Goal: Task Accomplishment & Management: Manage account settings

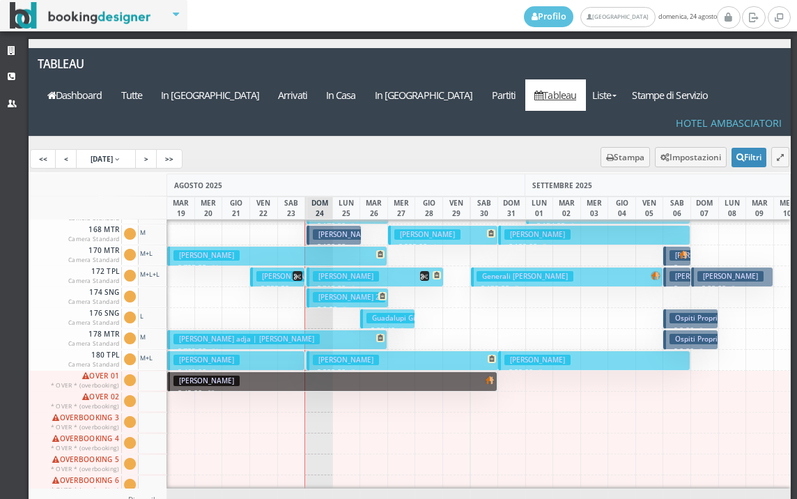
scroll to position [697, 0]
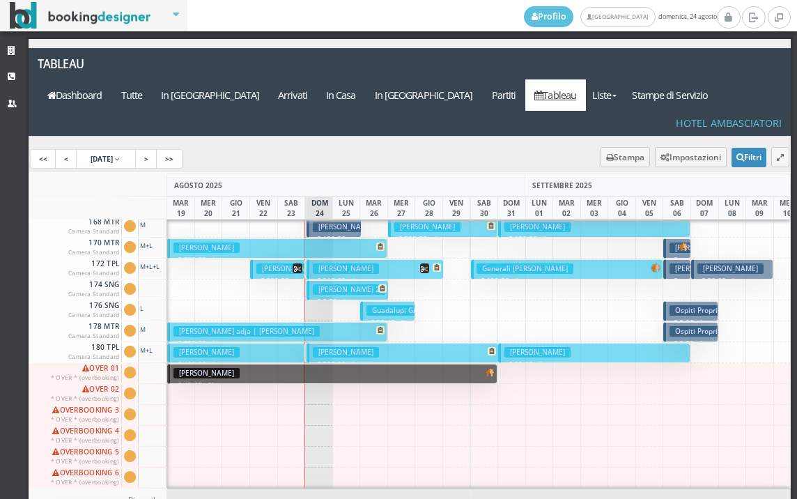
click at [343, 284] on h3 "Govoni Angela 2" at bounding box center [349, 289] width 72 height 10
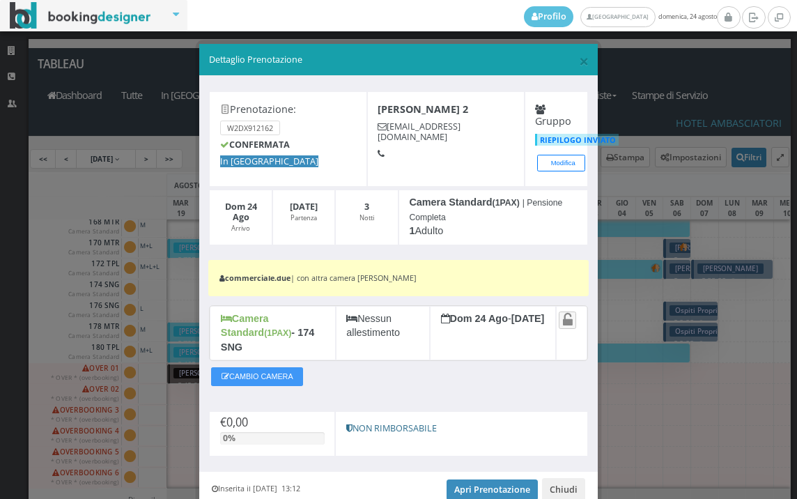
scroll to position [49, 0]
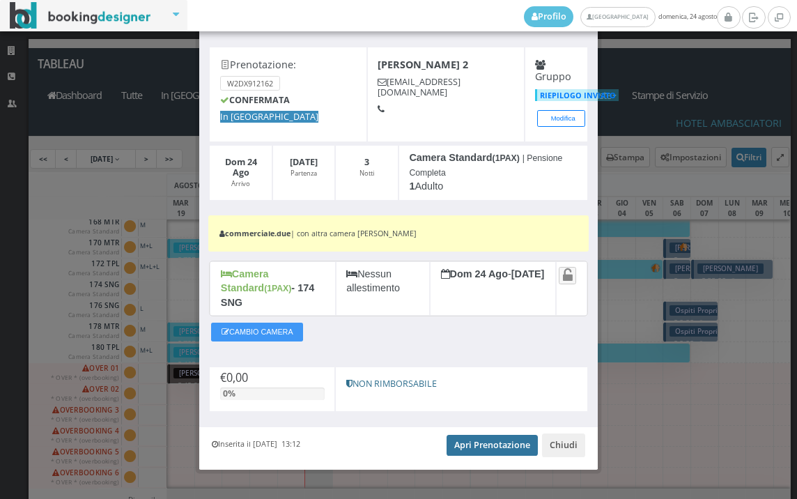
click at [481, 435] on link "Apri Prenotazione" at bounding box center [492, 445] width 91 height 21
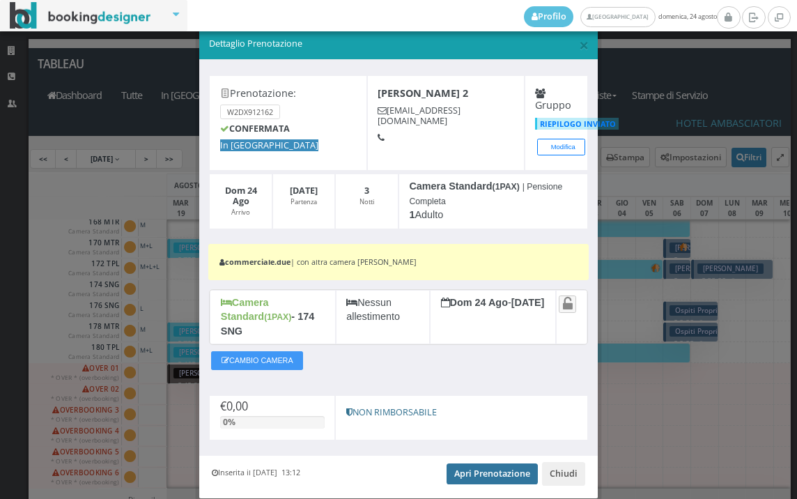
scroll to position [0, 0]
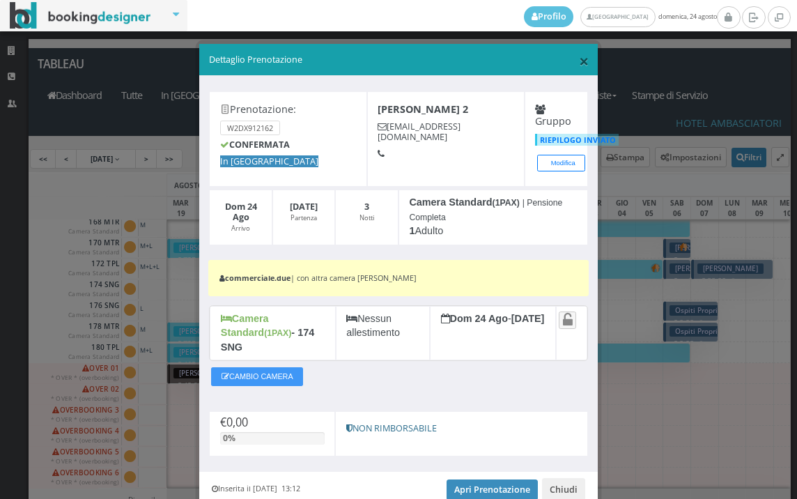
click at [579, 60] on span "×" at bounding box center [584, 61] width 10 height 24
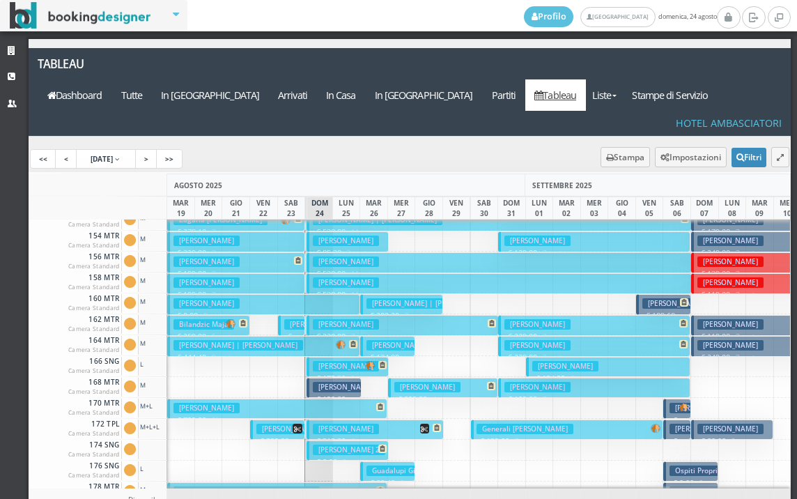
scroll to position [488, 0]
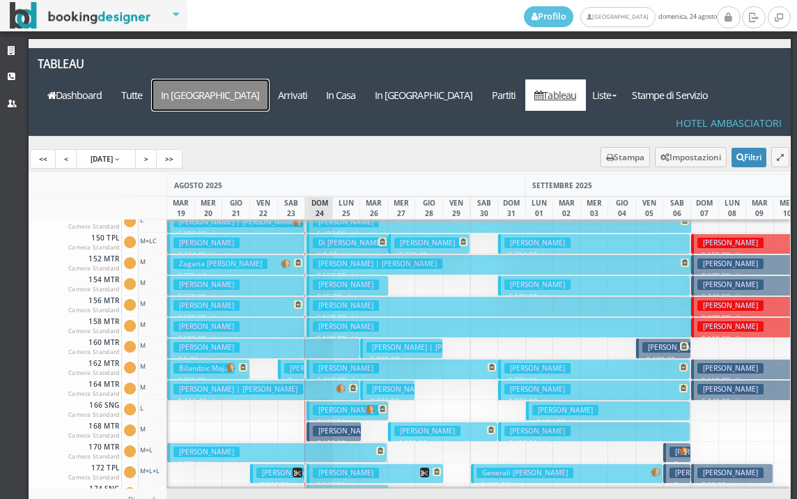
click at [269, 79] on a=pms-arrival-reservations"] "In [GEOGRAPHIC_DATA]" at bounding box center [210, 94] width 117 height 31
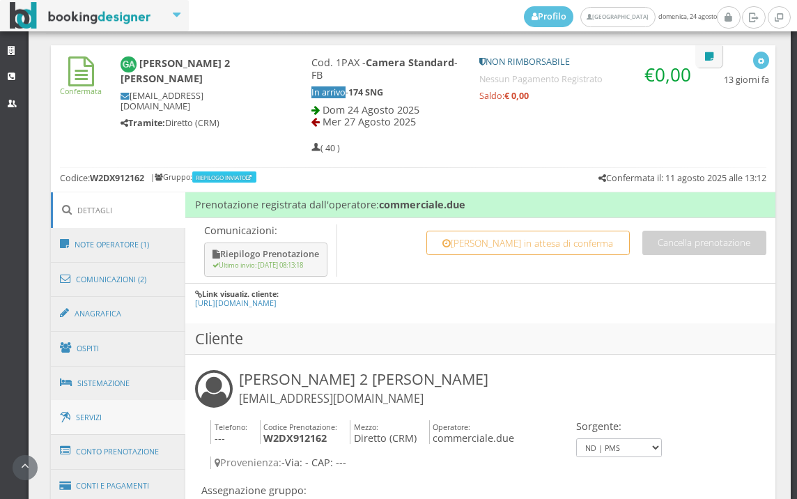
scroll to position [697, 0]
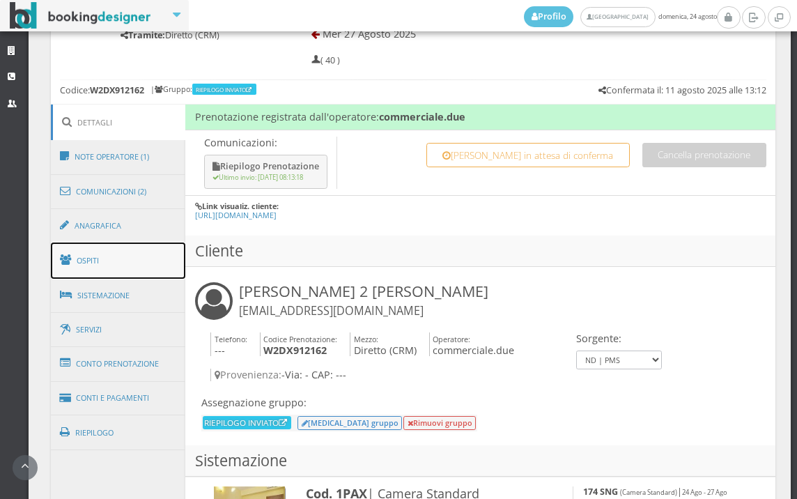
click at [79, 269] on link "Ospiti" at bounding box center [118, 260] width 135 height 36
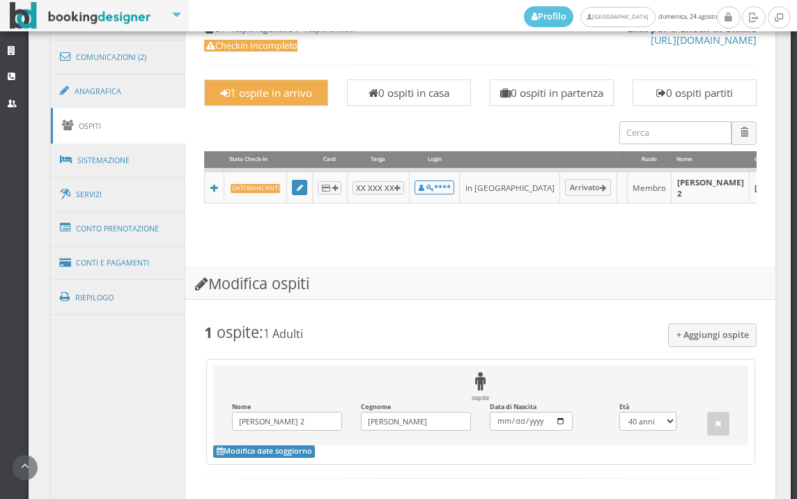
scroll to position [619, 0]
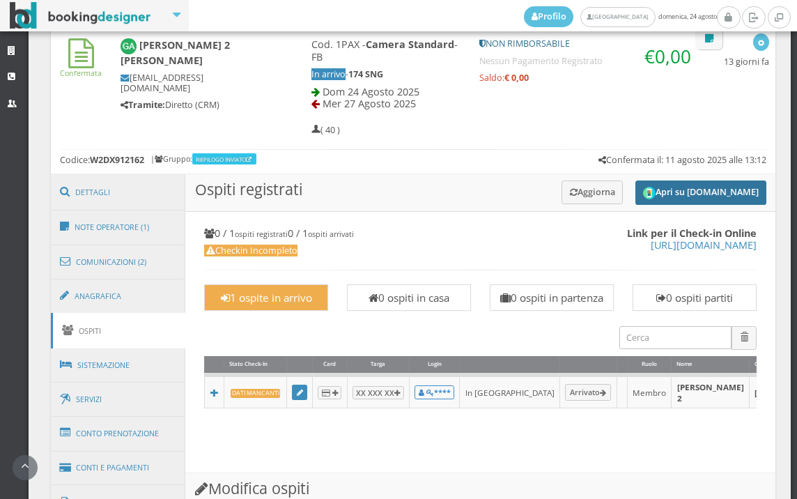
click at [661, 189] on button "Apri su [DOMAIN_NAME]" at bounding box center [700, 192] width 131 height 24
click at [550, 176] on h3 "Ospiti registrati Apri su Online-Check.in Aggiorna" at bounding box center [480, 193] width 590 height 38
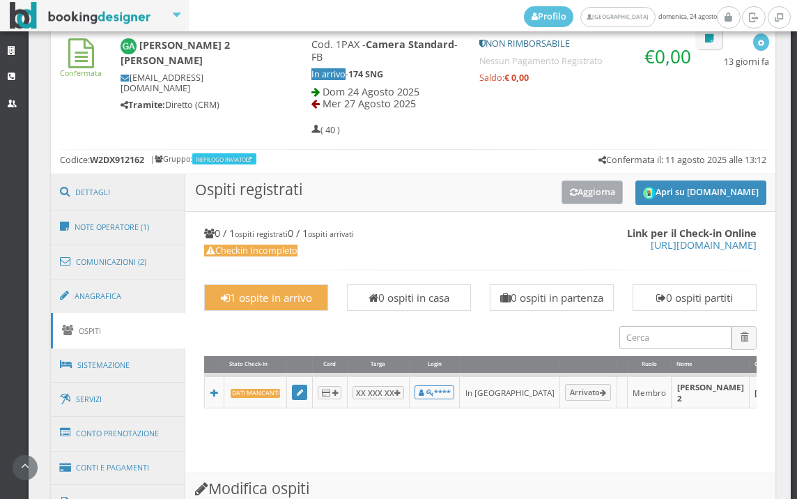
click at [561, 195] on button "Aggiorna" at bounding box center [592, 191] width 62 height 23
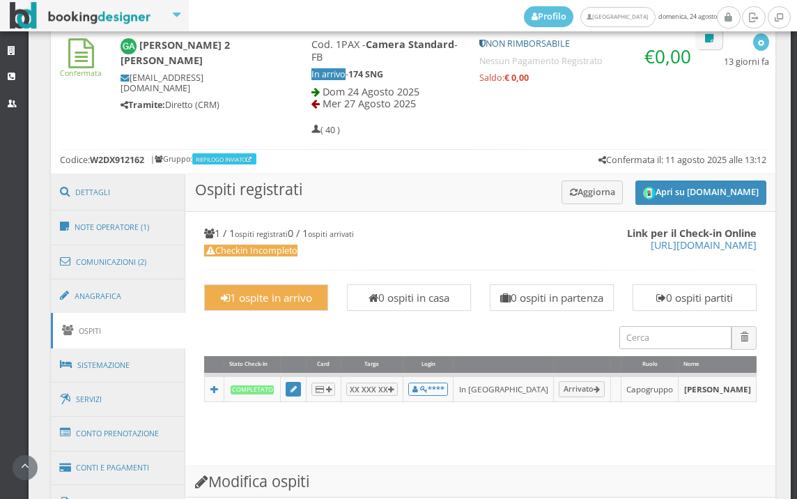
scroll to position [979, 0]
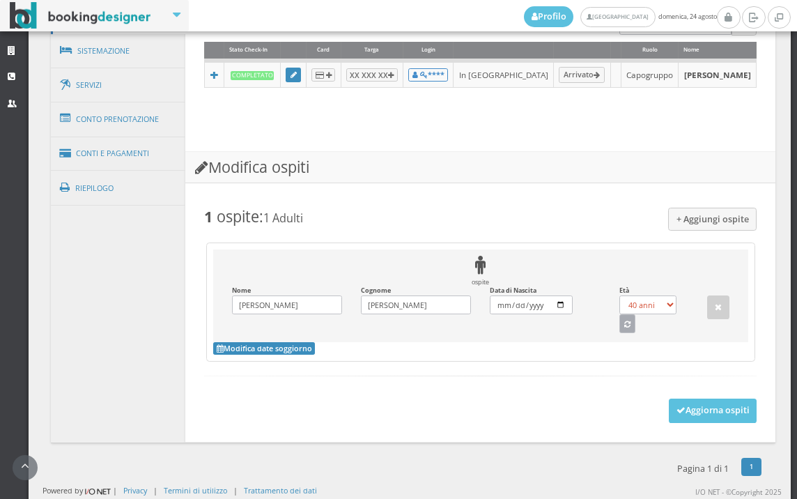
click at [619, 332] on button "button" at bounding box center [627, 323] width 17 height 18
select select "74"
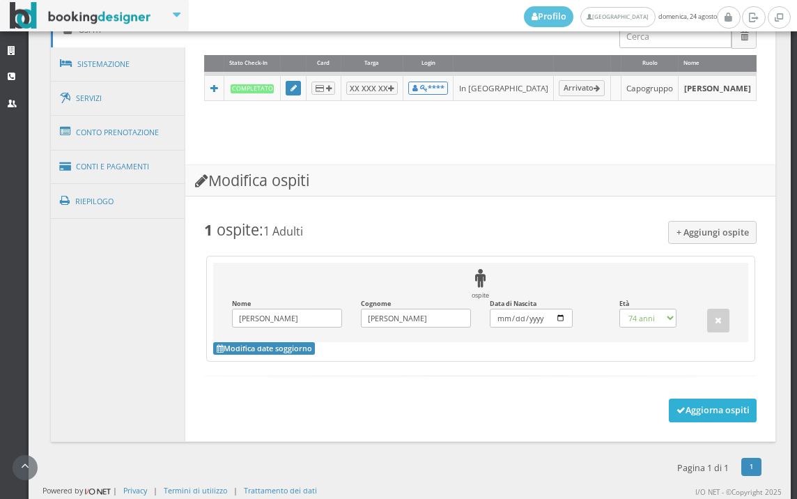
click at [672, 418] on button "Aggiorna ospiti" at bounding box center [713, 410] width 88 height 24
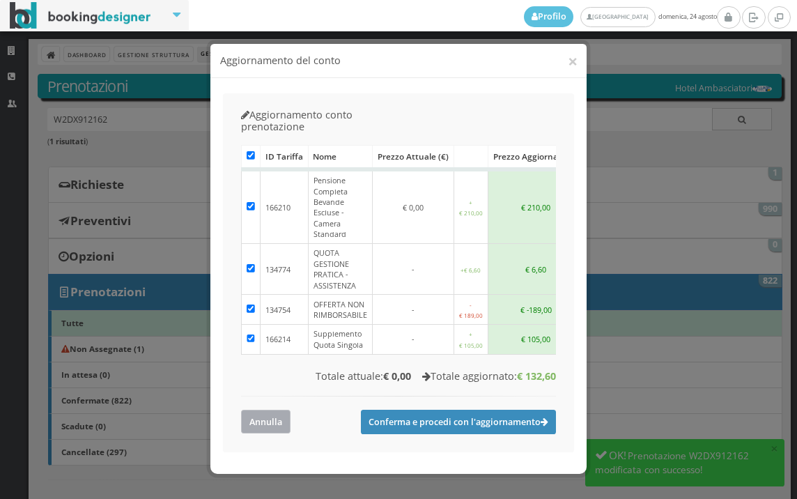
click at [279, 410] on button "Annulla" at bounding box center [265, 421] width 49 height 23
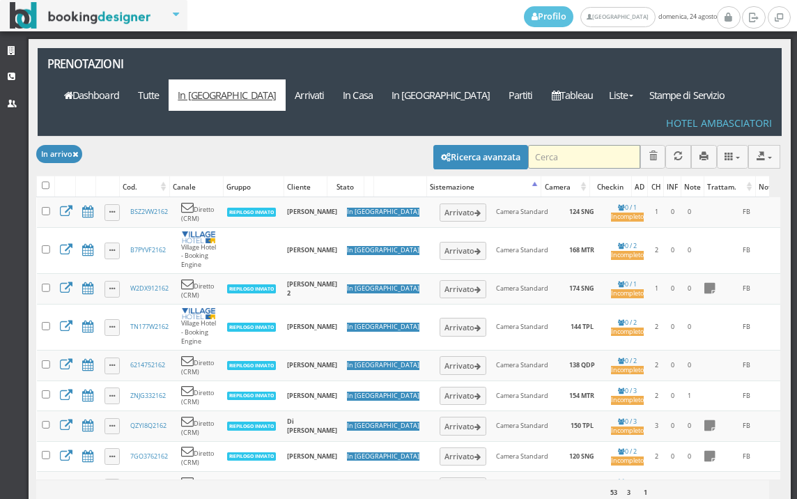
click at [528, 145] on input "search" at bounding box center [584, 156] width 112 height 23
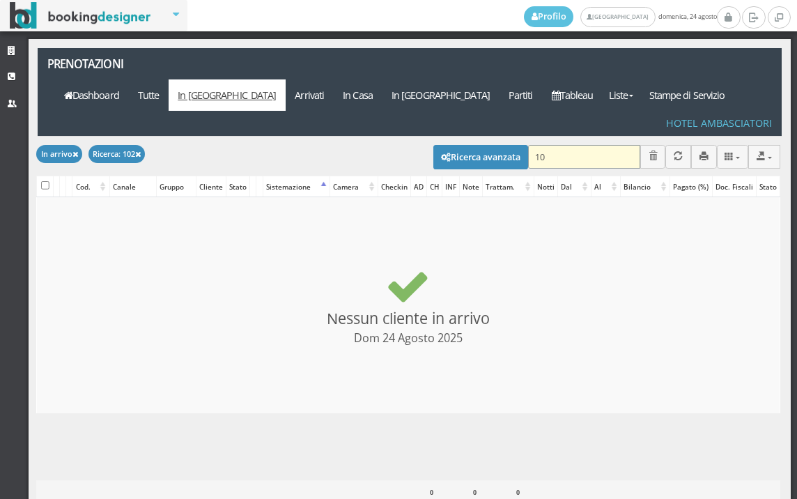
type input "1"
click at [393, 137] on div "Modifica selezionati: Segna come "Arrivato" Segna come "Alloggiato" Segna come …" at bounding box center [408, 156] width 744 height 39
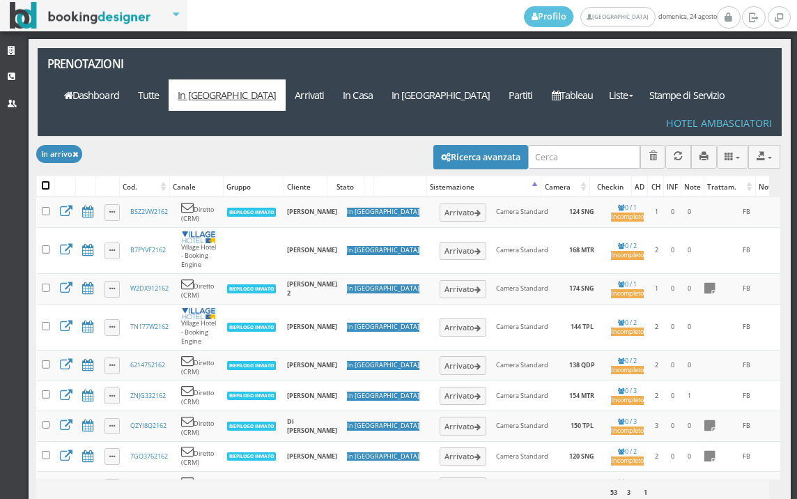
click at [43, 181] on input "checkbox" at bounding box center [46, 185] width 8 height 8
checkbox input "true"
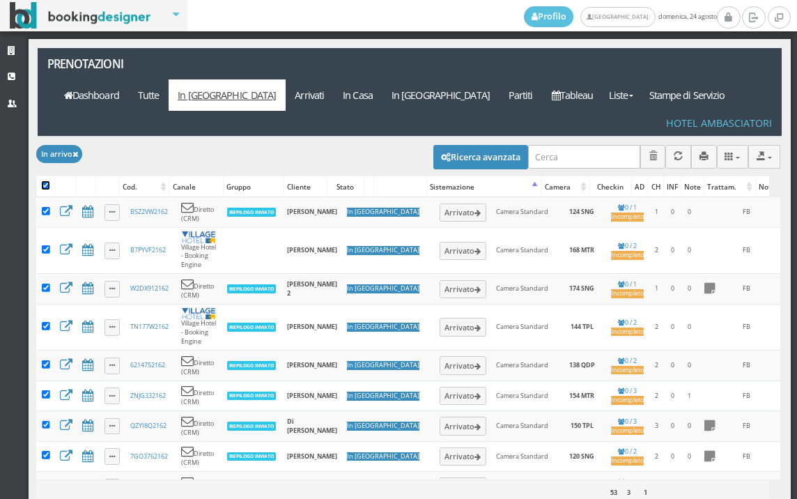
checkbox input "true"
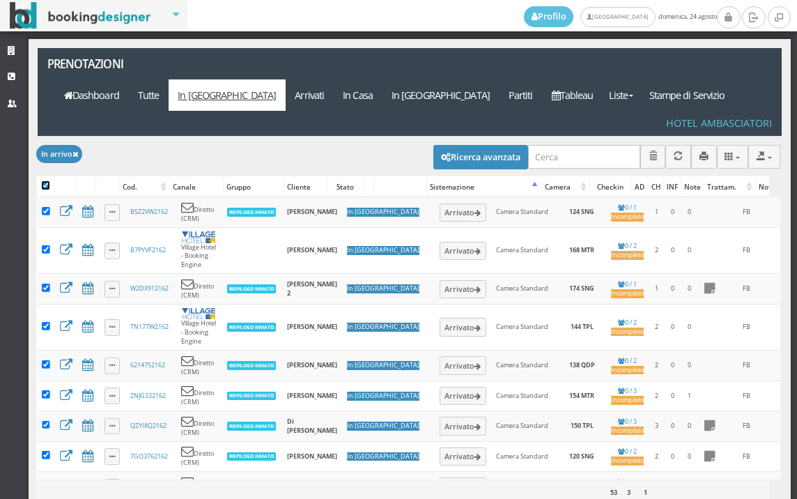
checkbox input "true"
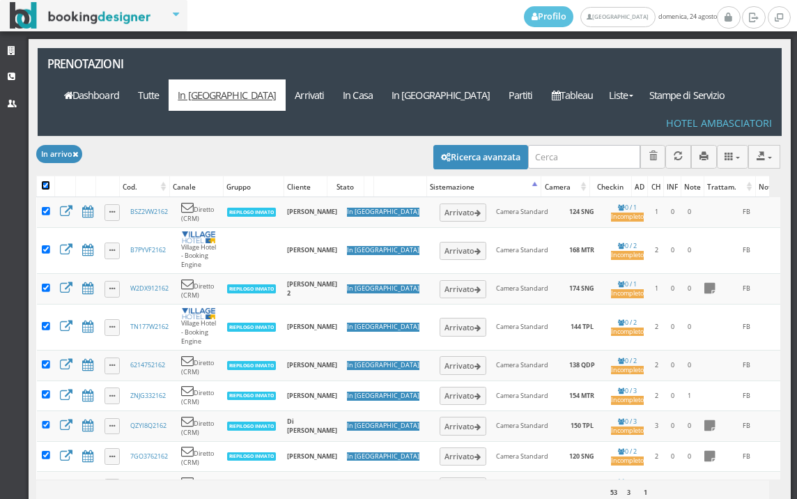
checkbox input "true"
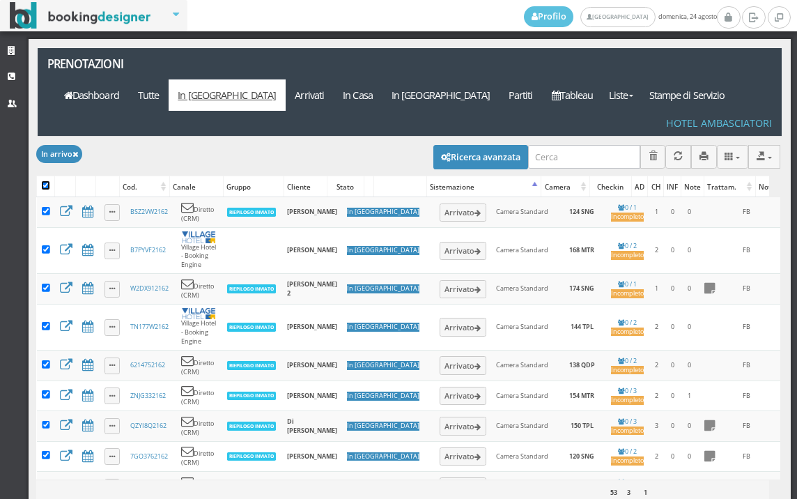
checkbox input "true"
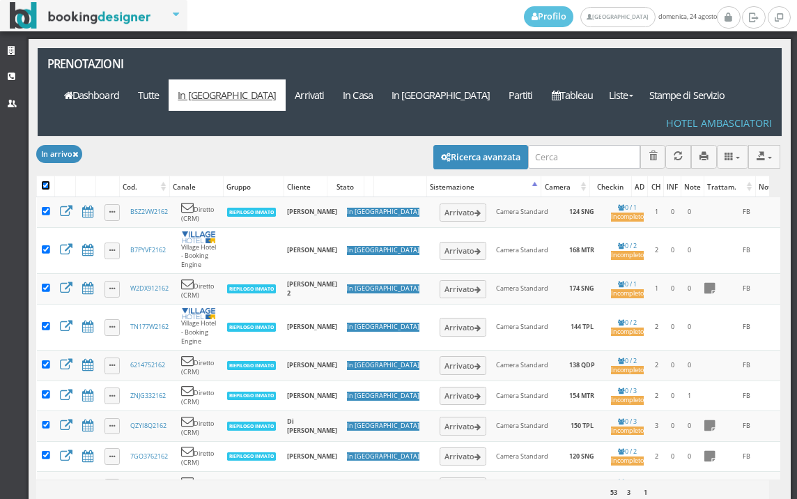
checkbox input "true"
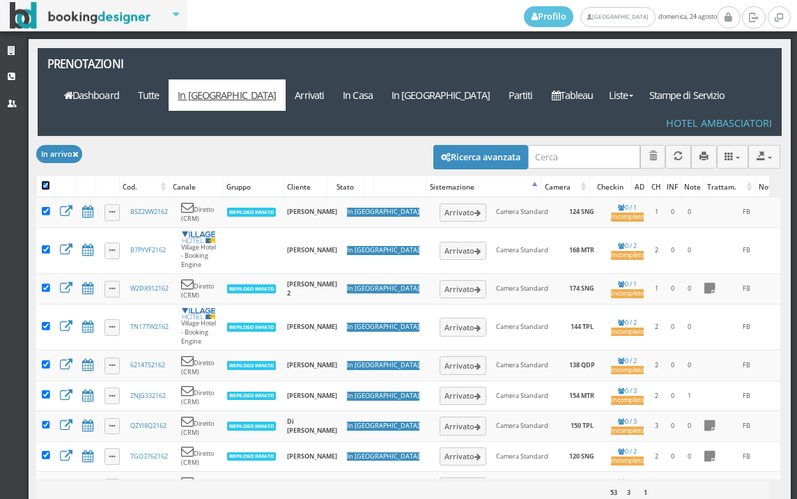
checkbox input "true"
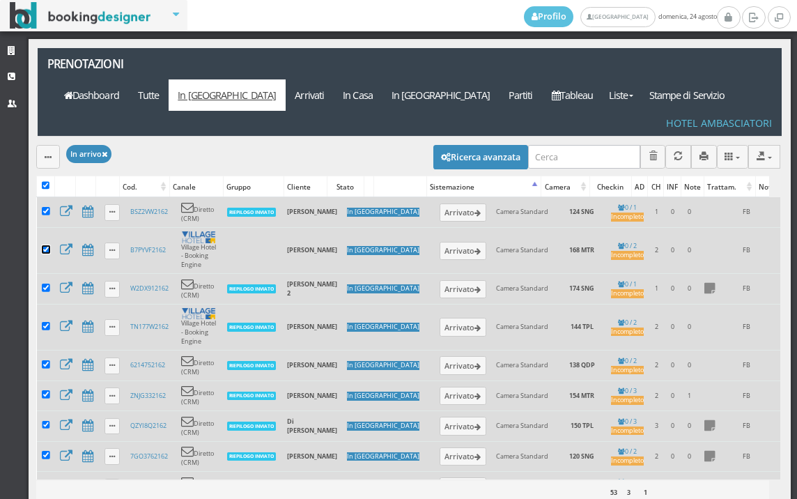
click at [42, 245] on input "checkbox" at bounding box center [46, 249] width 8 height 8
checkbox input "false"
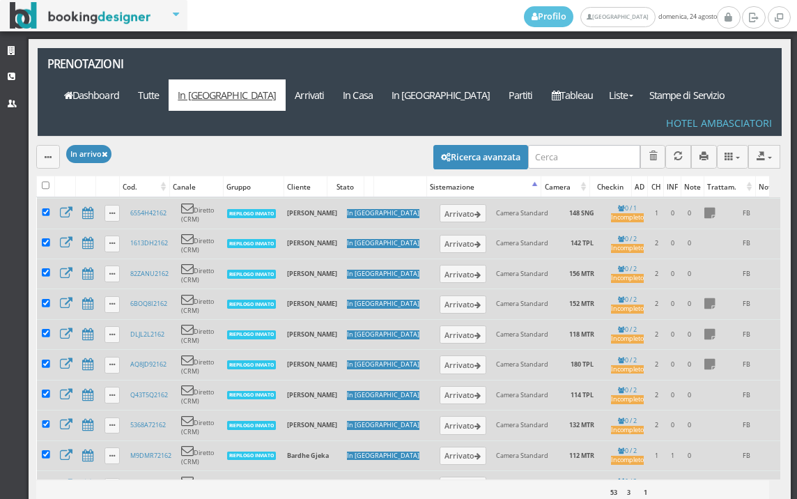
scroll to position [619, 0]
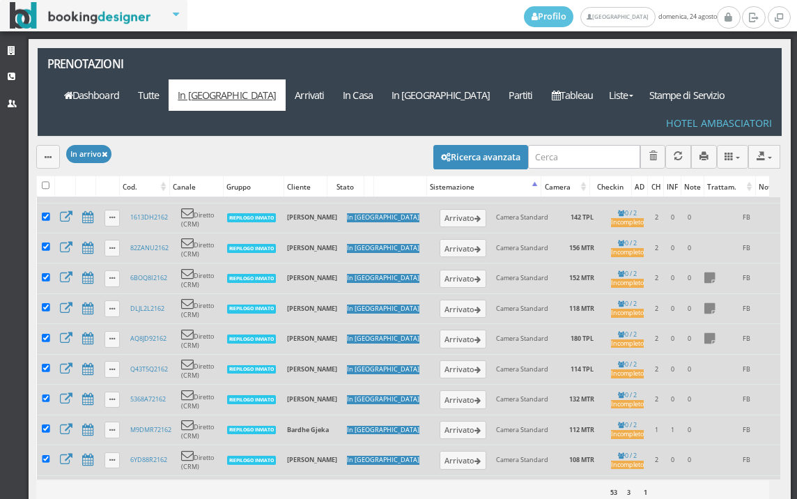
click at [46, 354] on td at bounding box center [46, 369] width 18 height 30
click at [44, 364] on input "checkbox" at bounding box center [46, 368] width 8 height 8
checkbox input "false"
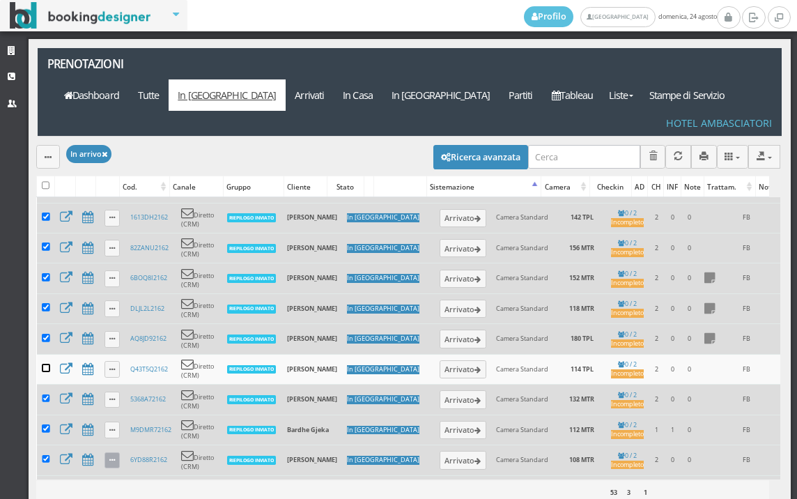
scroll to position [697, 0]
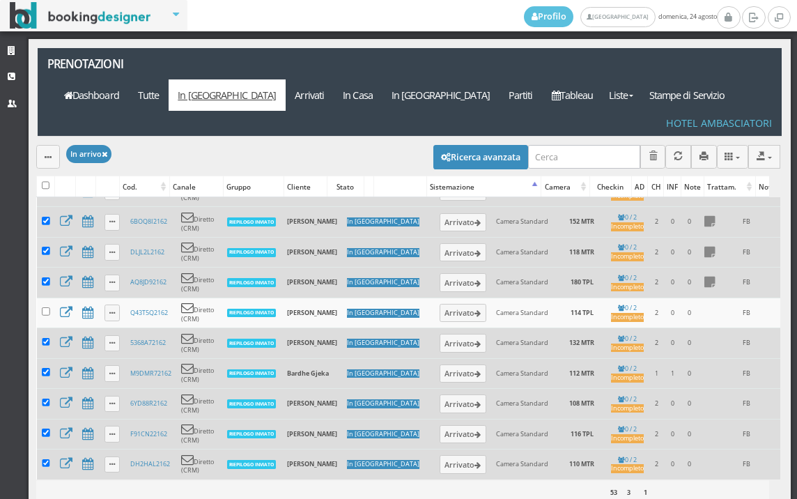
click at [45, 358] on td at bounding box center [46, 373] width 18 height 30
click at [45, 368] on input "checkbox" at bounding box center [46, 372] width 8 height 8
checkbox input "false"
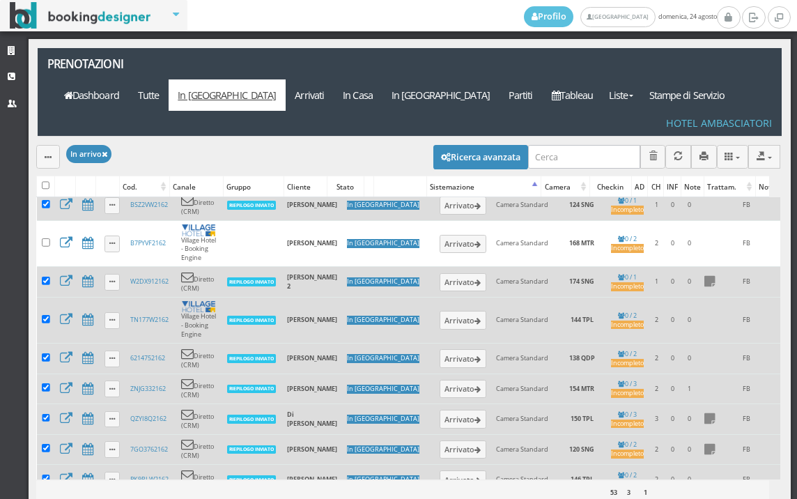
scroll to position [0, 0]
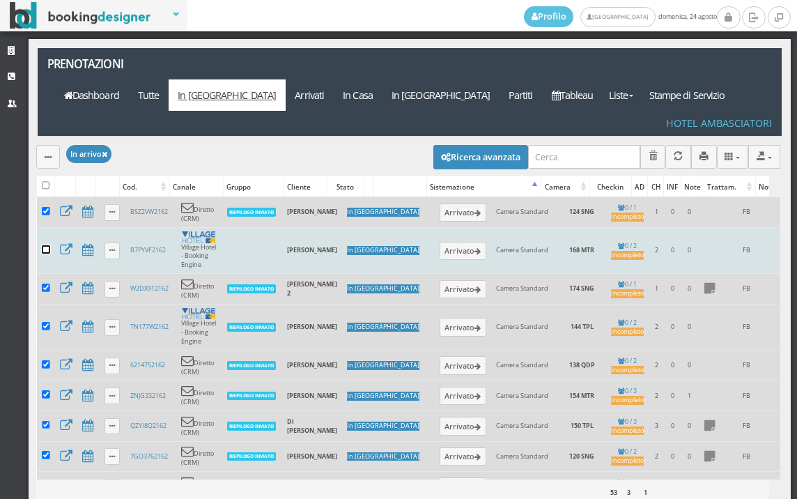
click at [43, 245] on input "checkbox" at bounding box center [46, 249] width 8 height 8
checkbox input "true"
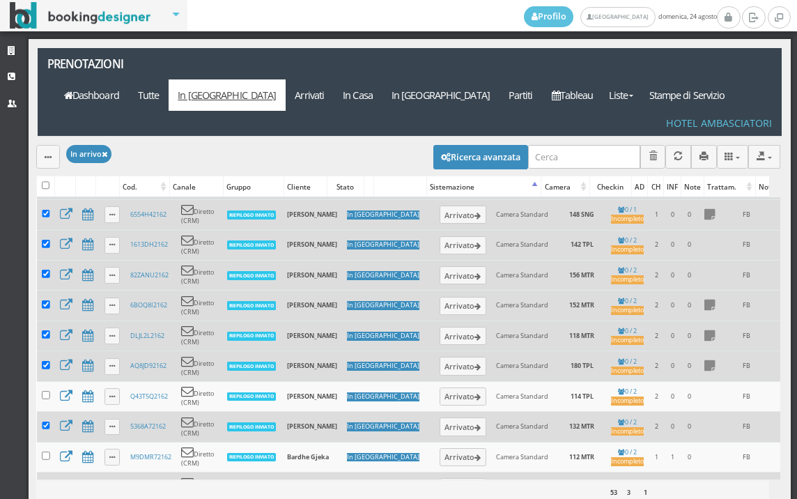
scroll to position [699, 0]
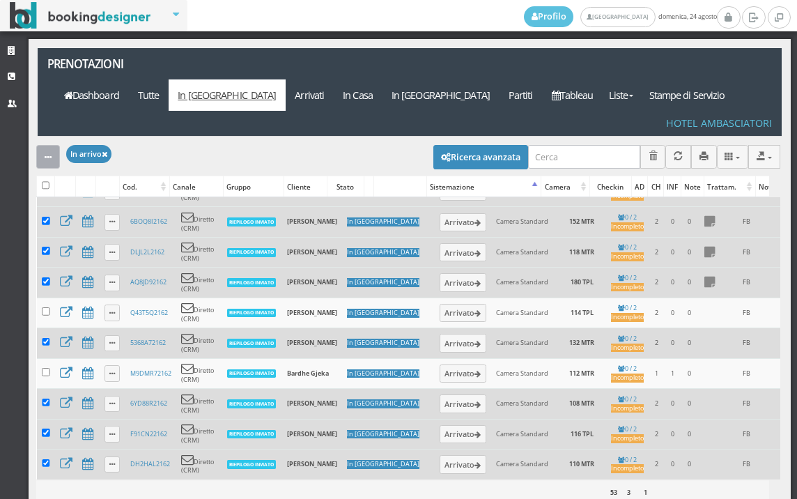
click at [48, 153] on icon "button" at bounding box center [48, 157] width 7 height 9
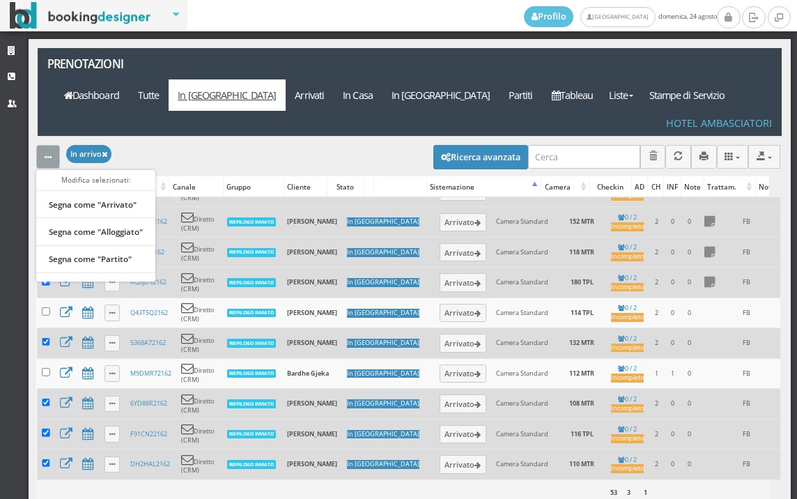
click at [82, 196] on link "Segna come "Arrivato"" at bounding box center [95, 203] width 119 height 15
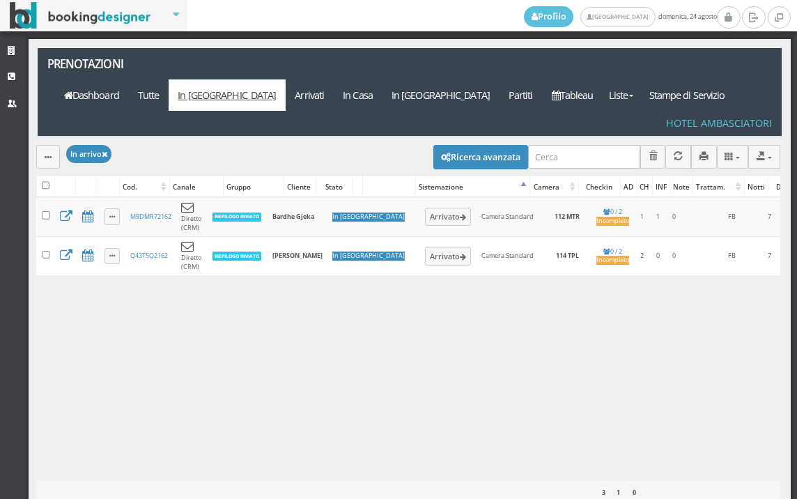
scroll to position [0, 0]
click at [334, 79] on link "Arrivati" at bounding box center [310, 94] width 48 height 31
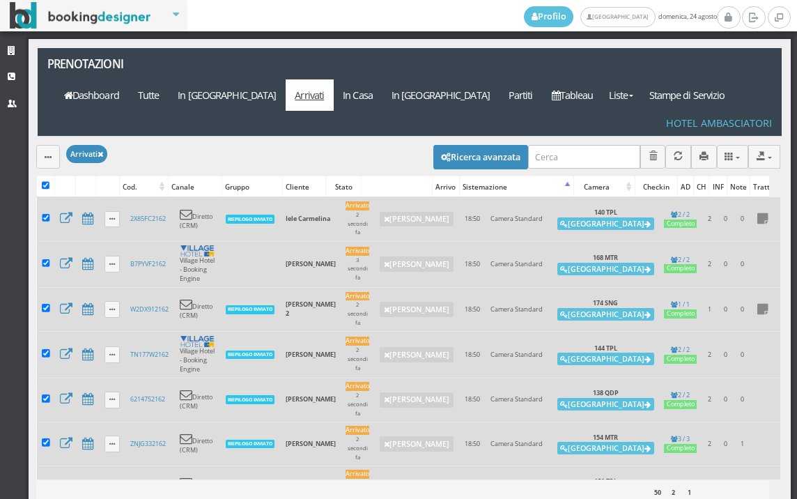
click at [49, 137] on div "Modifica selezionati: Segna come "Arrivato" Segna come "Alloggiato" Segna come …" at bounding box center [408, 156] width 744 height 39
click at [49, 153] on icon "button" at bounding box center [48, 157] width 7 height 9
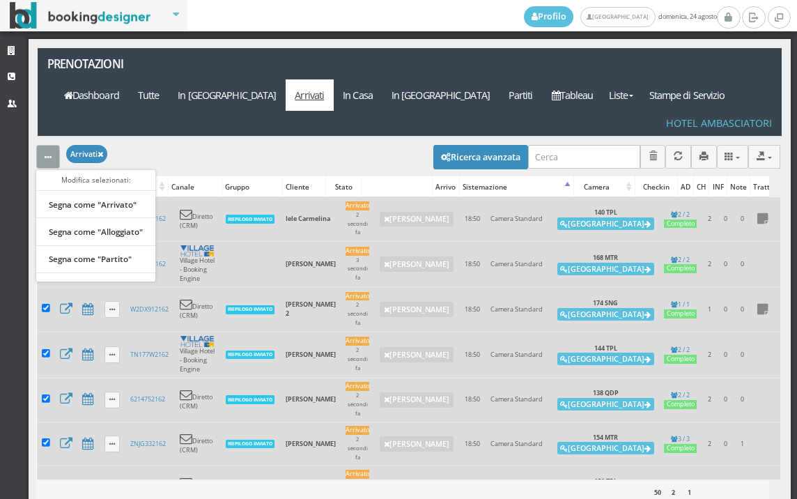
click at [96, 224] on li "Segna come "Alloggiato"" at bounding box center [95, 235] width 119 height 22
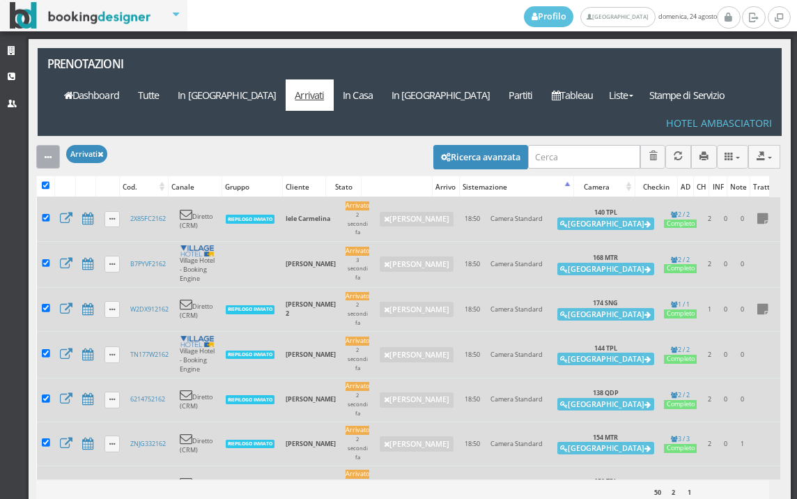
click at [42, 145] on button "button" at bounding box center [48, 156] width 24 height 23
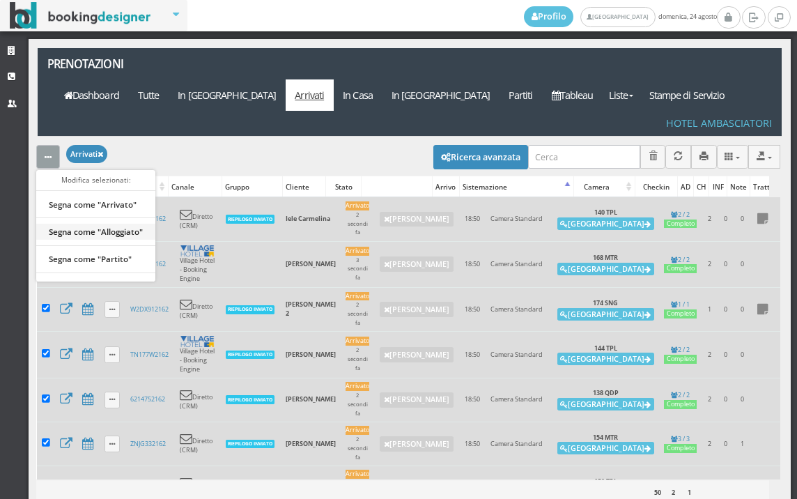
click at [86, 224] on link "Segna come "Alloggiato"" at bounding box center [95, 231] width 119 height 15
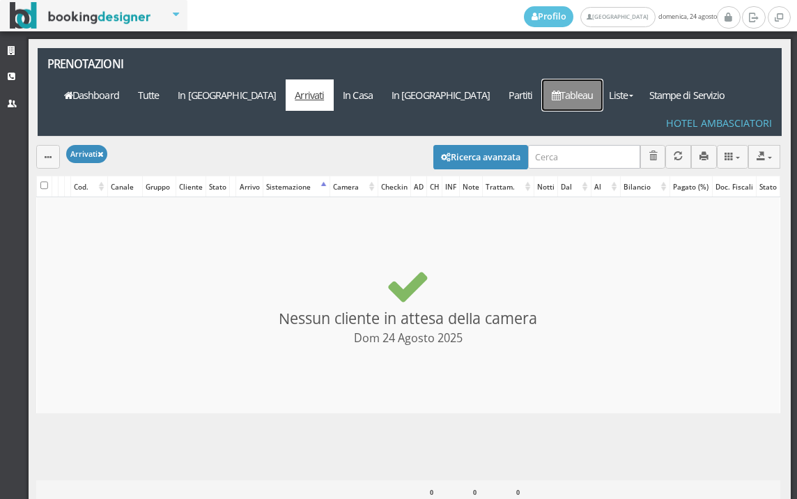
click at [564, 79] on link "Tableau" at bounding box center [572, 94] width 61 height 31
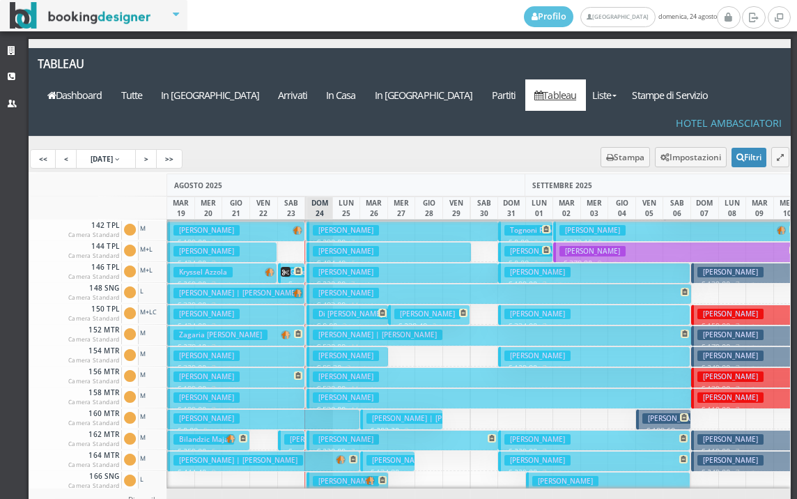
scroll to position [418, 0]
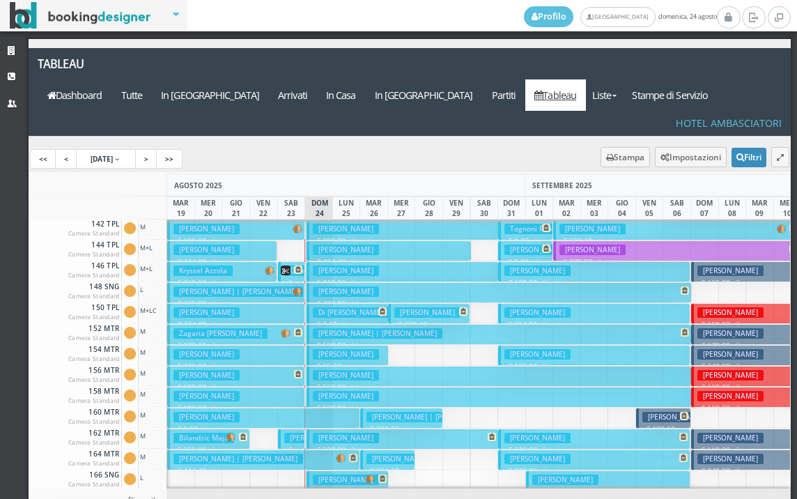
click at [342, 370] on h3 "[PERSON_NAME]" at bounding box center [346, 375] width 66 height 10
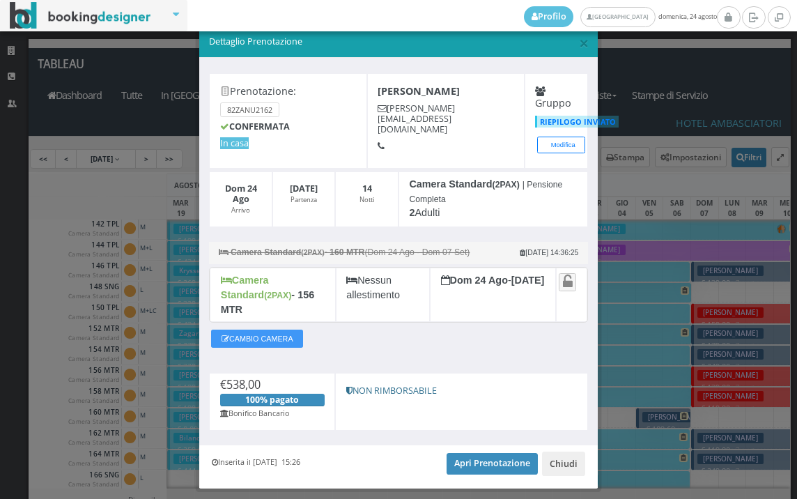
scroll to position [40, 0]
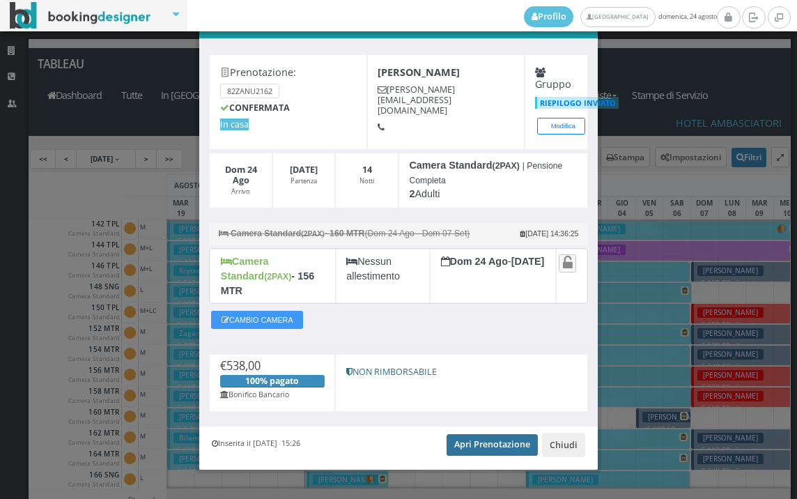
click at [476, 436] on link "Apri Prenotazione" at bounding box center [492, 444] width 91 height 21
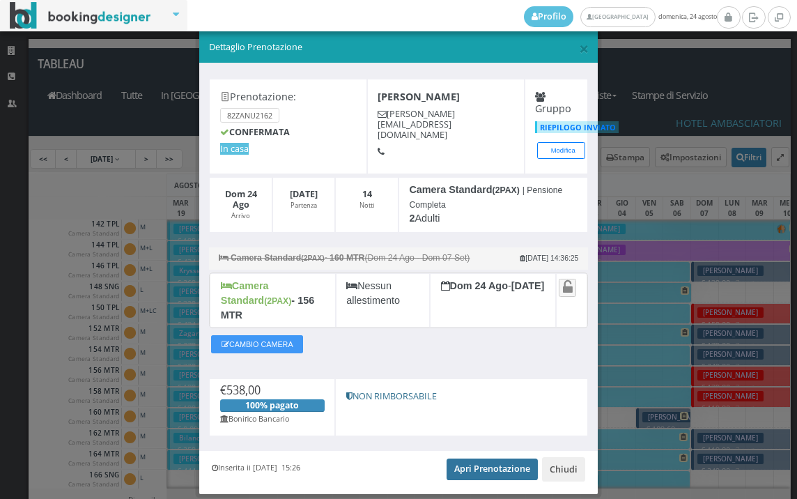
scroll to position [0, 0]
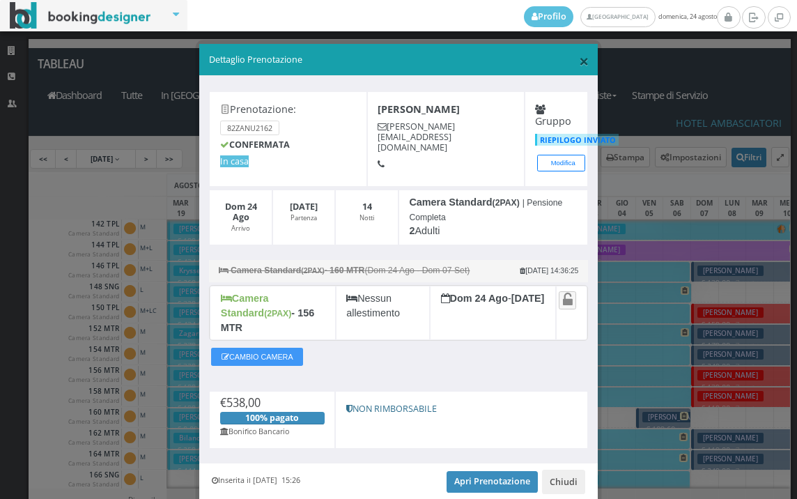
click at [579, 64] on span "×" at bounding box center [584, 61] width 10 height 24
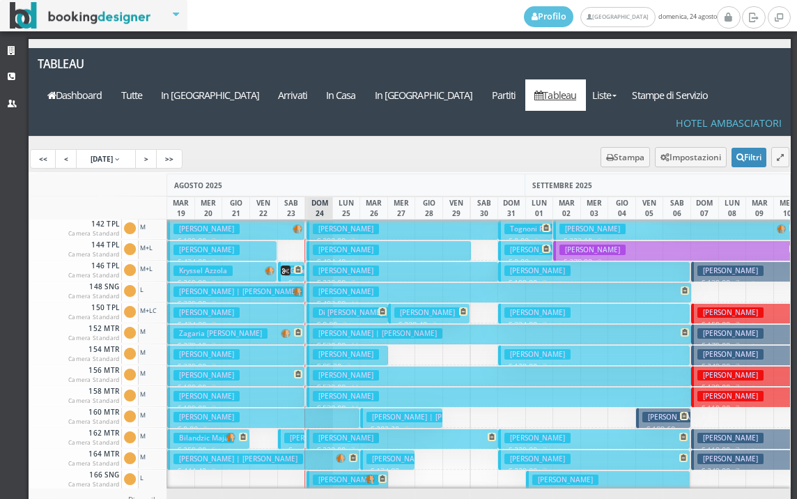
click at [355, 286] on h3 "Bastianello Luisa" at bounding box center [346, 291] width 66 height 10
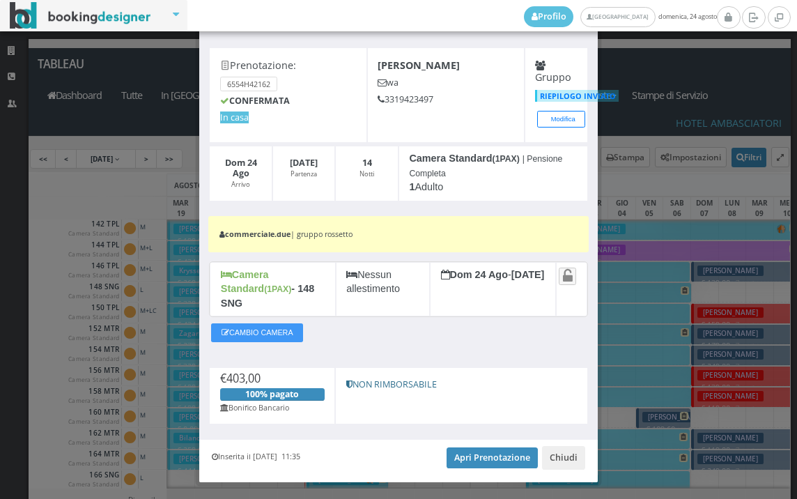
scroll to position [63, 0]
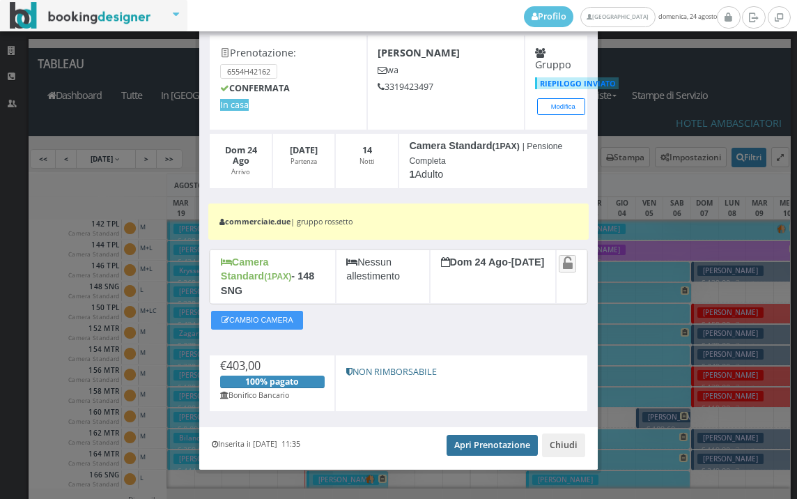
click at [489, 435] on link "Apri Prenotazione" at bounding box center [492, 445] width 91 height 21
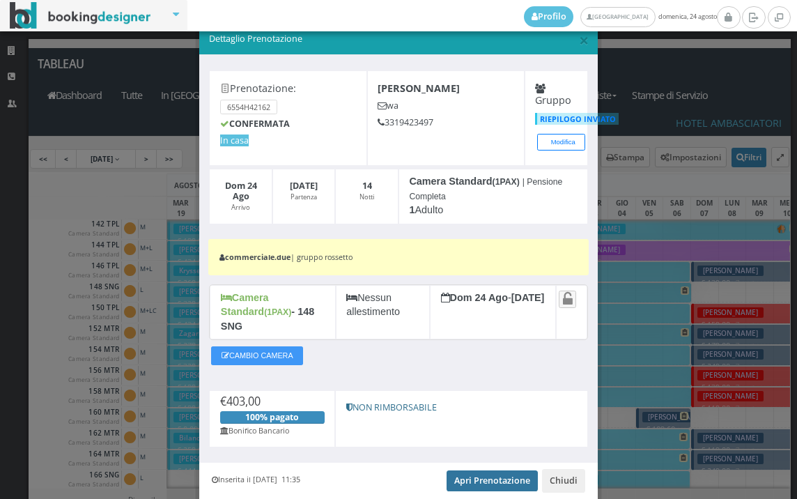
scroll to position [0, 0]
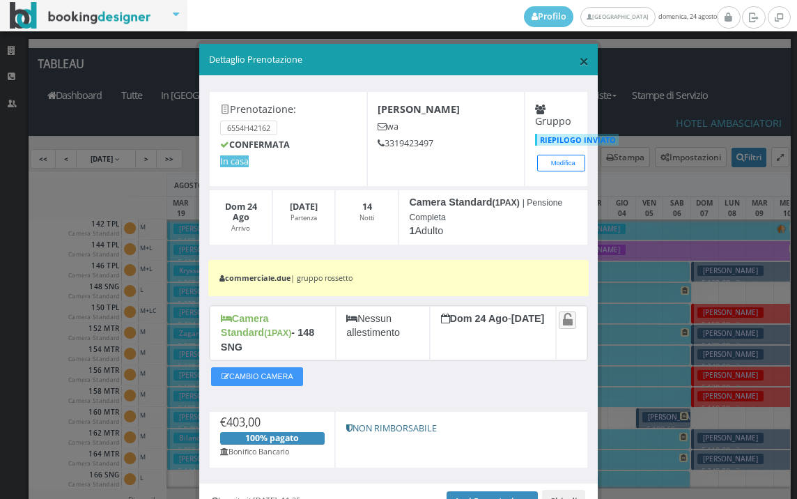
click at [579, 63] on span "×" at bounding box center [584, 61] width 10 height 24
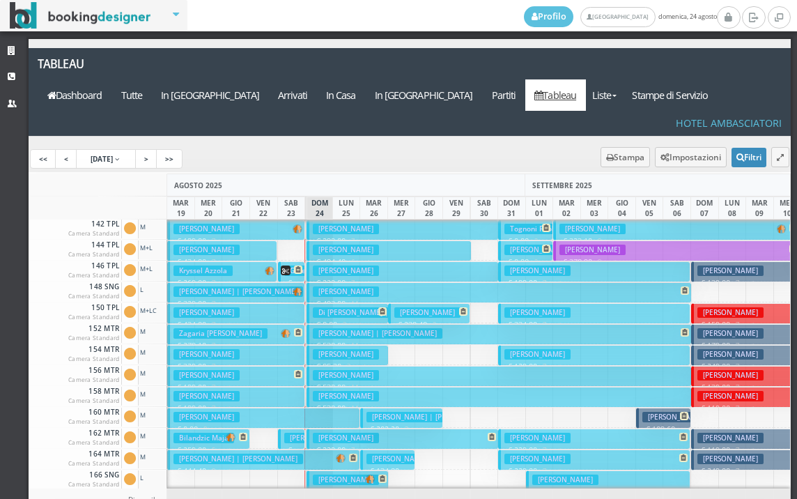
click at [365, 391] on h3 "Maguolo Gianna" at bounding box center [346, 396] width 66 height 10
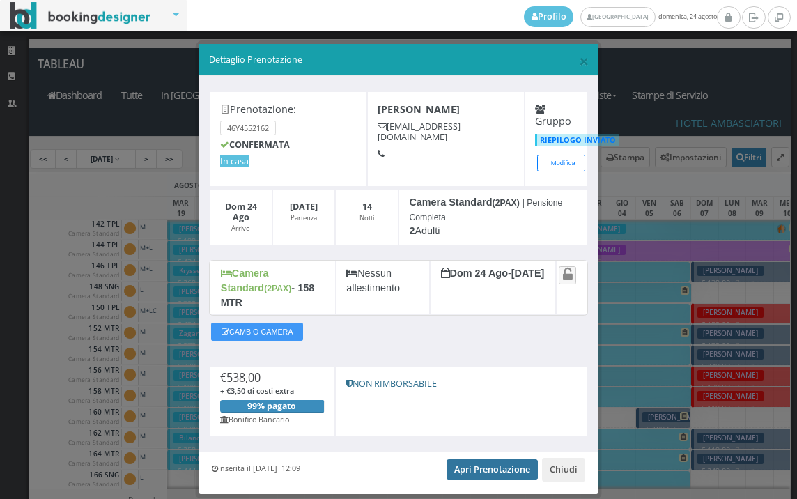
click at [495, 459] on link "Apri Prenotazione" at bounding box center [492, 469] width 91 height 21
click at [579, 63] on span "×" at bounding box center [584, 61] width 10 height 24
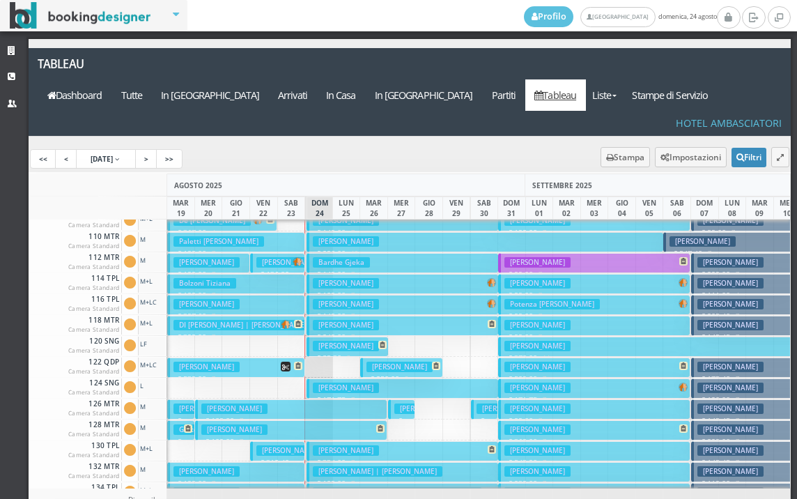
scroll to position [70, 0]
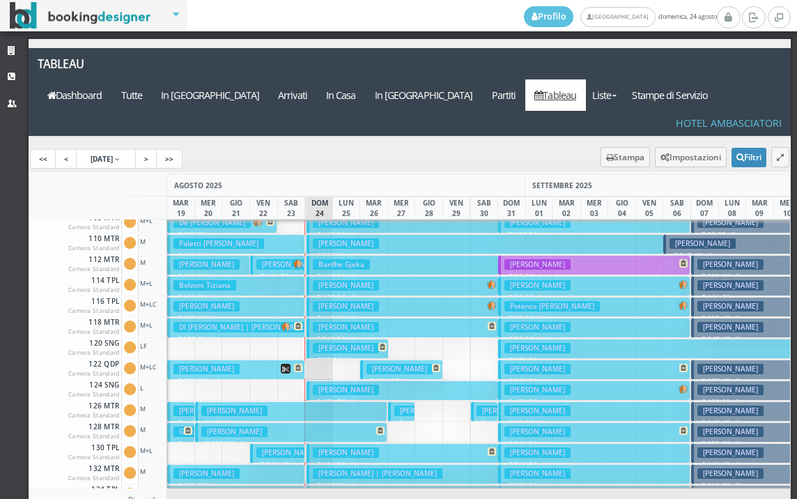
click at [374, 280] on h3 "Karpel David Doron" at bounding box center [346, 285] width 66 height 10
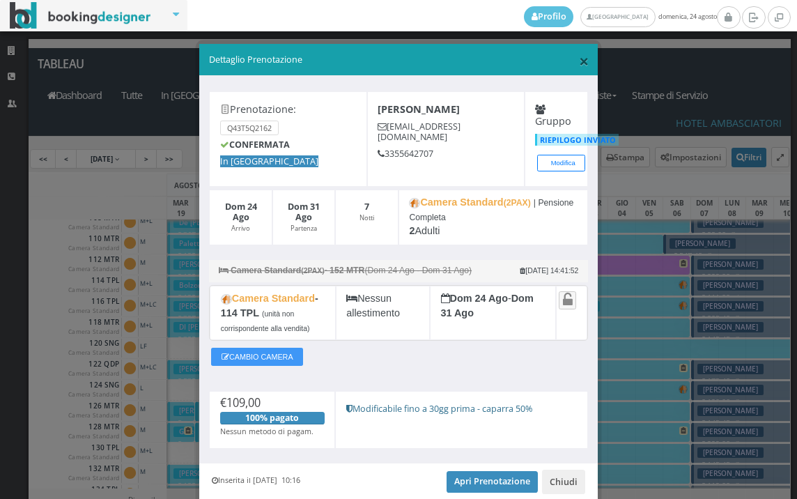
click at [579, 59] on span "×" at bounding box center [584, 61] width 10 height 24
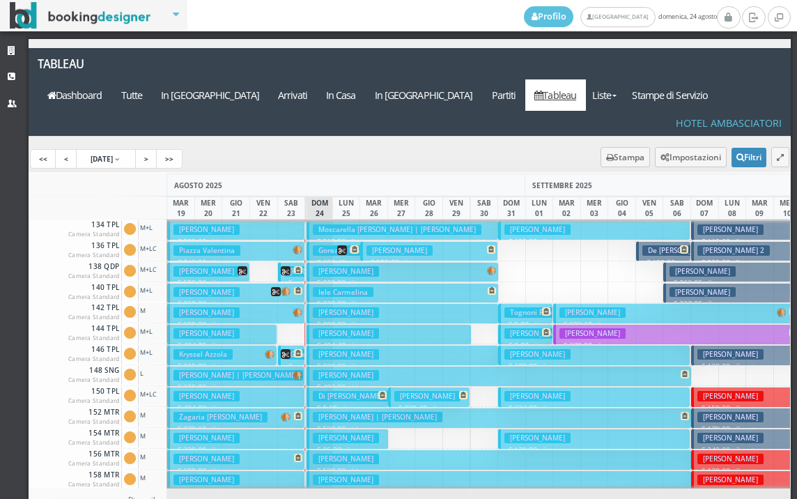
scroll to position [348, 0]
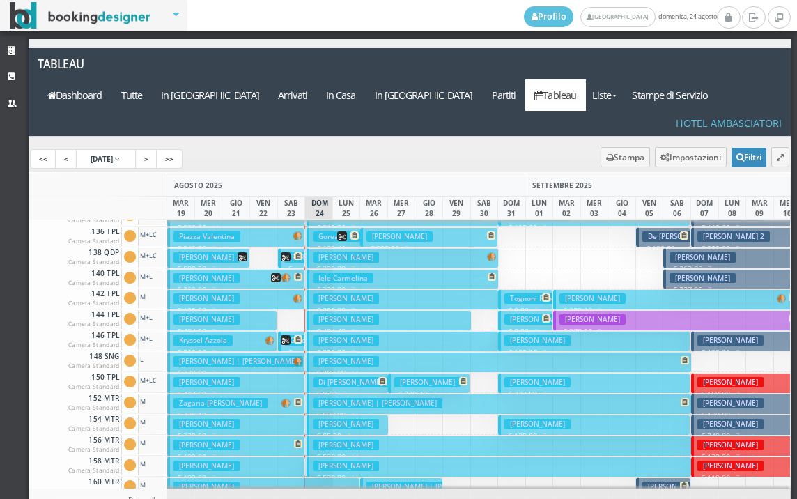
click at [350, 460] on h3 "Maguolo Gianna" at bounding box center [346, 465] width 66 height 10
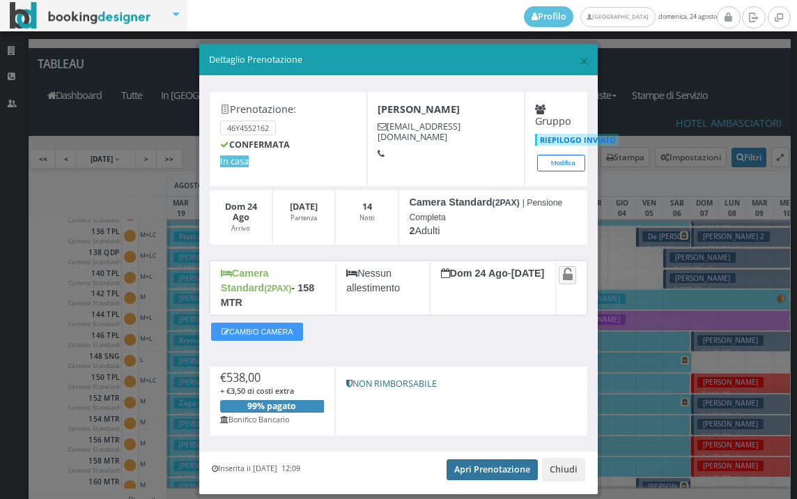
click at [451, 459] on link "Apri Prenotazione" at bounding box center [492, 469] width 91 height 21
click at [579, 65] on span "×" at bounding box center [584, 61] width 10 height 24
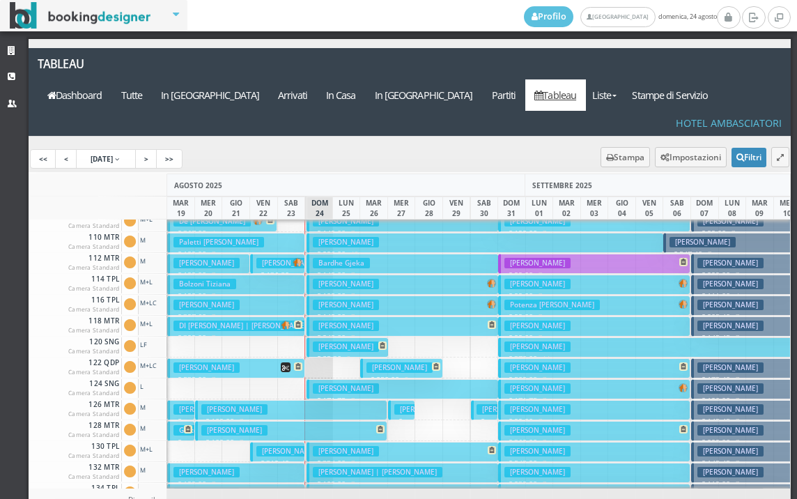
scroll to position [0, 0]
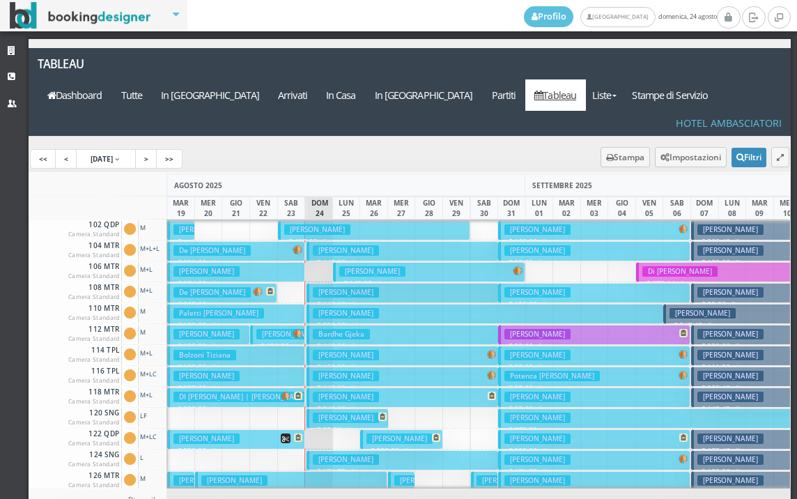
click at [357, 350] on h3 "Karpel David Doron" at bounding box center [346, 355] width 66 height 10
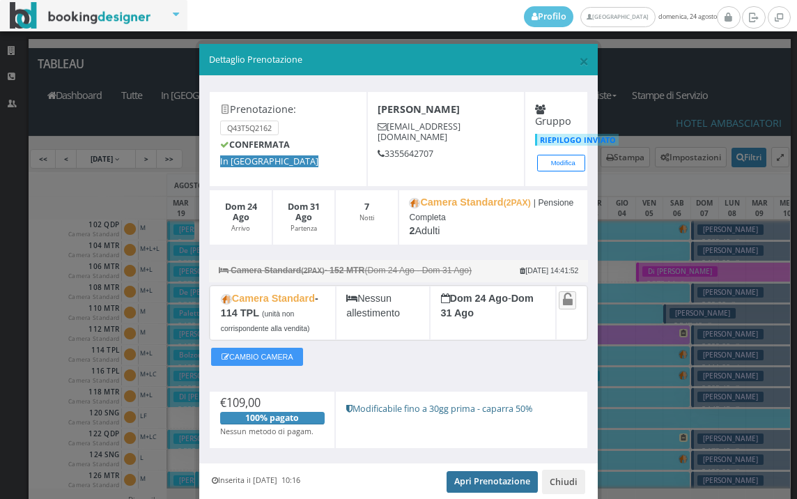
click at [460, 476] on link "Apri Prenotazione" at bounding box center [492, 481] width 91 height 21
click at [580, 61] on span "×" at bounding box center [584, 61] width 10 height 24
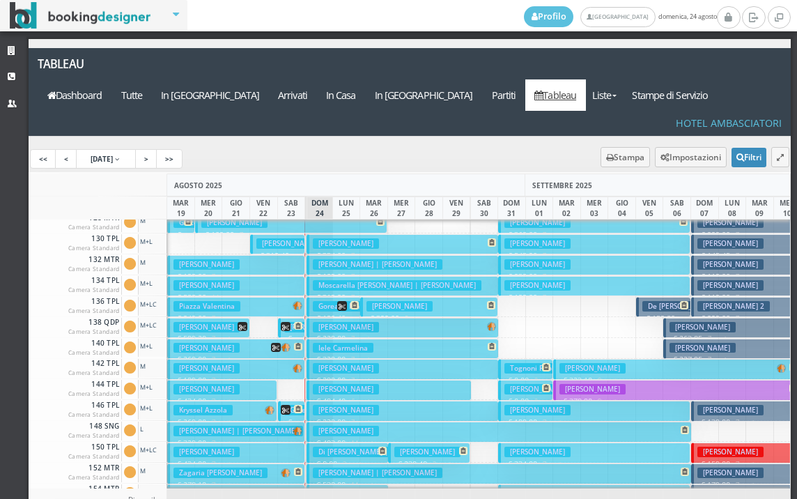
scroll to position [348, 0]
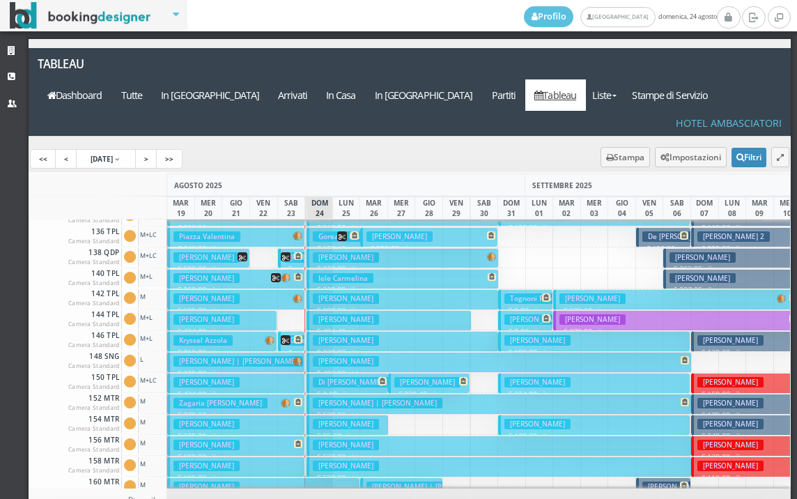
click at [344, 398] on h3 "Ros Lorenzo | Ros Flavio Dal Corso" at bounding box center [378, 403] width 130 height 10
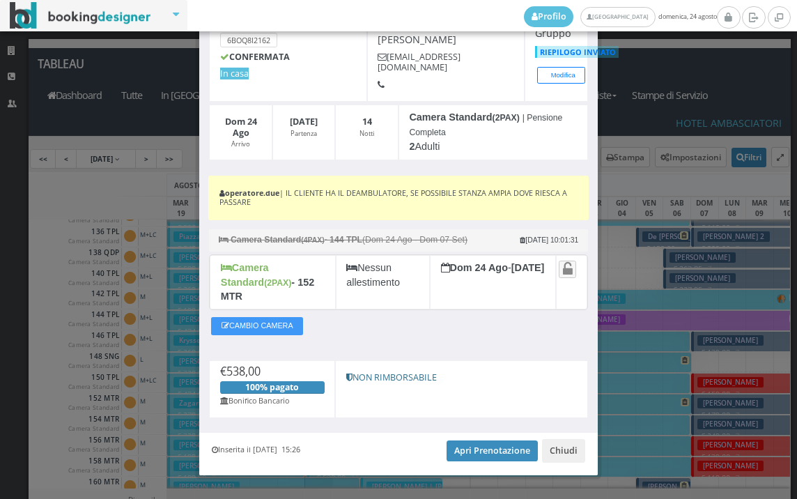
scroll to position [100, 0]
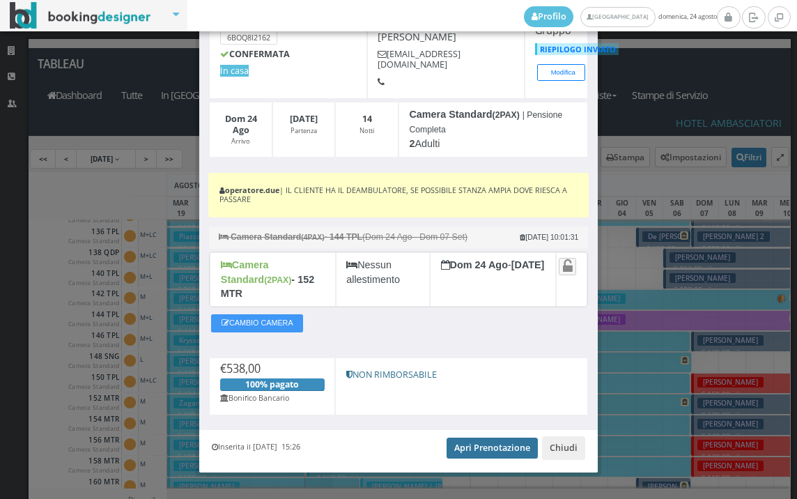
click at [465, 437] on link "Apri Prenotazione" at bounding box center [492, 447] width 91 height 21
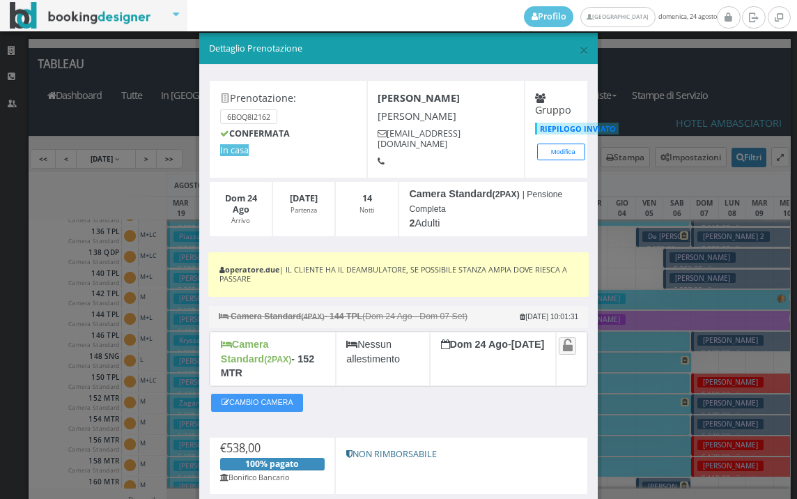
scroll to position [0, 0]
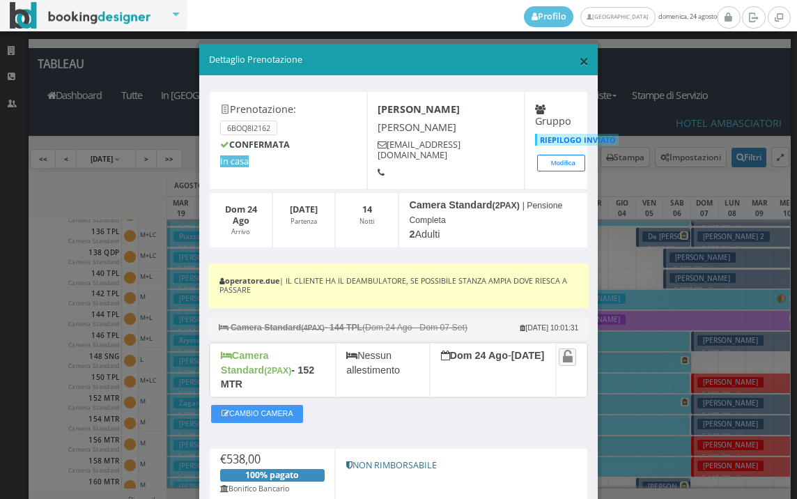
click at [579, 64] on span "×" at bounding box center [584, 61] width 10 height 24
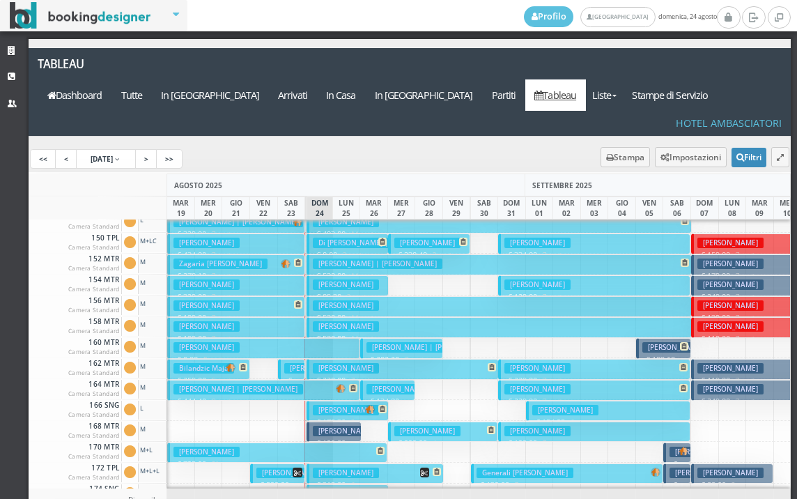
scroll to position [627, 0]
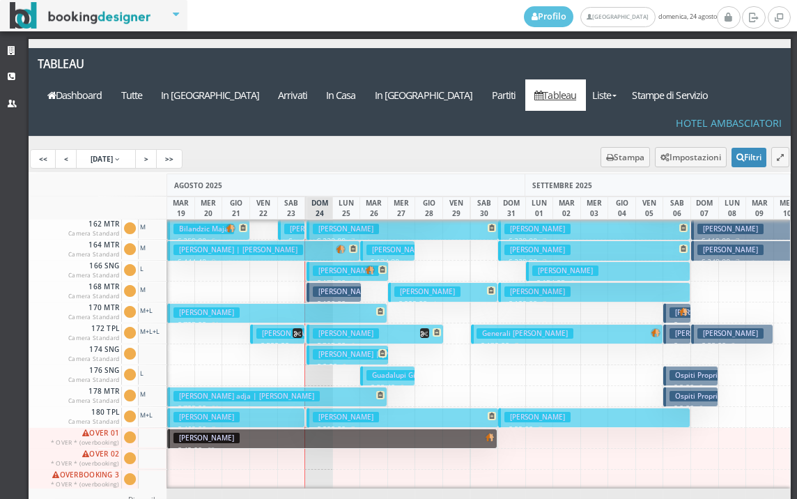
click at [344, 265] on h3 "Govoni Angela" at bounding box center [346, 270] width 66 height 10
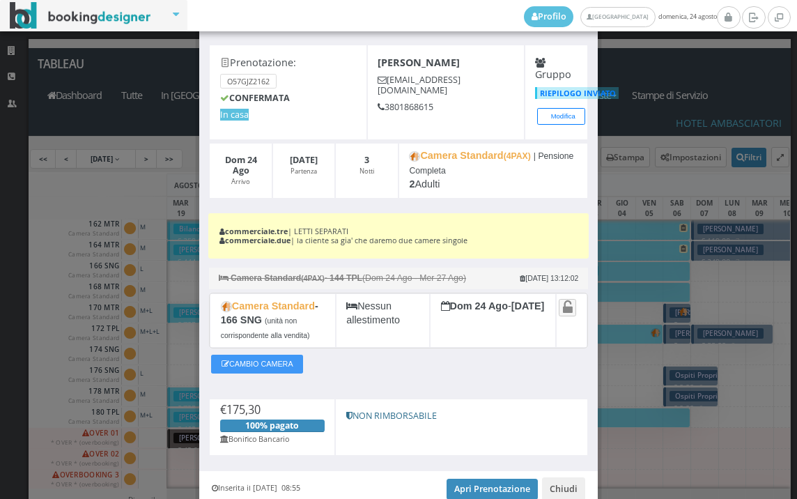
scroll to position [116, 0]
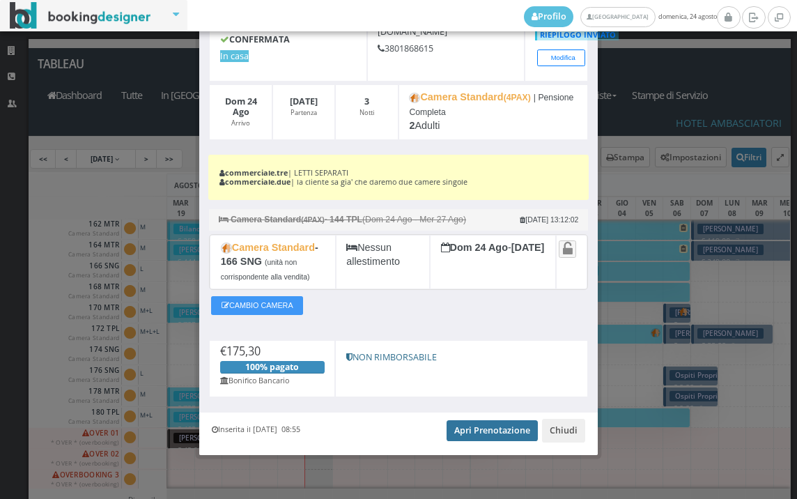
click at [448, 439] on link "Apri Prenotazione" at bounding box center [492, 430] width 91 height 21
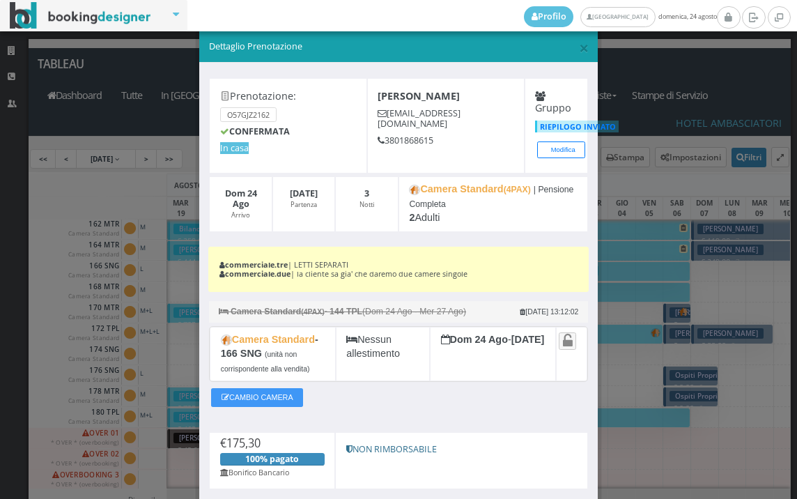
scroll to position [0, 0]
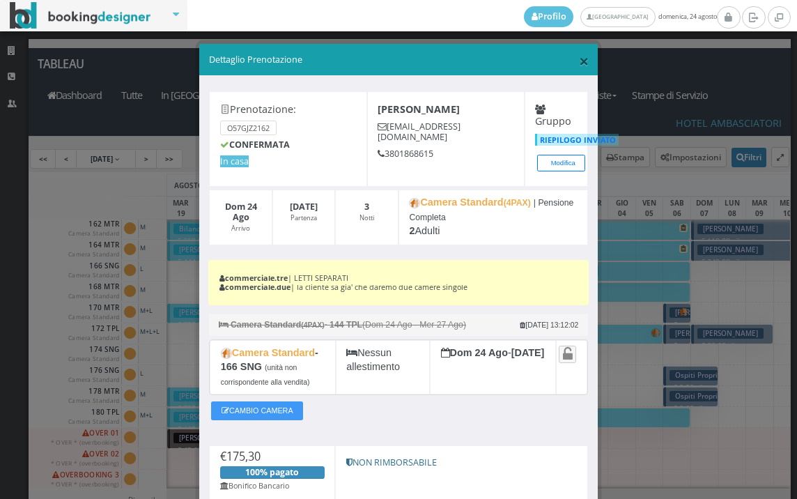
click at [579, 64] on span "×" at bounding box center [584, 61] width 10 height 24
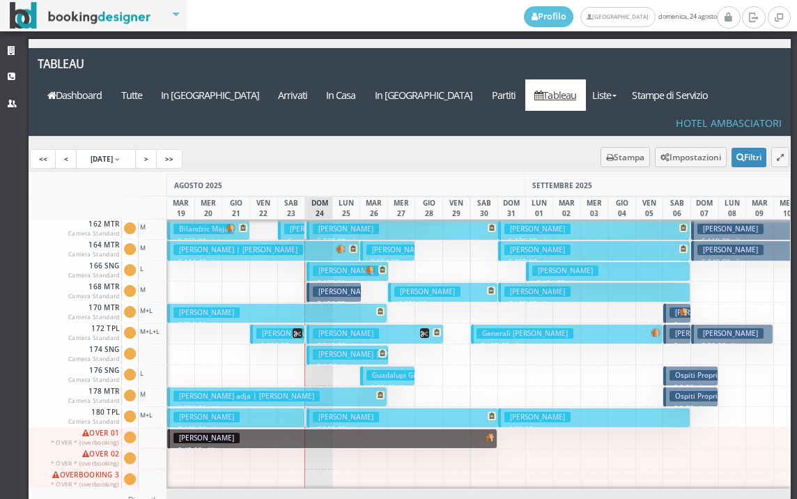
click at [330, 286] on h3 "Amati Giancarlo" at bounding box center [346, 291] width 66 height 10
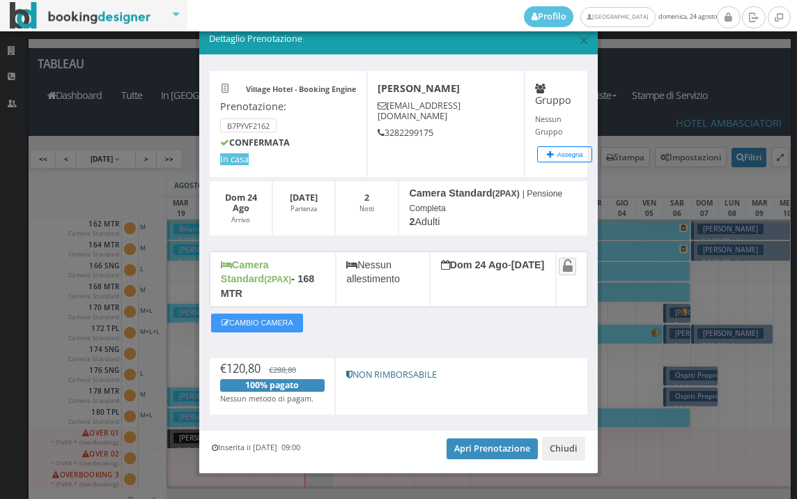
scroll to position [26, 0]
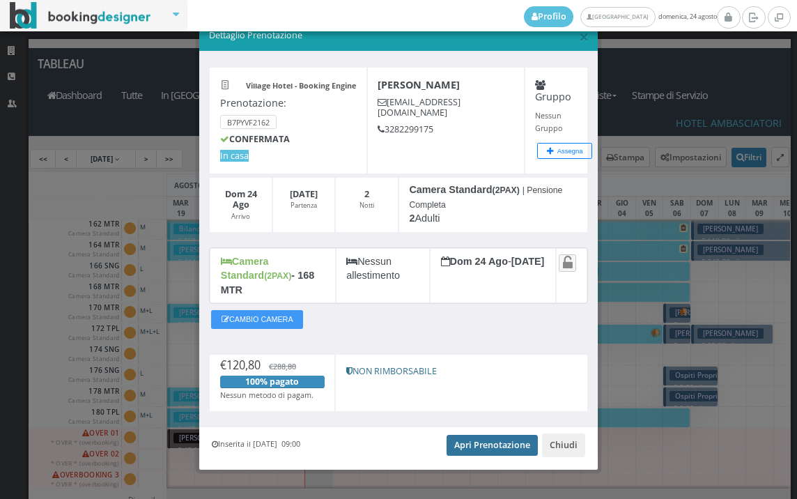
click at [492, 440] on link "Apri Prenotazione" at bounding box center [492, 445] width 91 height 21
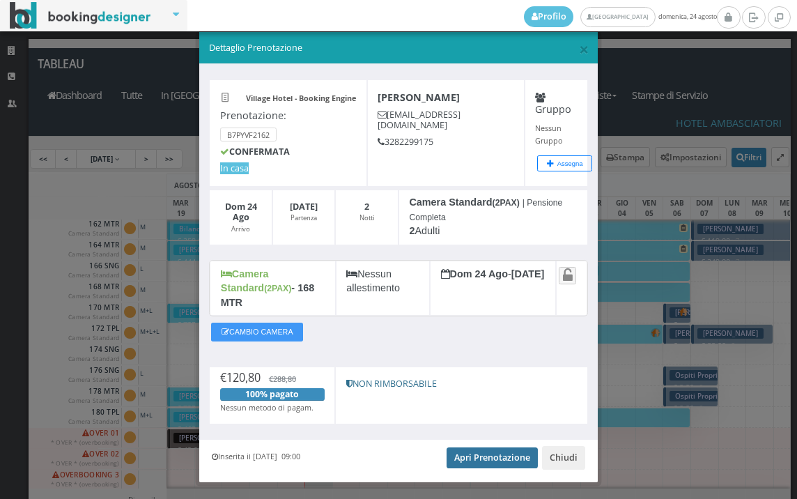
scroll to position [0, 0]
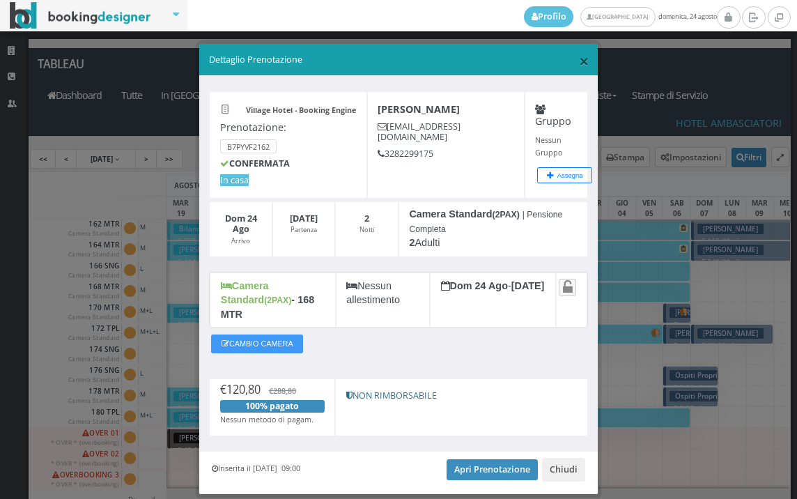
click at [580, 57] on span "×" at bounding box center [584, 61] width 10 height 24
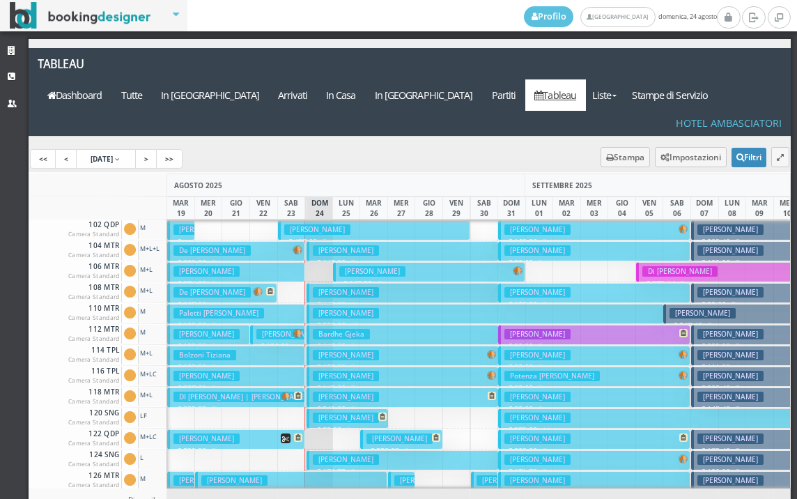
click at [327, 287] on h3 "Rosci Manuela" at bounding box center [346, 292] width 66 height 10
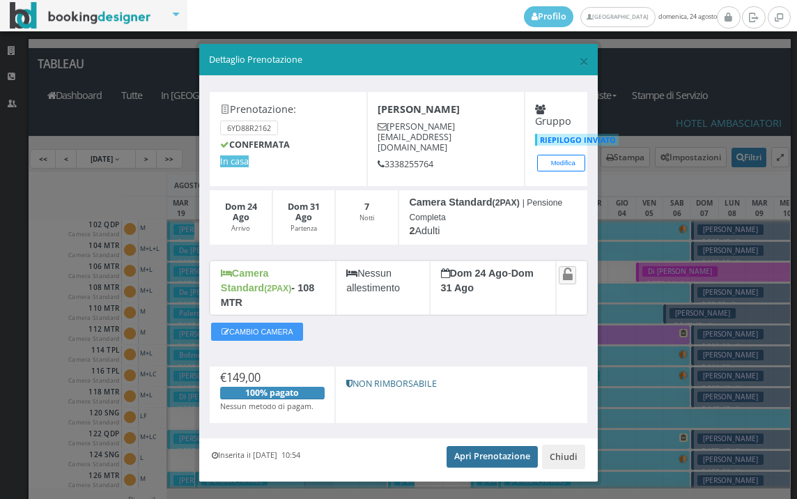
click at [508, 448] on link "Apri Prenotazione" at bounding box center [492, 456] width 91 height 21
click at [580, 65] on span "×" at bounding box center [584, 61] width 10 height 24
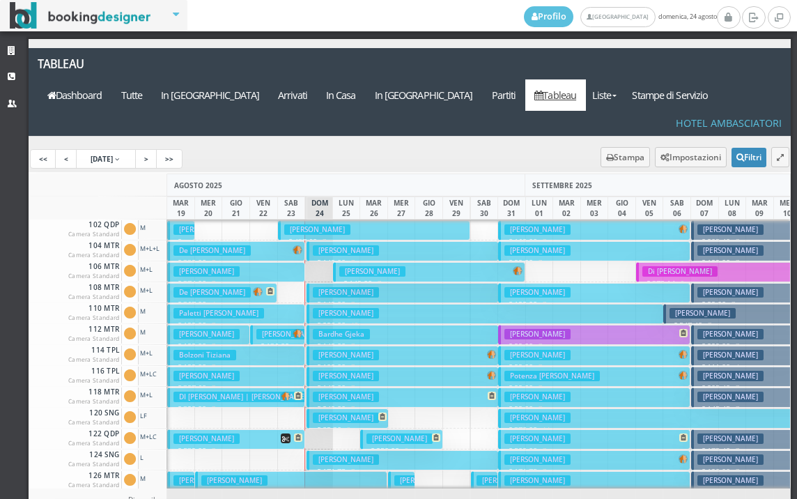
click at [348, 454] on h3 "Rosci Manuela" at bounding box center [346, 459] width 66 height 10
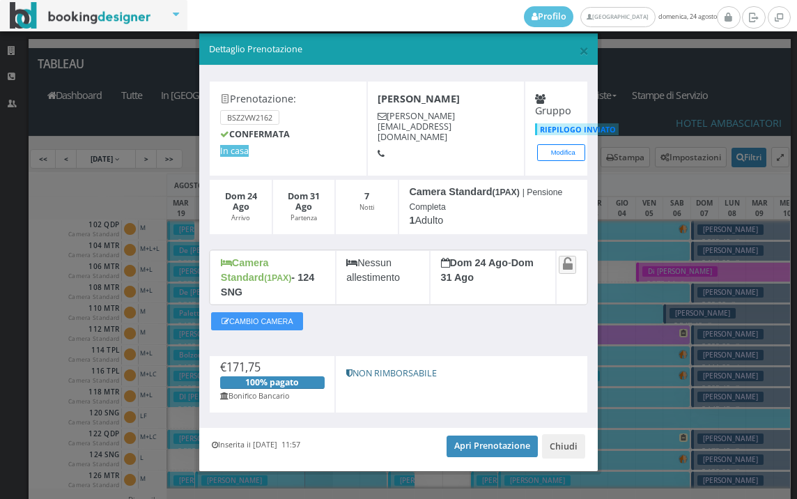
scroll to position [13, 0]
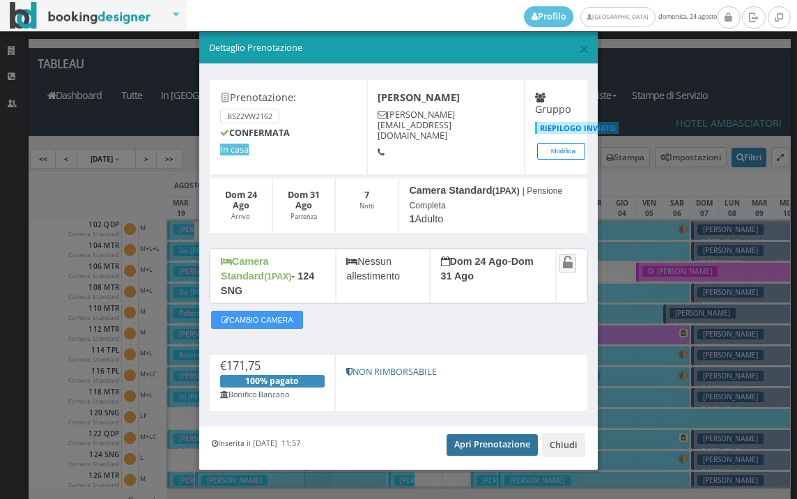
click at [456, 434] on link "Apri Prenotazione" at bounding box center [492, 444] width 91 height 21
click at [569, 53] on h5 "Dettaglio Prenotazione" at bounding box center [399, 48] width 380 height 13
click at [579, 50] on span "×" at bounding box center [584, 49] width 10 height 24
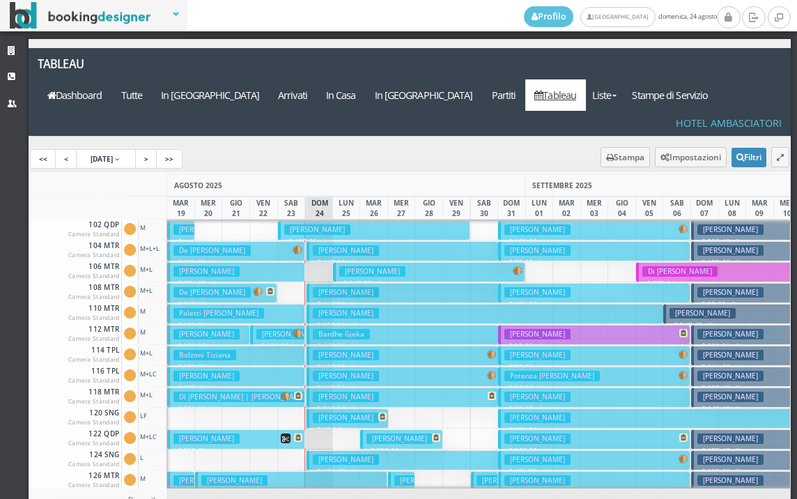
click at [348, 245] on h3 "Desideri Luciano" at bounding box center [346, 250] width 66 height 10
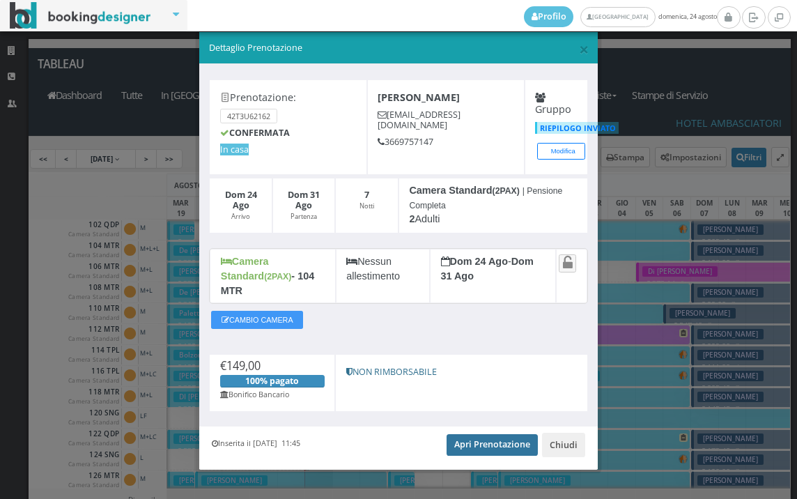
click at [487, 434] on link "Apri Prenotazione" at bounding box center [492, 444] width 91 height 21
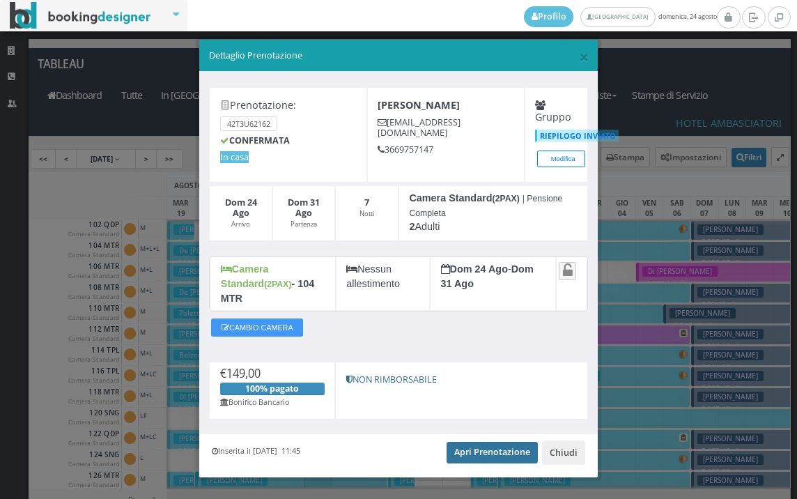
scroll to position [0, 0]
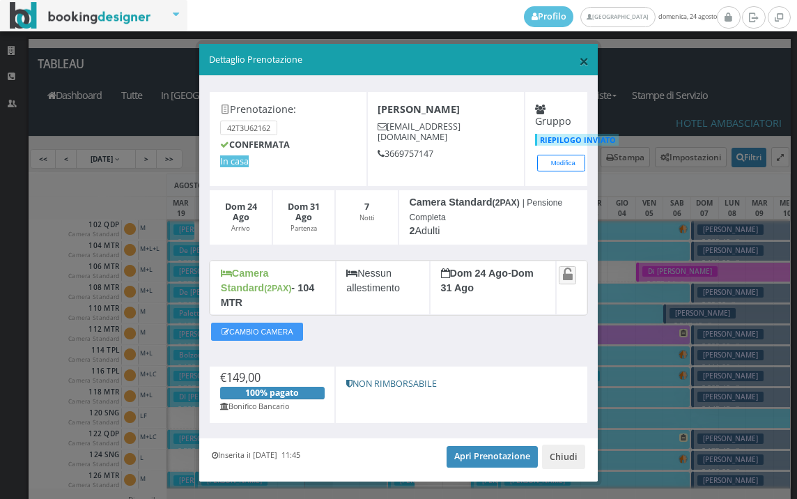
click at [579, 54] on span "×" at bounding box center [584, 61] width 10 height 24
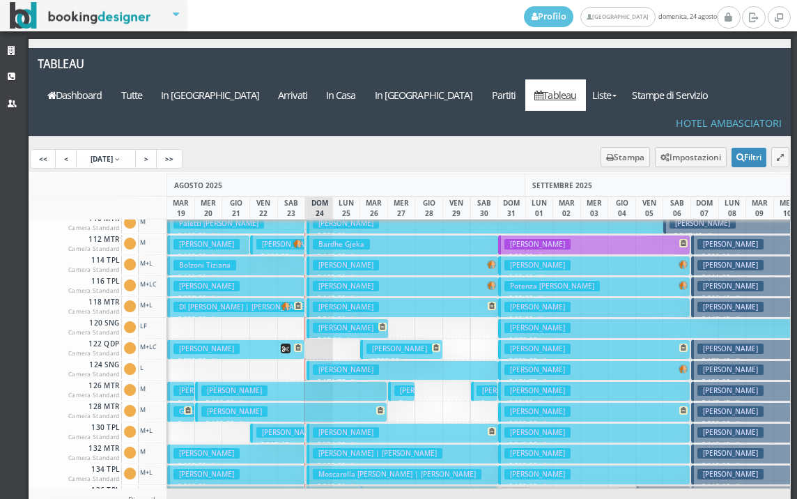
scroll to position [279, 0]
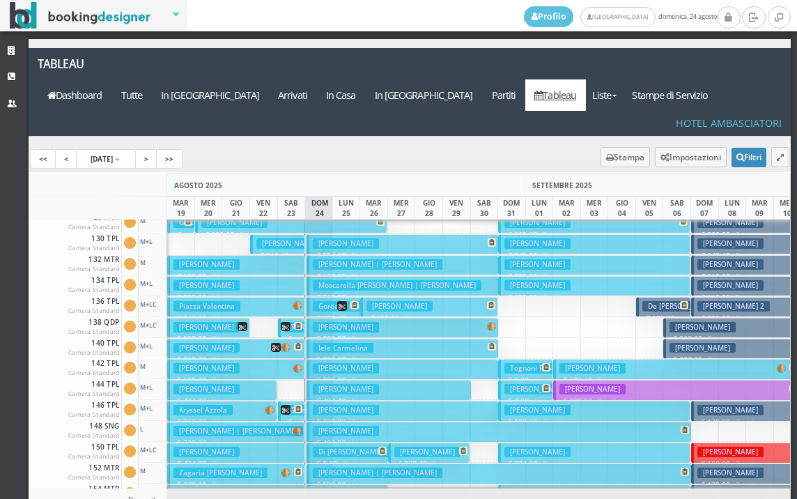
click at [346, 447] on h3 "Di Capua Antonio | Di Capua Antonio" at bounding box center [387, 452] width 148 height 10
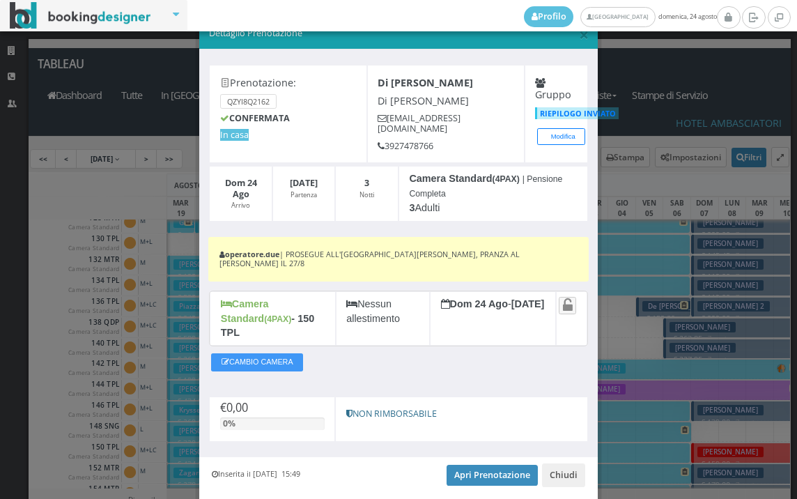
scroll to position [53, 0]
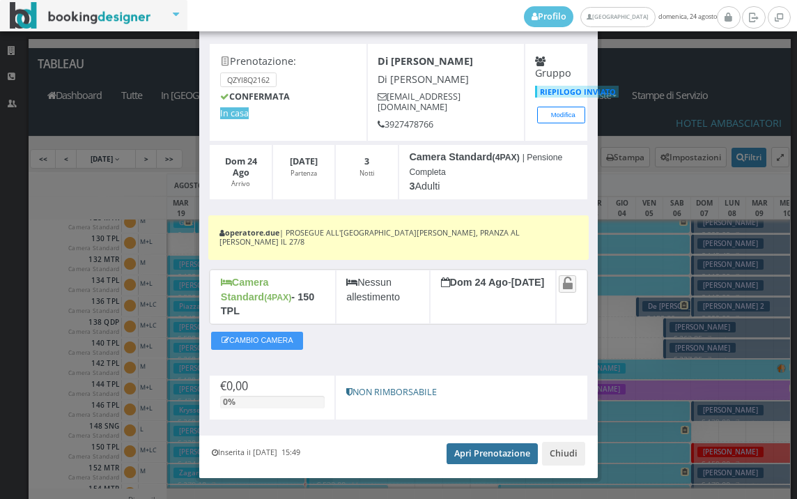
click at [473, 443] on link "Apri Prenotazione" at bounding box center [492, 453] width 91 height 21
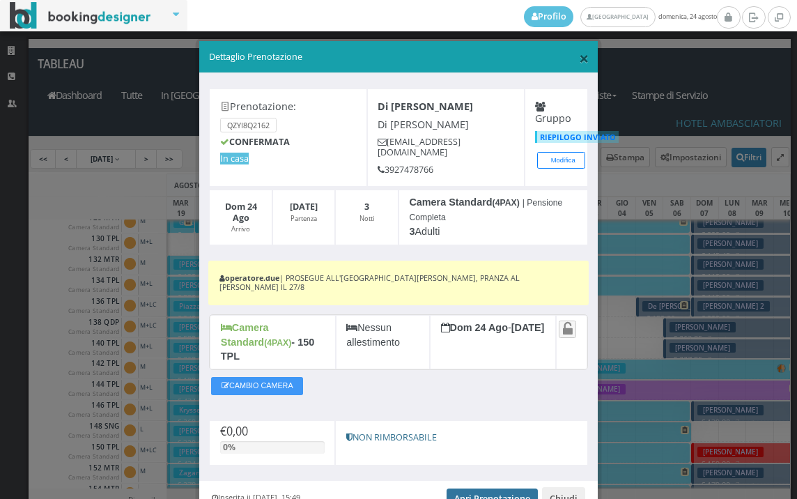
scroll to position [0, 0]
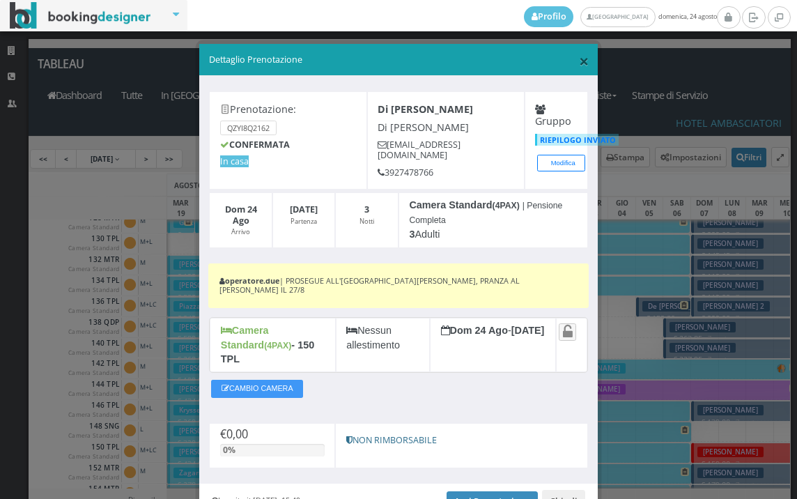
click at [579, 58] on span "×" at bounding box center [584, 61] width 10 height 24
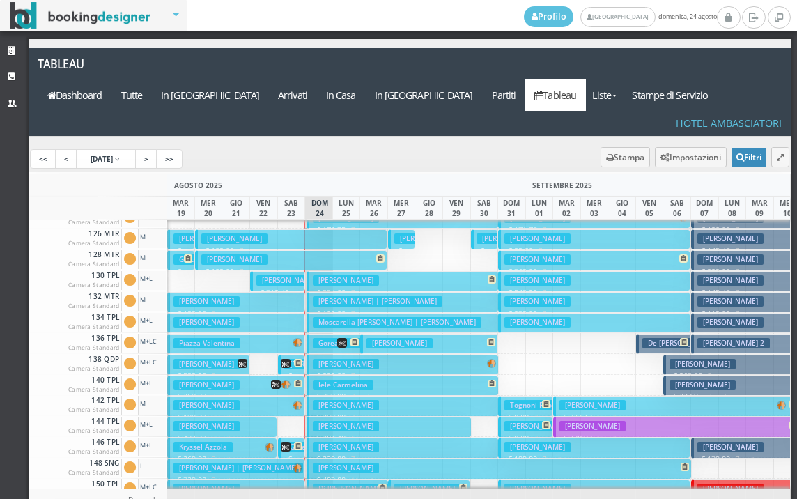
scroll to position [70, 0]
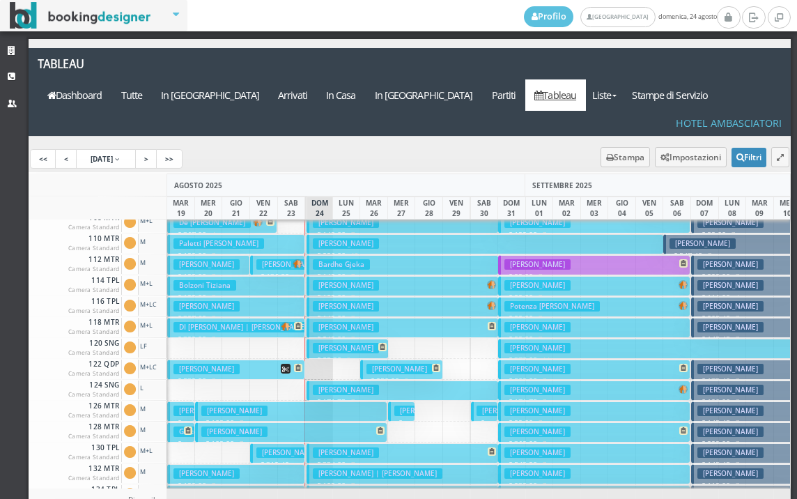
click at [334, 343] on h3 "Lucarelli Stanislao" at bounding box center [346, 348] width 66 height 10
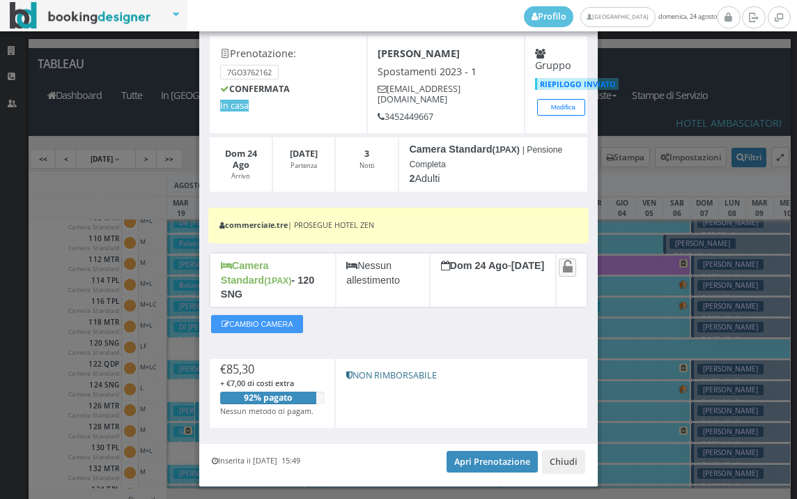
scroll to position [77, 0]
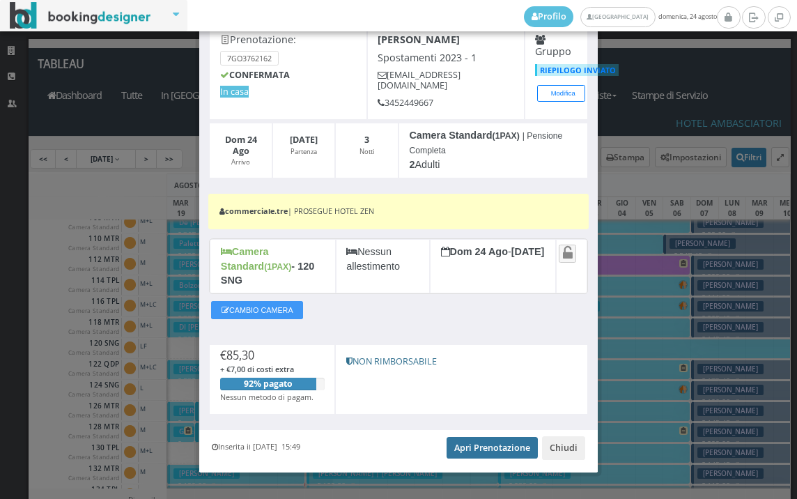
click at [459, 437] on link "Apri Prenotazione" at bounding box center [492, 447] width 91 height 21
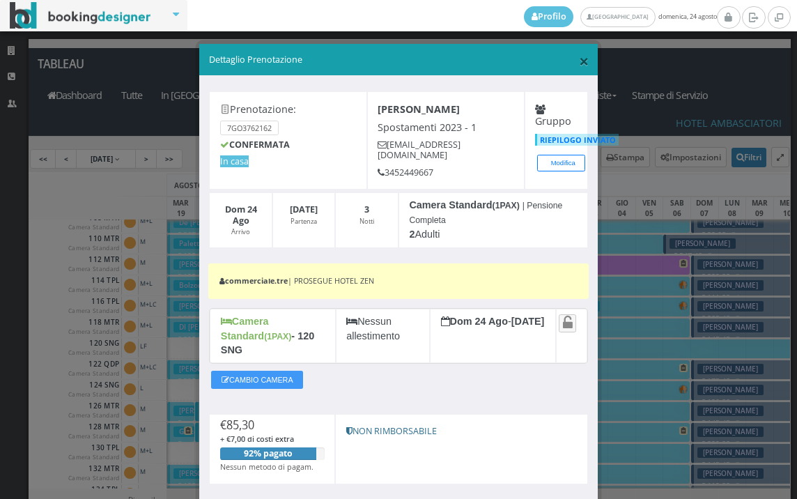
click at [579, 70] on span "×" at bounding box center [584, 61] width 10 height 24
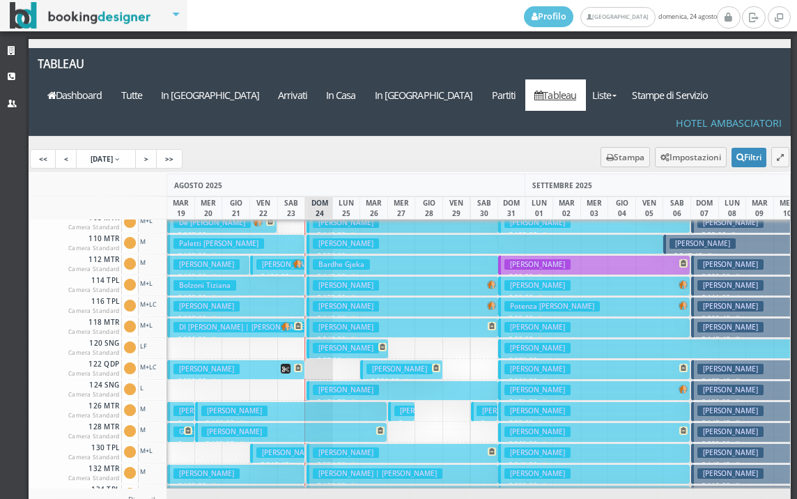
scroll to position [139, 0]
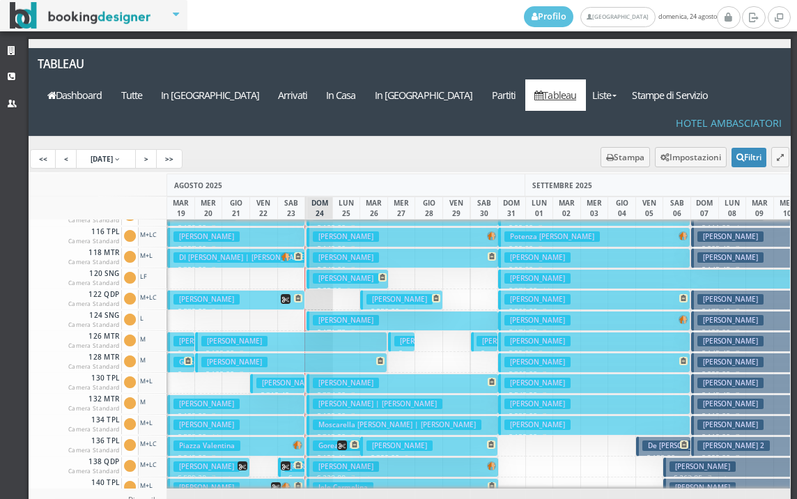
click at [368, 398] on h3 "Marconetti Luigi | Sementilli Sandra" at bounding box center [378, 403] width 130 height 10
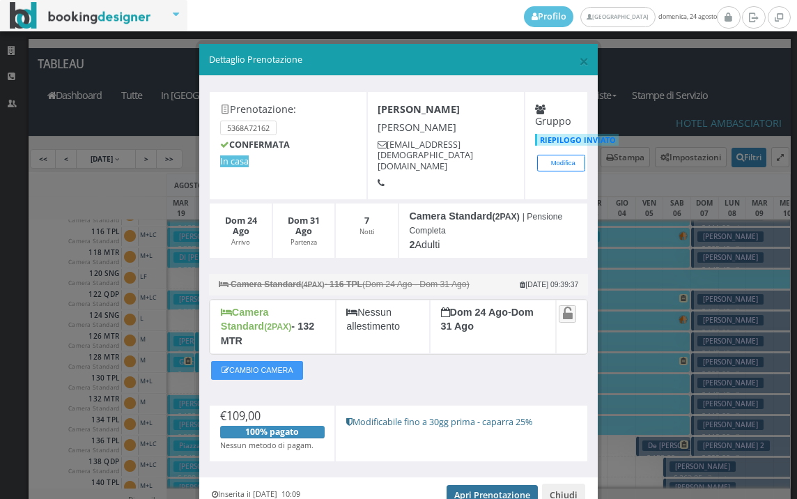
click at [469, 485] on link "Apri Prenotazione" at bounding box center [492, 495] width 91 height 21
click at [579, 56] on span "×" at bounding box center [584, 61] width 10 height 24
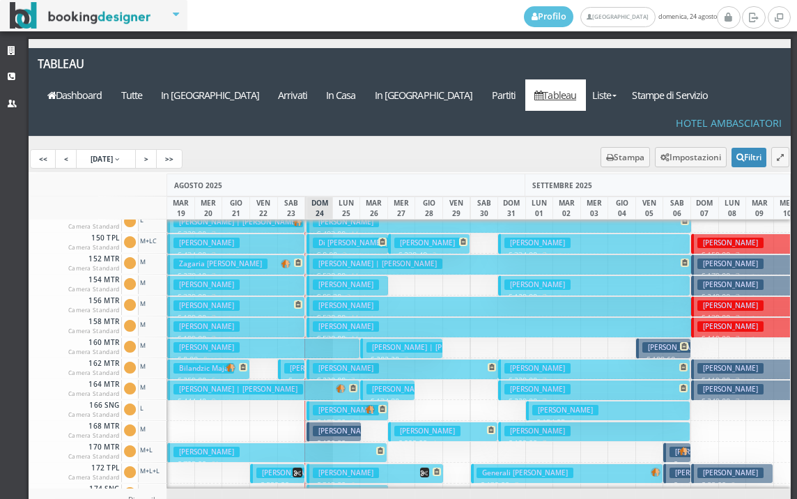
scroll to position [701, 0]
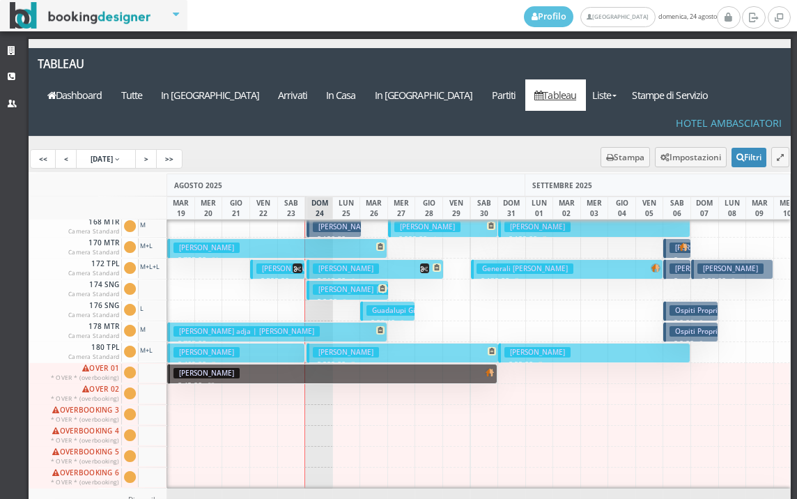
click at [345, 347] on h3 "Biusi Roberta" at bounding box center [346, 352] width 66 height 10
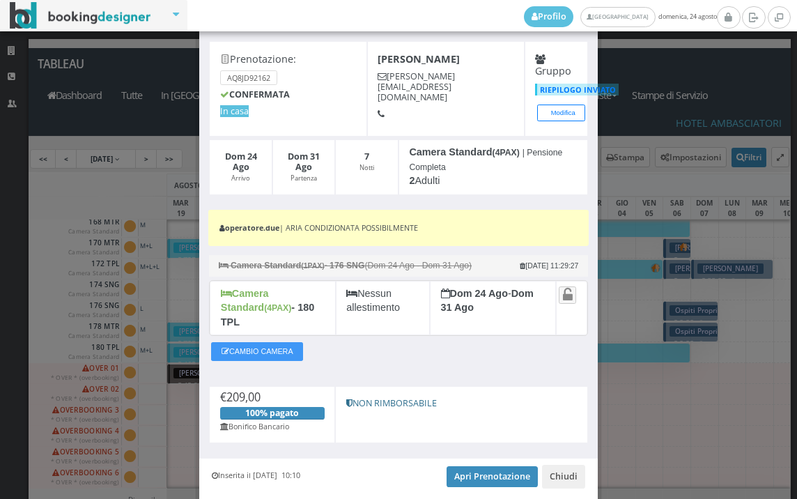
scroll to position [91, 0]
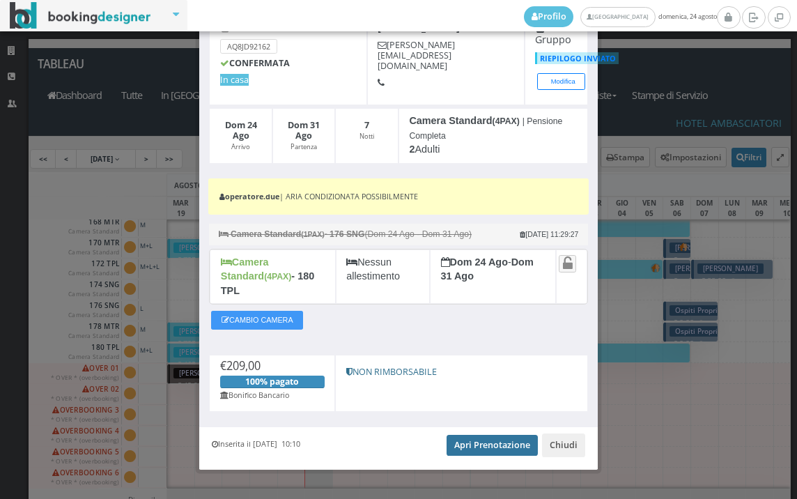
click at [455, 435] on link "Apri Prenotazione" at bounding box center [492, 445] width 91 height 21
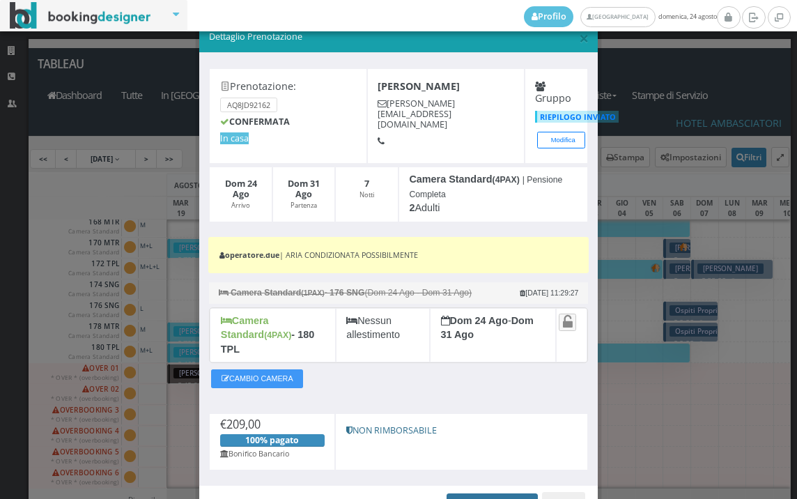
scroll to position [0, 0]
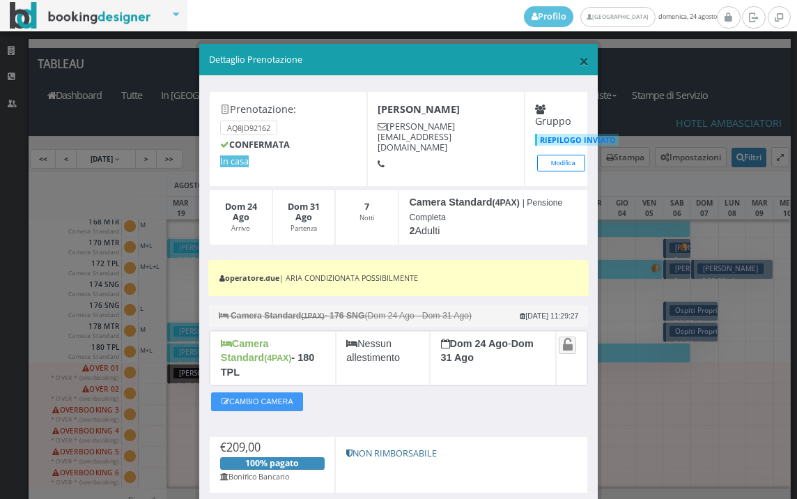
click at [579, 56] on span "×" at bounding box center [584, 61] width 10 height 24
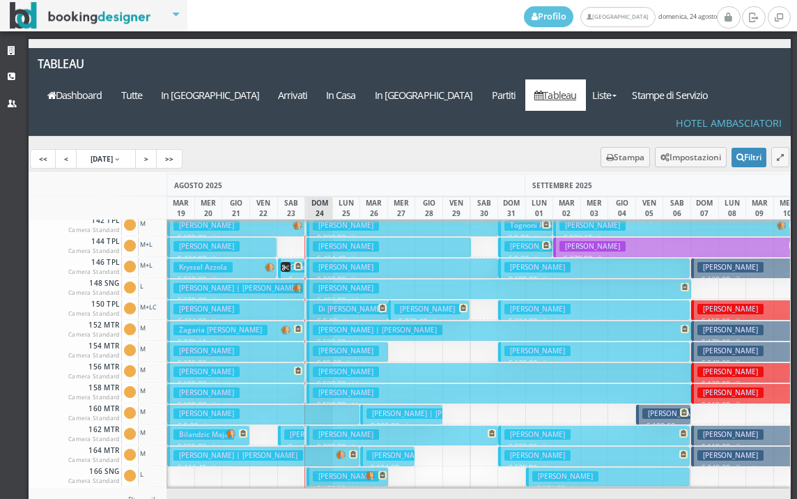
scroll to position [352, 0]
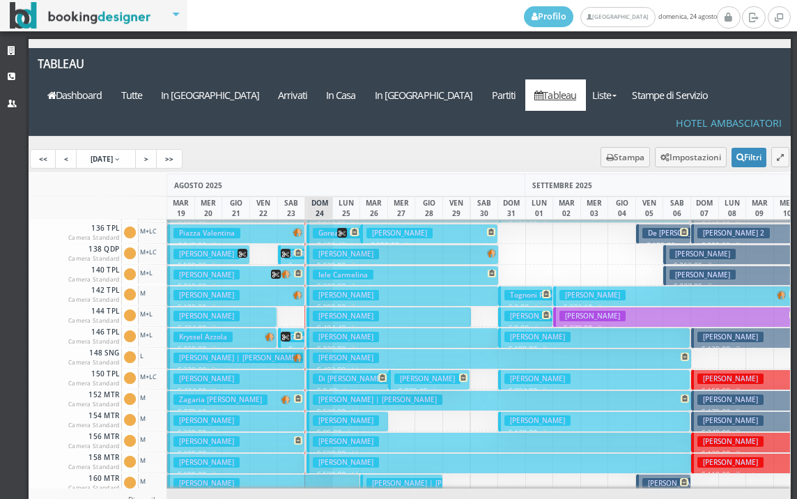
click at [333, 290] on h3 "Aquilino Ravasio" at bounding box center [346, 295] width 66 height 10
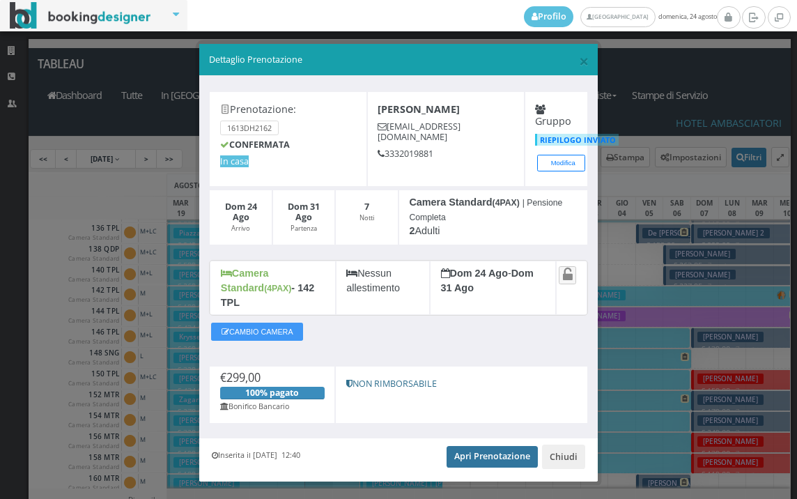
click at [486, 446] on link "Apri Prenotazione" at bounding box center [492, 456] width 91 height 21
click at [579, 55] on span "×" at bounding box center [584, 61] width 10 height 24
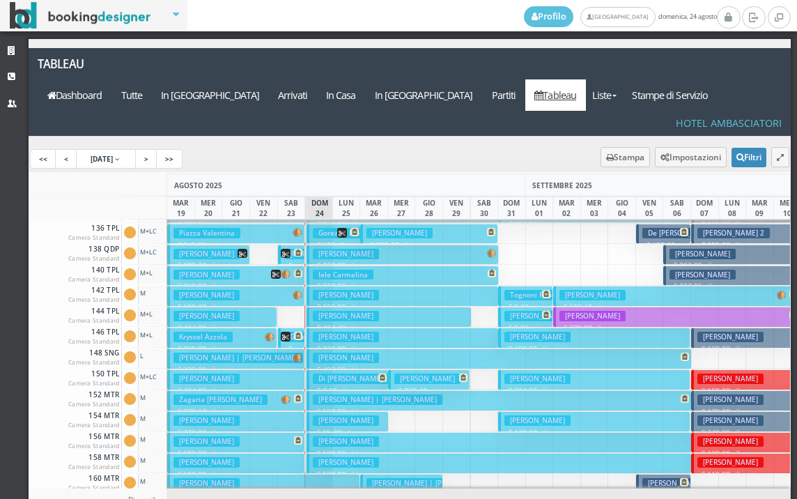
scroll to position [282, 0]
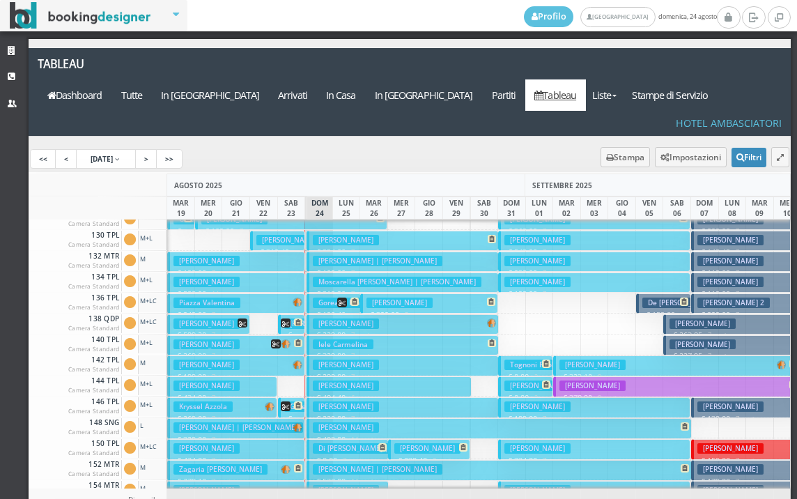
click at [364, 247] on p "€ 334.00 7 notti" at bounding box center [404, 252] width 182 height 11
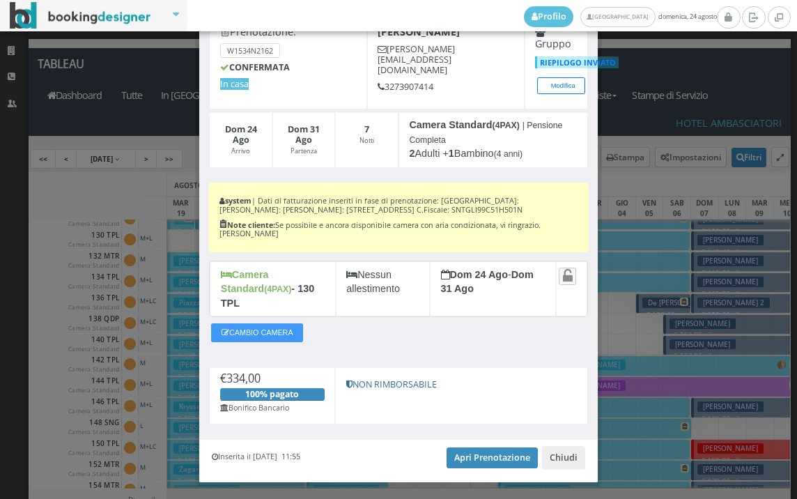
scroll to position [89, 0]
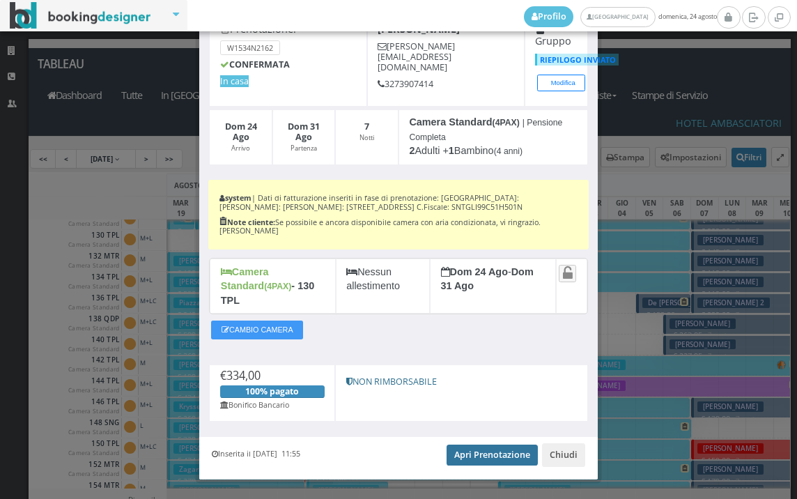
click at [489, 444] on link "Apri Prenotazione" at bounding box center [492, 454] width 91 height 21
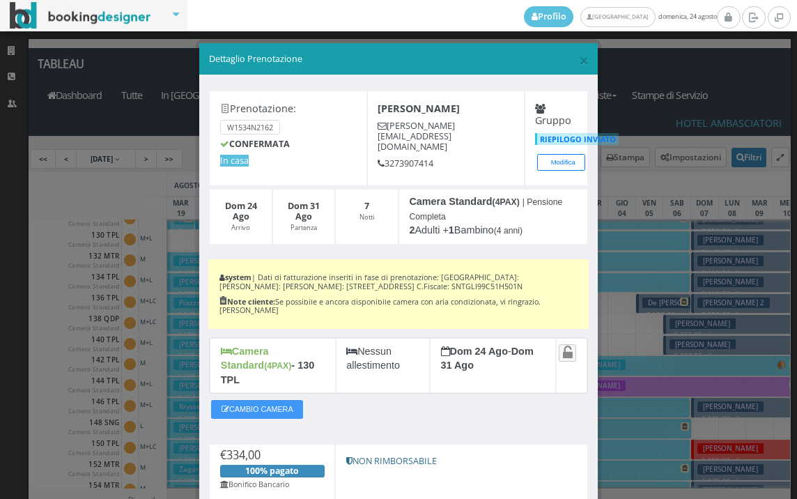
scroll to position [0, 0]
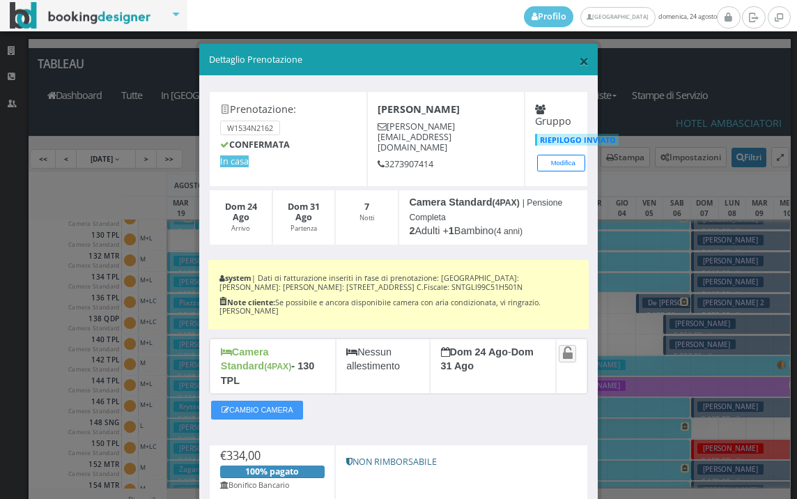
click at [579, 56] on span "×" at bounding box center [584, 61] width 10 height 24
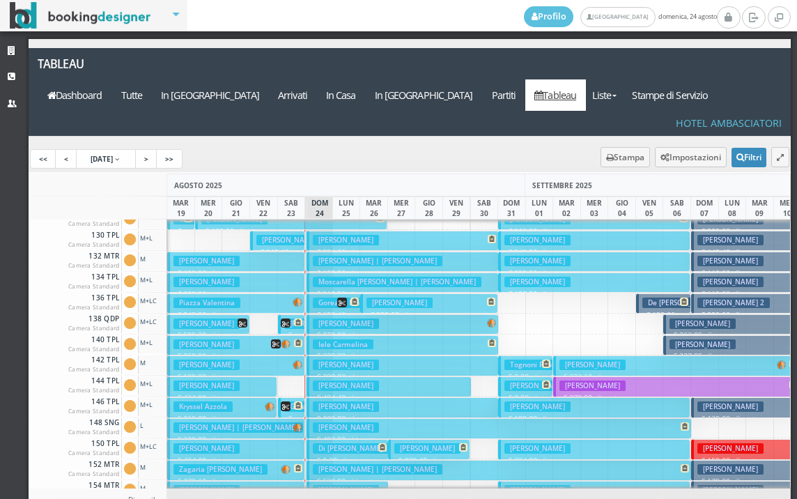
click at [341, 235] on h3 "Santini Giulia" at bounding box center [346, 240] width 66 height 10
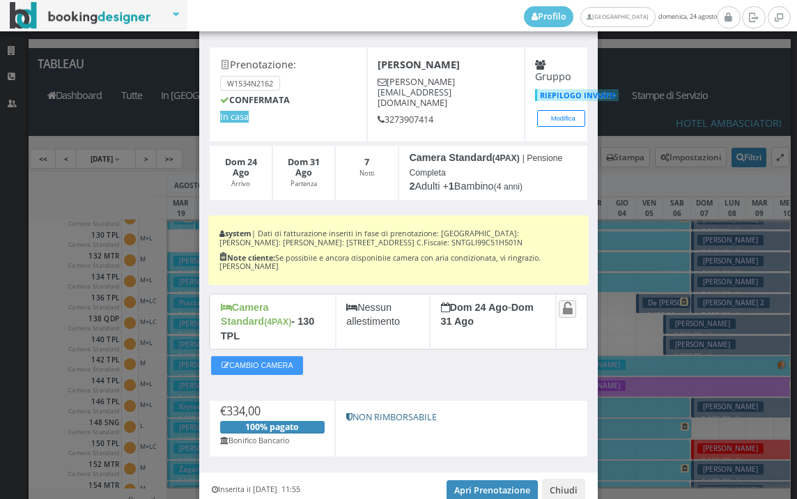
scroll to position [89, 0]
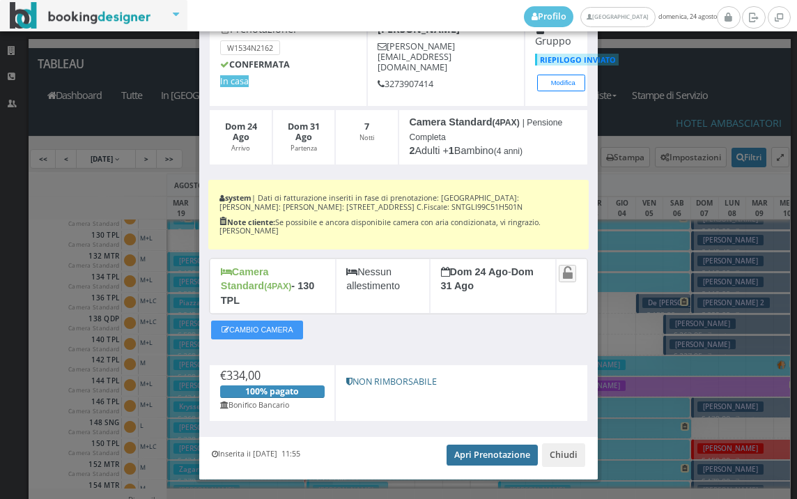
click at [469, 444] on link "Apri Prenotazione" at bounding box center [492, 454] width 91 height 21
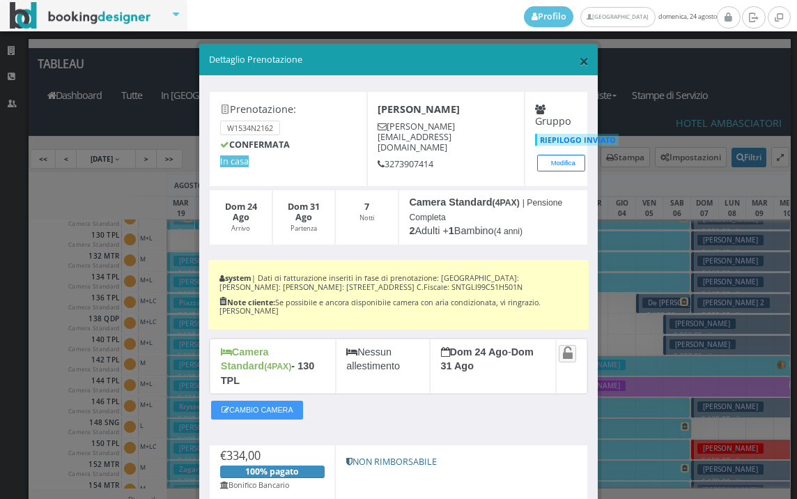
click at [579, 60] on span "×" at bounding box center [584, 61] width 10 height 24
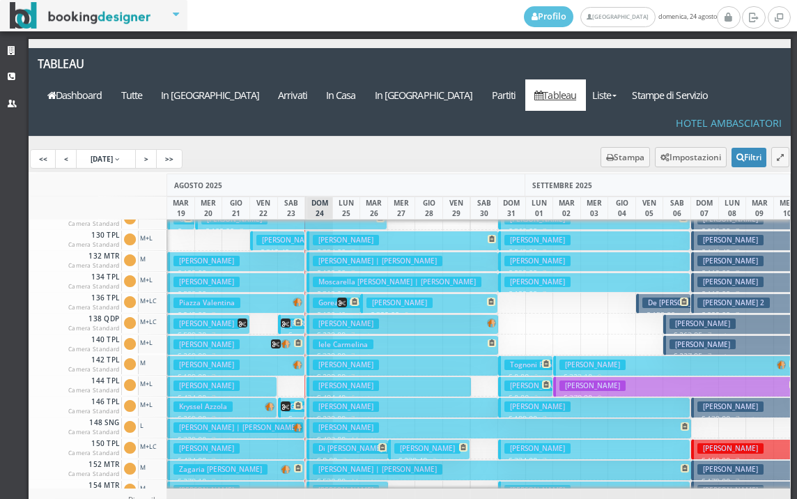
click at [350, 318] on h3 "Guetti Eliseo" at bounding box center [346, 323] width 66 height 10
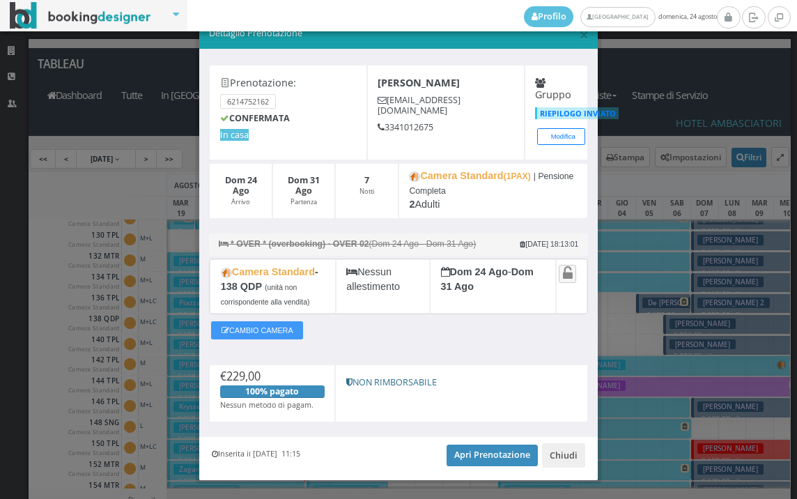
scroll to position [57, 0]
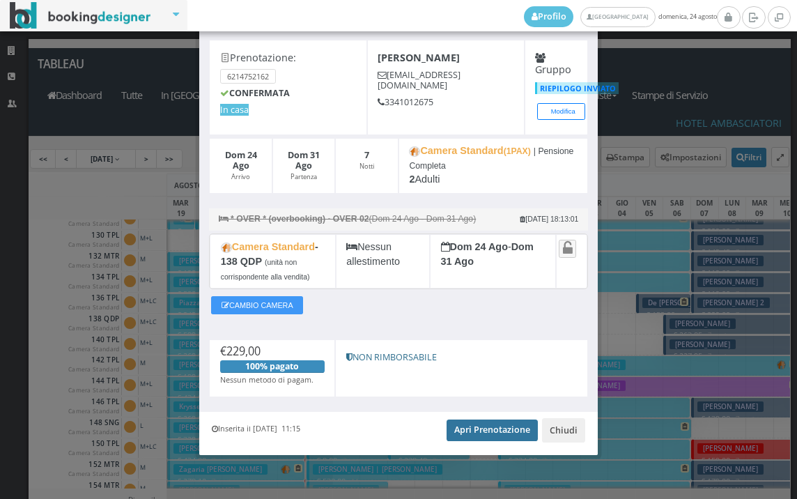
click at [481, 435] on link "Apri Prenotazione" at bounding box center [492, 429] width 91 height 21
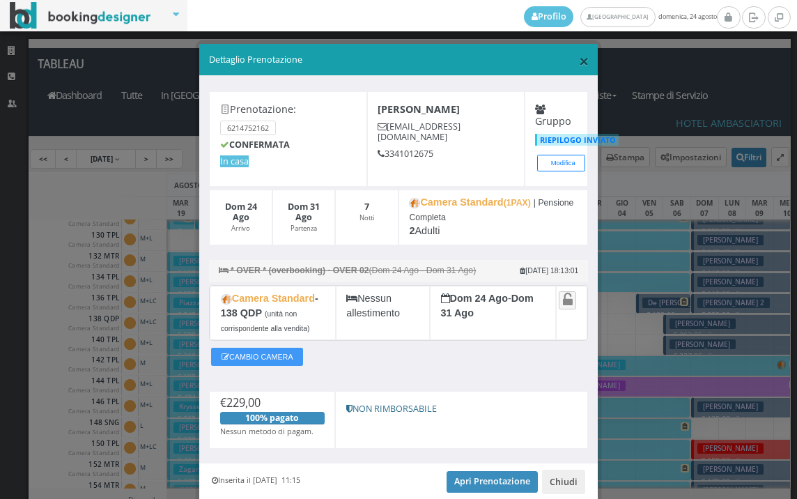
click at [579, 60] on span "×" at bounding box center [584, 61] width 10 height 24
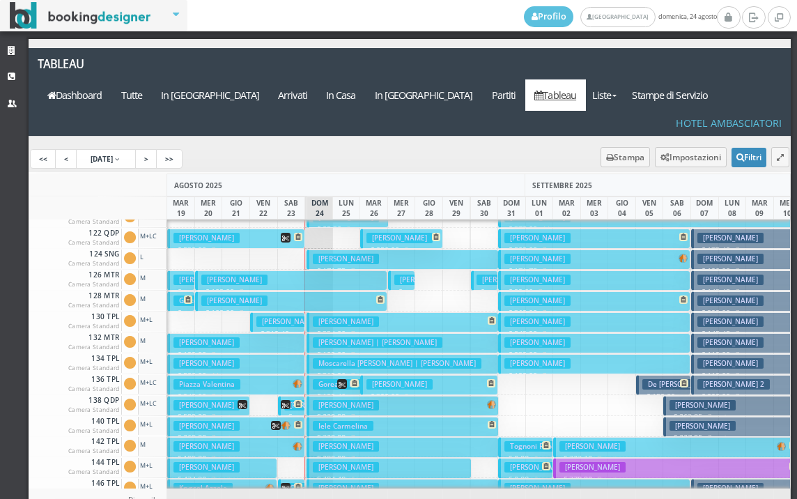
scroll to position [143, 0]
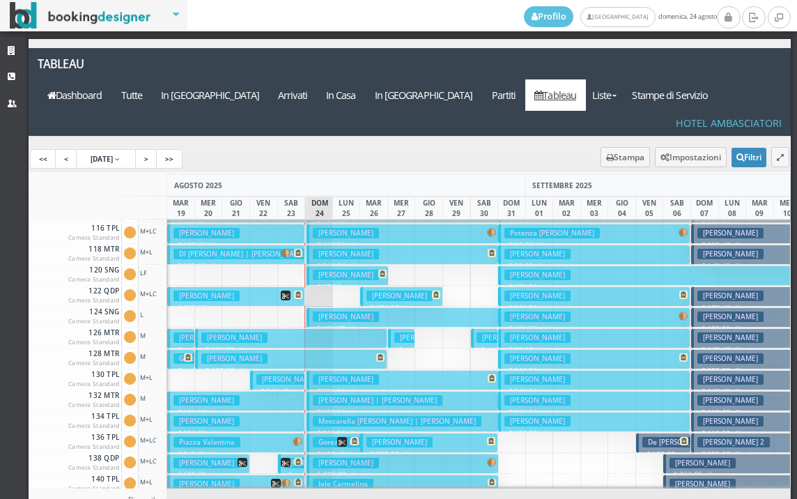
click at [368, 228] on h3 "Spadoni Cristian" at bounding box center [346, 233] width 66 height 10
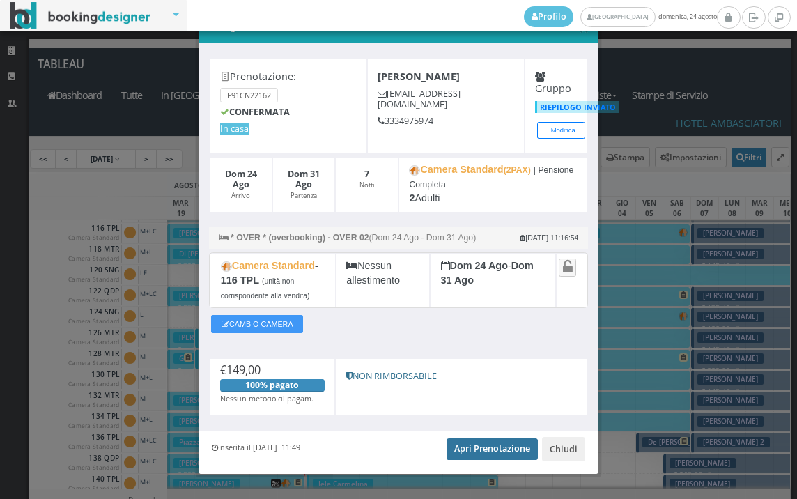
scroll to position [57, 0]
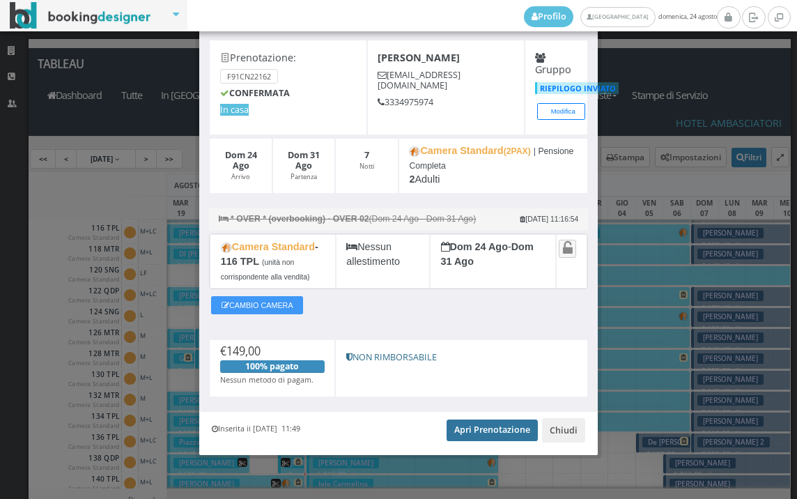
click at [493, 428] on link "Apri Prenotazione" at bounding box center [492, 429] width 91 height 21
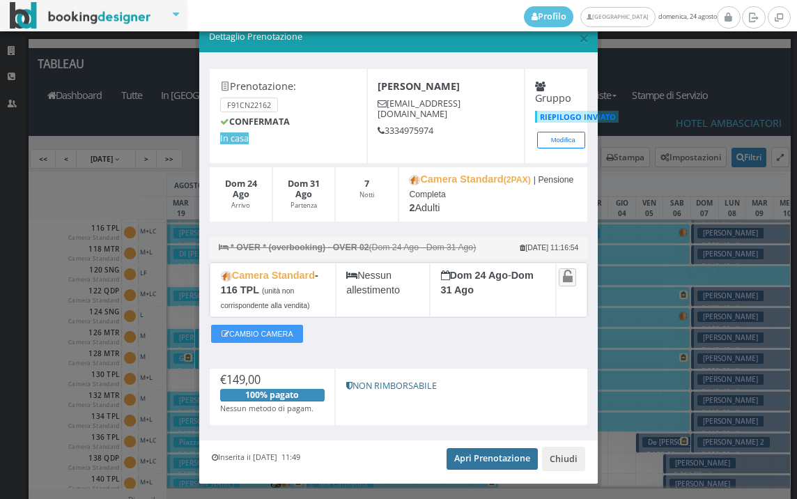
scroll to position [0, 0]
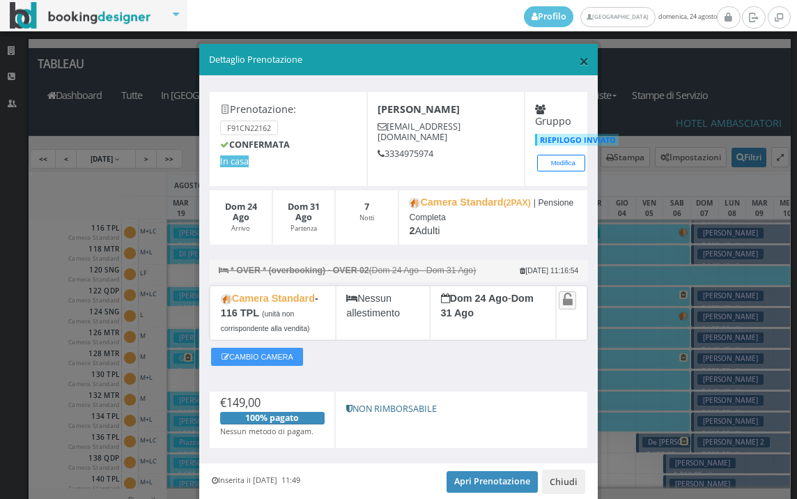
click at [579, 62] on span "×" at bounding box center [584, 61] width 10 height 24
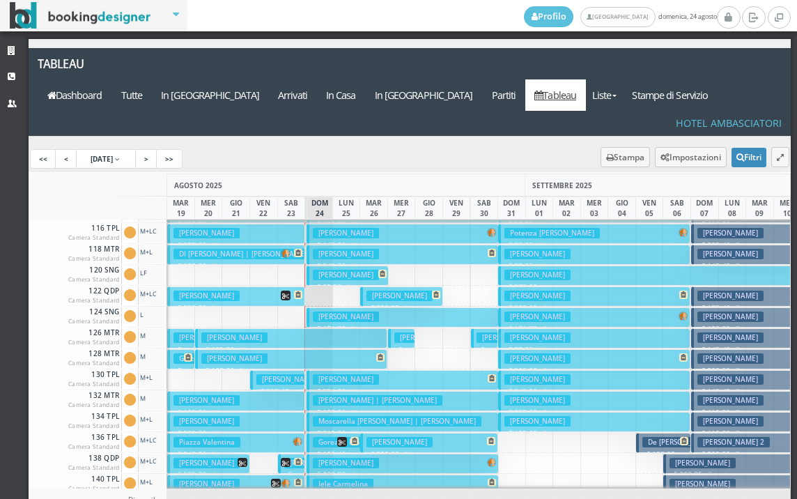
click at [357, 416] on h3 "Moscarella Livadaru Andrea | Moscarella Livadaru Andrea" at bounding box center [397, 421] width 169 height 10
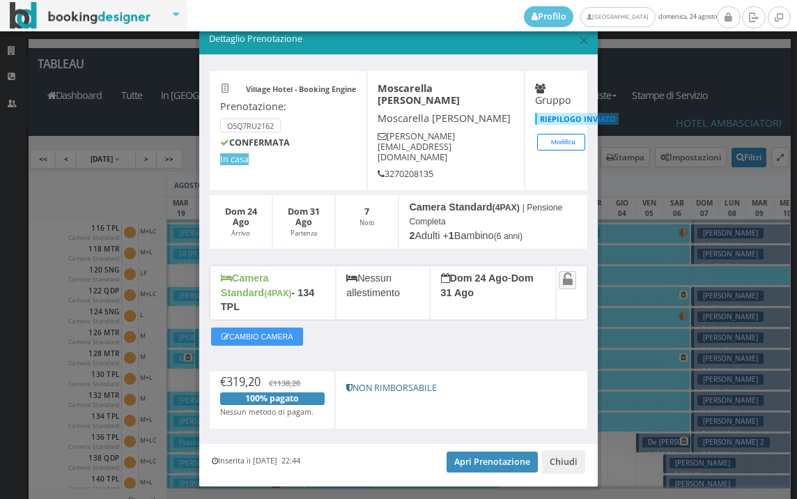
scroll to position [31, 0]
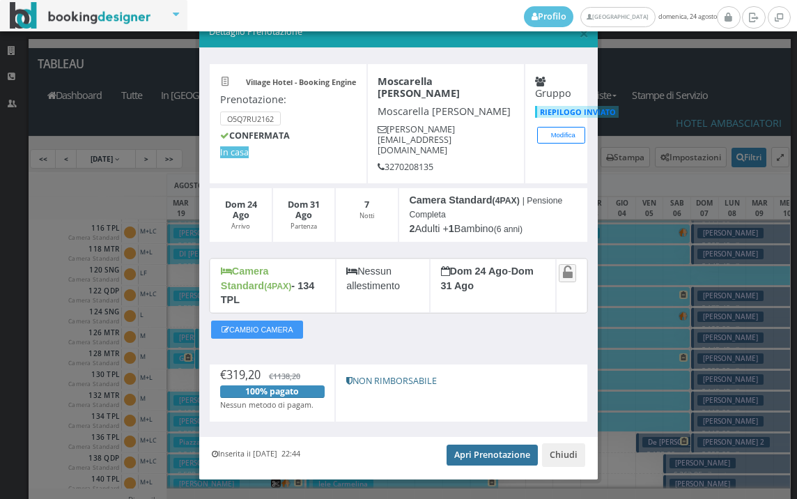
click at [477, 444] on link "Apri Prenotazione" at bounding box center [492, 454] width 91 height 21
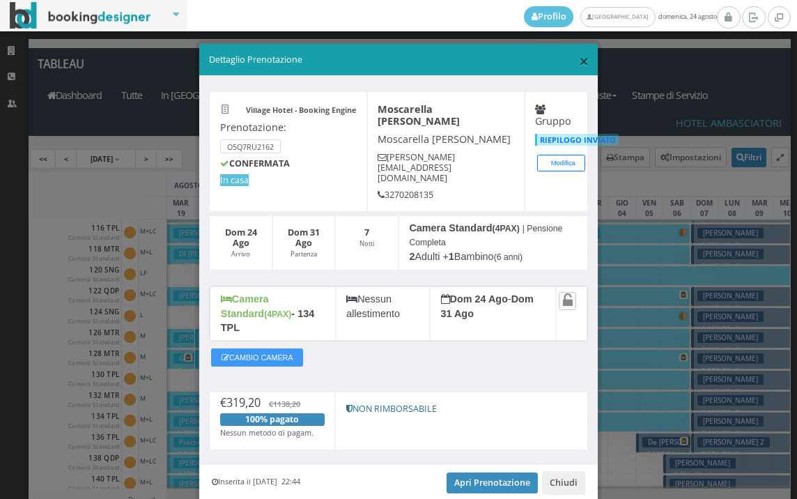
click at [579, 60] on span "×" at bounding box center [584, 61] width 10 height 24
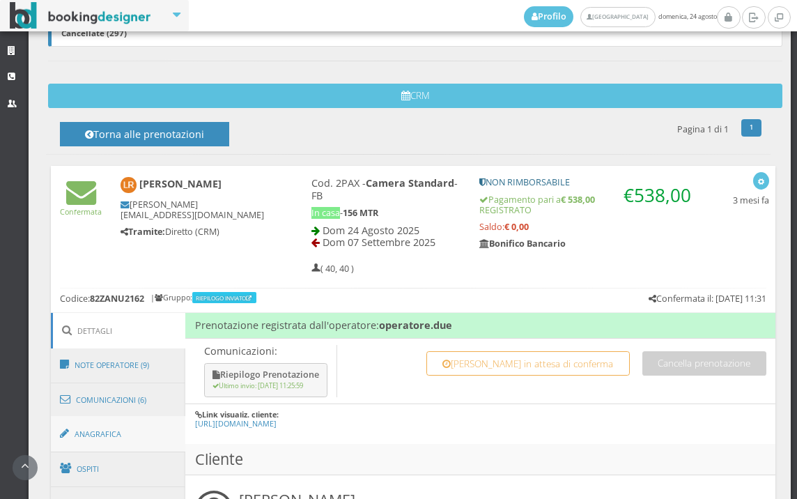
scroll to position [541, 0]
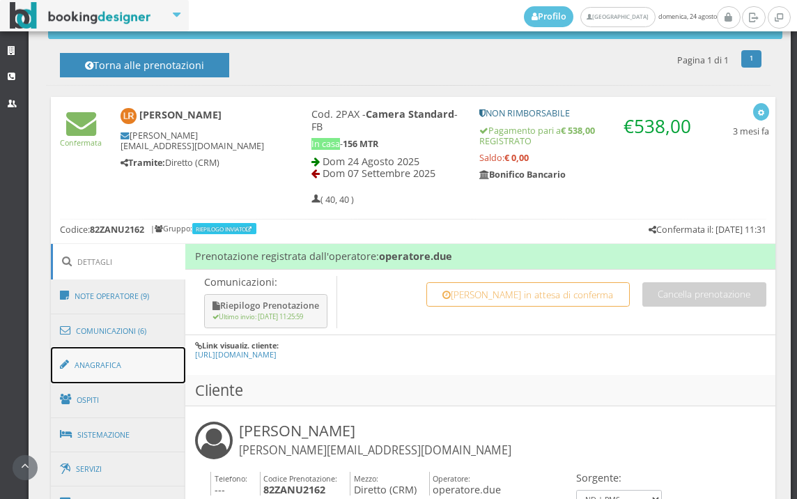
click at [80, 352] on link "Anagrafica" at bounding box center [118, 365] width 135 height 36
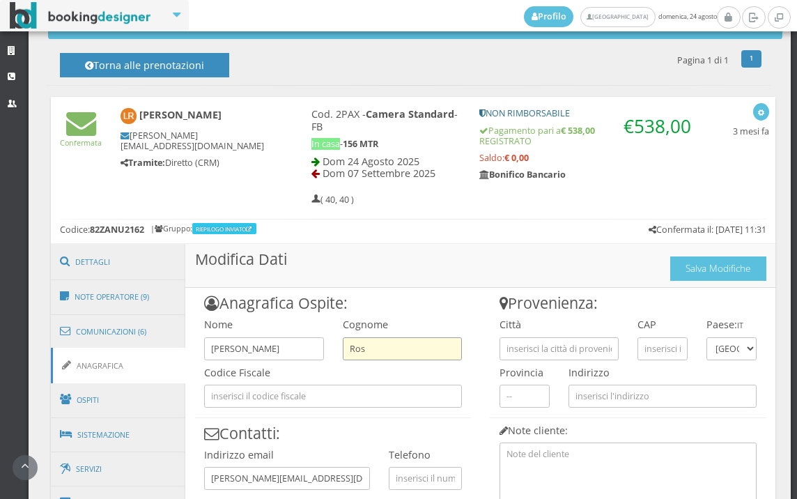
click at [371, 348] on input "Ros" at bounding box center [402, 348] width 119 height 23
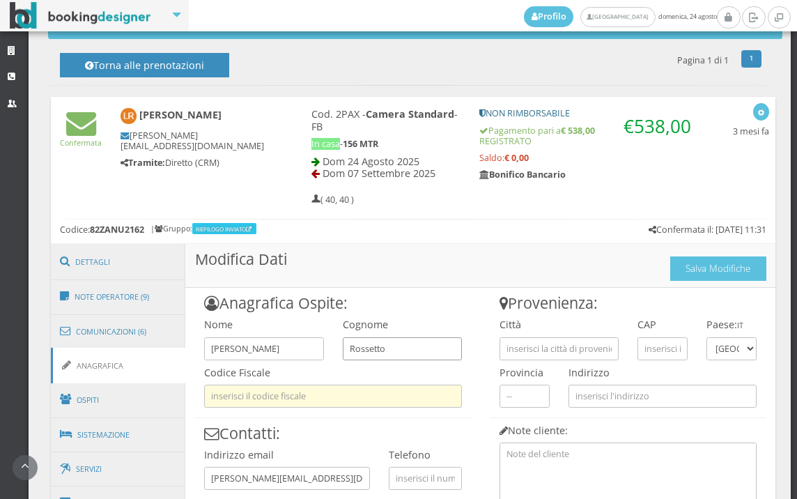
type input "Rossetto"
click at [305, 394] on input "text" at bounding box center [333, 396] width 258 height 23
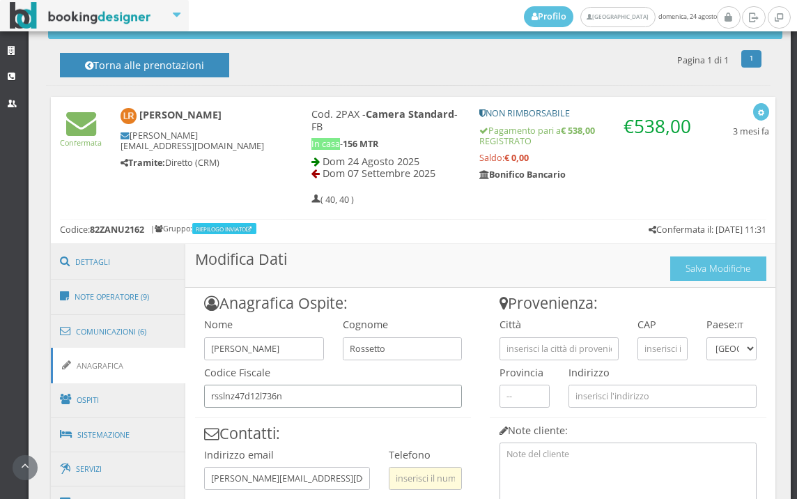
type input "rsslnz47d12l736n"
click at [424, 469] on input "text" at bounding box center [425, 478] width 73 height 23
type input "3332081302"
click at [518, 347] on input "text" at bounding box center [558, 348] width 119 height 23
type input "[GEOGRAPHIC_DATA]"
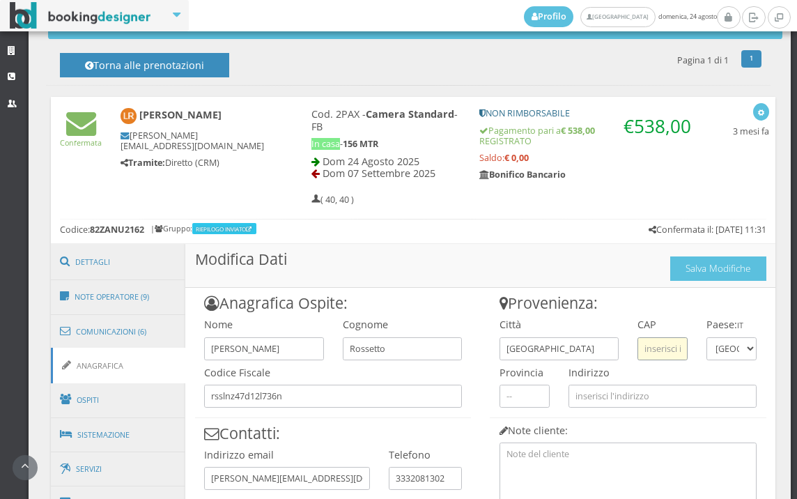
click at [654, 347] on input "text" at bounding box center [662, 348] width 50 height 23
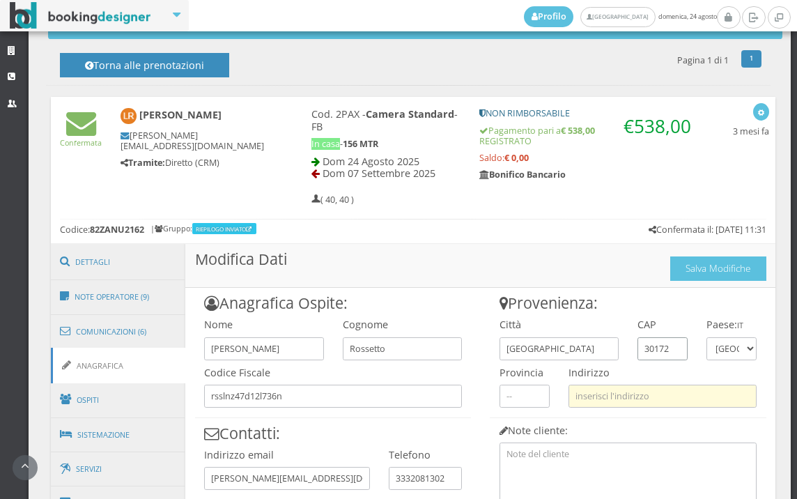
type input "30172"
click at [662, 389] on input "text" at bounding box center [662, 396] width 188 height 23
click at [605, 397] on input "via [GEOGRAPHIC_DATA] ([GEOGRAPHIC_DATA])" at bounding box center [662, 396] width 188 height 23
click at [612, 398] on input "via [GEOGRAPHIC_DATA] ([GEOGRAPHIC_DATA])" at bounding box center [662, 396] width 188 height 23
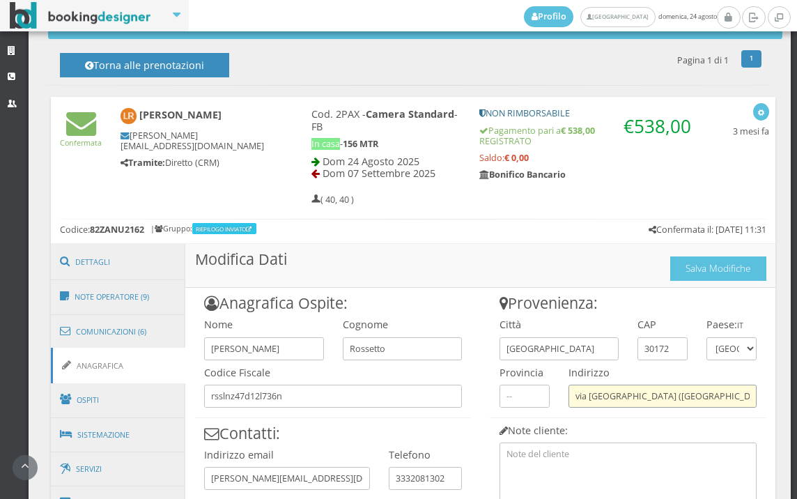
click at [658, 389] on input "via [GEOGRAPHIC_DATA] ([GEOGRAPHIC_DATA])" at bounding box center [662, 396] width 188 height 23
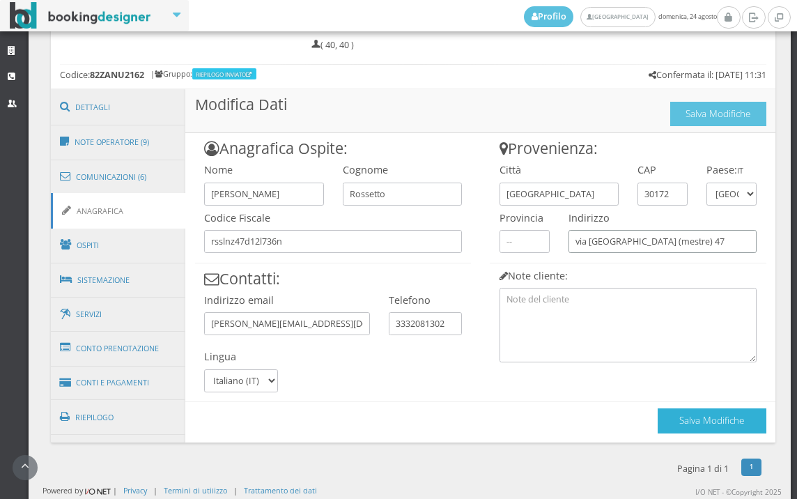
type input "via [GEOGRAPHIC_DATA] (mestre) 47"
click at [665, 421] on button "Salva Modifiche" at bounding box center [712, 420] width 109 height 24
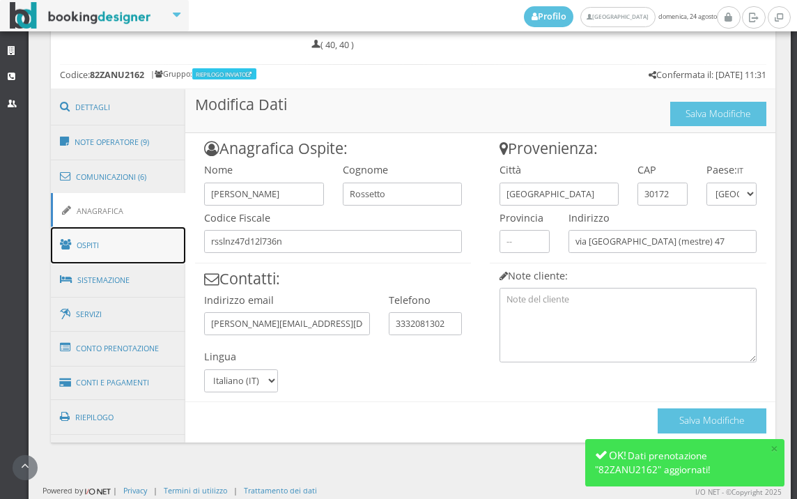
click at [155, 231] on link "Ospiti" at bounding box center [118, 245] width 135 height 36
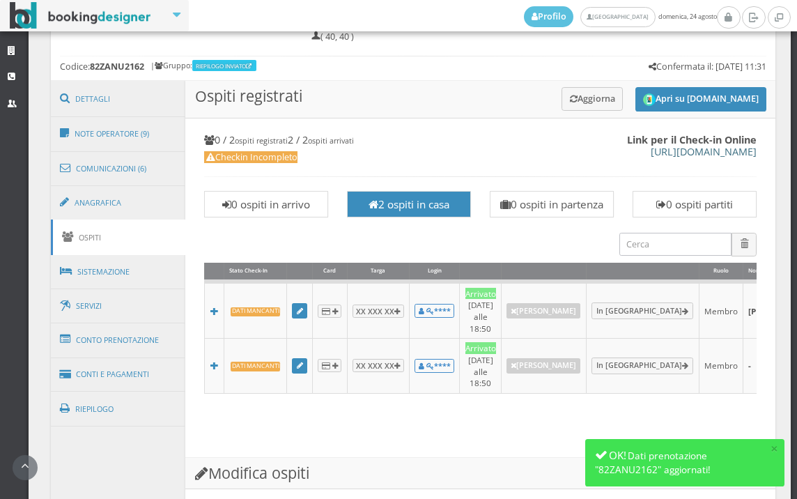
scroll to position [636, 0]
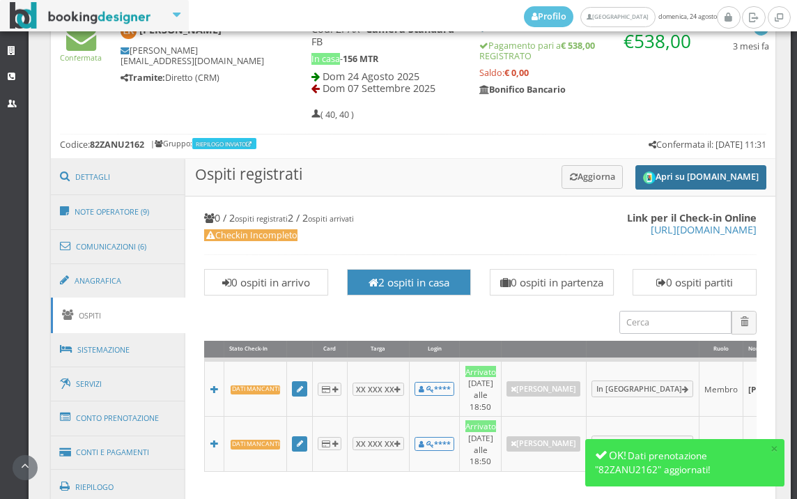
click at [688, 169] on button "Apri su [DOMAIN_NAME]" at bounding box center [700, 177] width 131 height 24
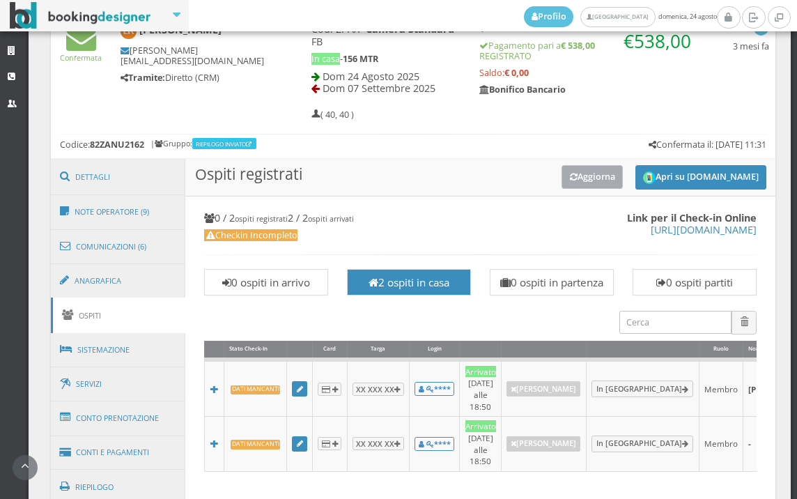
click at [581, 179] on button "Aggiorna" at bounding box center [592, 176] width 62 height 23
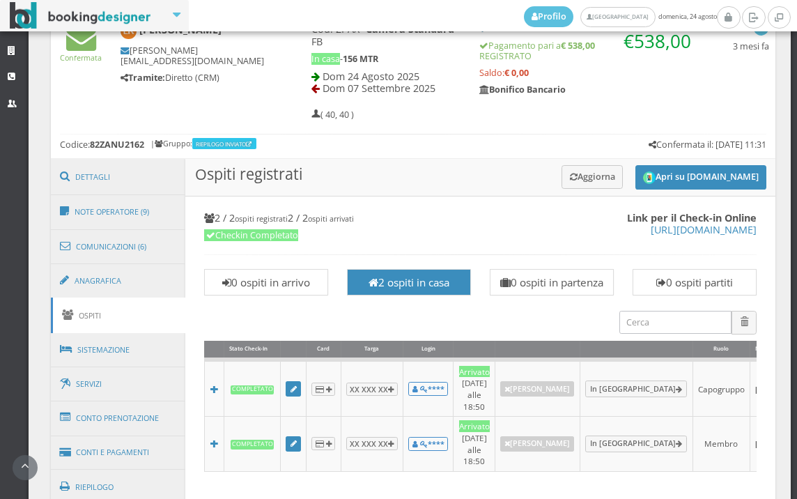
scroll to position [1101, 0]
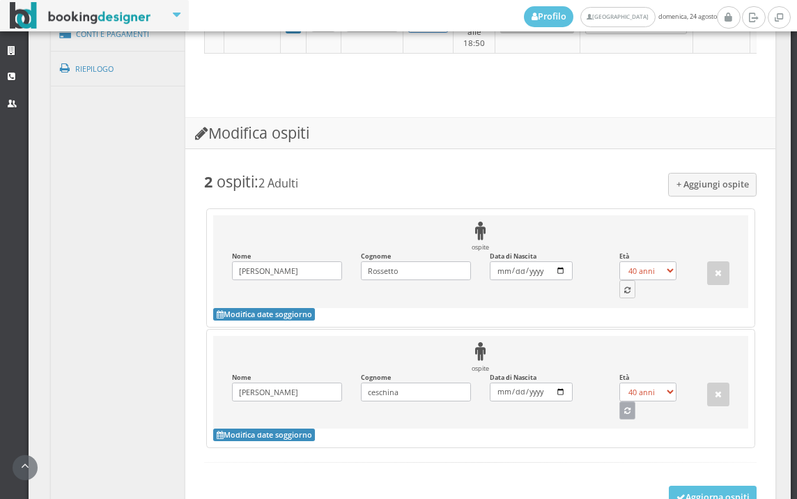
click at [627, 405] on button "button" at bounding box center [627, 410] width 17 height 18
select select "78"
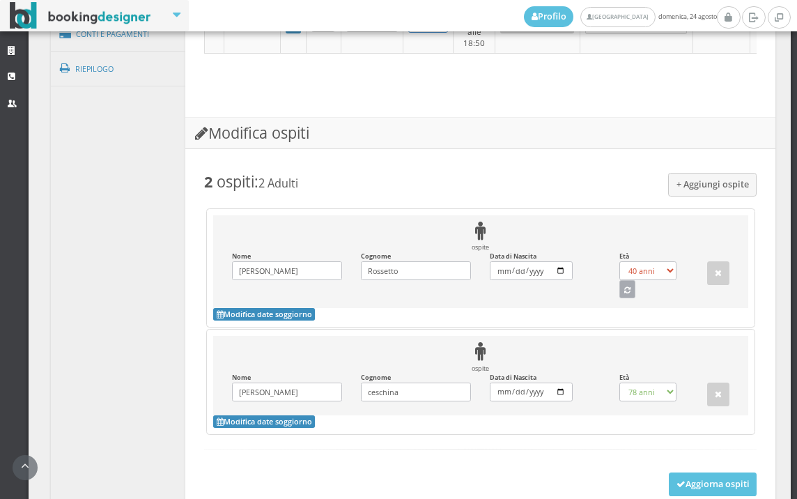
click at [624, 290] on icon "button" at bounding box center [627, 291] width 6 height 8
select select "78"
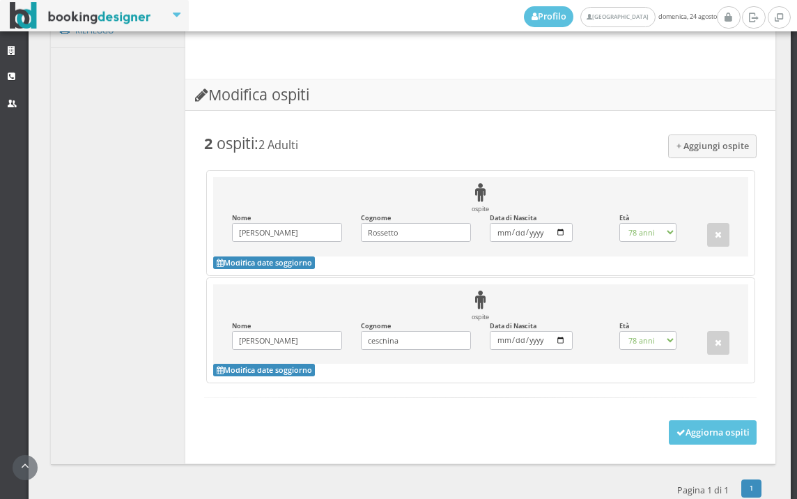
scroll to position [1167, 0]
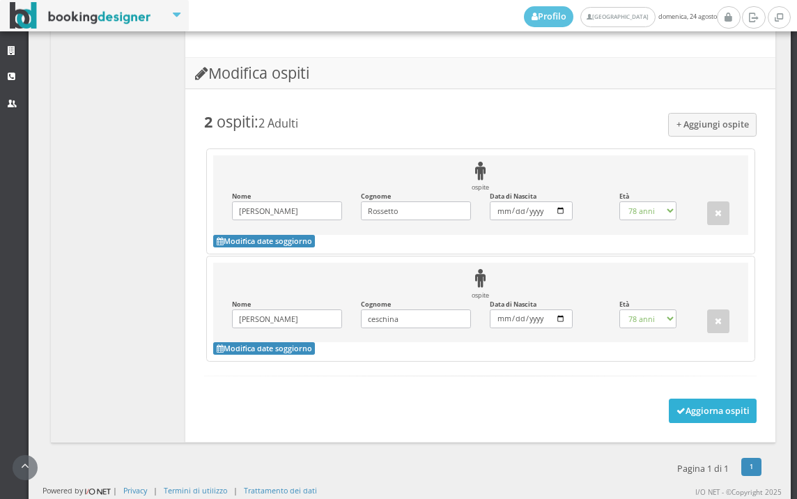
click at [672, 402] on button "Aggiorna ospiti" at bounding box center [713, 410] width 88 height 24
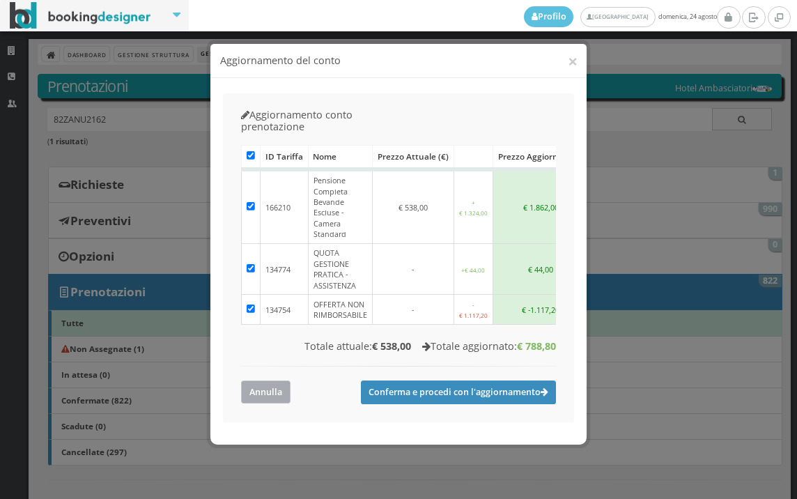
click at [246, 380] on button "Annulla" at bounding box center [265, 391] width 49 height 23
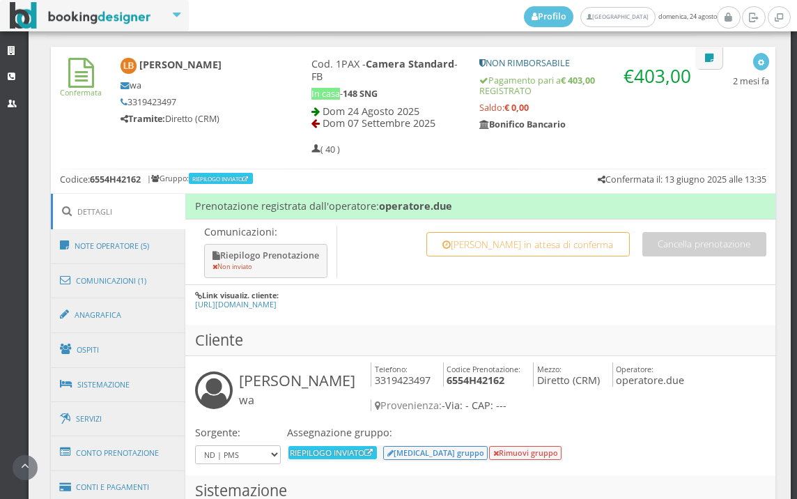
scroll to position [674, 0]
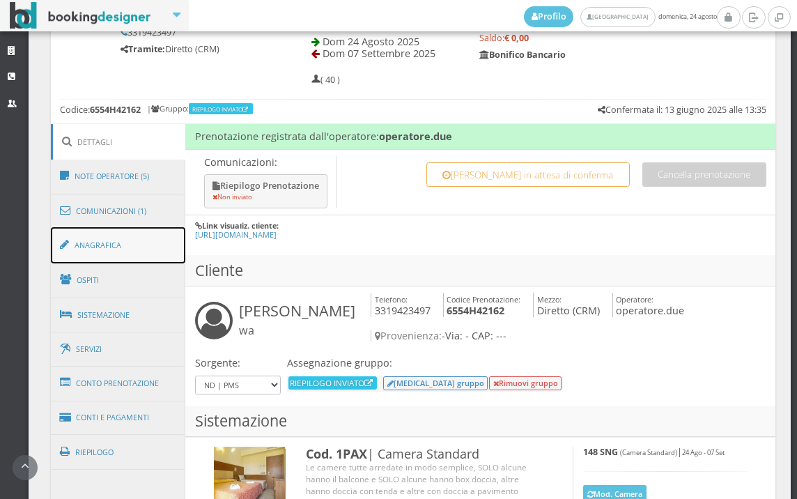
click at [132, 255] on link "Anagrafica" at bounding box center [118, 245] width 135 height 36
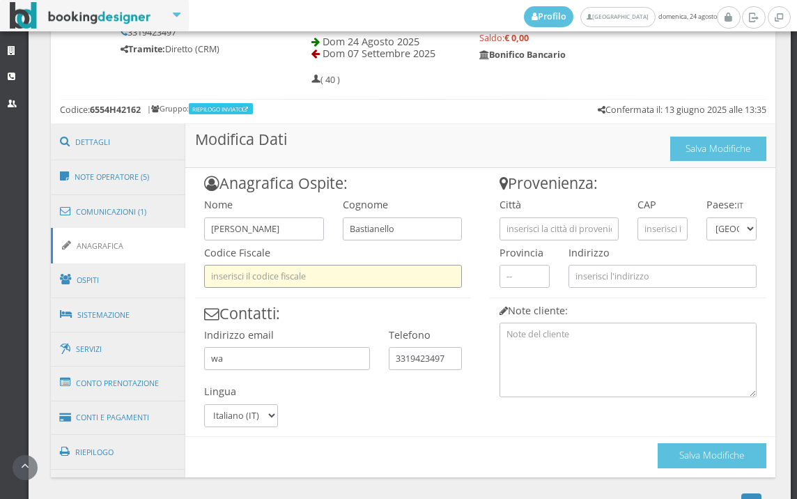
click at [320, 283] on input "text" at bounding box center [333, 276] width 258 height 23
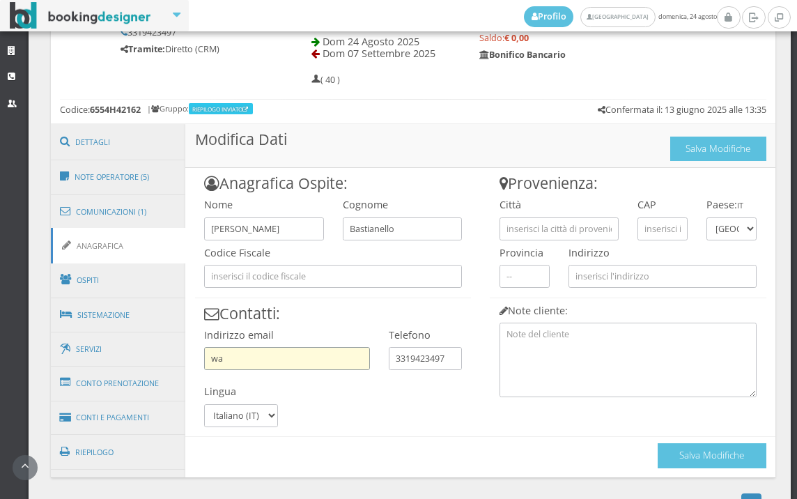
click at [223, 354] on input "wa" at bounding box center [286, 358] width 165 height 23
type input "w"
type input "B"
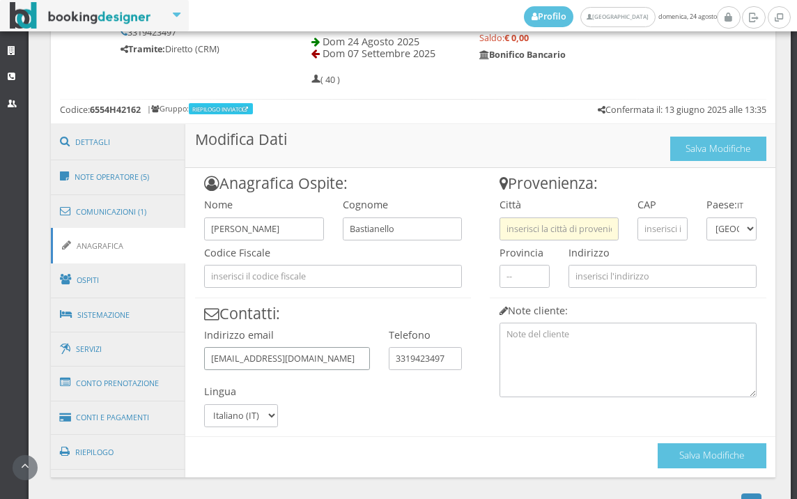
type input "bestianelluisa@gmail.com"
click at [503, 232] on input "text" at bounding box center [558, 228] width 119 height 23
type input "venezia"
click at [605, 185] on h3 "Provenienza:" at bounding box center [628, 183] width 277 height 18
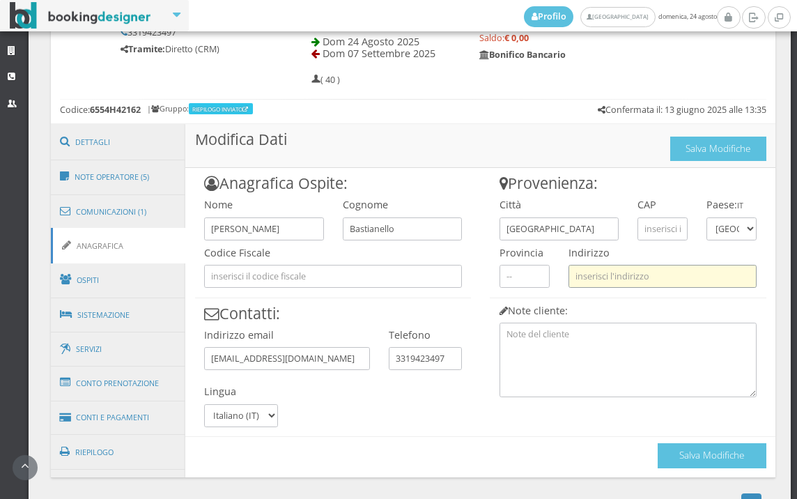
click at [635, 268] on input "text" at bounding box center [662, 276] width 188 height 23
drag, startPoint x: 737, startPoint y: 267, endPoint x: 550, endPoint y: 275, distance: 186.8
click at [550, 275] on div "Provenienza: Città venezia CAP Paese: IT Andorra Emirati Arabi Uniti Afghanista…" at bounding box center [628, 282] width 295 height 228
type input "c"
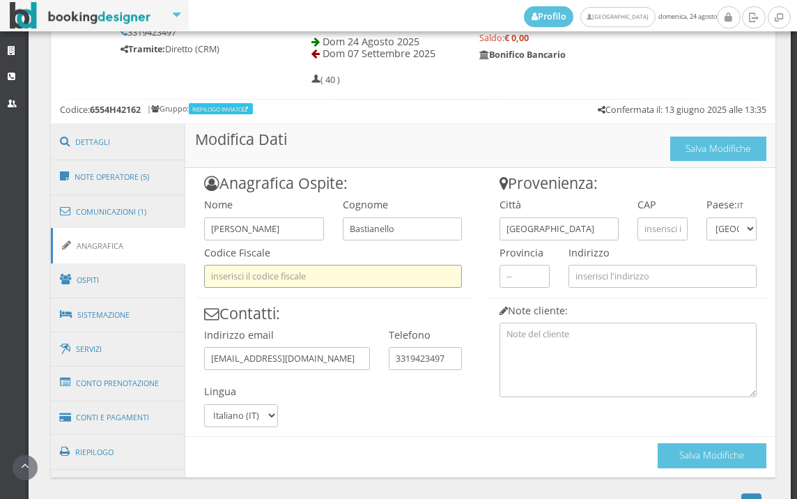
click at [240, 272] on input "text" at bounding box center [333, 276] width 258 height 23
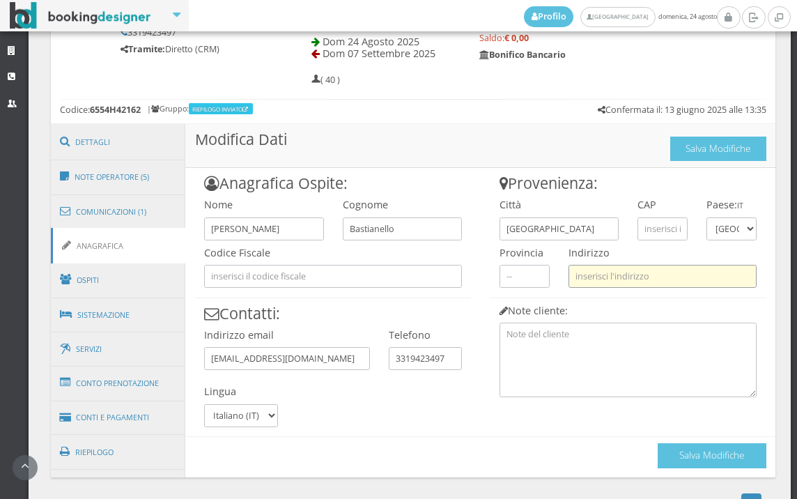
click at [573, 277] on input "text" at bounding box center [662, 276] width 188 height 23
type input "via andrea palladio marghera 36"
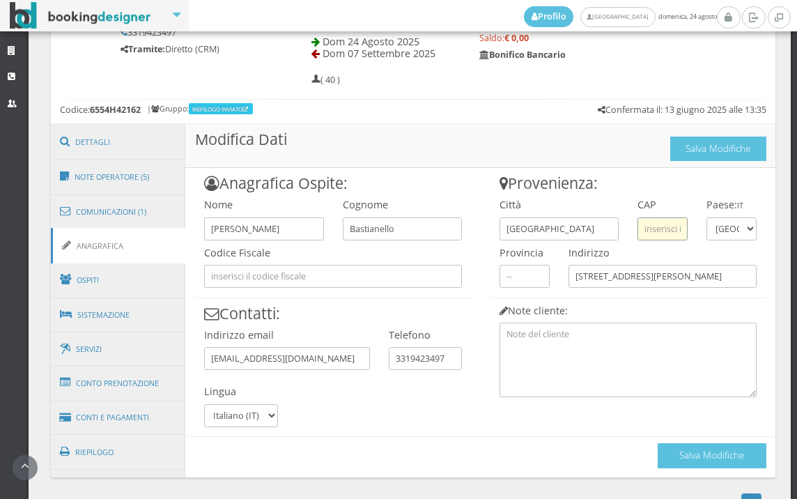
click at [661, 232] on input "text" at bounding box center [662, 228] width 50 height 23
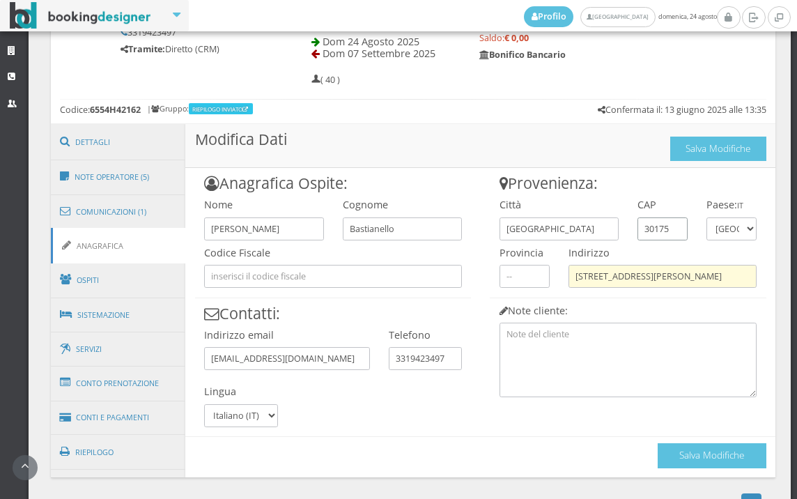
type input "30175"
drag, startPoint x: 703, startPoint y: 272, endPoint x: 563, endPoint y: 270, distance: 140.0
click at [568, 270] on input "via andrea palladio marghera 36" at bounding box center [662, 276] width 188 height 23
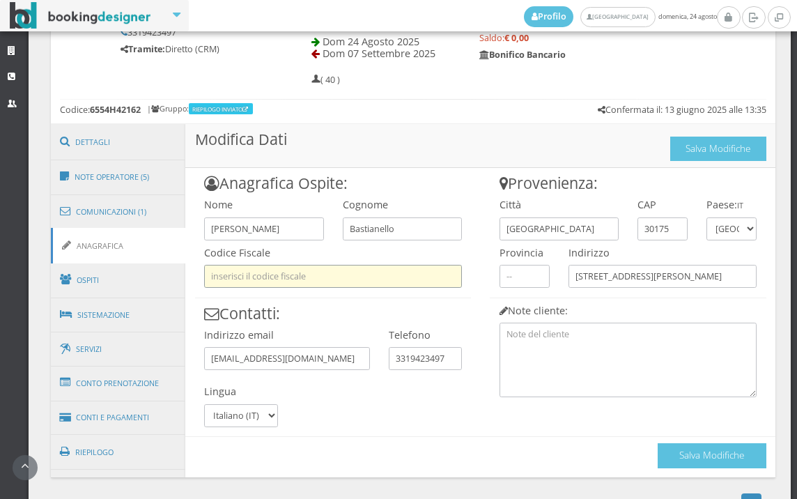
click at [368, 274] on input "text" at bounding box center [333, 276] width 258 height 23
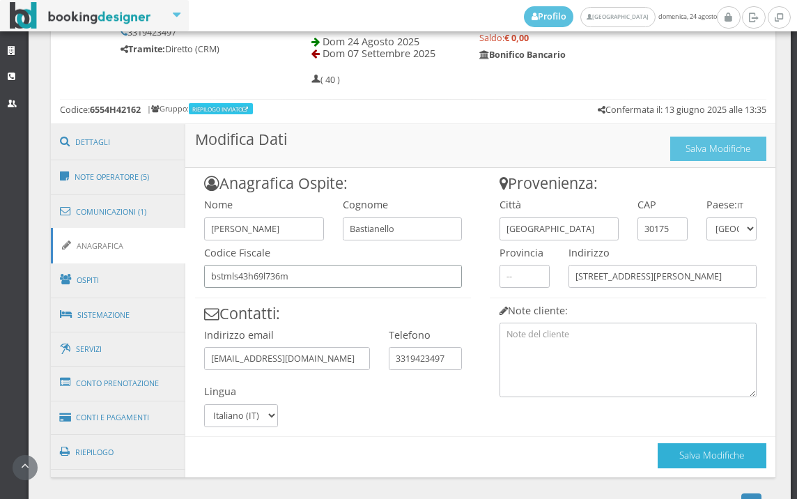
type input "bstmls43h69l736m"
click at [704, 445] on button "Salva Modifiche" at bounding box center [712, 455] width 109 height 24
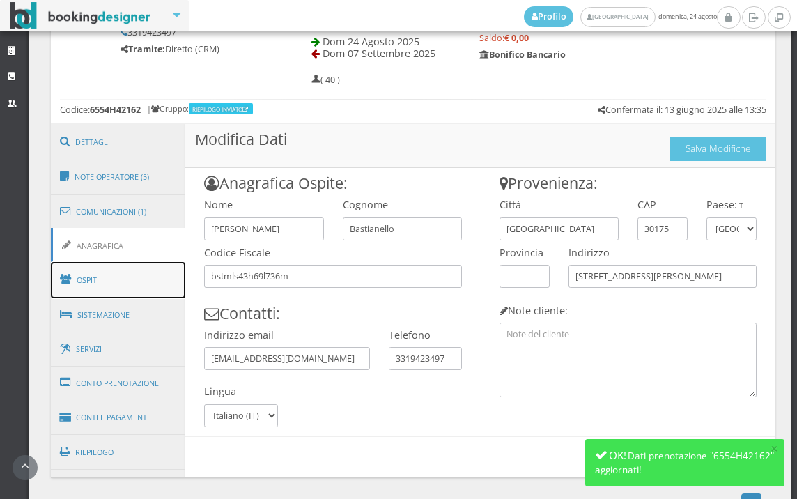
click at [112, 290] on link "Ospiti" at bounding box center [118, 280] width 135 height 36
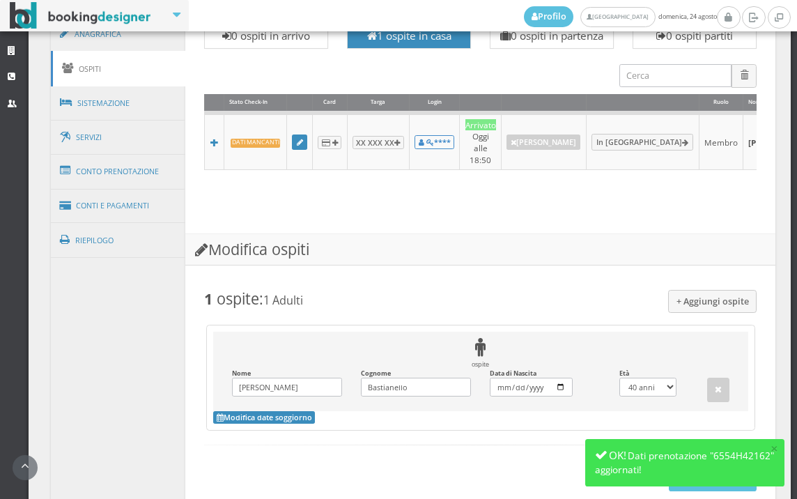
scroll to position [597, 0]
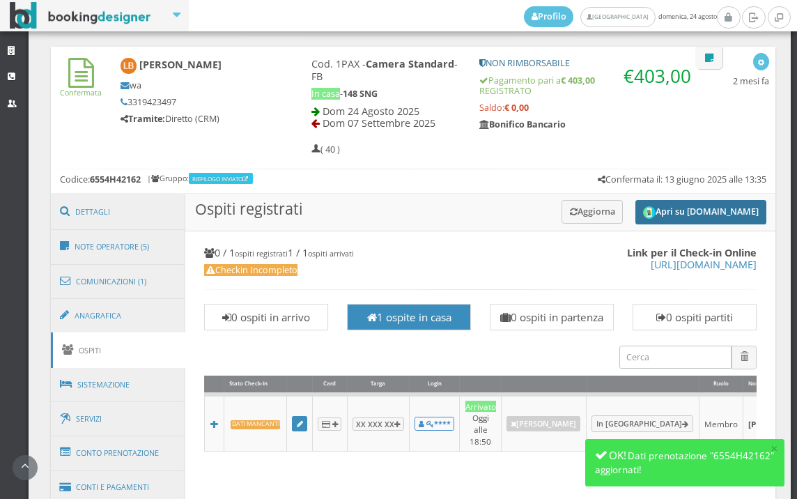
click at [659, 201] on button "Apri su [DOMAIN_NAME]" at bounding box center [700, 212] width 131 height 24
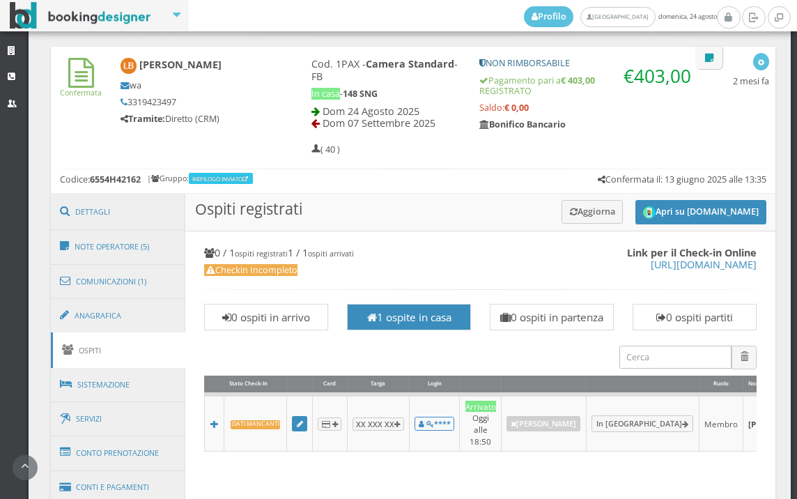
click at [562, 194] on h3 "Ospiti registrati Apri su Online-Check.in Aggiorna" at bounding box center [480, 213] width 590 height 38
click at [564, 204] on button "Aggiorna" at bounding box center [592, 211] width 62 height 23
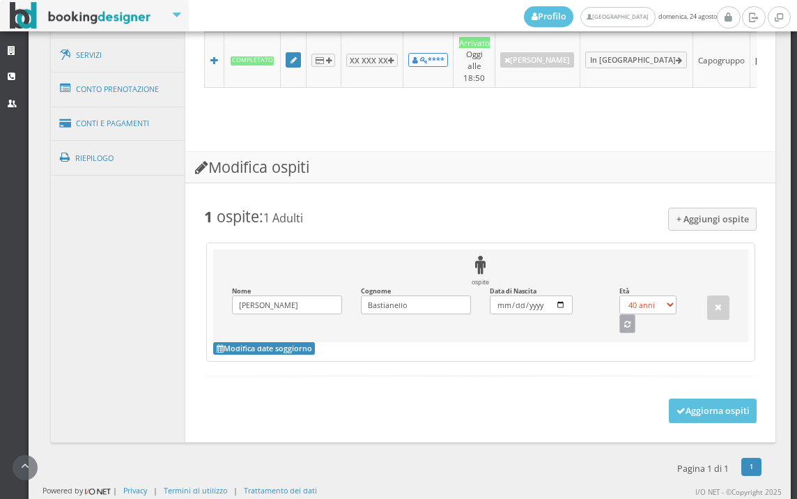
click at [619, 327] on button "button" at bounding box center [627, 323] width 17 height 18
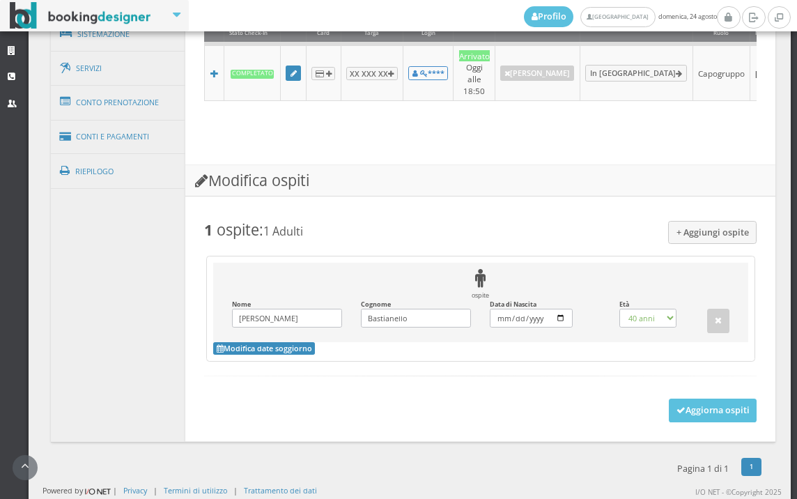
select select "82"
click at [694, 410] on button "Aggiorna ospiti" at bounding box center [713, 410] width 88 height 24
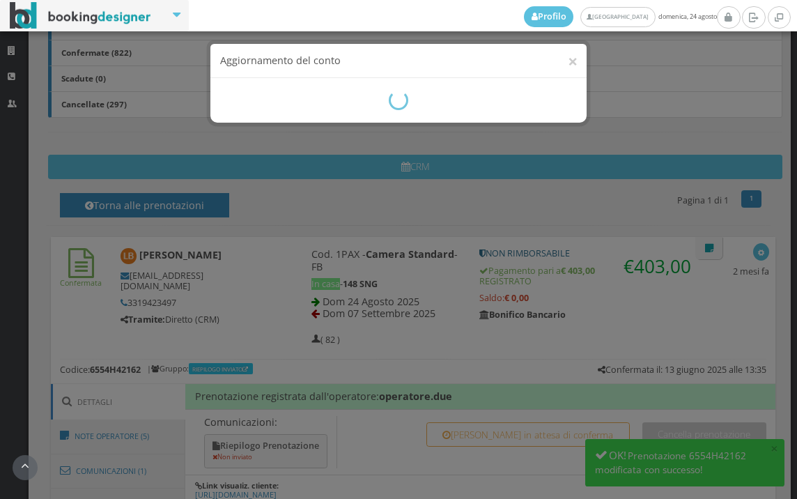
scroll to position [541, 0]
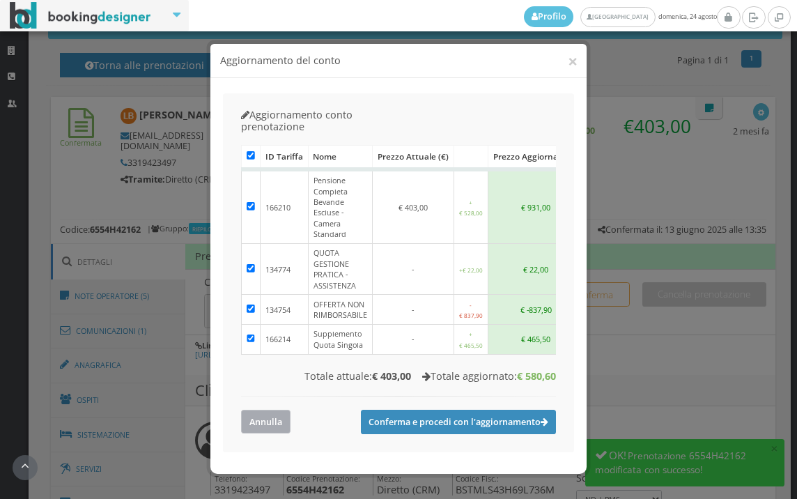
click at [278, 410] on button "Annulla" at bounding box center [265, 421] width 49 height 23
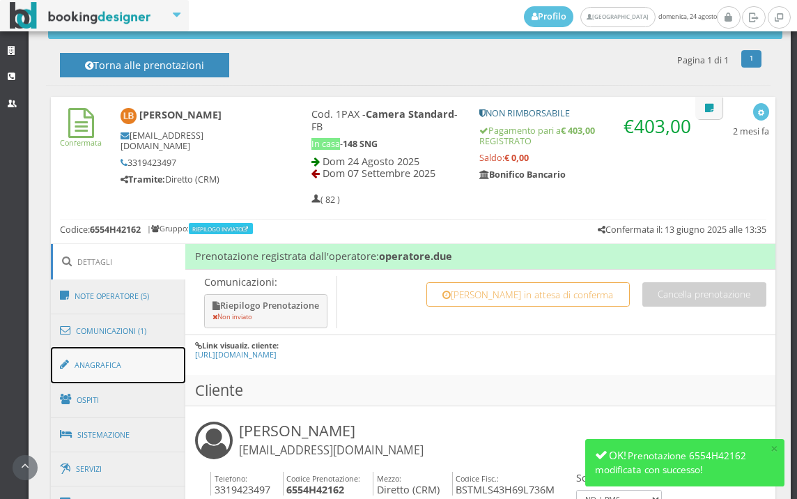
click at [169, 372] on link "Anagrafica" at bounding box center [118, 365] width 135 height 36
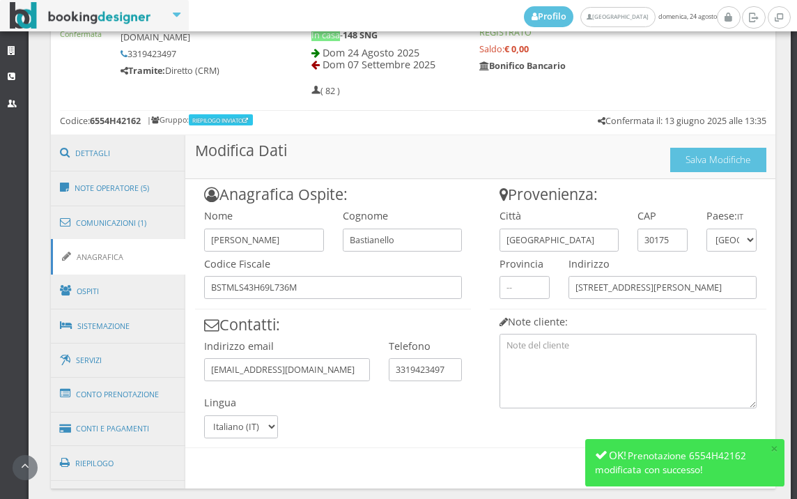
scroll to position [713, 0]
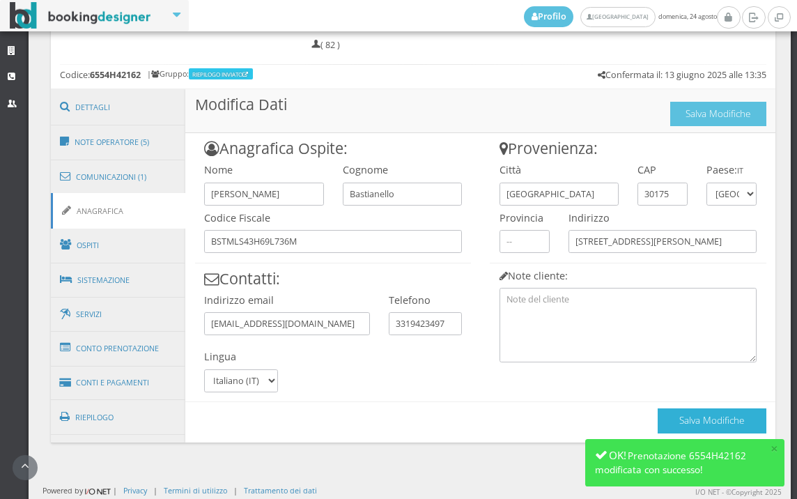
click at [667, 408] on button "Salva Modifiche" at bounding box center [712, 420] width 109 height 24
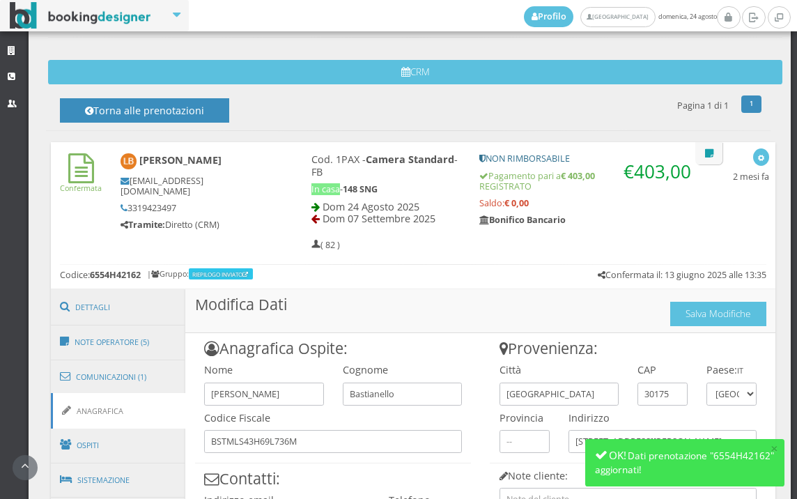
scroll to position [481, 0]
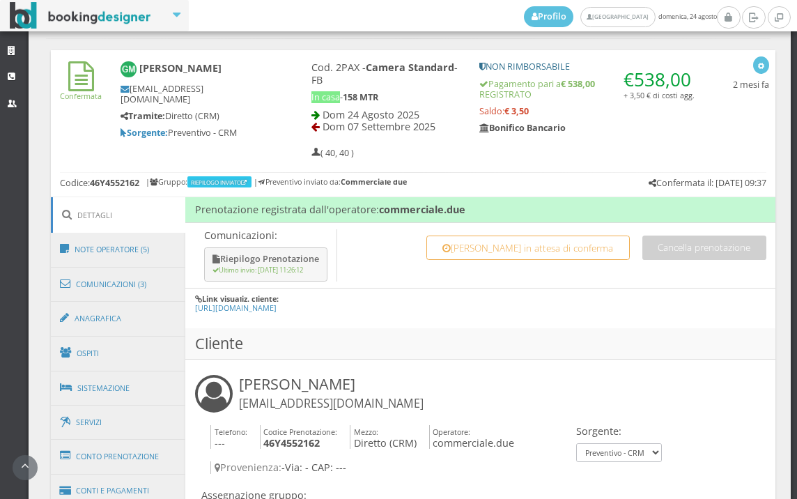
scroll to position [597, 0]
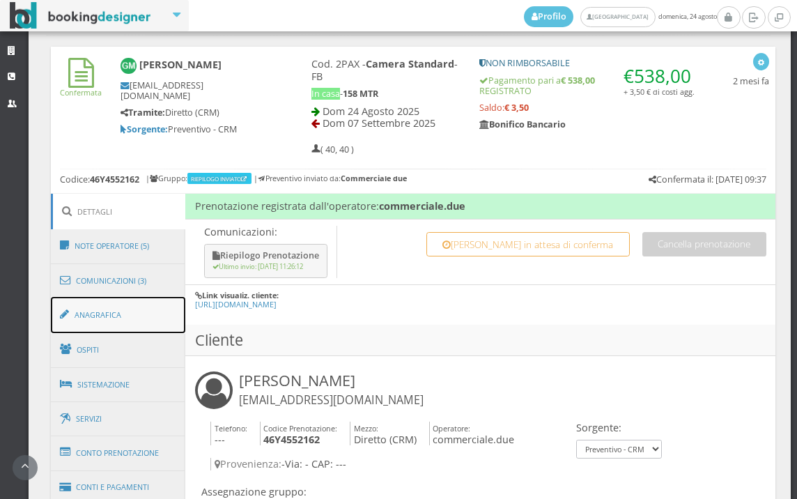
click at [123, 321] on link "Anagrafica" at bounding box center [118, 315] width 135 height 36
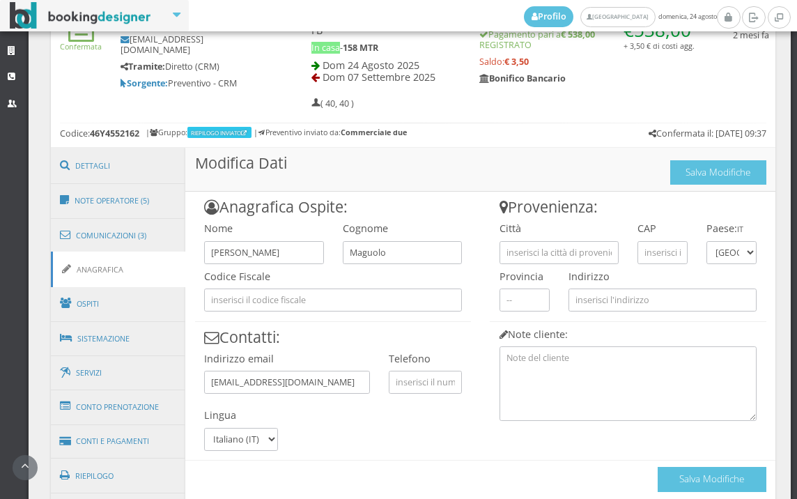
scroll to position [674, 0]
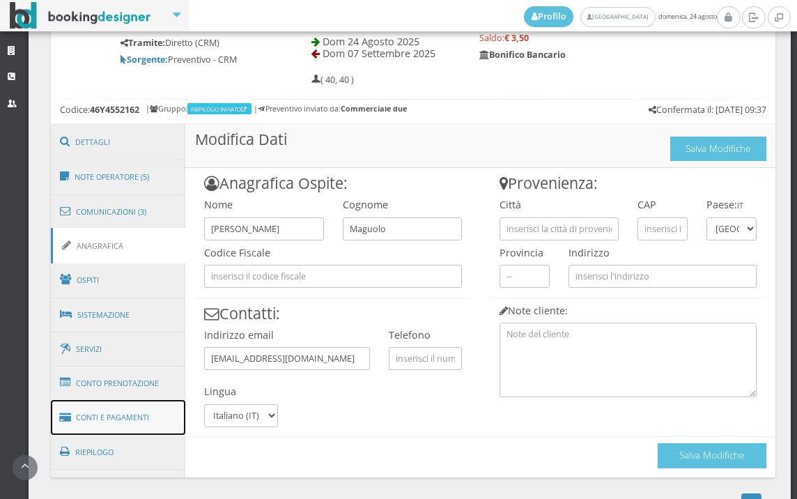
click at [86, 417] on link "Conti e Pagamenti" at bounding box center [118, 418] width 135 height 36
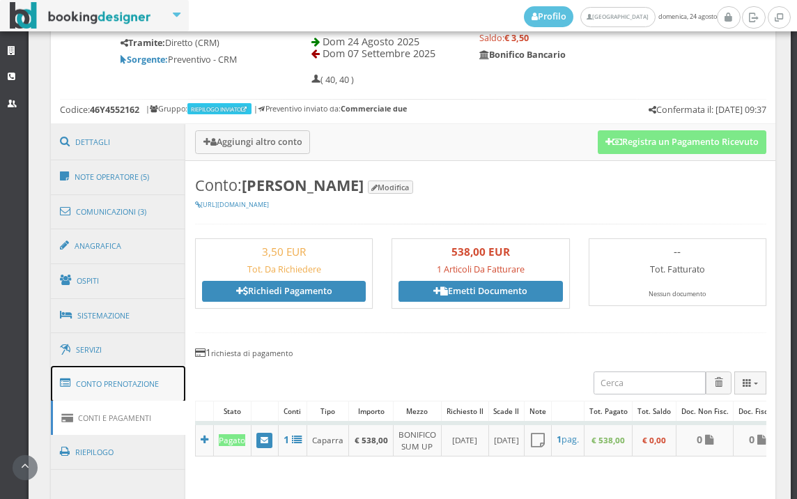
click at [100, 383] on link "Conto Prenotazione" at bounding box center [118, 384] width 135 height 36
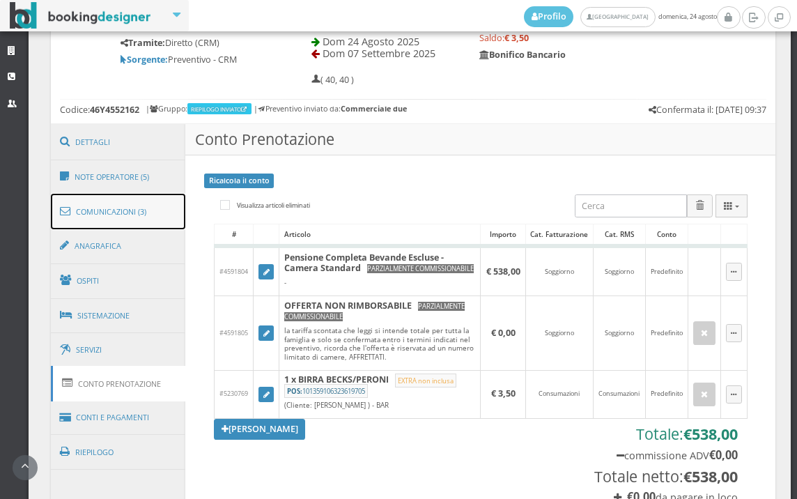
click at [150, 210] on link "Comunicazioni (3)" at bounding box center [118, 212] width 135 height 36
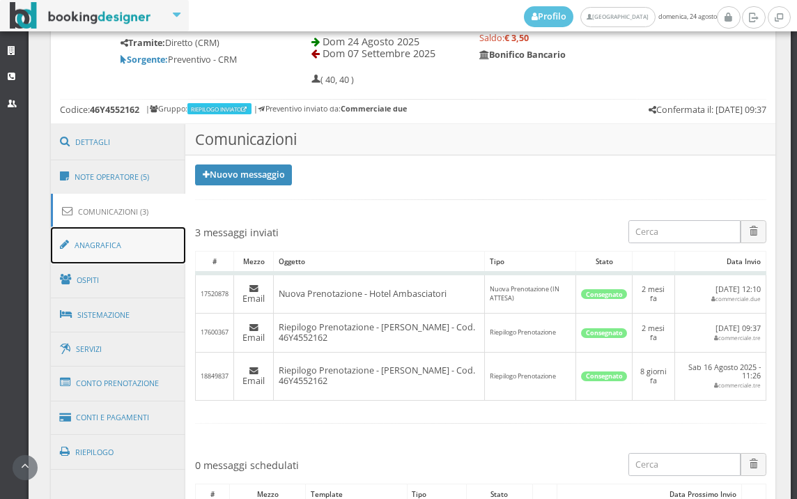
click at [99, 238] on link "Anagrafica" at bounding box center [118, 245] width 135 height 36
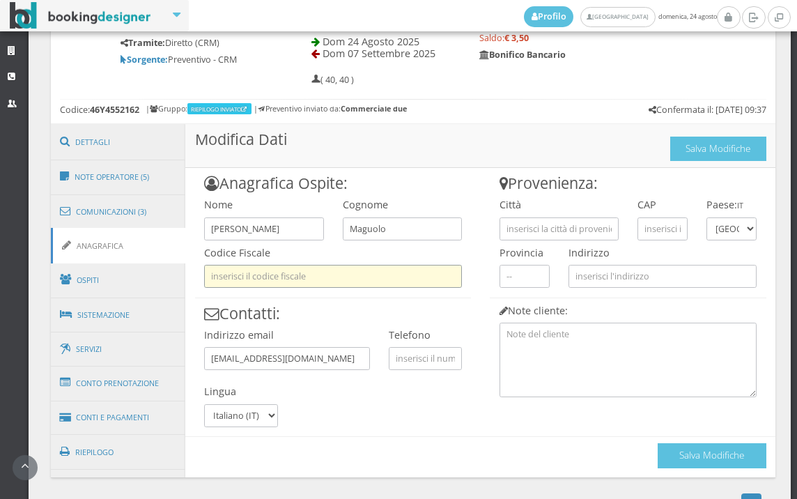
click at [339, 276] on input "text" at bounding box center [333, 276] width 258 height 23
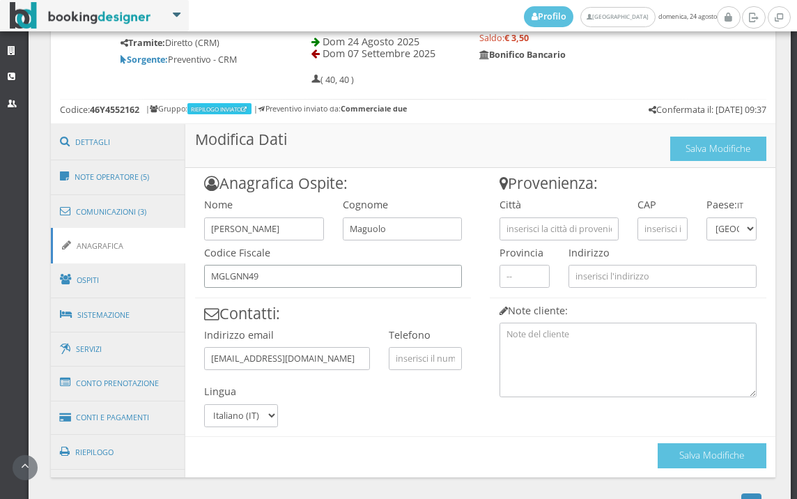
type input "MGLGNN49"
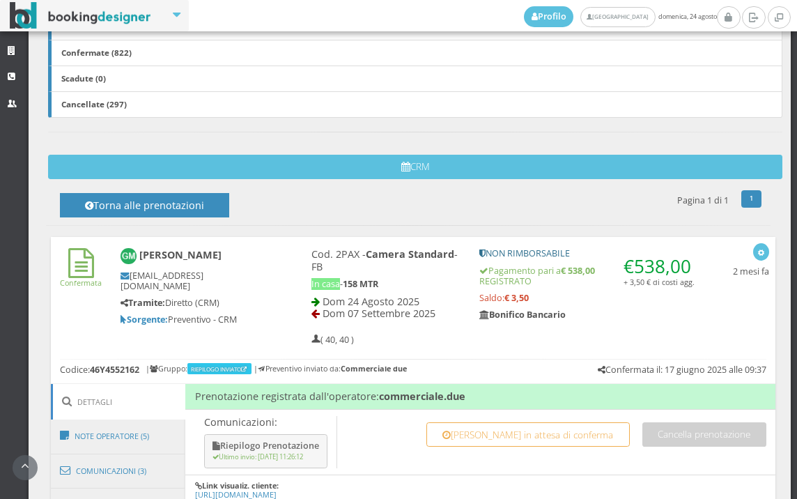
scroll to position [619, 0]
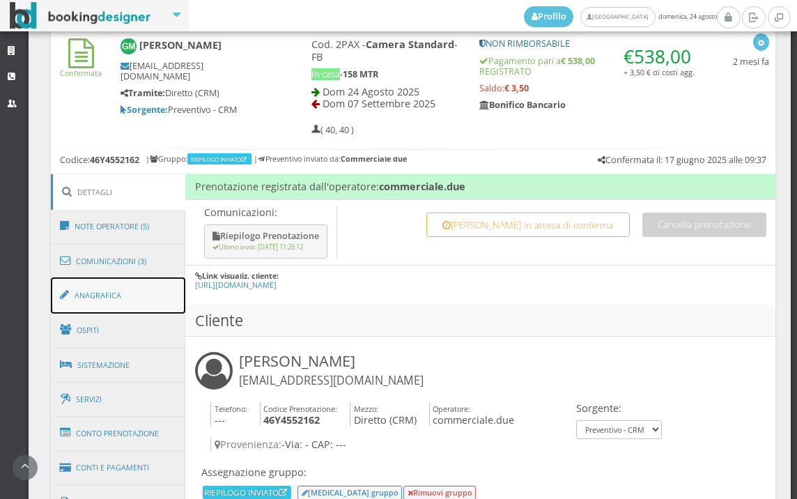
click at [136, 308] on link "Anagrafica" at bounding box center [118, 295] width 135 height 36
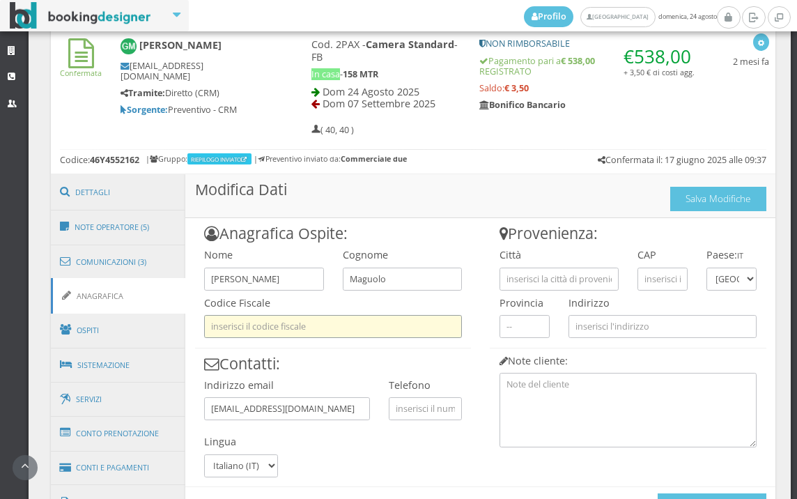
click at [292, 322] on input "text" at bounding box center [333, 326] width 258 height 23
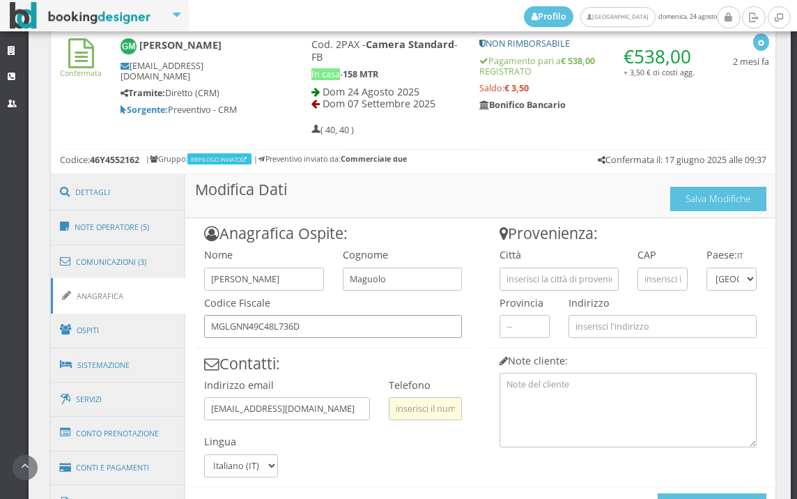
type input "MGLGNN49C48L736D"
click at [403, 417] on input "text" at bounding box center [425, 408] width 73 height 23
type input "3203850133"
click at [509, 282] on input "text" at bounding box center [558, 278] width 119 height 23
type input "[GEOGRAPHIC_DATA]"
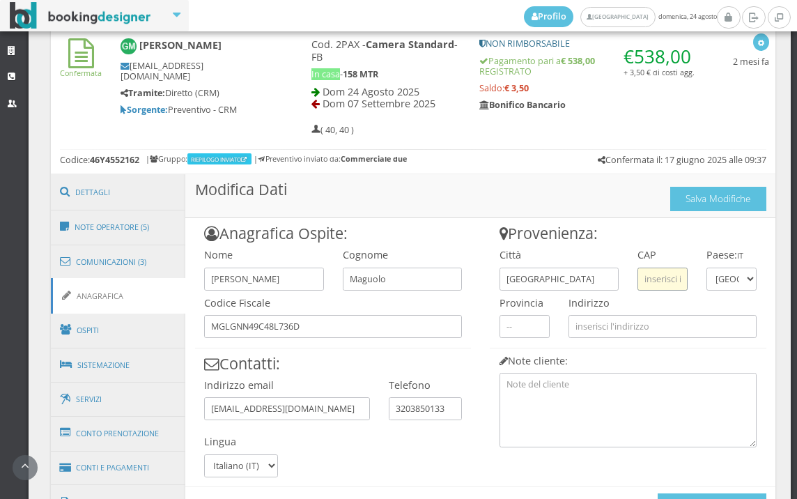
click at [637, 274] on input "text" at bounding box center [662, 278] width 50 height 23
type input "30173"
drag, startPoint x: 607, startPoint y: 254, endPoint x: 605, endPoint y: 261, distance: 7.1
click at [607, 253] on h4 "Città" at bounding box center [558, 255] width 119 height 12
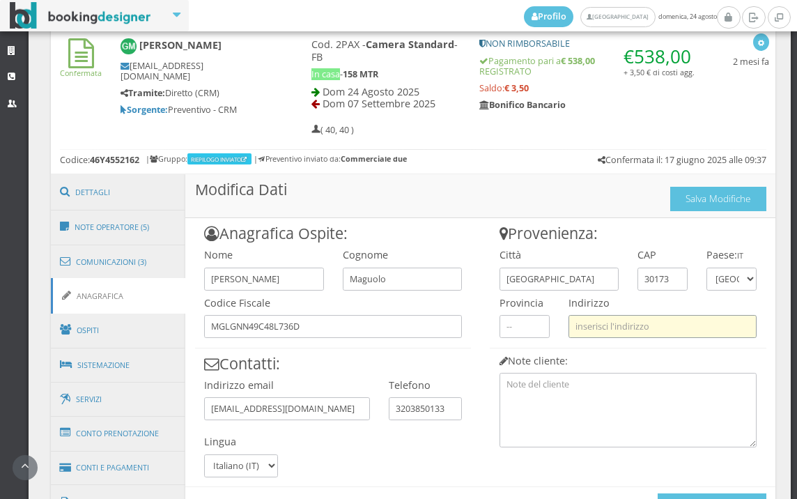
click at [605, 320] on input "text" at bounding box center [662, 326] width 188 height 23
drag, startPoint x: 566, startPoint y: 326, endPoint x: 782, endPoint y: 325, distance: 216.6
click at [782, 325] on div "Profilo [GEOGRAPHIC_DATA] [PERSON_NAME], 24 [PERSON_NAME] Strutture CRM Utenti …" at bounding box center [398, 249] width 797 height 499
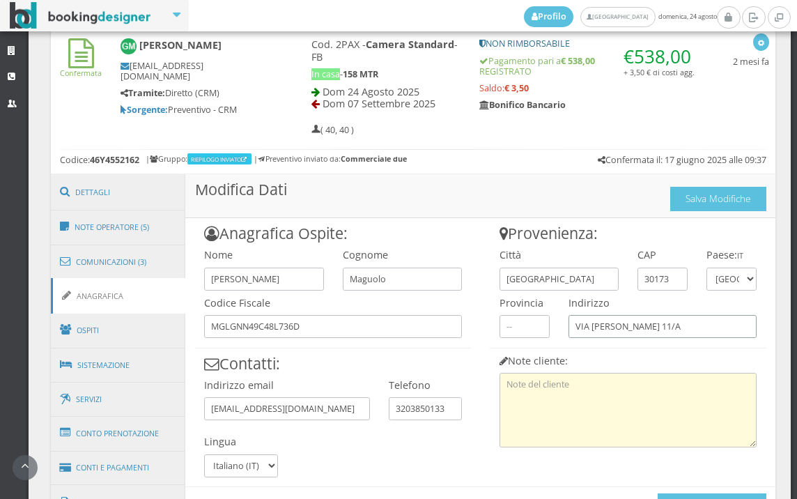
scroll to position [713, 0]
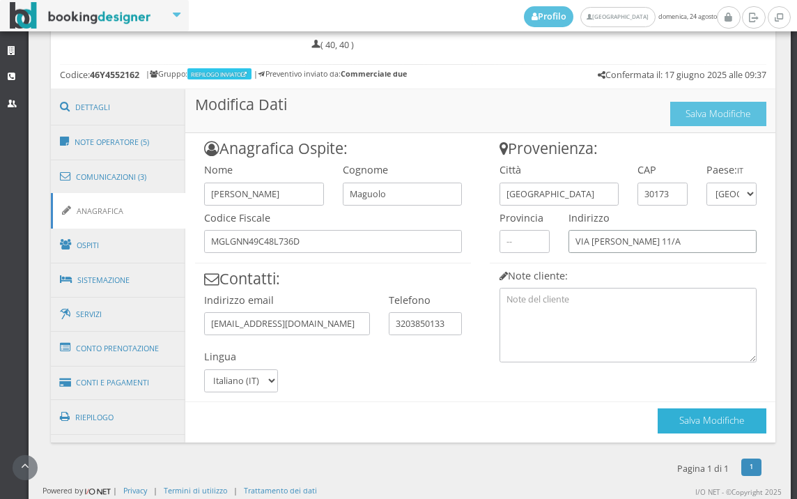
type input "VIA UGO VALLENARI CARPENEDO 11/A"
click at [683, 412] on button "Salva Modifiche" at bounding box center [712, 420] width 109 height 24
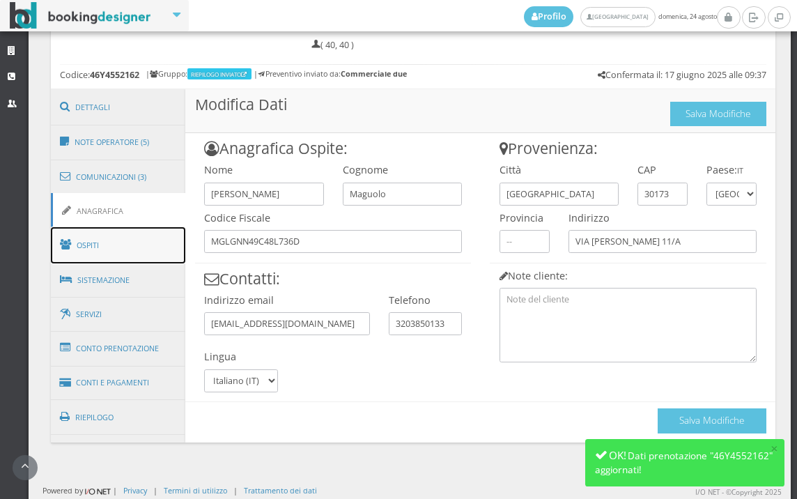
click at [157, 251] on link "Ospiti" at bounding box center [118, 245] width 135 height 36
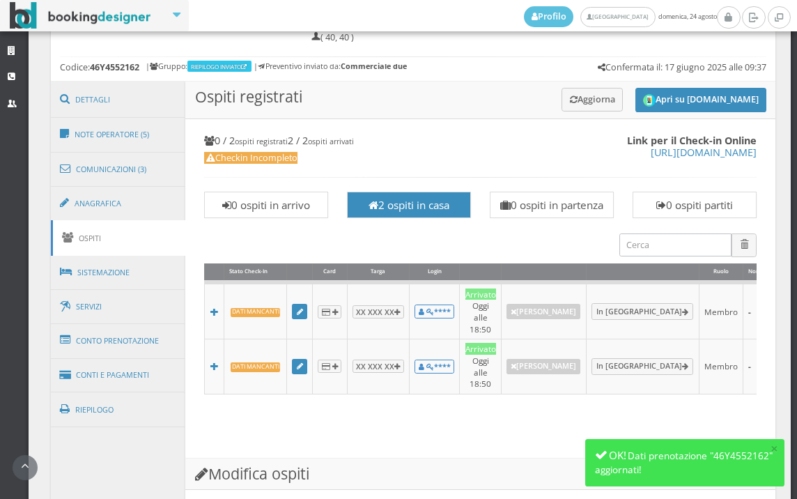
scroll to position [702, 0]
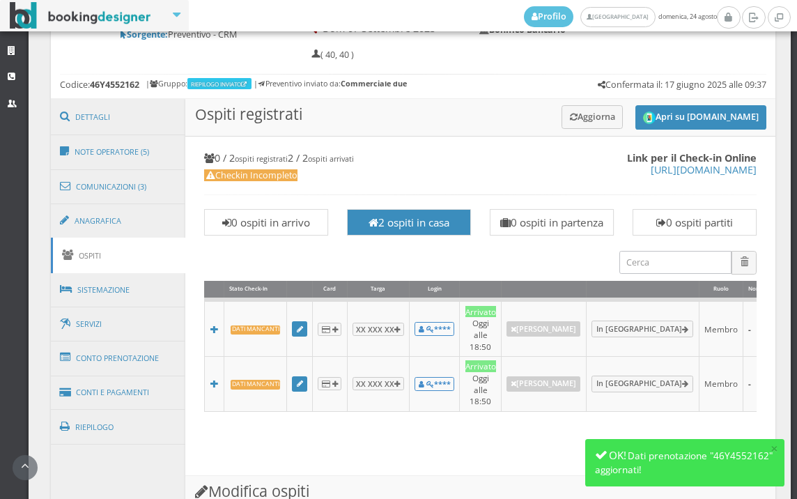
click at [685, 100] on h3 "Ospiti registrati Apri su Online-Check.in Aggiorna" at bounding box center [480, 118] width 590 height 38
click at [685, 109] on button "Apri su [DOMAIN_NAME]" at bounding box center [700, 117] width 131 height 24
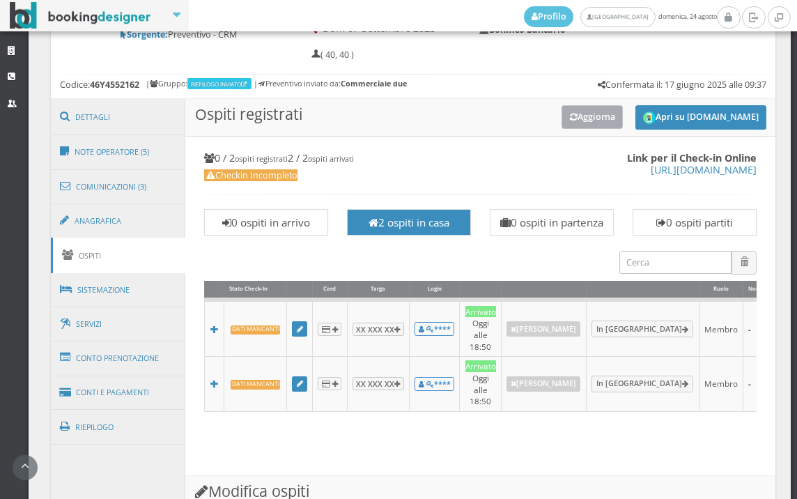
click at [571, 117] on button "Aggiorna" at bounding box center [592, 116] width 62 height 23
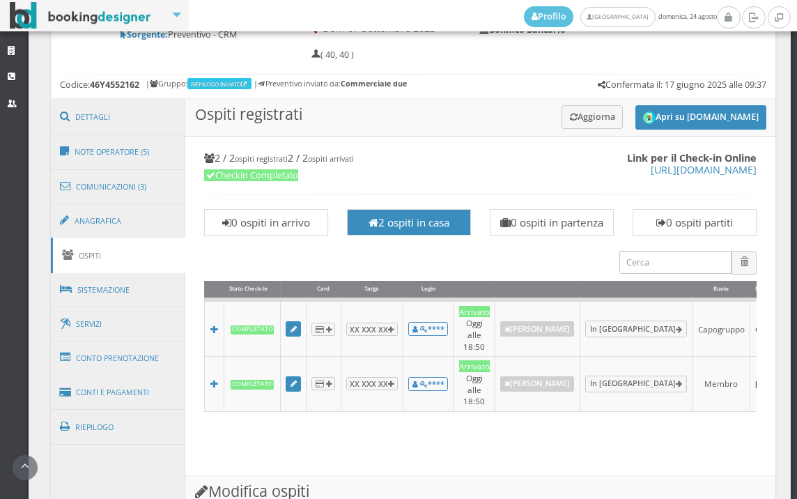
scroll to position [1167, 0]
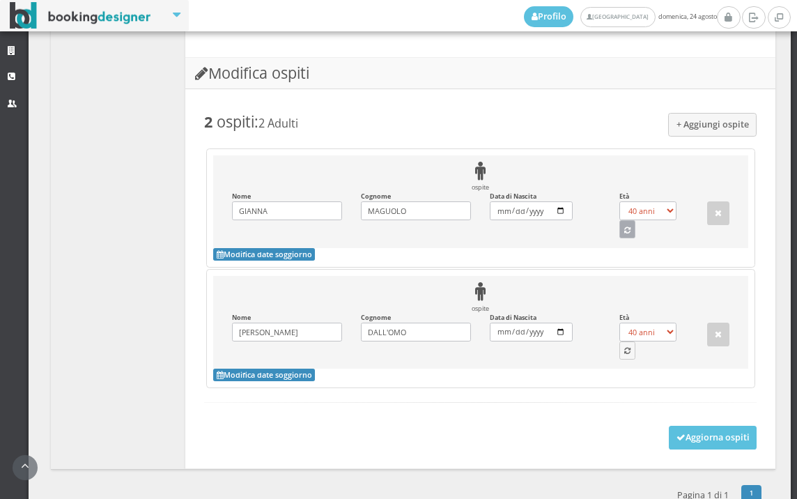
click at [625, 231] on button "button" at bounding box center [627, 229] width 17 height 18
select select "76"
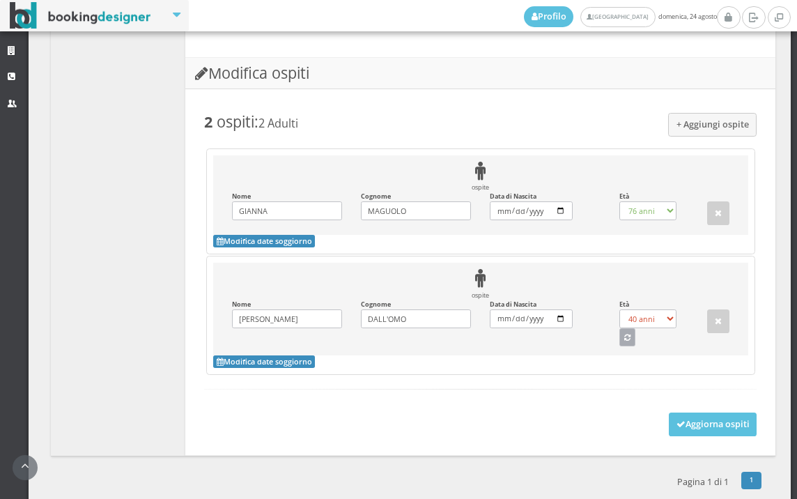
click at [624, 339] on icon "button" at bounding box center [627, 338] width 6 height 8
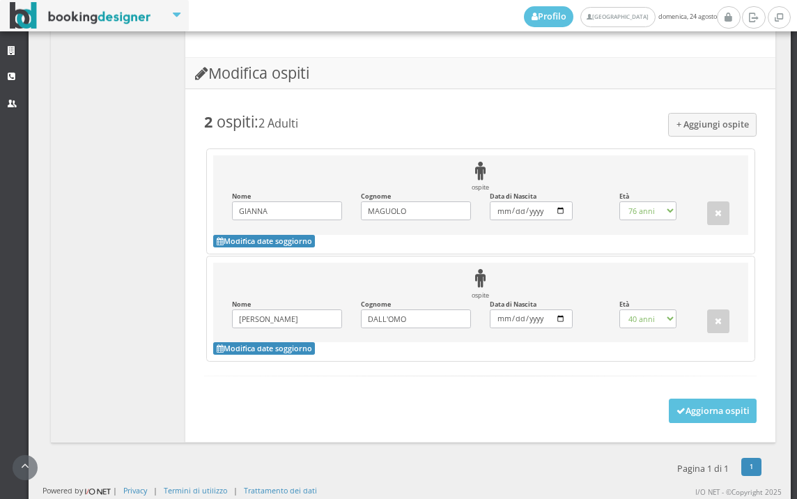
select select "81"
click at [672, 391] on form "+ Aggiungi ospite 2 ospiti : 2 Adulti ospite Nome GIANNA Inserisci il Nome Cogn…" at bounding box center [480, 256] width 552 height 286
click at [675, 399] on button "Aggiorna ospiti" at bounding box center [713, 410] width 88 height 24
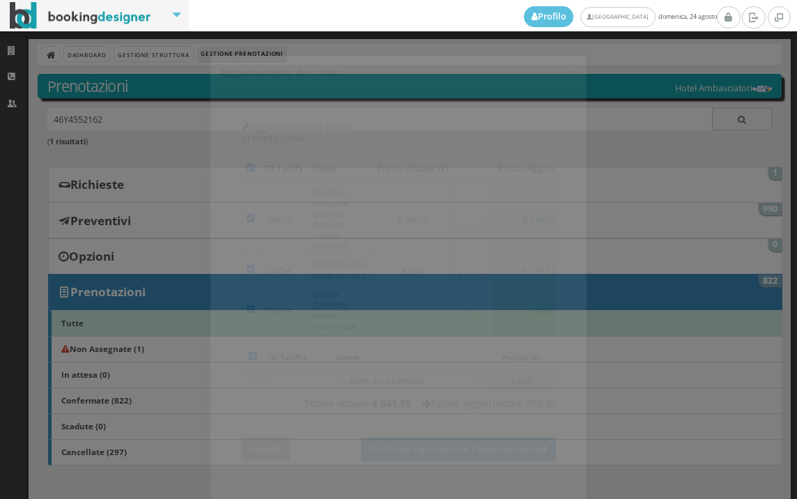
drag, startPoint x: 245, startPoint y: 398, endPoint x: 258, endPoint y: 405, distance: 14.0
click at [248, 425] on button "Annulla" at bounding box center [265, 436] width 49 height 23
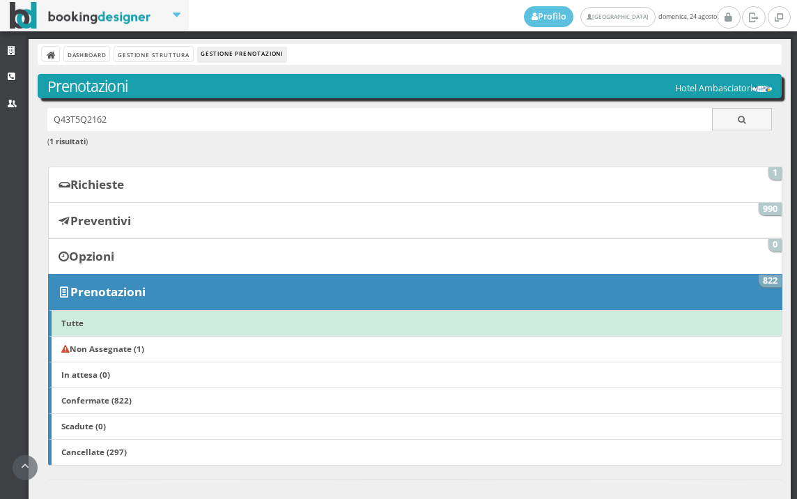
scroll to position [464, 0]
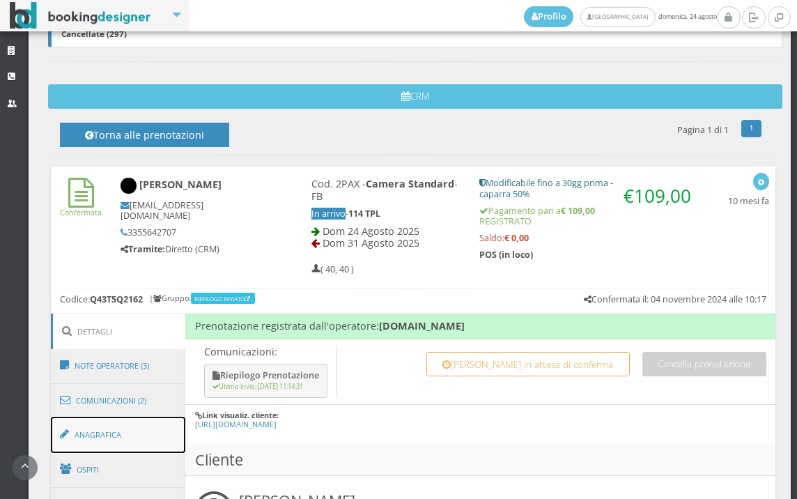
click at [157, 422] on link "Anagrafica" at bounding box center [118, 435] width 135 height 36
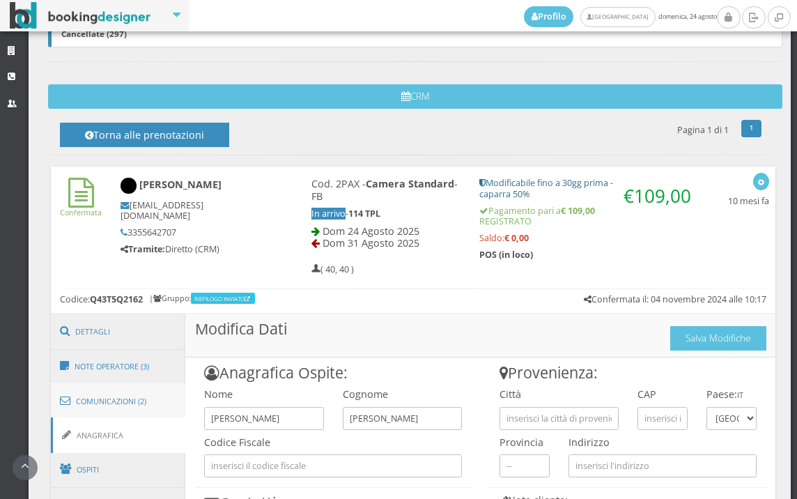
scroll to position [713, 0]
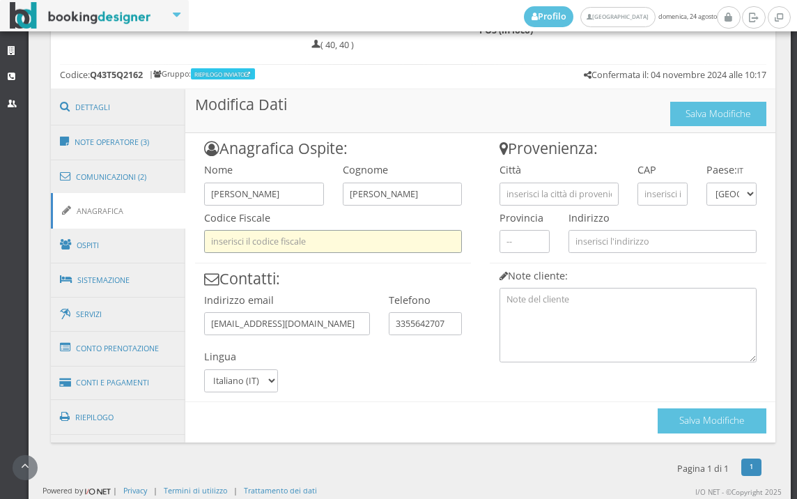
click at [320, 247] on input "text" at bounding box center [333, 241] width 258 height 23
type input "krpddds5l23z226j"
type input "[GEOGRAPHIC_DATA]"
type input "00191"
type input "krpddds5l23z226j"
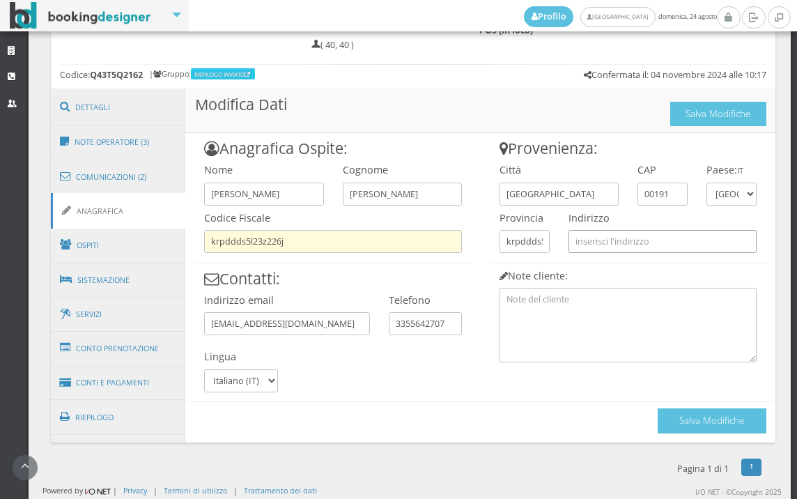
type input "via cassia 515"
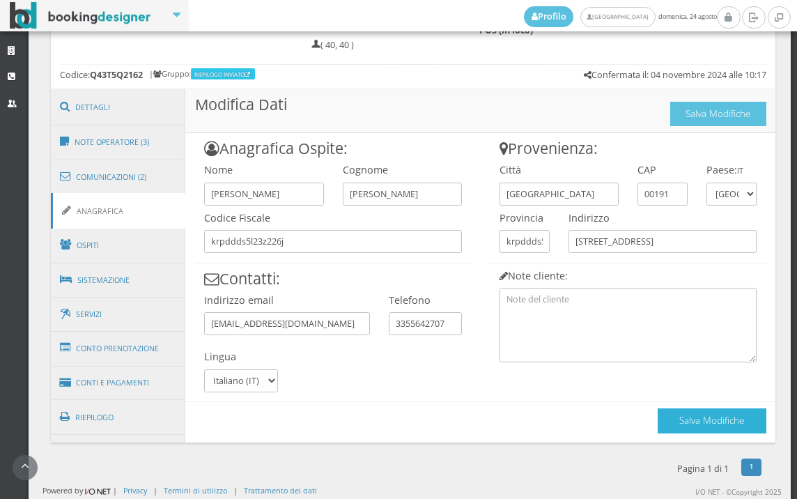
click at [674, 411] on button "Salva Modifiche" at bounding box center [712, 420] width 109 height 24
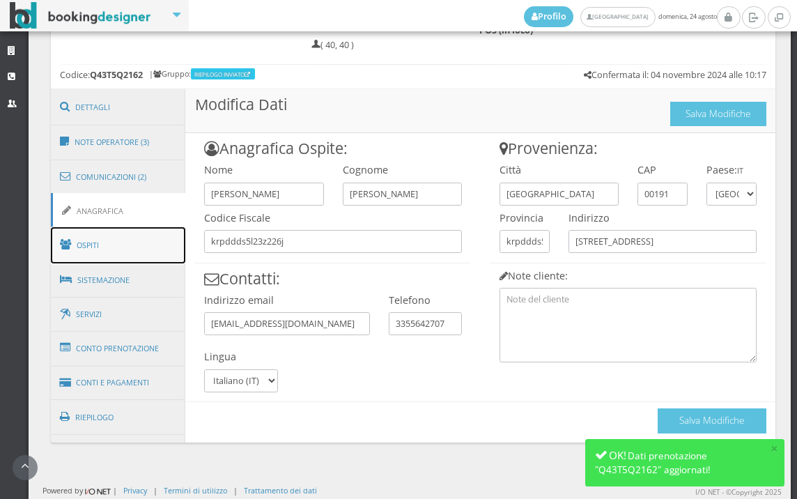
click at [95, 240] on link "Ospiti" at bounding box center [118, 245] width 135 height 36
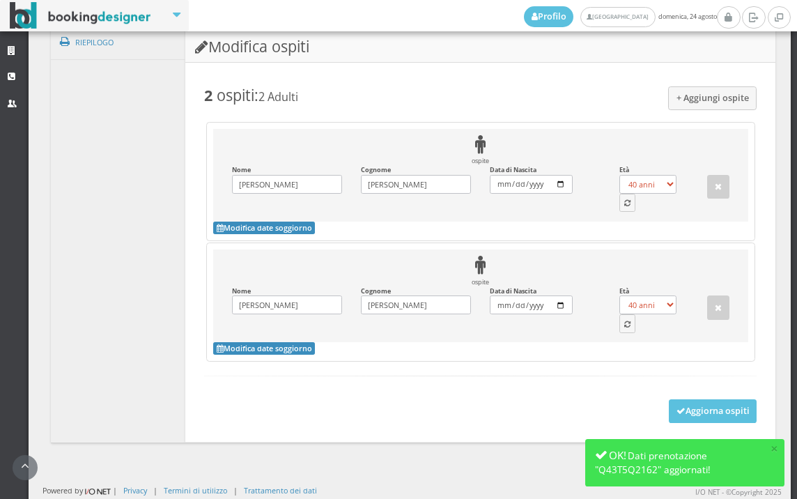
scroll to position [1171, 0]
click at [619, 199] on button "button" at bounding box center [627, 203] width 17 height 18
select select "70"
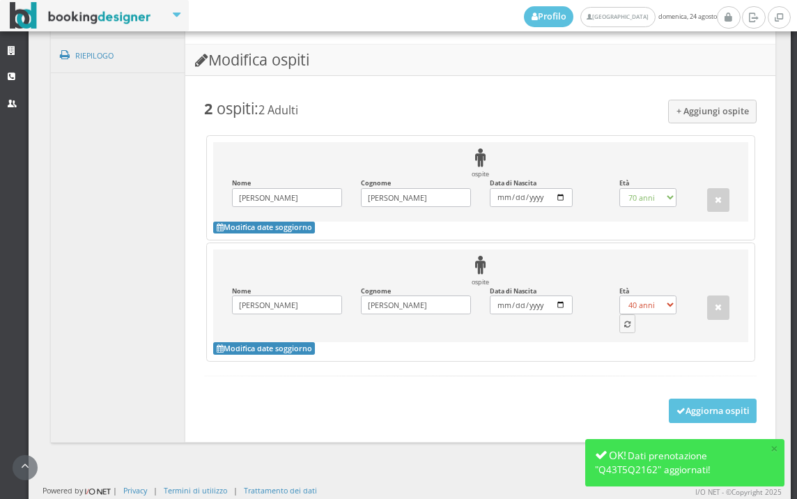
scroll to position [1155, 0]
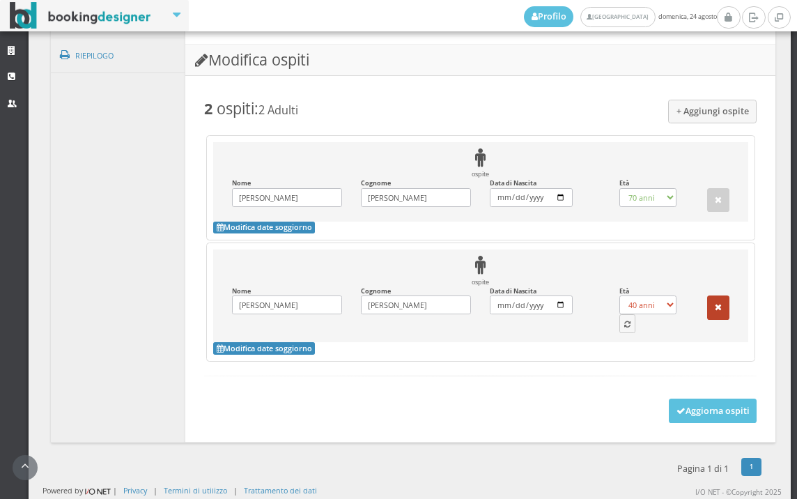
click at [715, 307] on icon "button" at bounding box center [718, 307] width 7 height 9
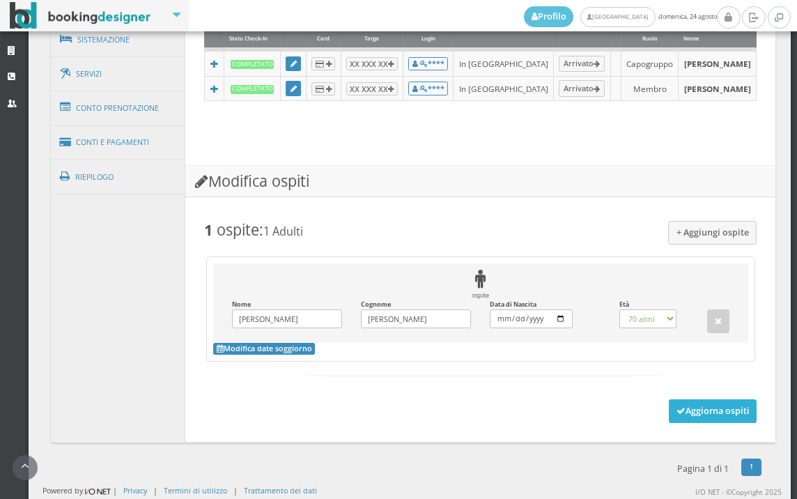
click at [688, 412] on button "Aggiorna ospiti" at bounding box center [713, 411] width 88 height 24
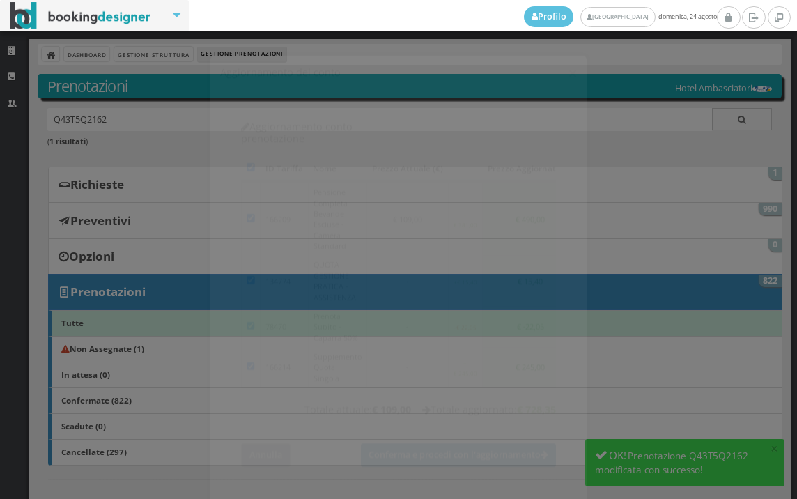
click at [281, 431] on button "Annulla" at bounding box center [265, 442] width 49 height 23
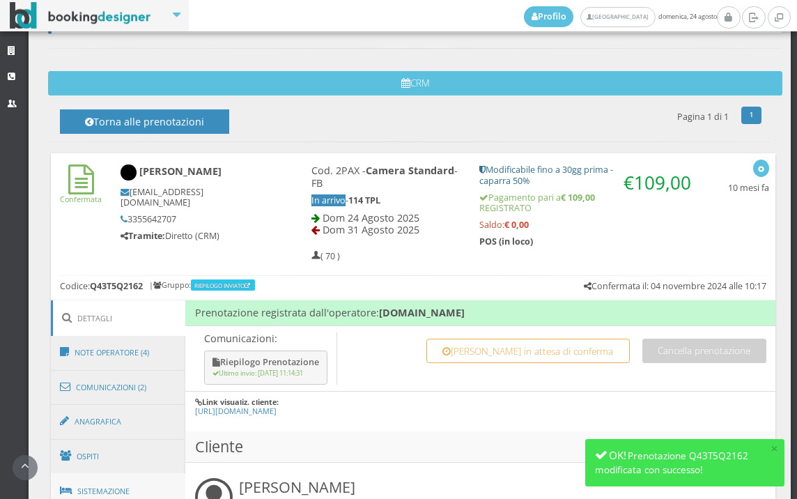
scroll to position [697, 0]
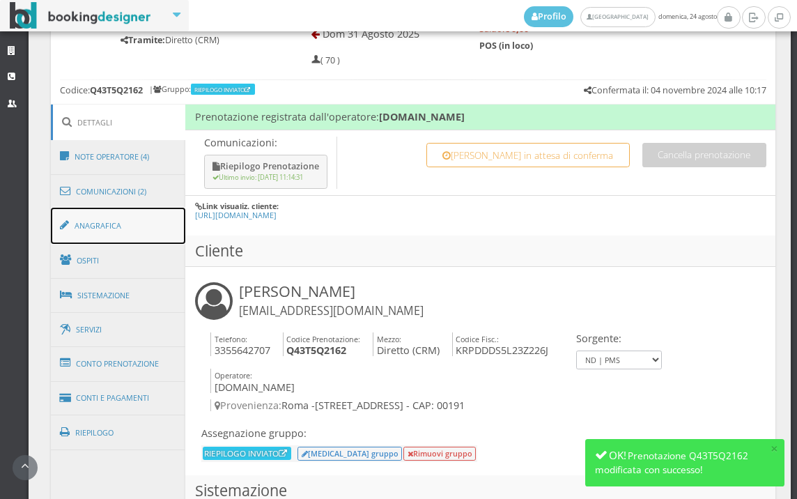
click at [118, 227] on link "Anagrafica" at bounding box center [118, 226] width 135 height 36
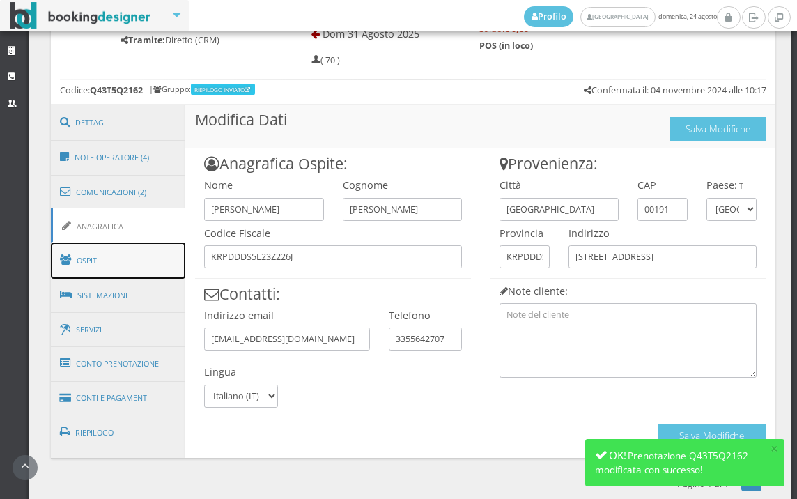
click at [119, 263] on link "Ospiti" at bounding box center [118, 260] width 135 height 36
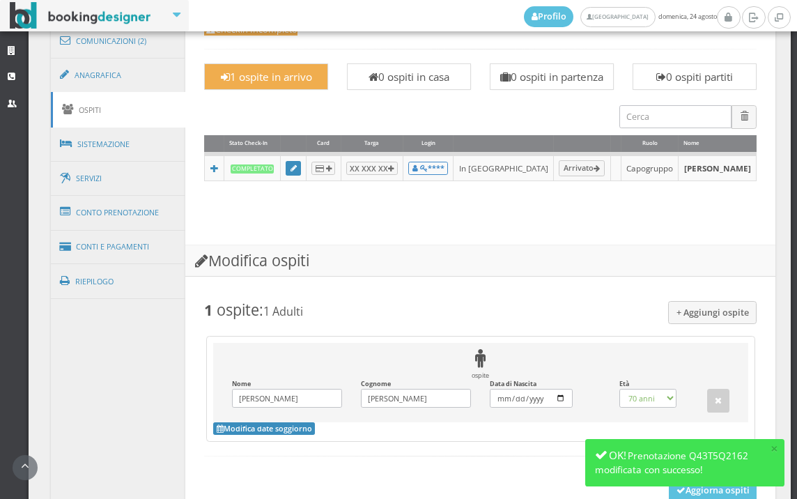
scroll to position [986, 0]
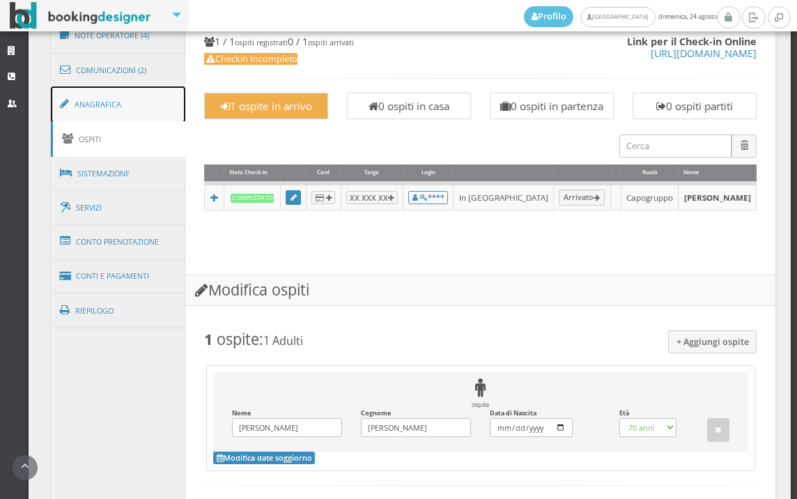
click at [107, 101] on link "Anagrafica" at bounding box center [118, 104] width 135 height 36
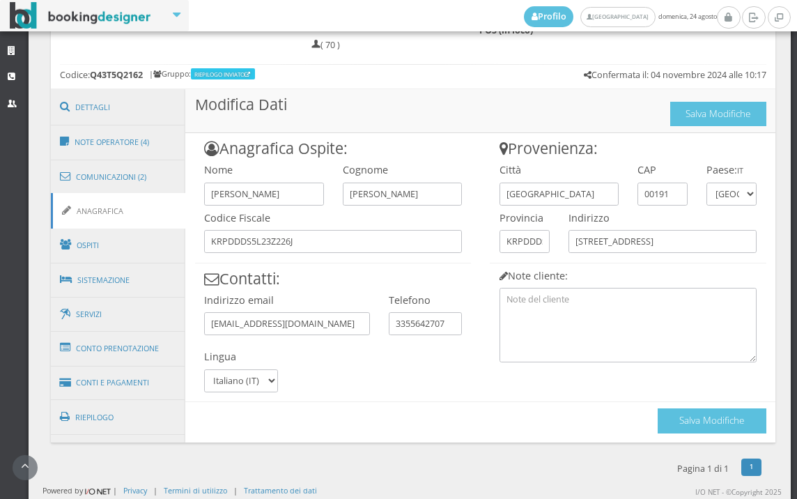
scroll to position [713, 0]
click at [713, 426] on button "Salva Modifiche" at bounding box center [712, 420] width 109 height 24
click at [692, 433] on button "Salva Modifiche" at bounding box center [712, 420] width 109 height 24
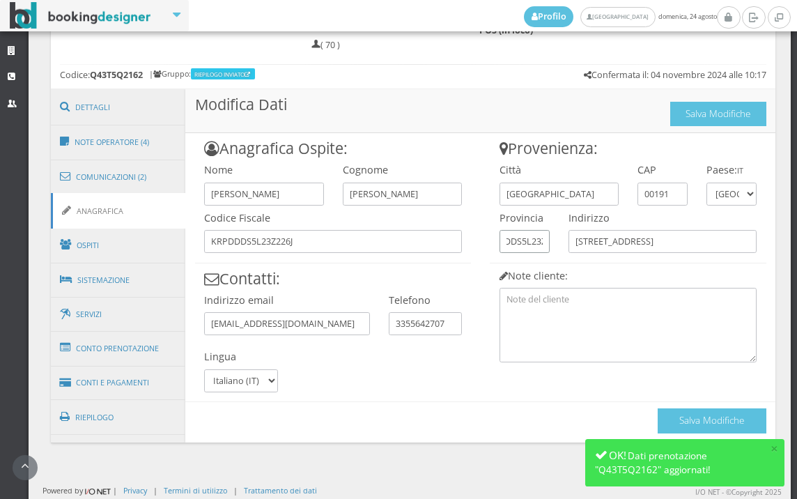
scroll to position [0, 52]
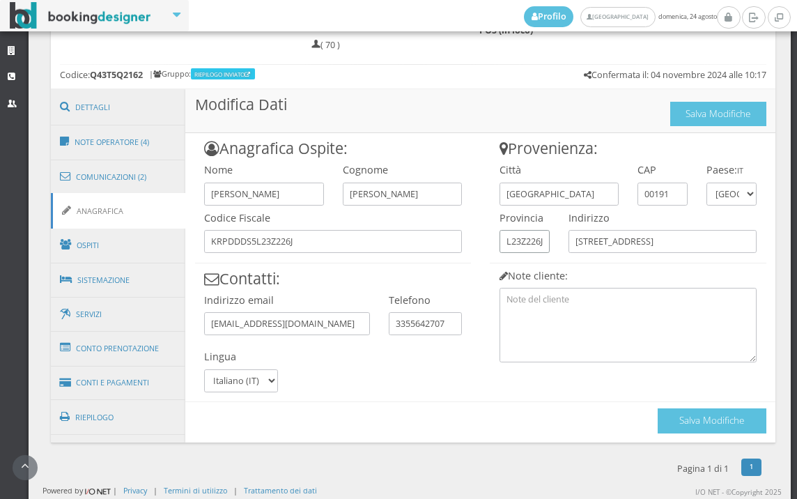
drag, startPoint x: 499, startPoint y: 241, endPoint x: 554, endPoint y: 250, distance: 55.8
click at [554, 250] on div "Provenienza: Città [GEOGRAPHIC_DATA] CAP 00191 Paese: IT [GEOGRAPHIC_DATA] [GEO…" at bounding box center [628, 247] width 295 height 228
click at [662, 427] on button "Salva Modifiche" at bounding box center [712, 420] width 109 height 24
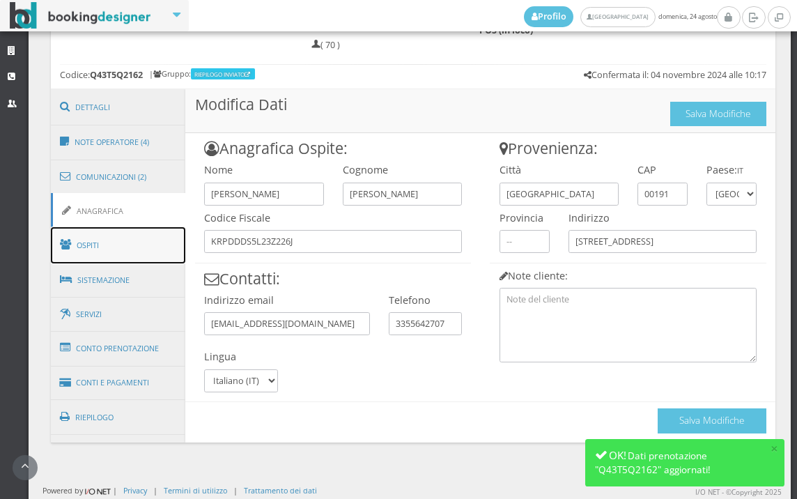
click at [148, 234] on link "Ospiti" at bounding box center [118, 245] width 135 height 36
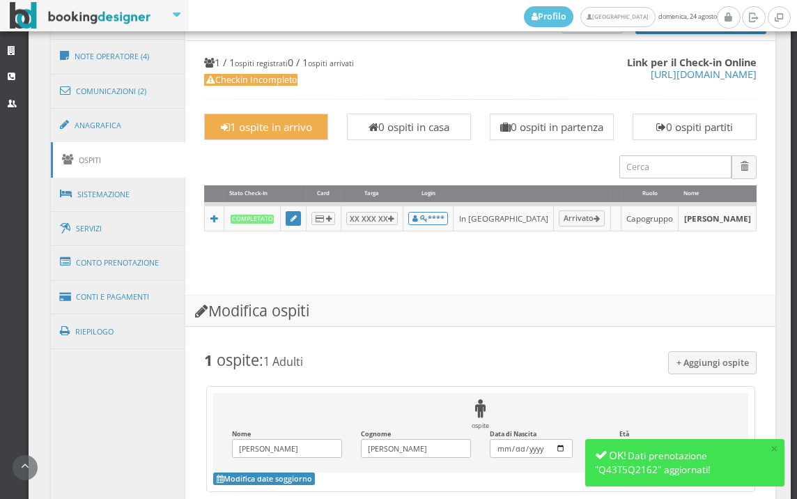
scroll to position [986, 0]
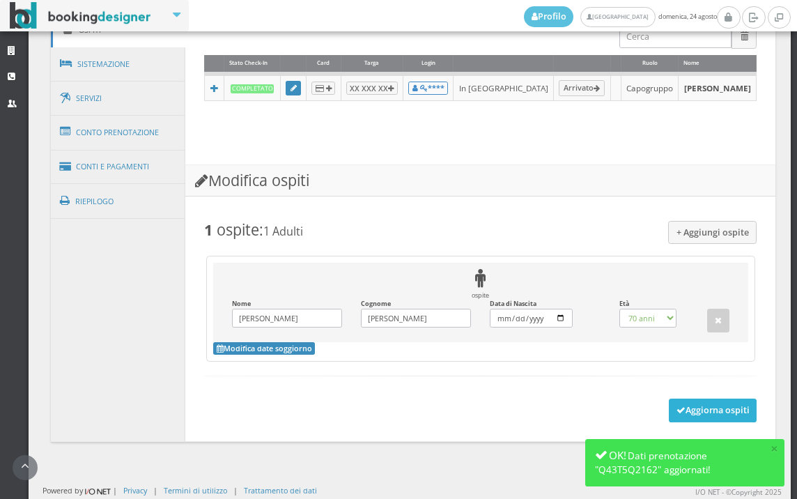
click at [699, 399] on button "Aggiorna ospiti" at bounding box center [713, 410] width 88 height 24
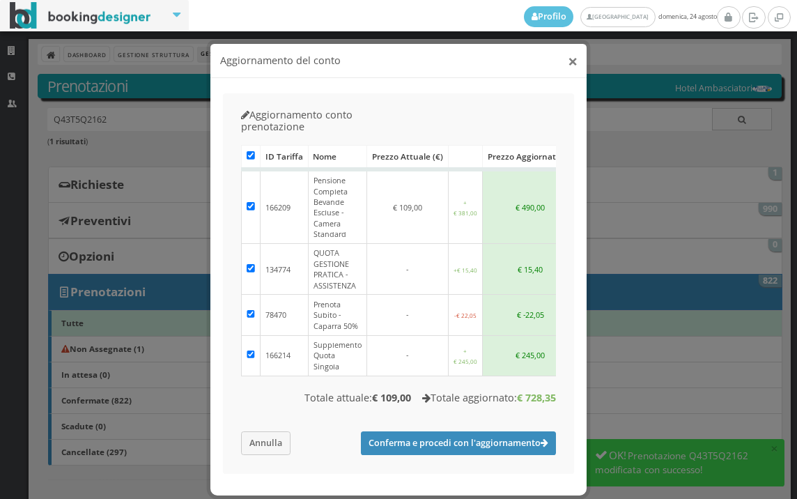
click at [568, 63] on button "×" at bounding box center [573, 60] width 10 height 17
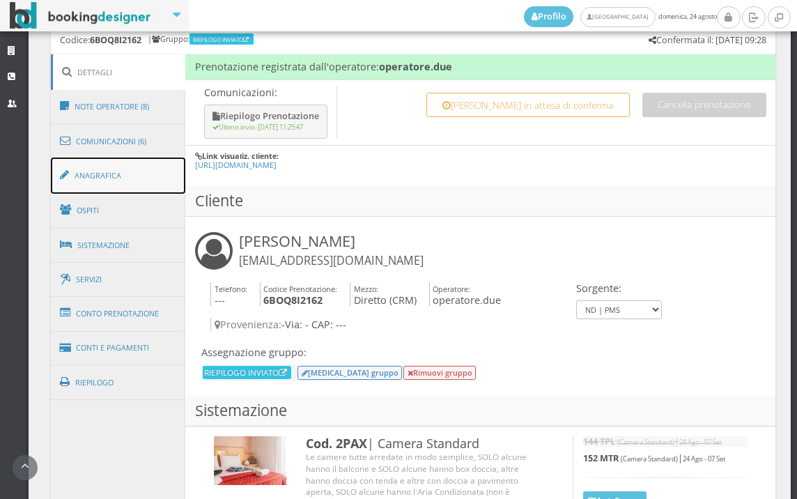
click at [83, 183] on link "Anagrafica" at bounding box center [118, 175] width 135 height 36
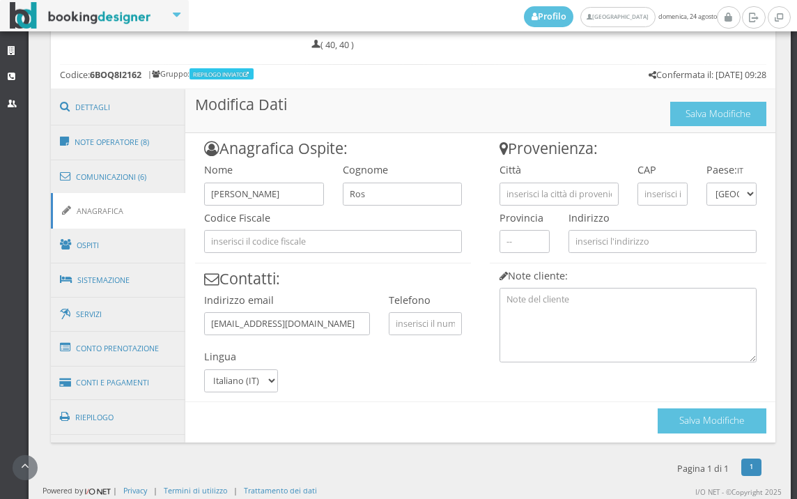
scroll to position [713, 0]
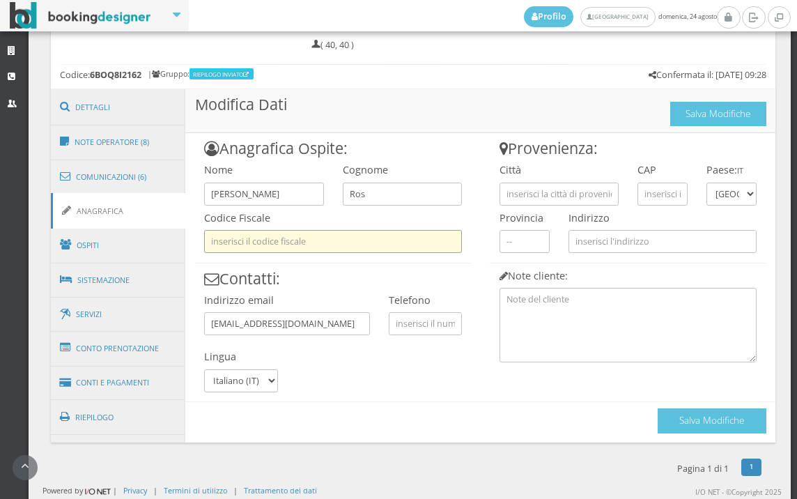
click at [364, 237] on input "text" at bounding box center [333, 241] width 258 height 23
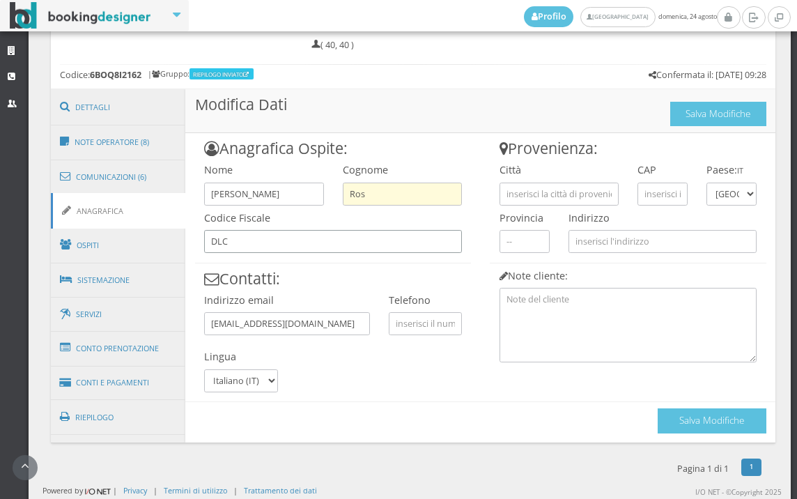
type input "DLC"
drag, startPoint x: 393, startPoint y: 204, endPoint x: 334, endPoint y: 201, distance: 58.6
click at [334, 201] on div "Cognome Ros" at bounding box center [402, 181] width 138 height 48
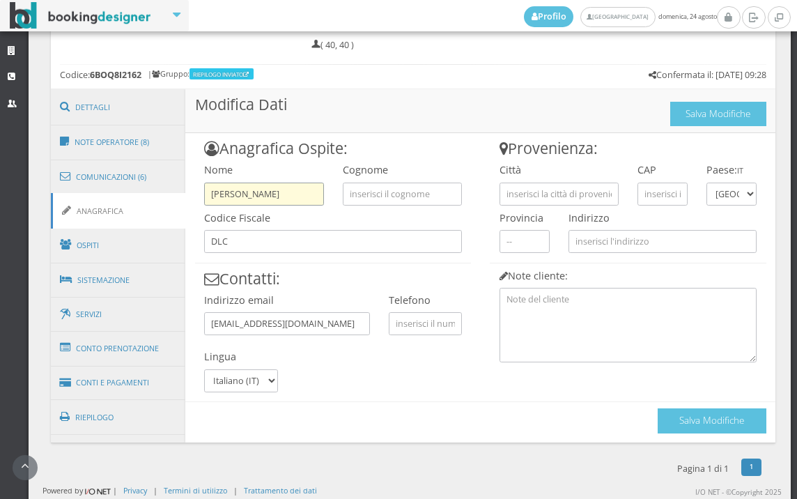
drag, startPoint x: 233, startPoint y: 189, endPoint x: 286, endPoint y: 199, distance: 53.3
click at [286, 199] on input "Flavio Dal Corso" at bounding box center [263, 194] width 119 height 23
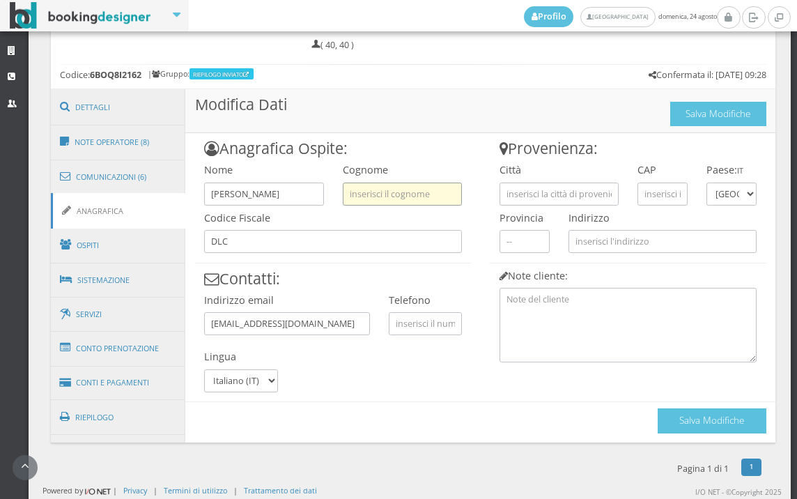
click at [357, 194] on input "text" at bounding box center [402, 194] width 119 height 23
paste input "Dal Corso"
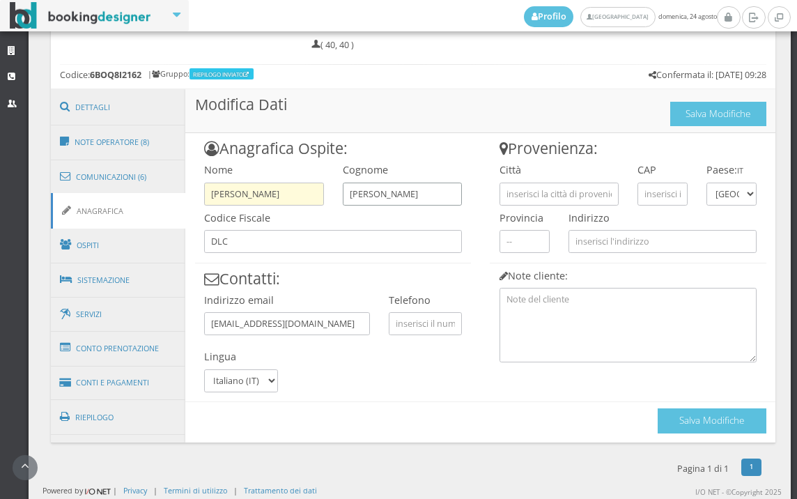
type input "Dal Corso"
drag, startPoint x: 237, startPoint y: 193, endPoint x: 290, endPoint y: 209, distance: 56.0
click at [290, 209] on div "Anagrafica Ospite: Nome Flavio Dal Corso Cognome Dal Corso Codice Fiscale DLC C…" at bounding box center [332, 262] width 295 height 259
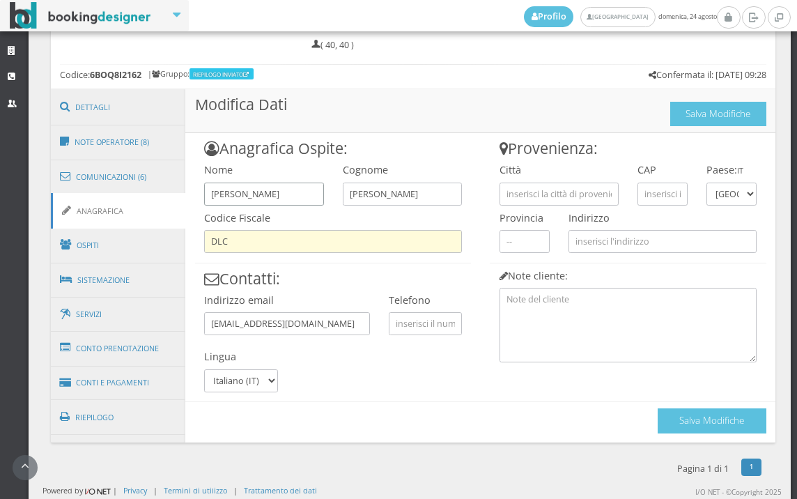
type input "Flavio"
click at [271, 233] on input "DLC" at bounding box center [333, 241] width 258 height 23
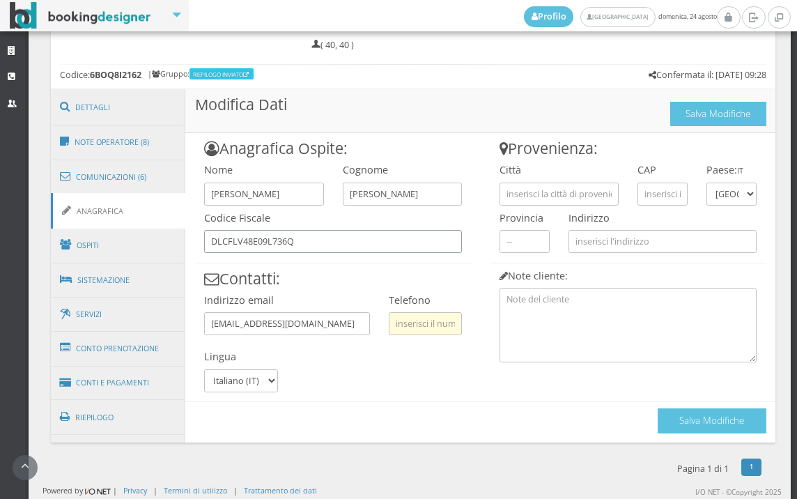
type input "DLCFLV48E09L736Q"
click at [391, 321] on input "text" at bounding box center [425, 323] width 73 height 23
type input "3332771439"
click at [575, 194] on input "text" at bounding box center [558, 194] width 119 height 23
type input "VENEZIA"
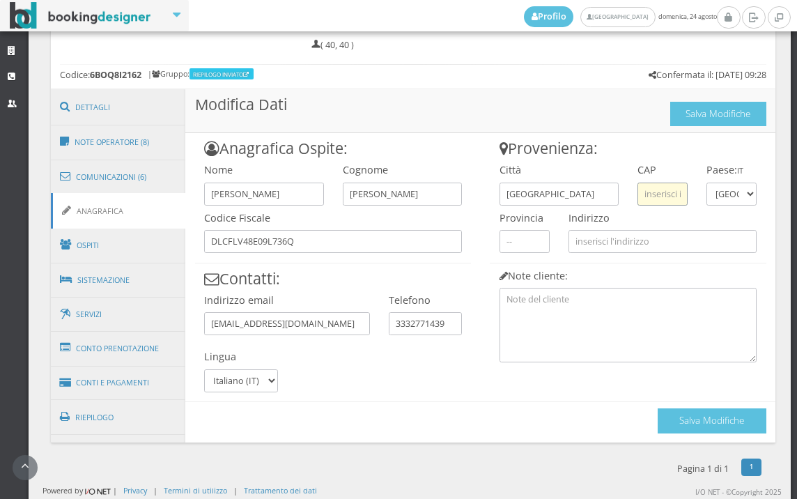
drag, startPoint x: 676, startPoint y: 194, endPoint x: 667, endPoint y: 191, distance: 9.7
click at [676, 194] on input "text" at bounding box center [662, 194] width 50 height 23
type input "30173"
click at [615, 176] on div "Città VENEZIA" at bounding box center [559, 181] width 138 height 48
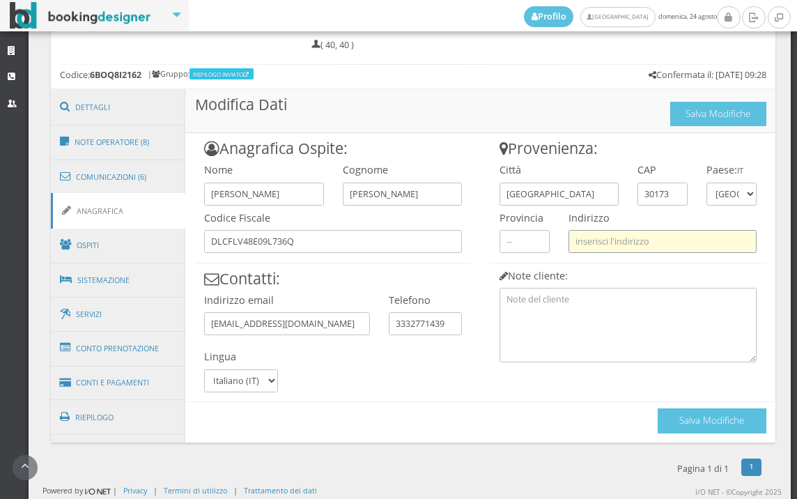
click at [587, 239] on input "text" at bounding box center [662, 241] width 188 height 23
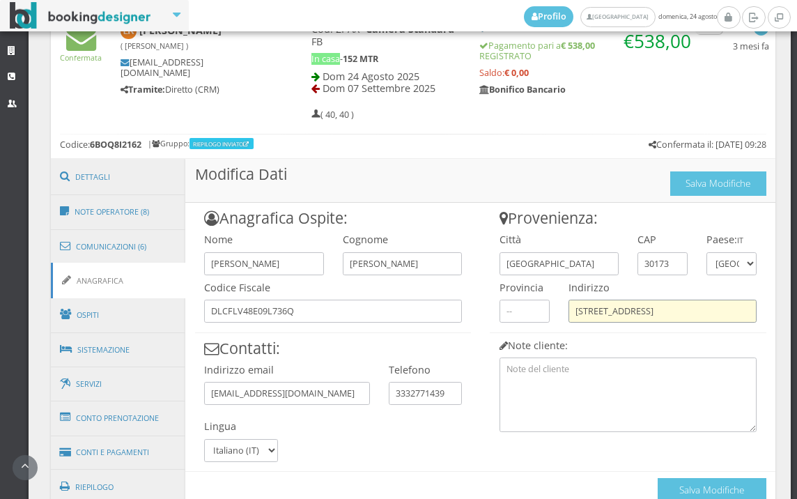
drag, startPoint x: 711, startPoint y: 311, endPoint x: 565, endPoint y: 313, distance: 146.3
click at [568, 313] on input "VIA VECCHIO HANGAR FAVARO 41" at bounding box center [662, 311] width 188 height 23
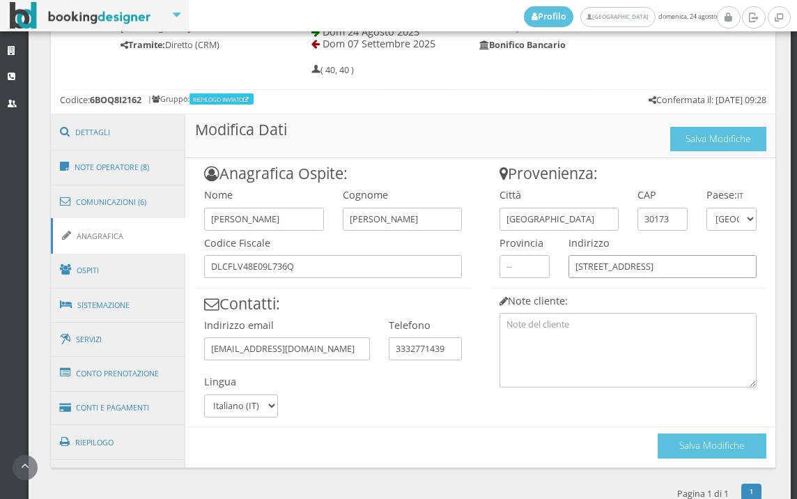
scroll to position [713, 0]
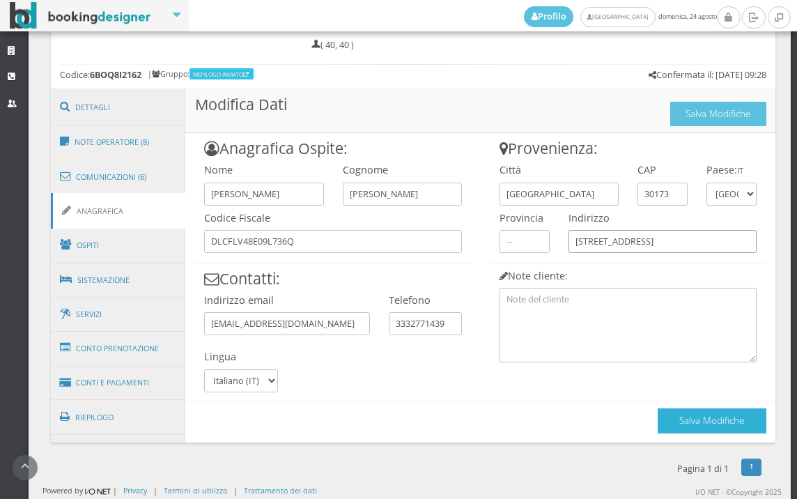
type input "VIA VECCHIO HANGAR FAVARO 41"
click at [658, 412] on button "Salva Modifiche" at bounding box center [712, 420] width 109 height 24
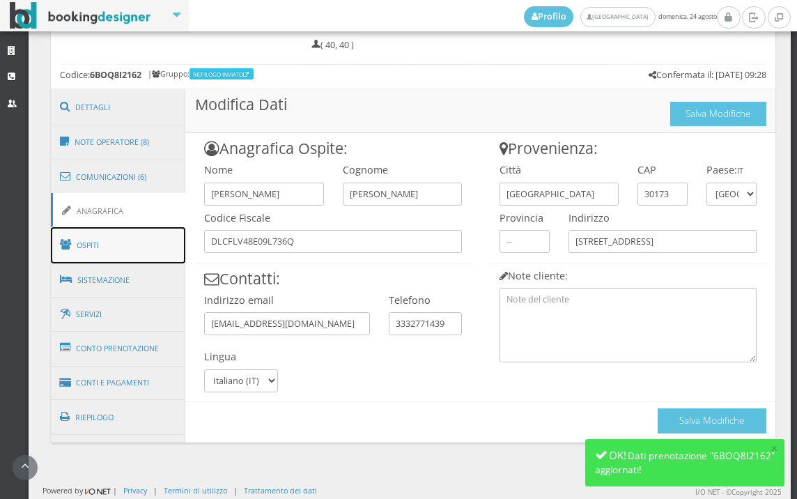
click at [182, 251] on link "Ospiti" at bounding box center [118, 245] width 135 height 36
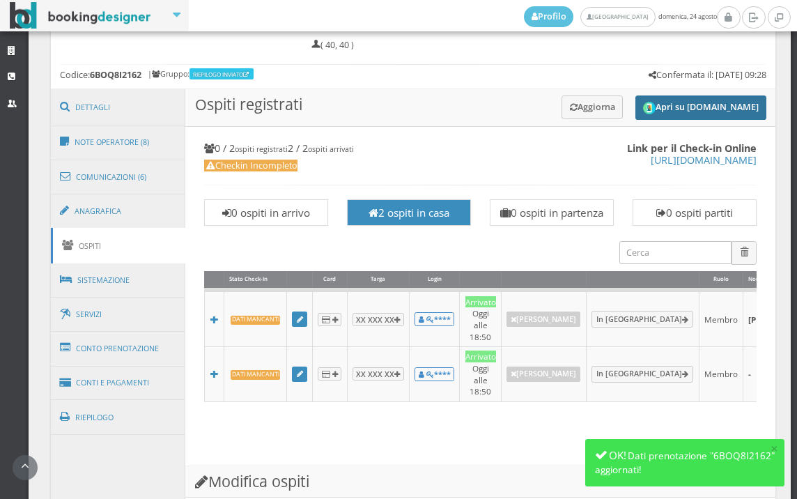
click at [643, 104] on img "submit" at bounding box center [649, 108] width 13 height 13
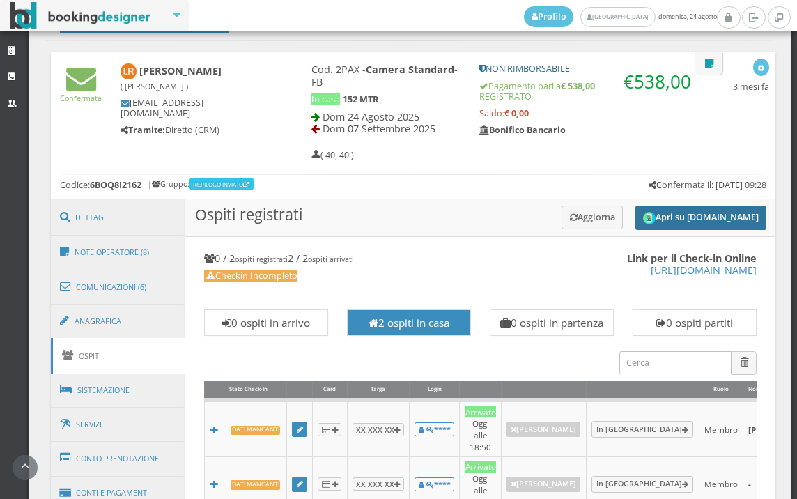
scroll to position [481, 0]
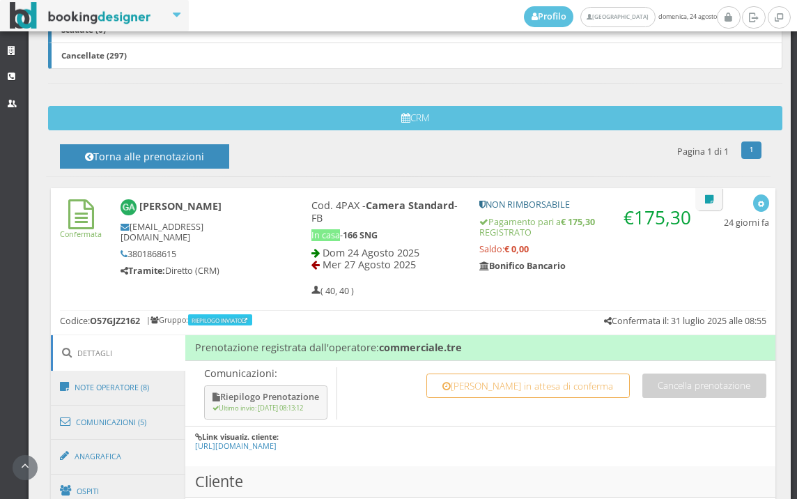
scroll to position [541, 0]
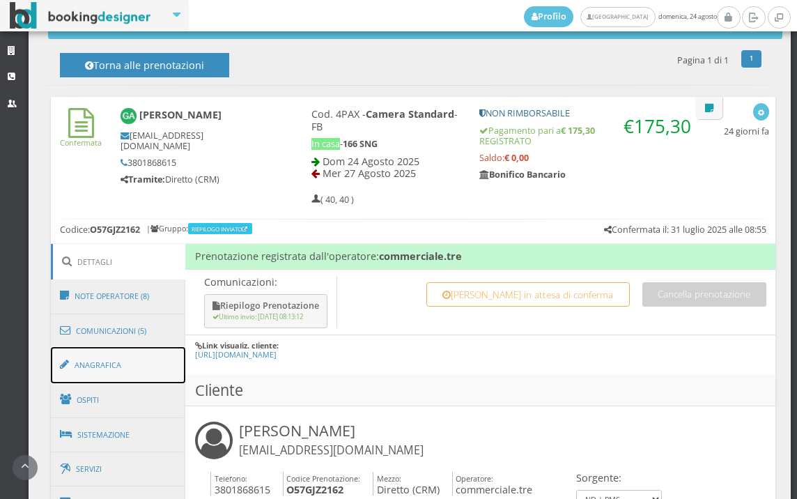
click at [95, 368] on link "Anagrafica" at bounding box center [118, 365] width 135 height 36
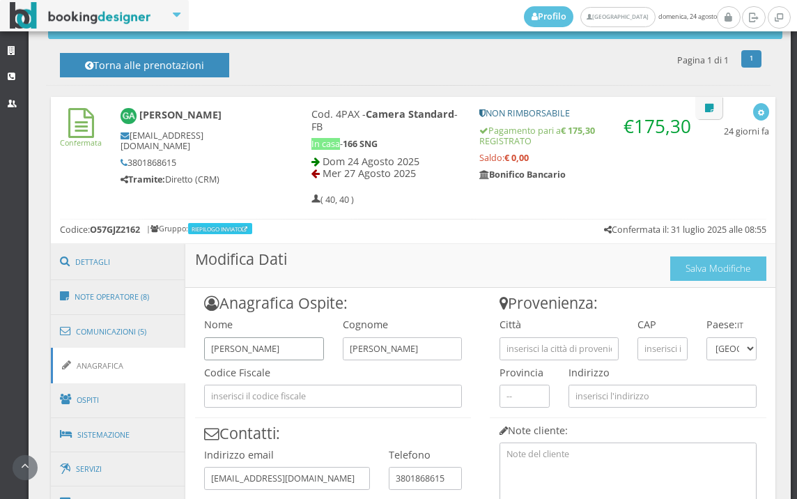
drag, startPoint x: 309, startPoint y: 353, endPoint x: 195, endPoint y: 354, distance: 113.5
click at [195, 354] on div "Nome [PERSON_NAME]" at bounding box center [264, 336] width 138 height 48
type input "RAVAGLI"
drag, startPoint x: 399, startPoint y: 355, endPoint x: 316, endPoint y: 361, distance: 83.1
click at [316, 361] on div "Anagrafica Ospite: Nome [GEOGRAPHIC_DATA] Cognome [PERSON_NAME] Codice Fiscale …" at bounding box center [332, 417] width 295 height 259
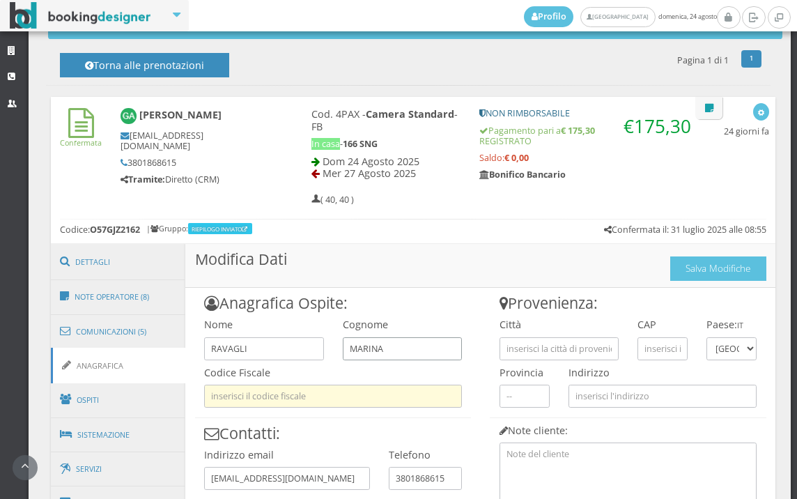
type input "MARINA"
click at [309, 393] on input "text" at bounding box center [333, 396] width 258 height 23
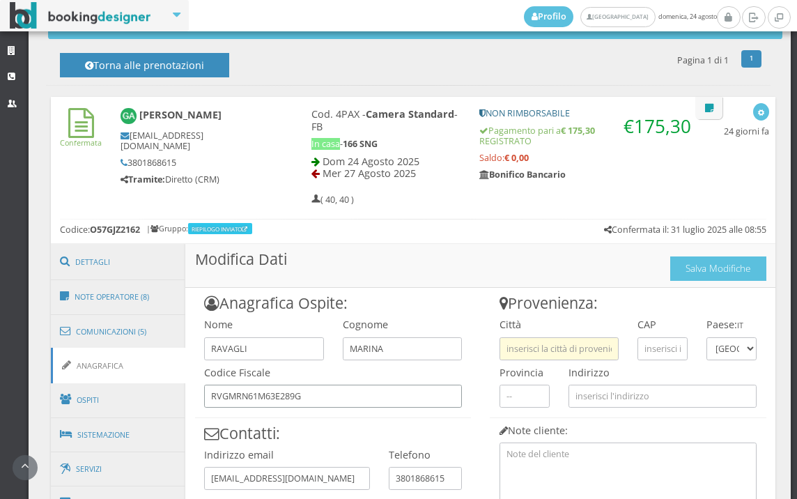
type input "RVGMRN61M63E289G"
click at [524, 350] on input "text" at bounding box center [558, 348] width 119 height 23
type input "IMOLA"
click at [642, 348] on input "text" at bounding box center [662, 348] width 50 height 23
type input "3"
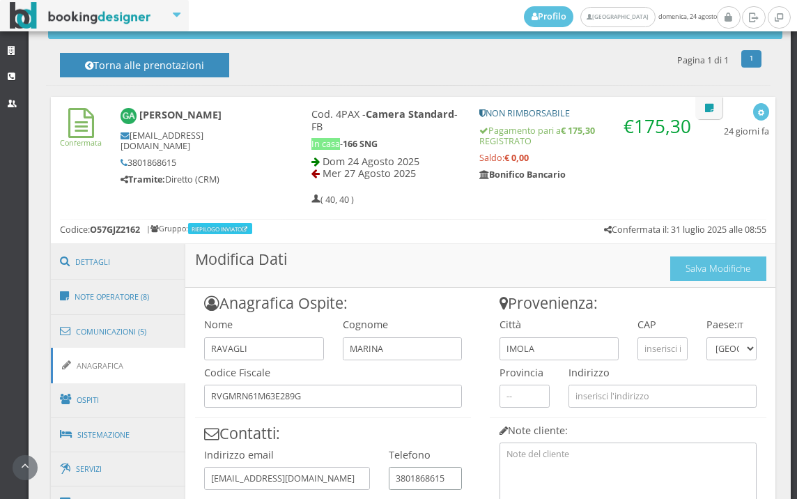
drag, startPoint x: 456, startPoint y: 477, endPoint x: 372, endPoint y: 483, distance: 83.8
click at [372, 483] on div "Anagrafica Ospite: Nome [GEOGRAPHIC_DATA] Cognome MARINA Codice Fiscale RVGMRN6…" at bounding box center [332, 417] width 295 height 259
type input "3343171769"
click at [657, 348] on input "text" at bounding box center [662, 348] width 50 height 23
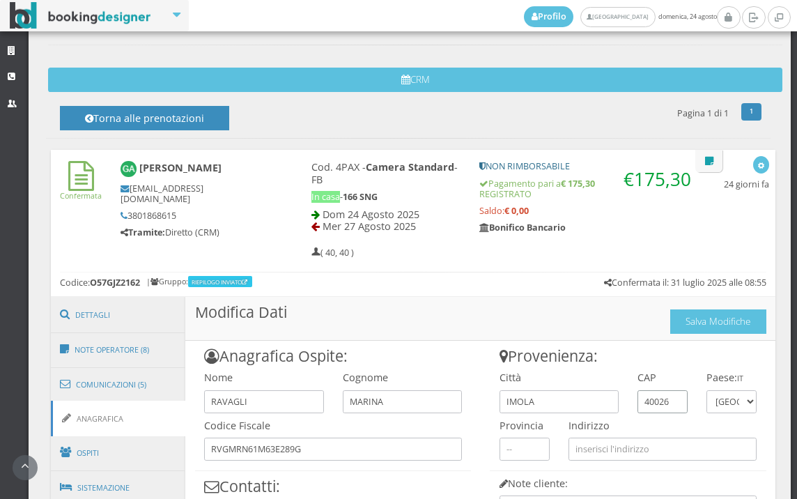
scroll to position [464, 0]
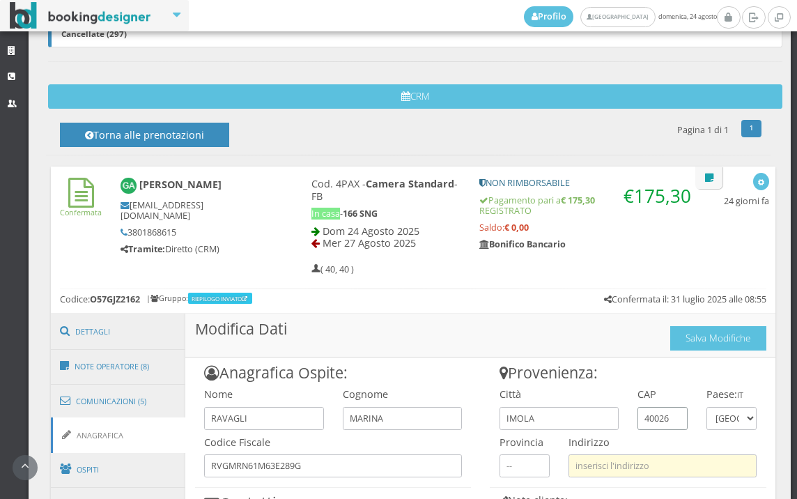
type input "40026"
click at [594, 458] on input "text" at bounding box center [662, 465] width 188 height 23
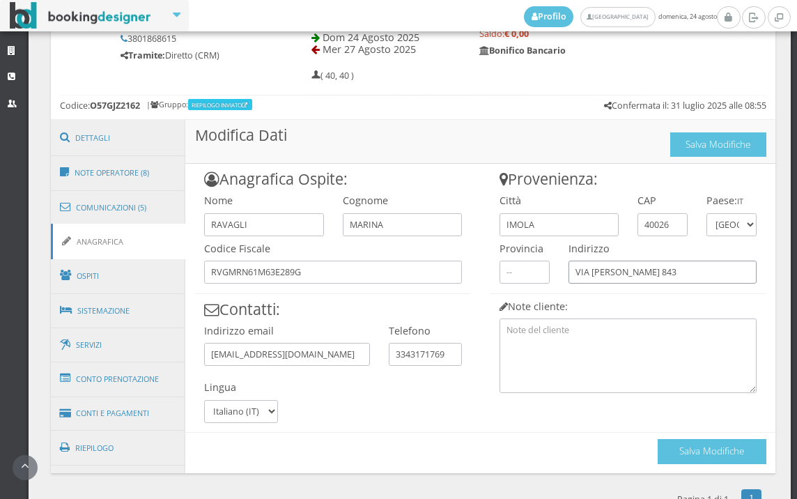
scroll to position [713, 0]
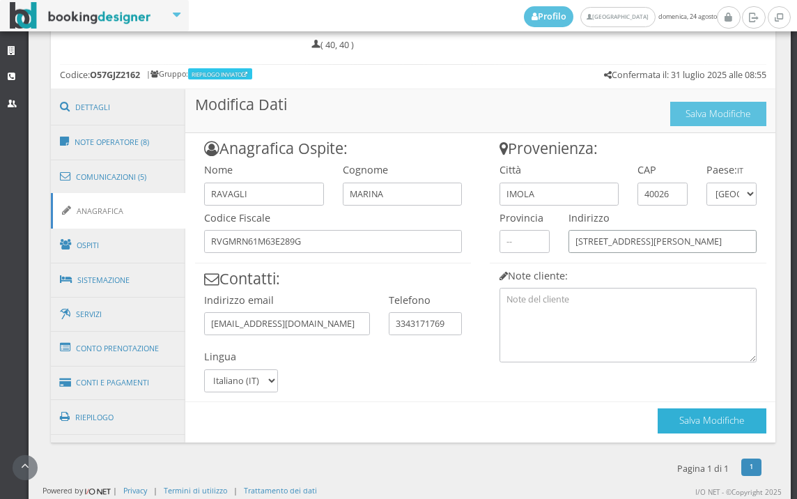
type input "[STREET_ADDRESS][PERSON_NAME]"
click at [674, 417] on button "Salva Modifiche" at bounding box center [712, 420] width 109 height 24
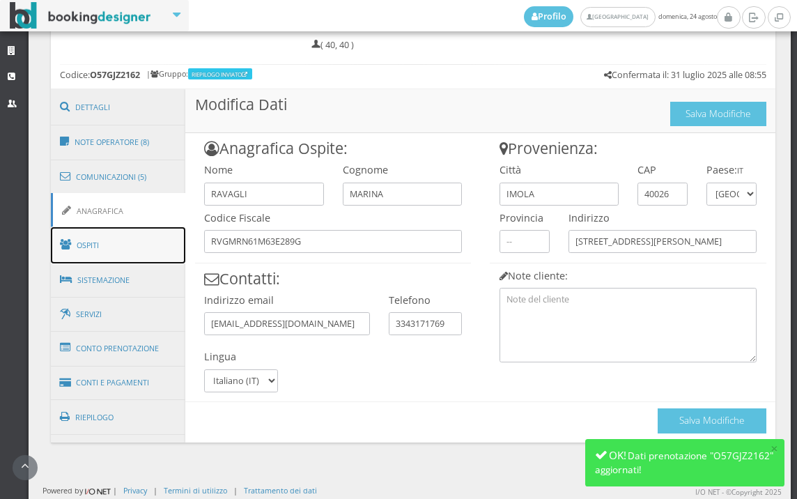
click at [82, 245] on link "Ospiti" at bounding box center [118, 245] width 135 height 36
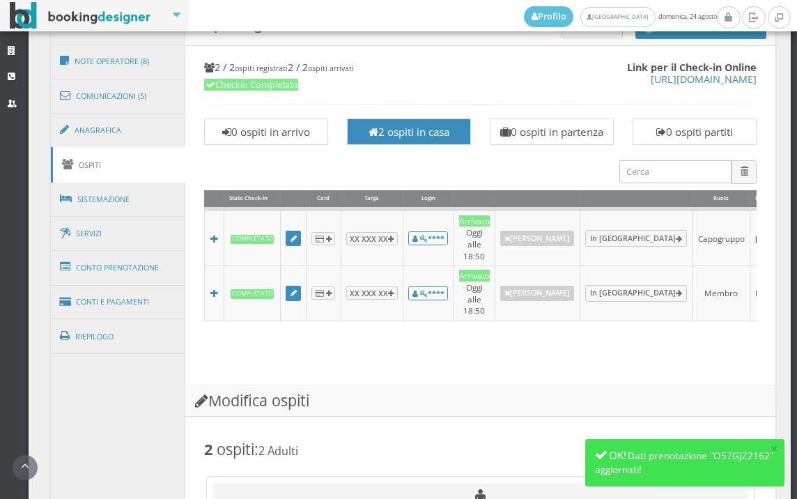
scroll to position [1101, 0]
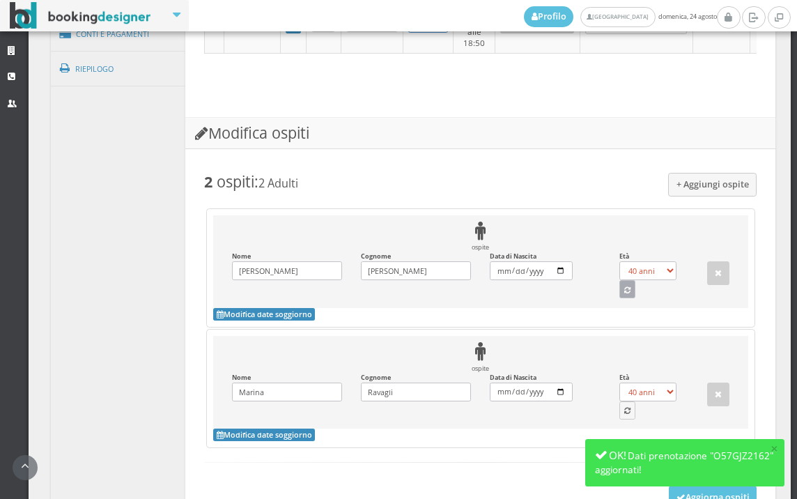
click at [624, 292] on icon "button" at bounding box center [627, 291] width 6 height 8
select select "74"
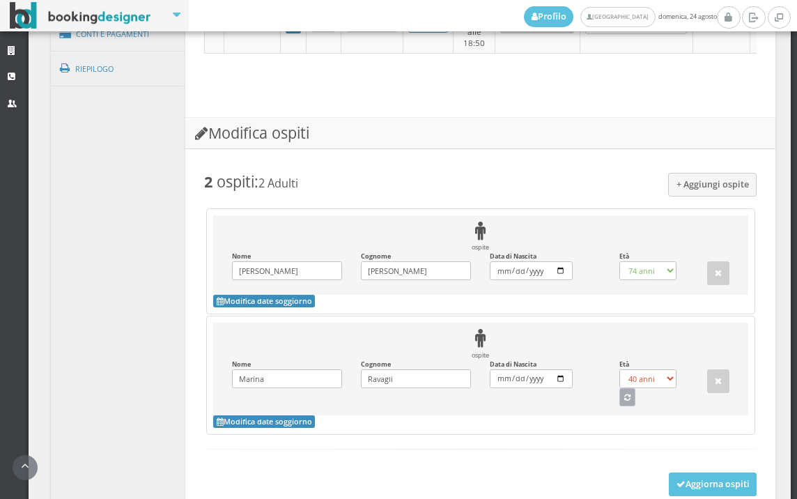
click at [624, 401] on icon "button" at bounding box center [627, 398] width 6 height 8
select select "64"
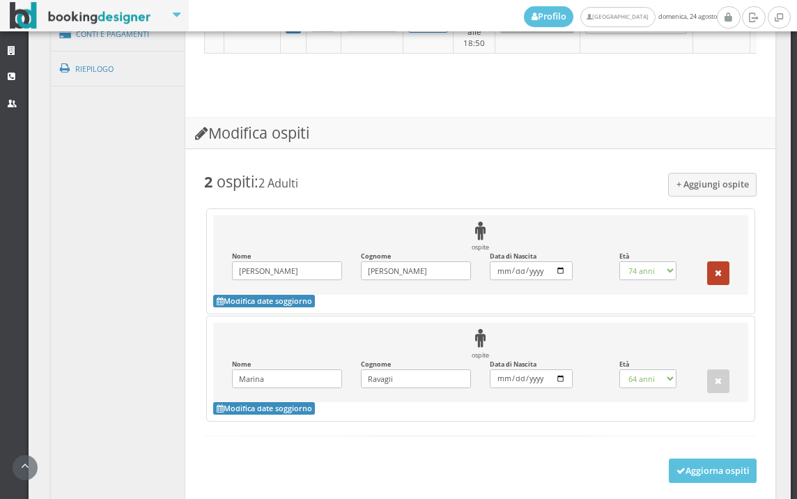
click at [707, 268] on button "button" at bounding box center [718, 273] width 22 height 24
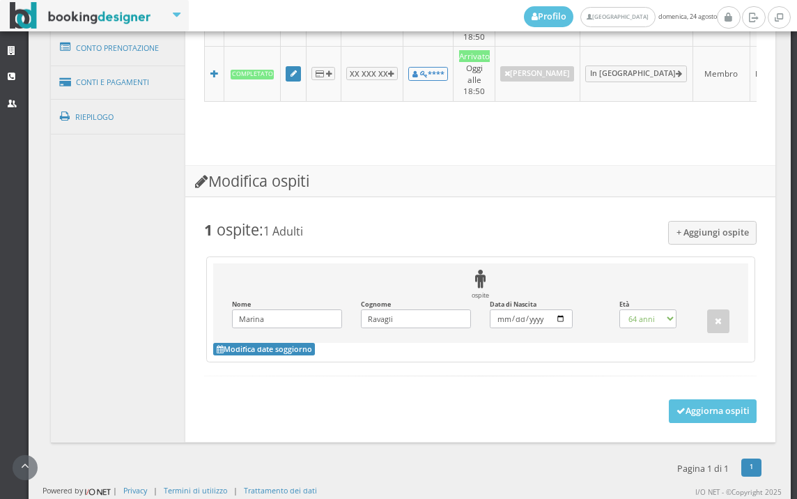
scroll to position [1047, 0]
click at [713, 403] on button "Aggiorna ospiti" at bounding box center [713, 411] width 88 height 24
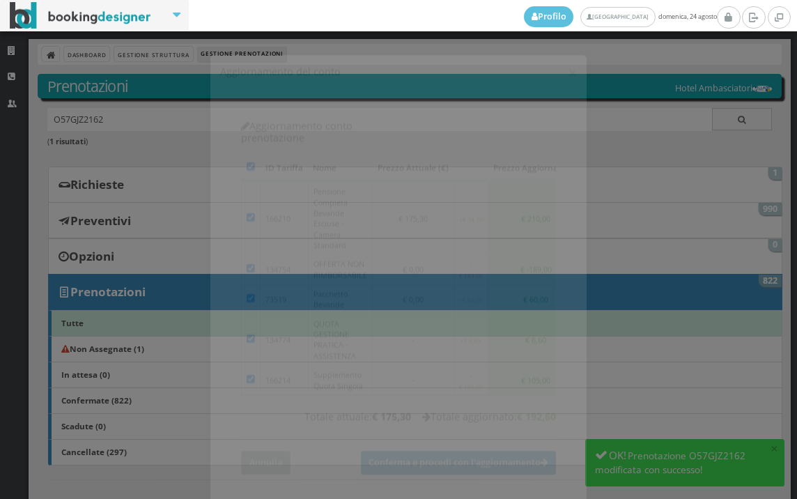
click at [256, 440] on button "Annulla" at bounding box center [265, 451] width 49 height 23
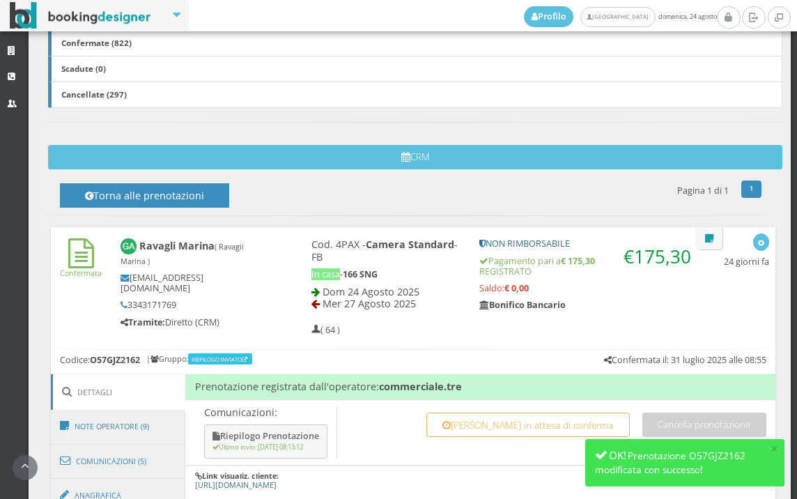
scroll to position [541, 0]
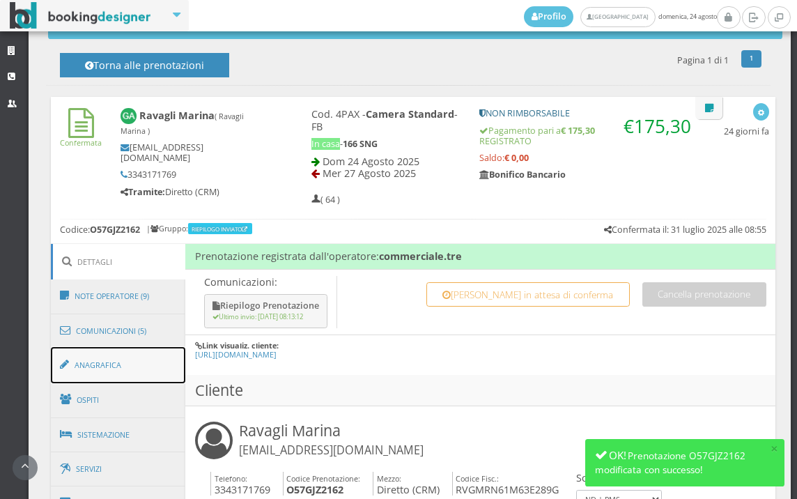
click at [98, 366] on link "Anagrafica" at bounding box center [118, 365] width 135 height 36
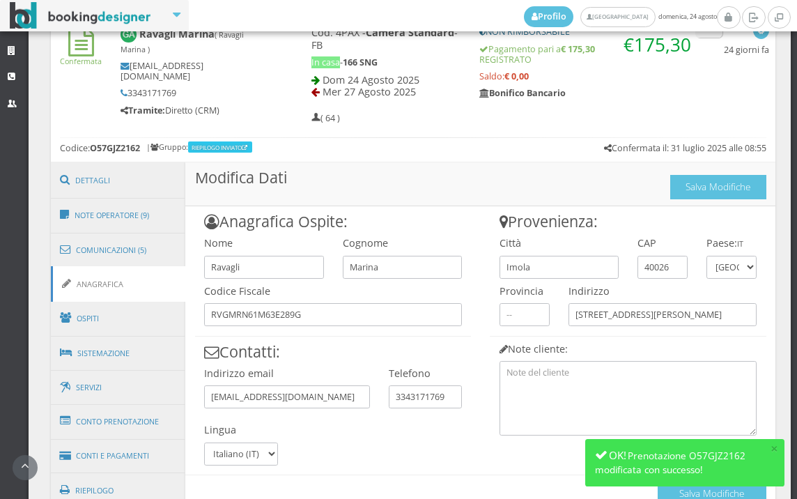
scroll to position [713, 0]
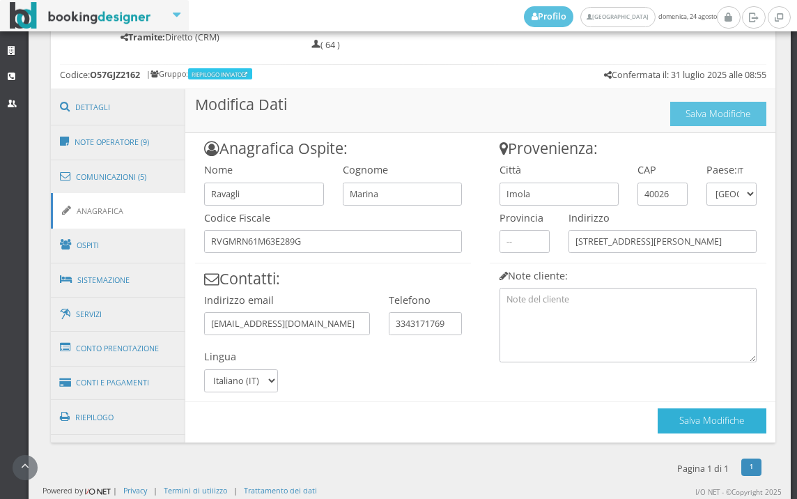
click at [719, 424] on button "Salva Modifiche" at bounding box center [712, 420] width 109 height 24
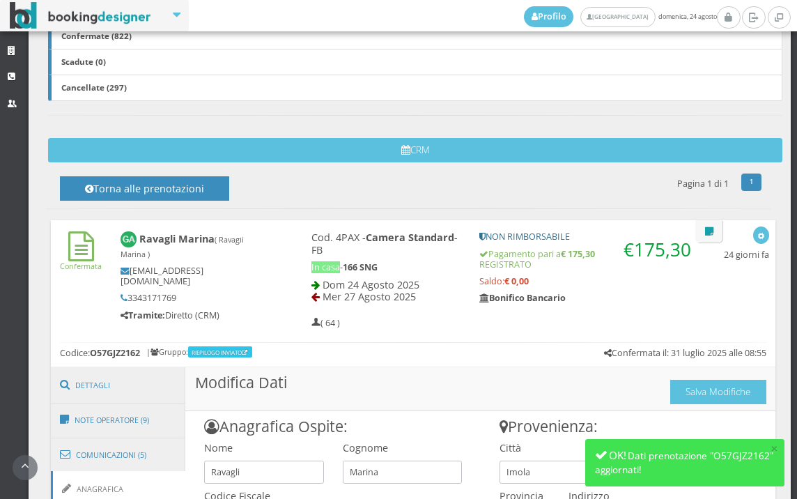
scroll to position [404, 0]
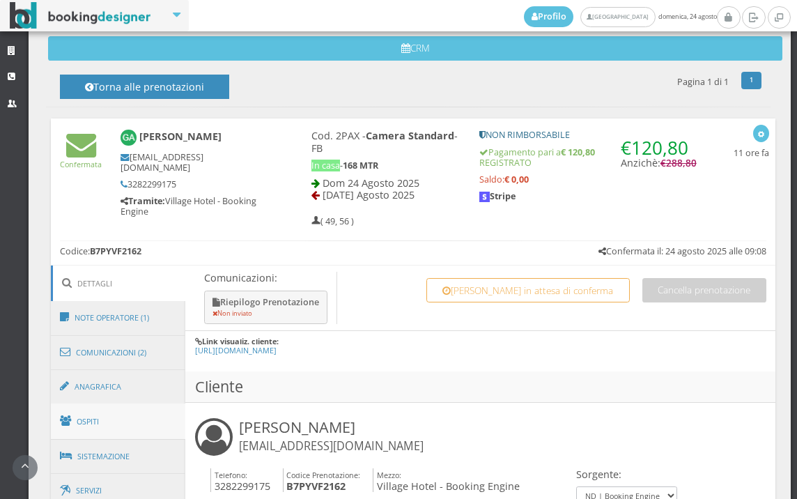
scroll to position [597, 0]
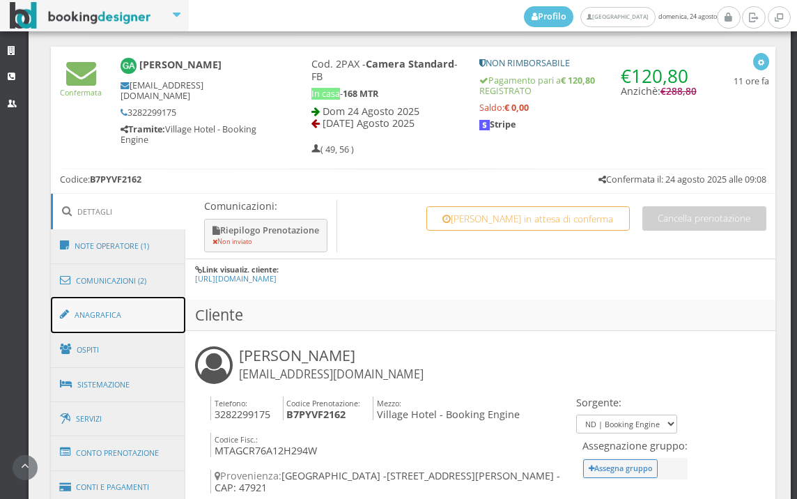
click at [82, 307] on link "Anagrafica" at bounding box center [118, 315] width 135 height 36
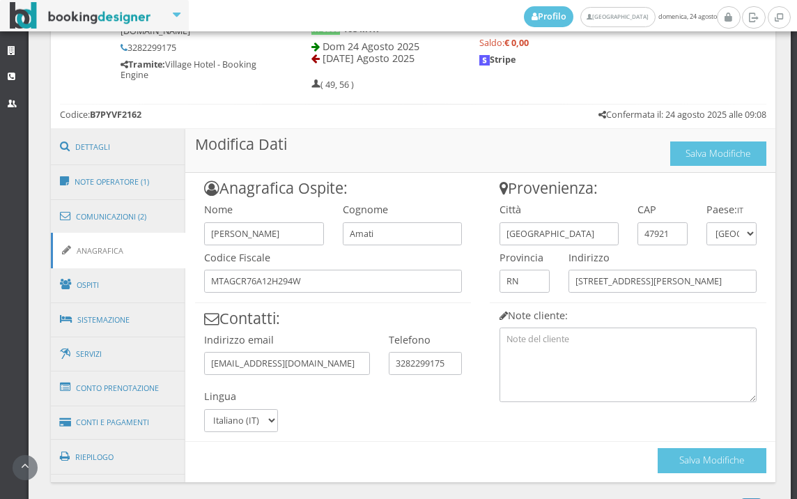
scroll to position [713, 0]
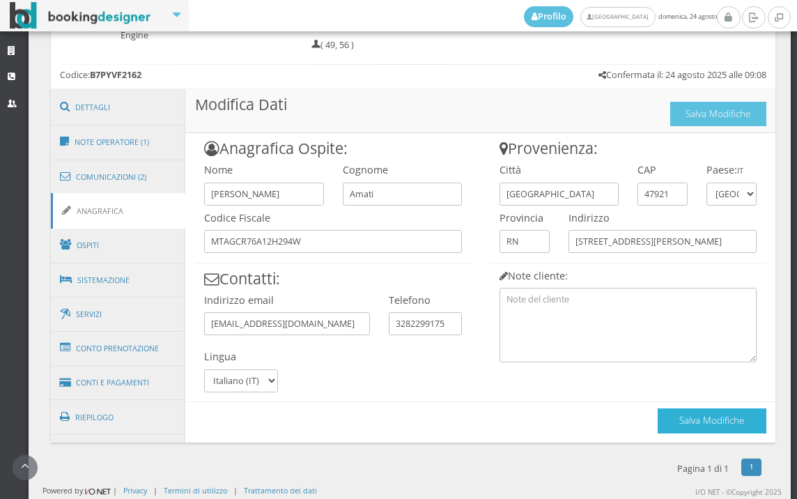
click at [676, 418] on button "Salva Modifiche" at bounding box center [712, 420] width 109 height 24
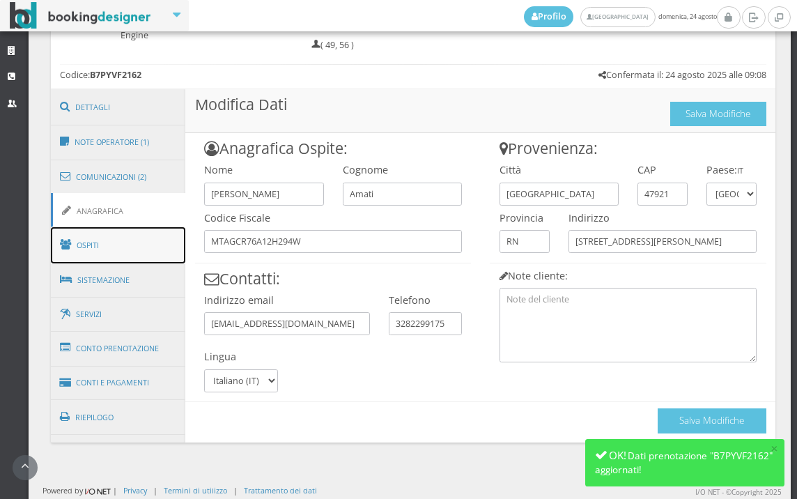
click at [73, 252] on span at bounding box center [68, 244] width 16 height 22
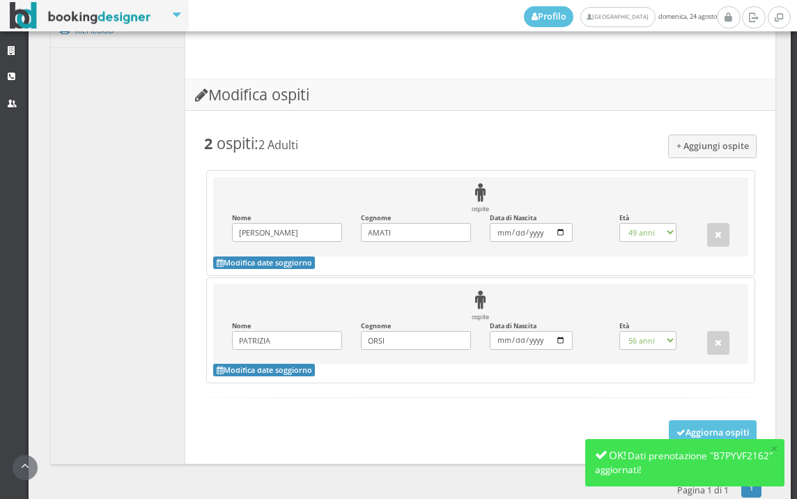
scroll to position [1167, 0]
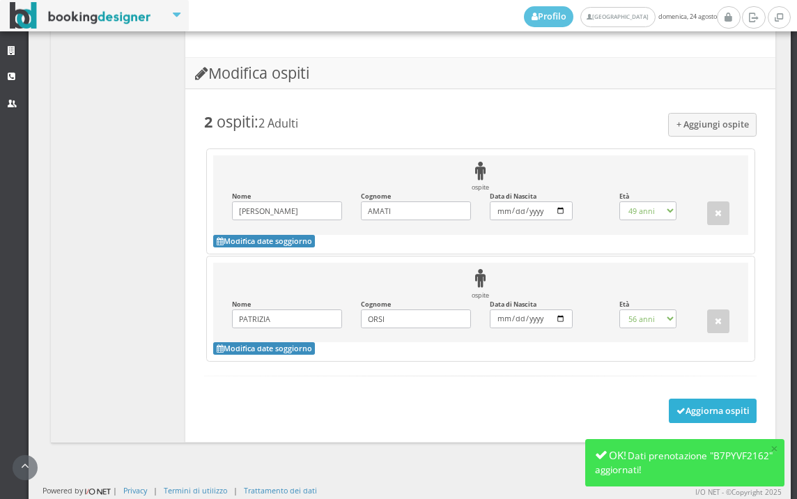
click at [692, 407] on button "Aggiorna ospiti" at bounding box center [713, 410] width 88 height 24
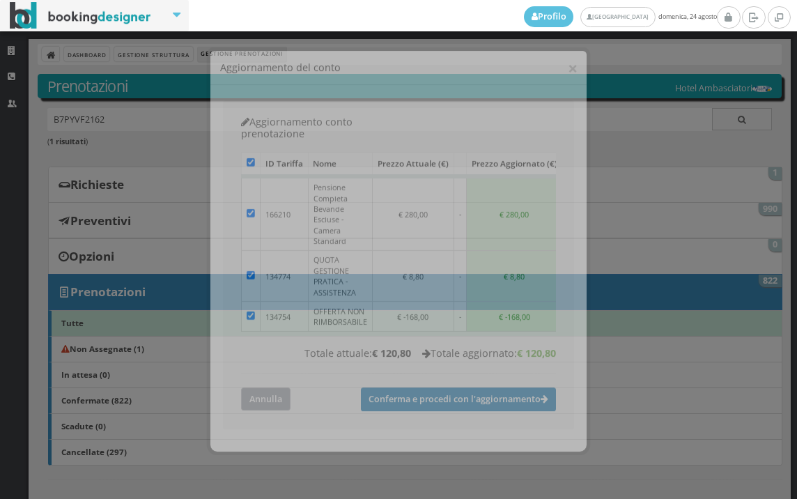
click at [261, 380] on button "Annulla" at bounding box center [265, 391] width 49 height 23
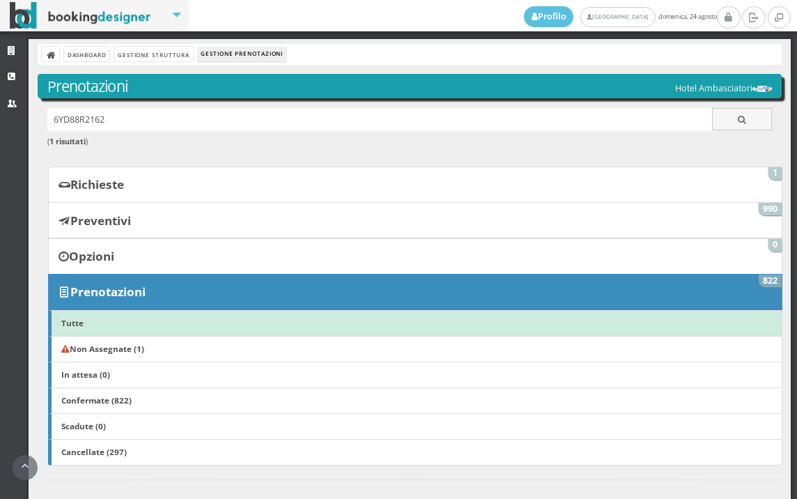
scroll to position [464, 0]
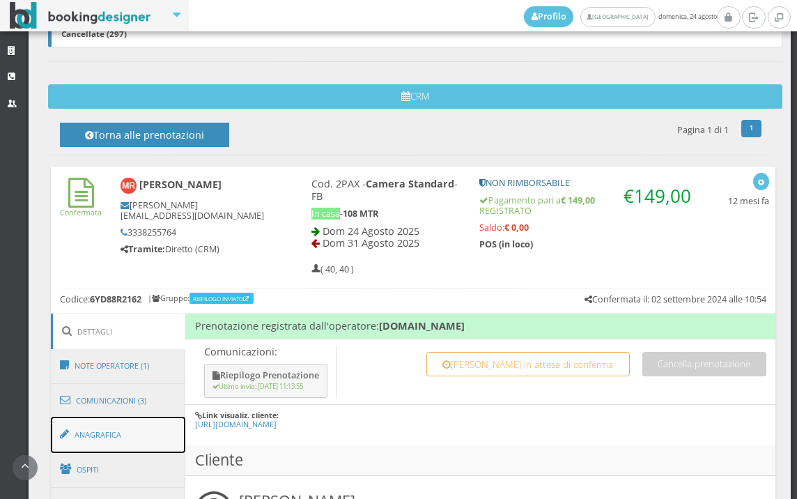
click at [123, 425] on link "Anagrafica" at bounding box center [118, 435] width 135 height 36
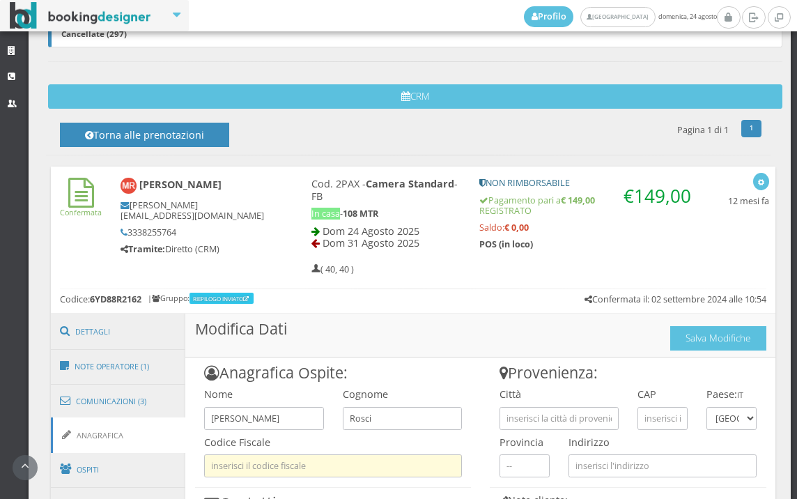
scroll to position [713, 0]
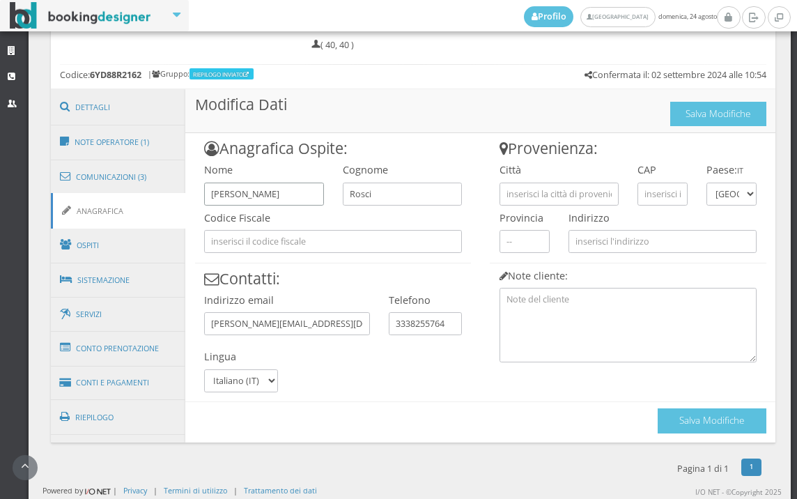
drag, startPoint x: 297, startPoint y: 189, endPoint x: 188, endPoint y: 189, distance: 109.4
click at [188, 189] on div "Anagrafica Ospite: Nome Manuela Cognome Rosci Codice Fiscale Contatti: Indirizz…" at bounding box center [332, 262] width 295 height 259
type input "[PERSON_NAME]"
drag, startPoint x: 421, startPoint y: 191, endPoint x: 342, endPoint y: 195, distance: 79.5
click at [343, 195] on input "Rosci" at bounding box center [402, 194] width 119 height 23
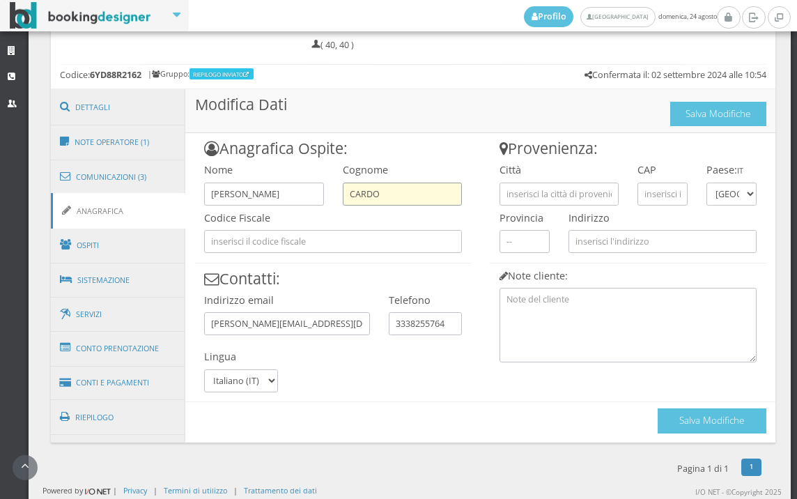
click at [355, 198] on input "CARDO" at bounding box center [402, 194] width 119 height 23
click at [419, 196] on input "CORDO" at bounding box center [402, 194] width 119 height 23
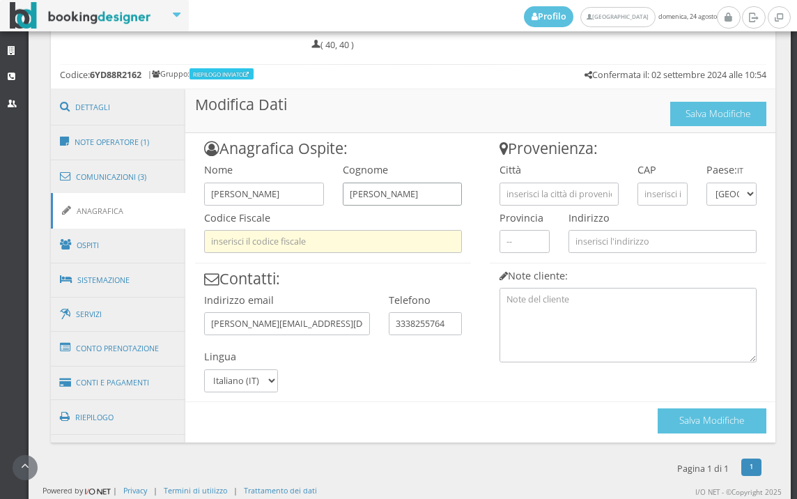
type input "[PERSON_NAME]"
click at [387, 240] on input "text" at bounding box center [333, 241] width 258 height 23
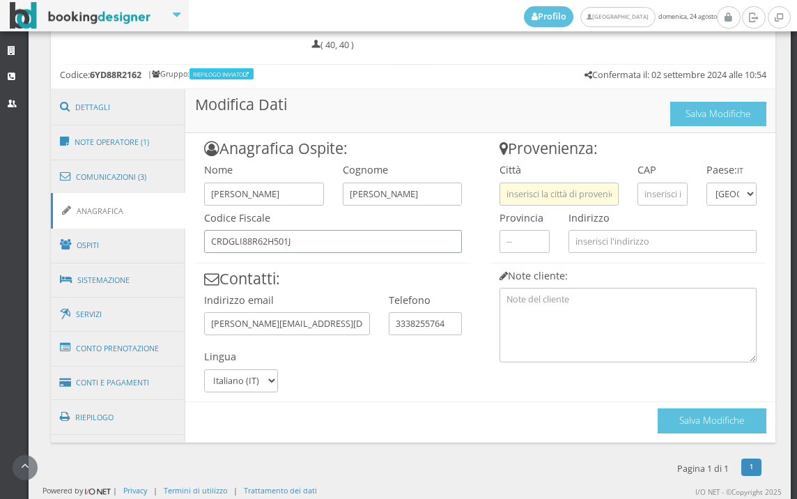
type input "CRDGLI88R62H501J"
click at [583, 201] on input "text" at bounding box center [558, 194] width 119 height 23
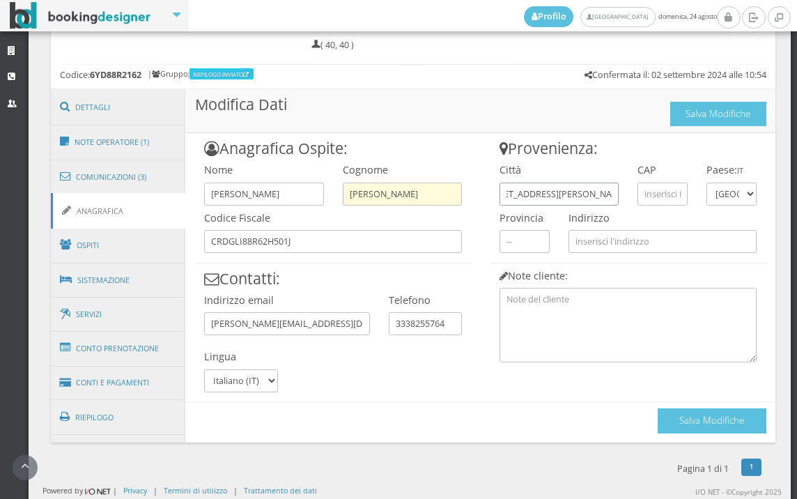
scroll to position [0, 0]
drag, startPoint x: 604, startPoint y: 189, endPoint x: 435, endPoint y: 196, distance: 168.7
click at [435, 196] on div "Anagrafica Ospite: Nome GIULIA Cognome CORDOVANI Codice Fiscale CRDGLI88R62H501…" at bounding box center [480, 283] width 590 height 300
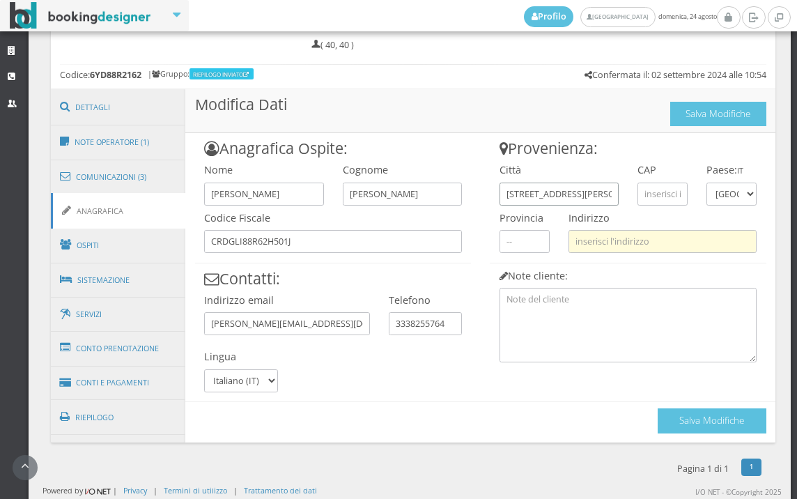
type input "VIA FRANCESCO PAIS SERRA 11"
click at [598, 236] on input "text" at bounding box center [662, 241] width 188 height 23
paste input "VIA FRANCESCO PAIS SERRA 11"
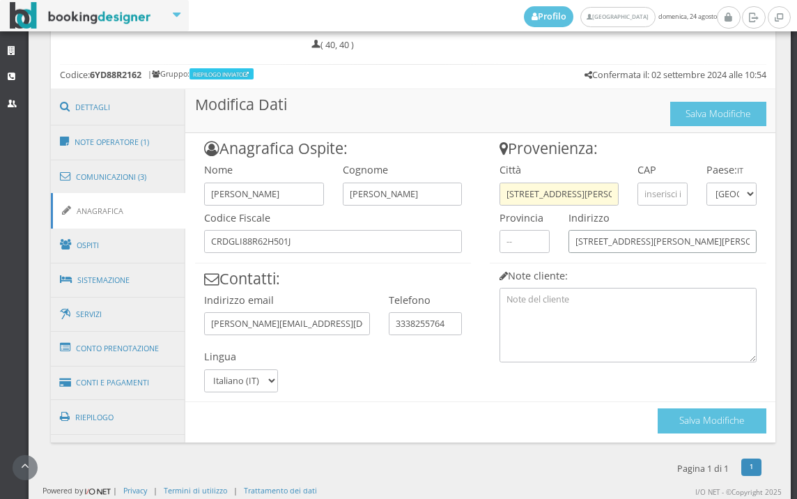
type input "VIA FRANCESCO PAIS SERRA 11"
drag, startPoint x: 607, startPoint y: 194, endPoint x: 458, endPoint y: 189, distance: 149.9
click at [458, 189] on div "Anagrafica Ospite: Nome GIULIA Cognome CORDOVANI Codice Fiscale CRDGLI88R62H501…" at bounding box center [480, 283] width 590 height 300
click at [538, 192] on input "RA 11" at bounding box center [558, 194] width 119 height 23
type input "R"
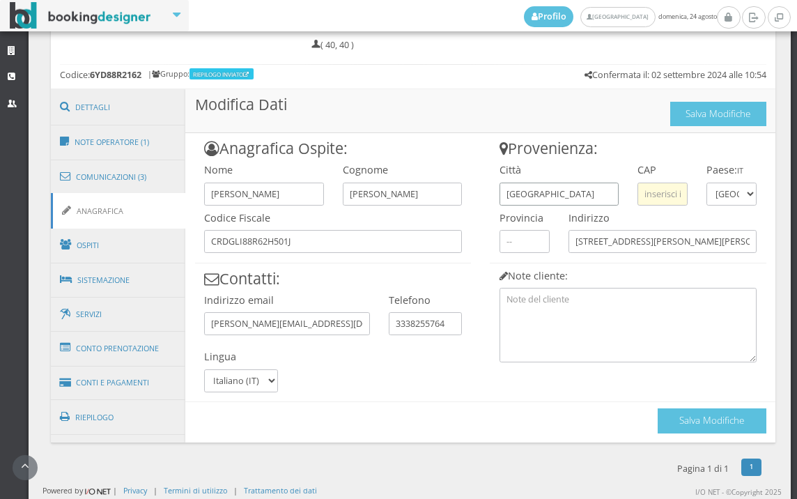
type input "ROMA"
click at [661, 192] on input "text" at bounding box center [662, 194] width 50 height 23
click at [678, 427] on button "Salva Modifiche" at bounding box center [712, 420] width 109 height 24
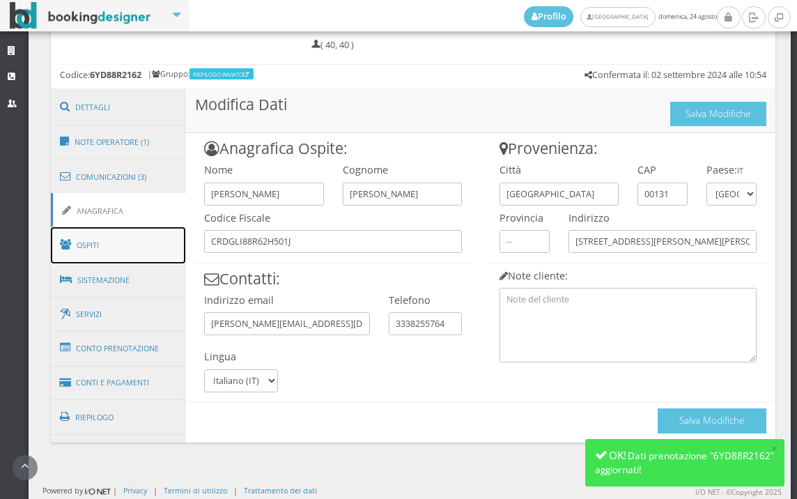
click at [139, 249] on link "Ospiti" at bounding box center [118, 245] width 135 height 36
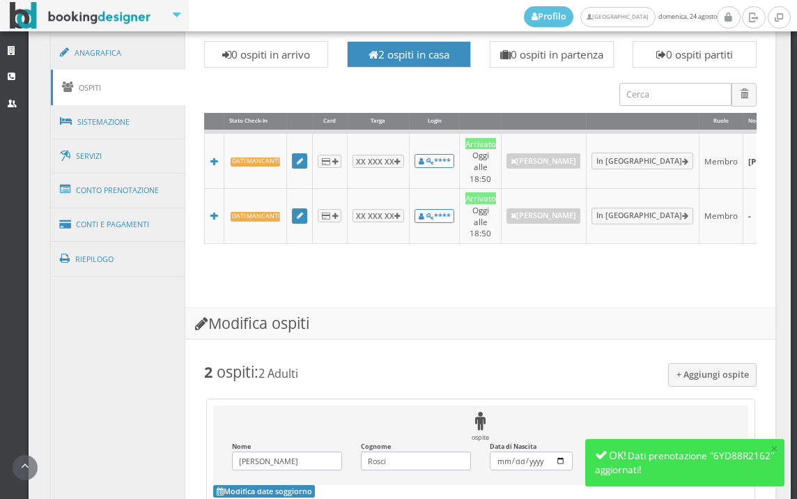
scroll to position [702, 0]
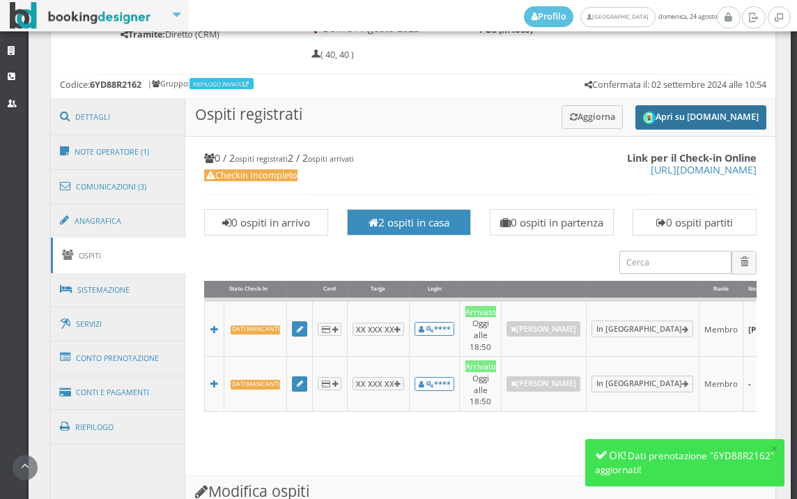
click at [687, 115] on button "Apri su [DOMAIN_NAME]" at bounding box center [700, 117] width 131 height 24
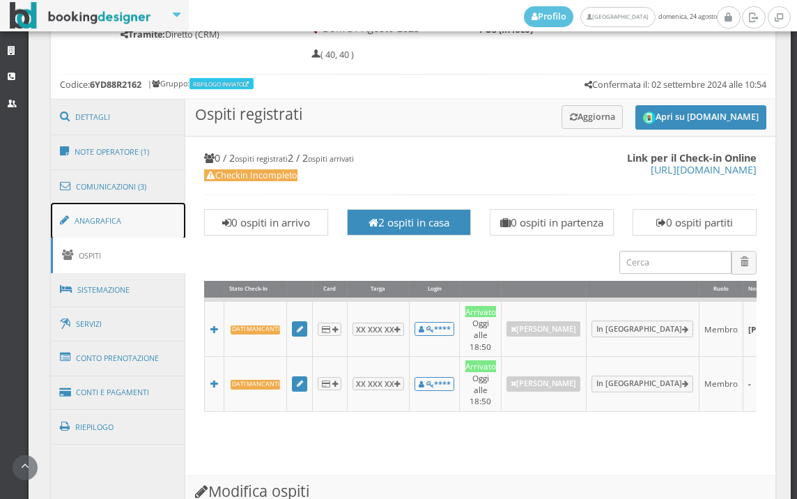
click at [85, 223] on link "Anagrafica" at bounding box center [118, 221] width 135 height 36
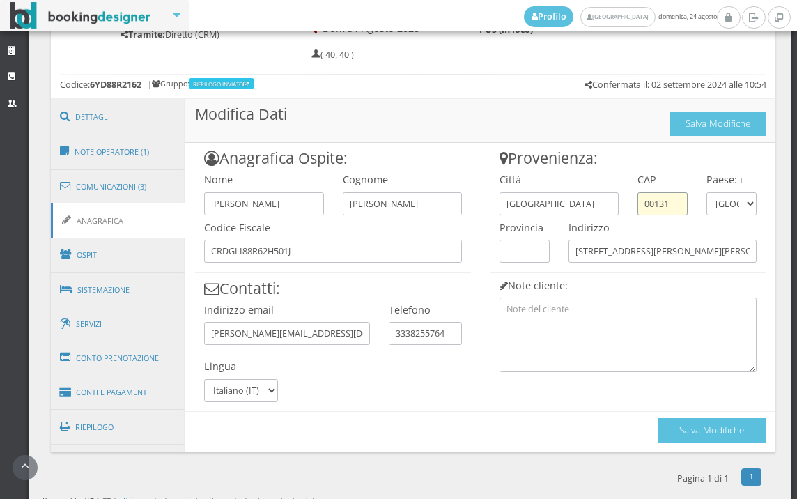
click at [664, 203] on input "00131" at bounding box center [662, 203] width 50 height 23
type input "00139"
click at [704, 415] on div "Salva Modifiche" at bounding box center [712, 427] width 109 height 31
click at [704, 423] on button "Salva Modifiche" at bounding box center [712, 430] width 109 height 24
click at [121, 226] on link "Anagrafica" at bounding box center [118, 221] width 135 height 36
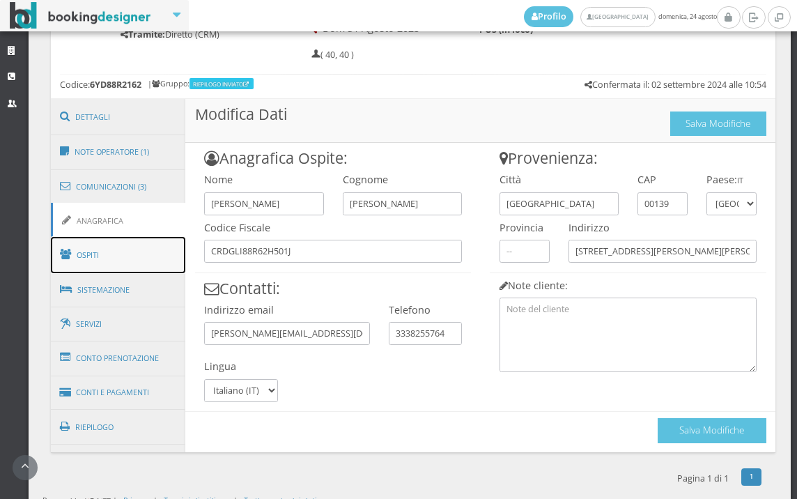
click at [121, 240] on link "Ospiti" at bounding box center [118, 255] width 135 height 36
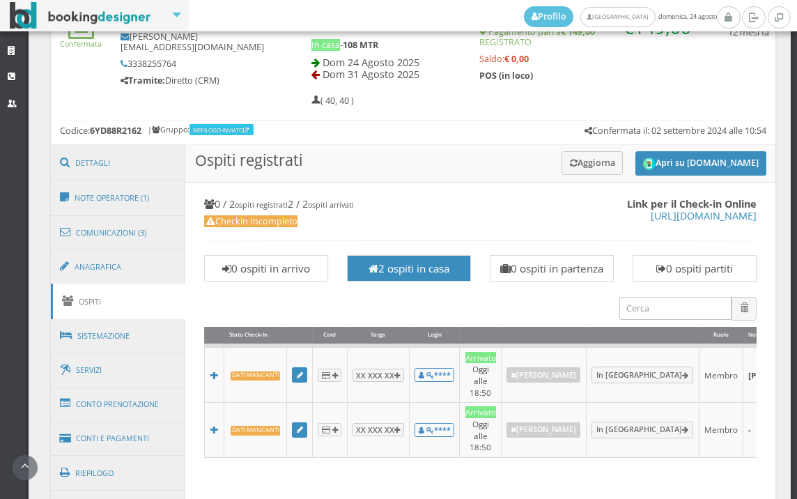
scroll to position [625, 0]
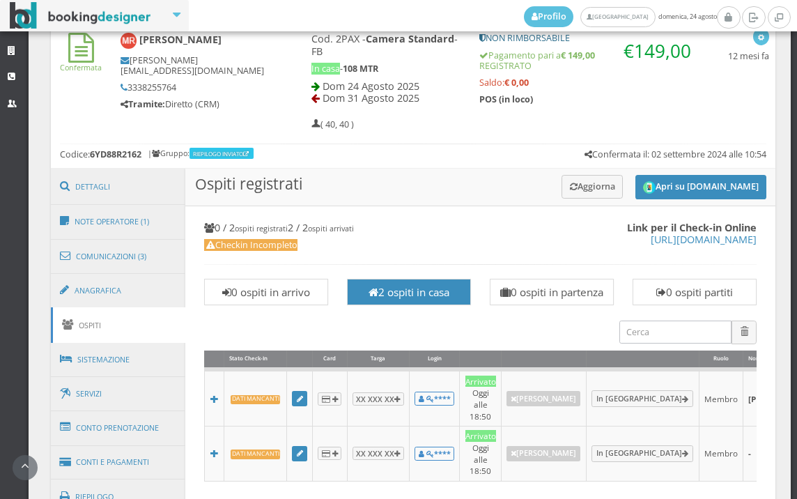
click at [576, 172] on h3 "Ospiti registrati Apri su Online-Check.in Aggiorna" at bounding box center [480, 188] width 590 height 38
click at [580, 194] on button "Aggiorna" at bounding box center [592, 186] width 62 height 23
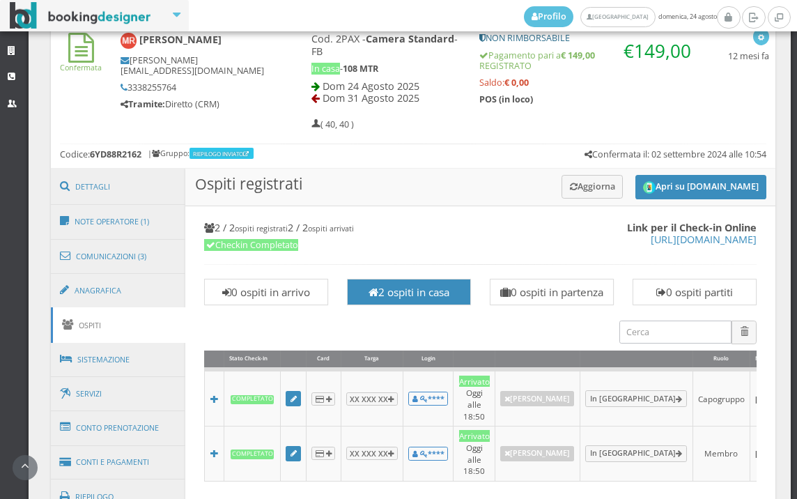
scroll to position [1089, 0]
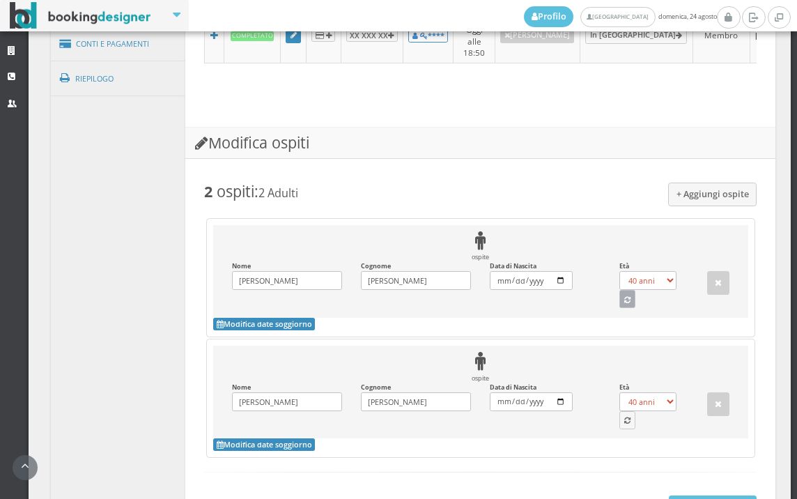
click at [624, 299] on icon "button" at bounding box center [627, 301] width 6 height 8
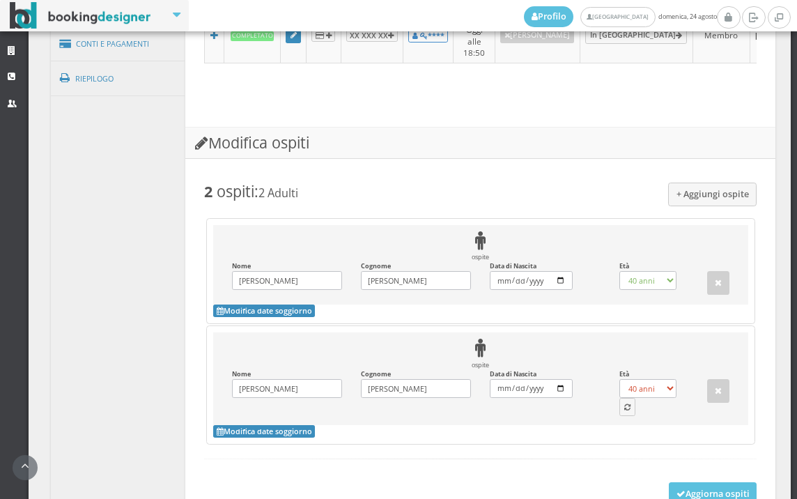
select select "36"
click at [619, 414] on button "button" at bounding box center [627, 407] width 17 height 18
select select "32"
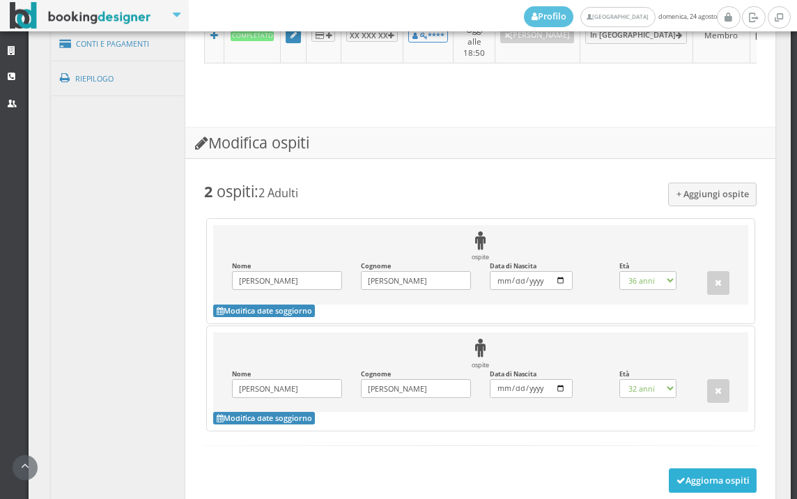
click at [678, 468] on button "Aggiorna ospiti" at bounding box center [713, 480] width 88 height 24
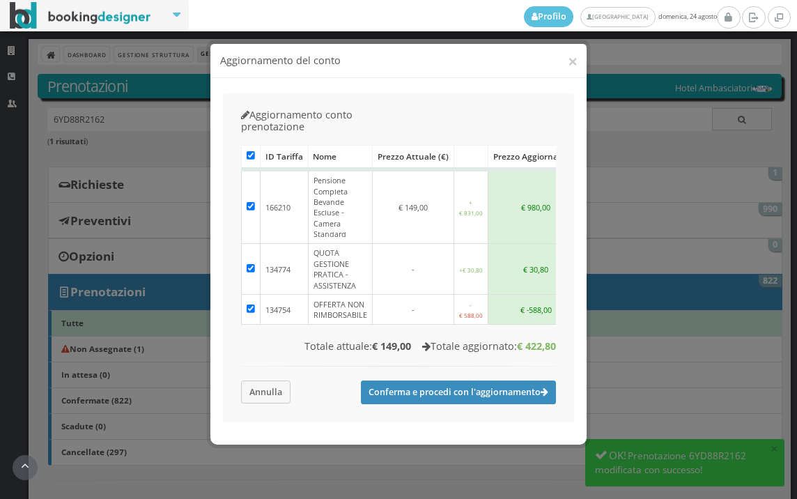
scroll to position [597, 0]
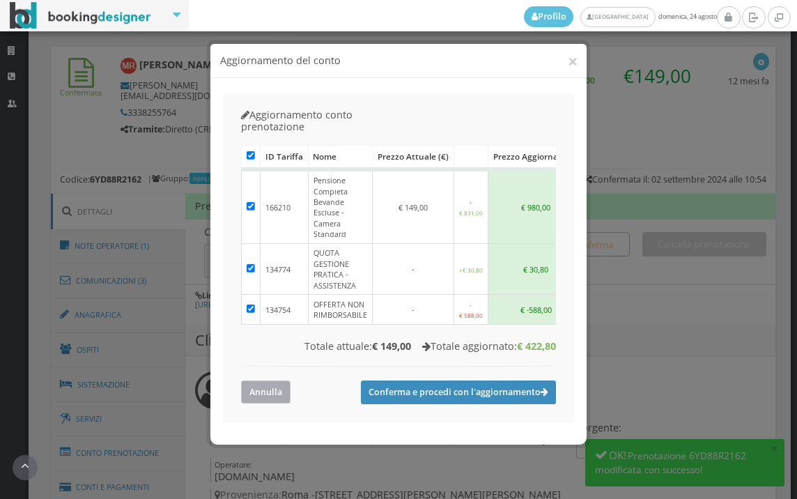
click at [270, 380] on button "Annulla" at bounding box center [265, 391] width 49 height 23
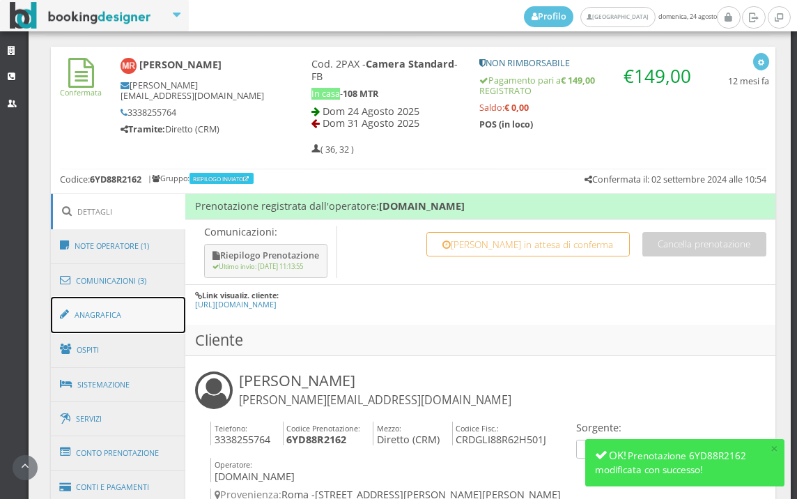
click at [127, 327] on link "Anagrafica" at bounding box center [118, 315] width 135 height 36
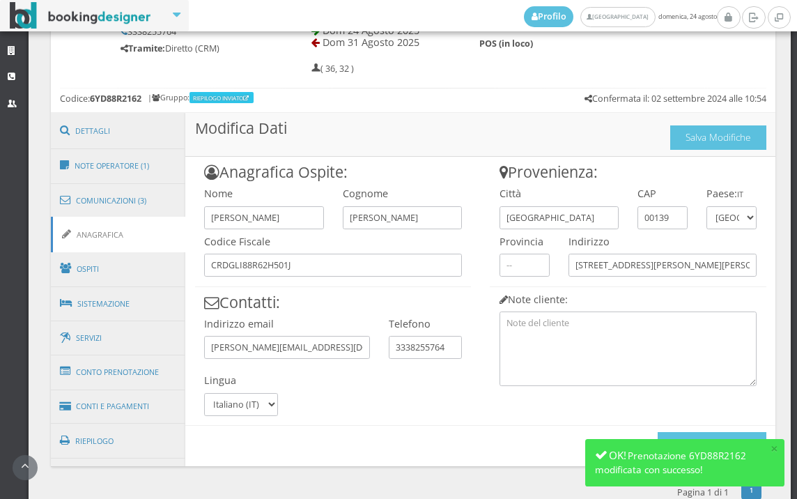
scroll to position [713, 0]
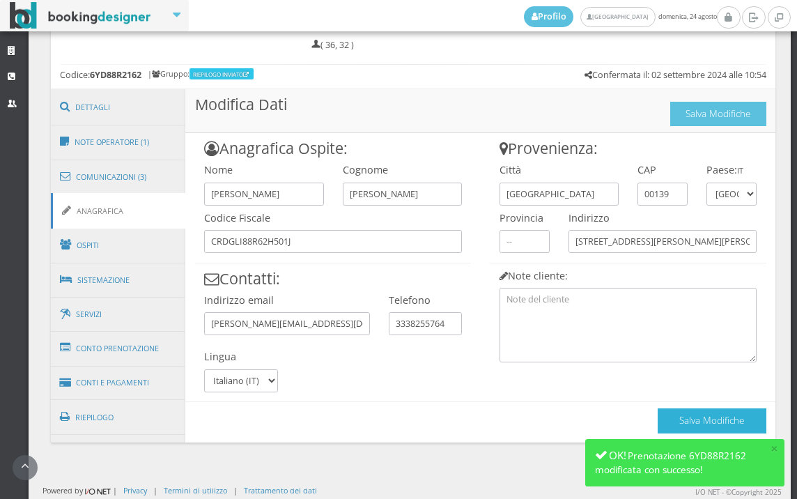
click at [688, 410] on button "Salva Modifiche" at bounding box center [712, 420] width 109 height 24
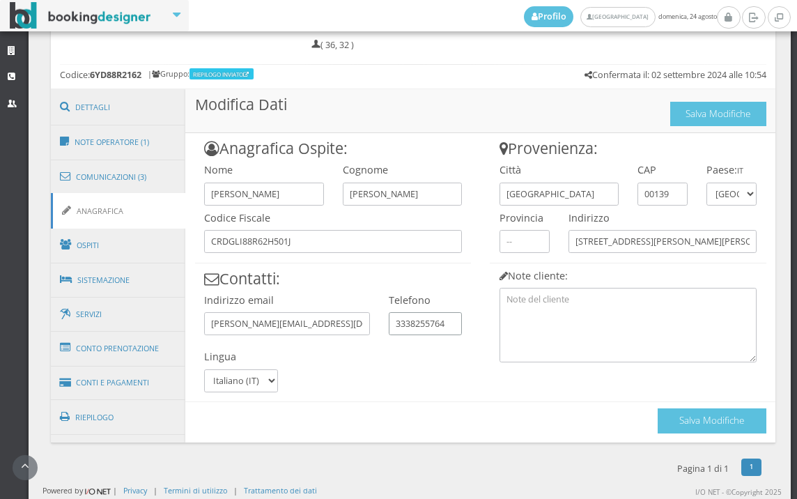
drag, startPoint x: 447, startPoint y: 323, endPoint x: 384, endPoint y: 325, distance: 63.4
click at [384, 325] on div "Telefono 3338255764" at bounding box center [425, 312] width 92 height 48
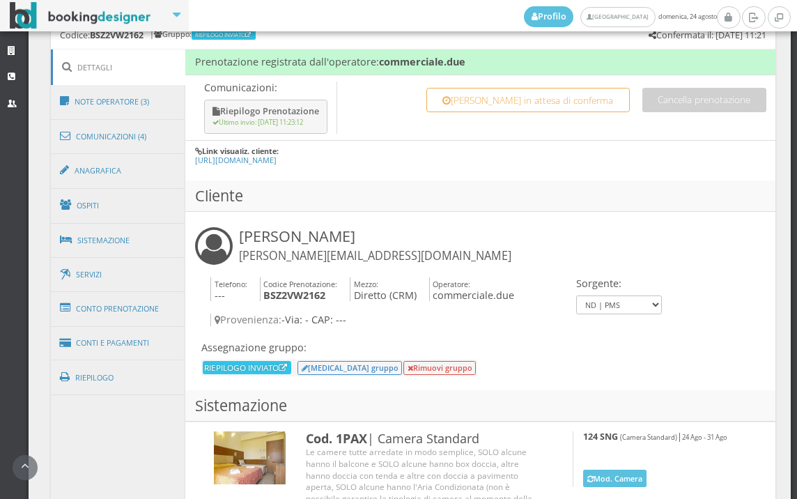
scroll to position [830, 0]
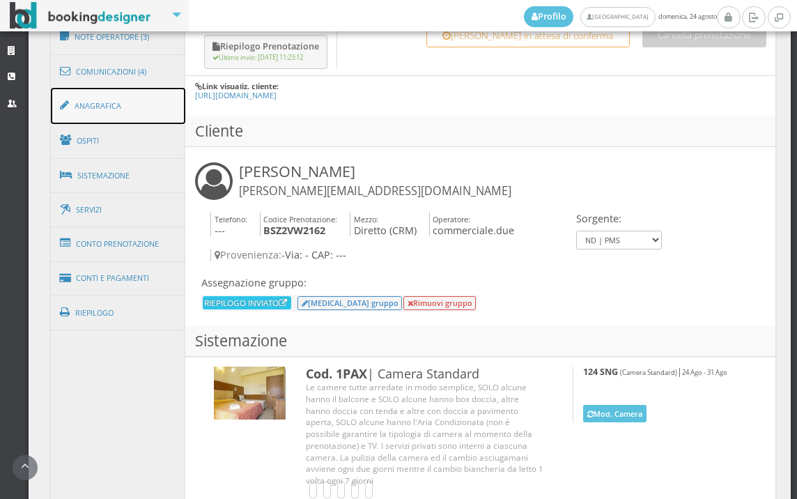
click at [111, 121] on link "Anagrafica" at bounding box center [118, 106] width 135 height 36
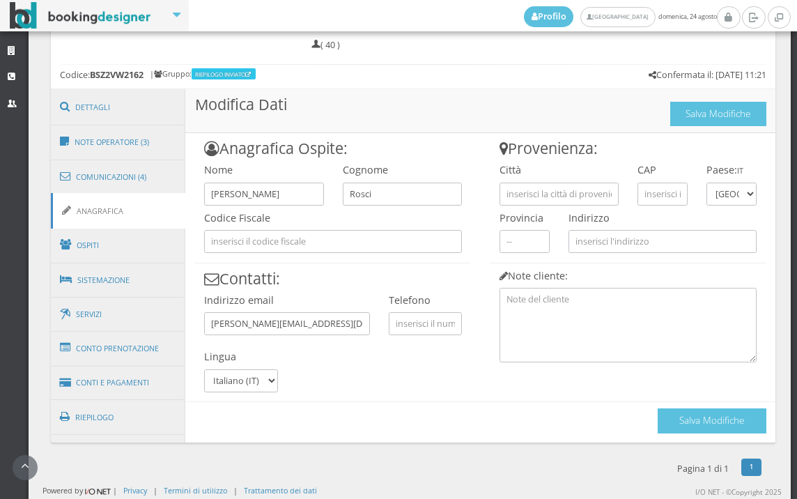
scroll to position [713, 0]
click at [389, 256] on div at bounding box center [333, 258] width 277 height 10
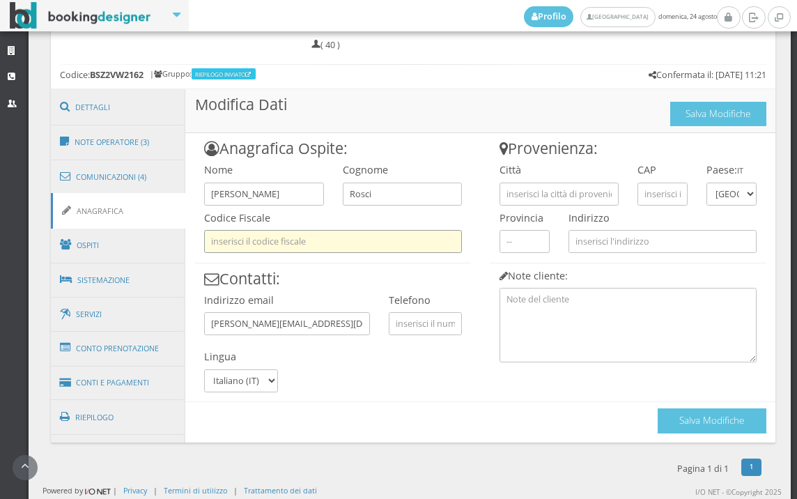
click at [389, 251] on input "text" at bounding box center [333, 241] width 258 height 23
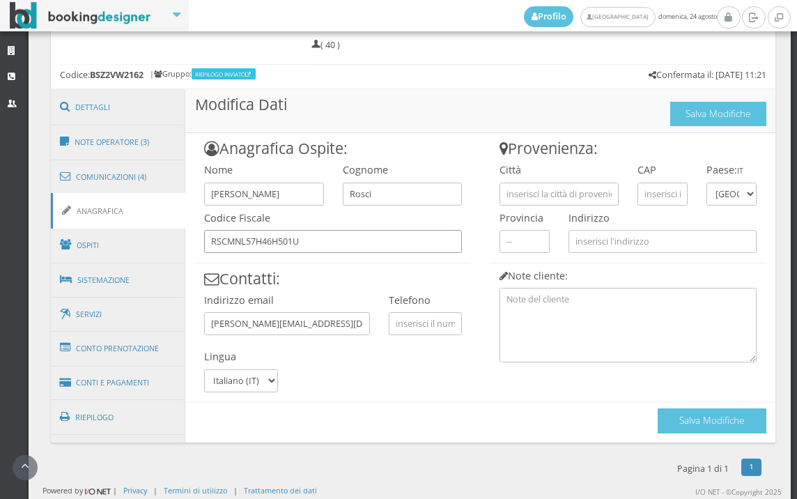
type input "RSCMNL57H46H501U"
click at [423, 323] on input "text" at bounding box center [425, 323] width 73 height 23
paste input "3338255764"
type input "3338255764"
click at [548, 196] on input "text" at bounding box center [558, 194] width 119 height 23
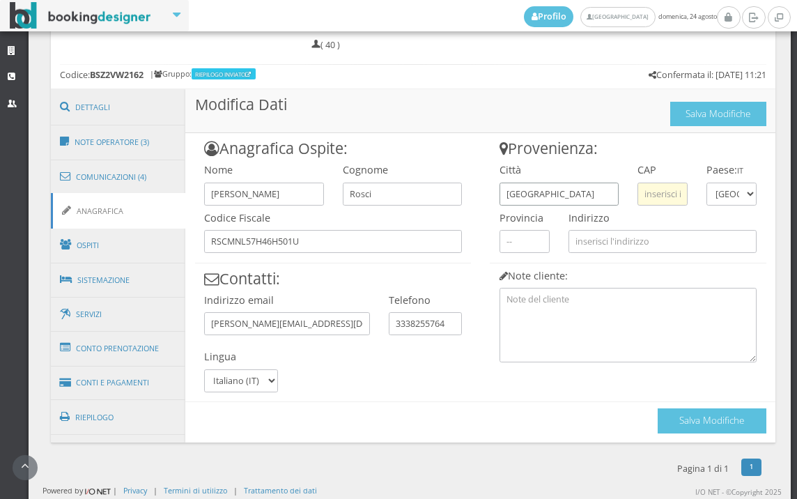
type input "ROMA"
click at [665, 189] on input "text" at bounding box center [662, 194] width 50 height 23
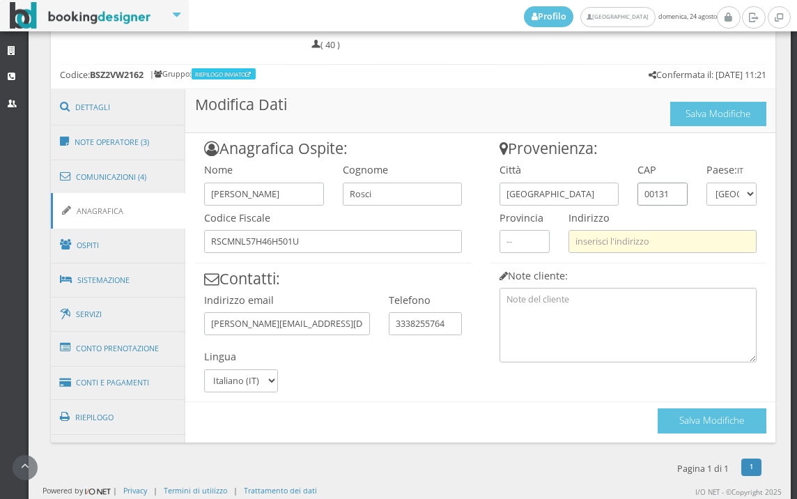
type input "00131"
click at [644, 250] on input "text" at bounding box center [662, 241] width 188 height 23
type input "V"
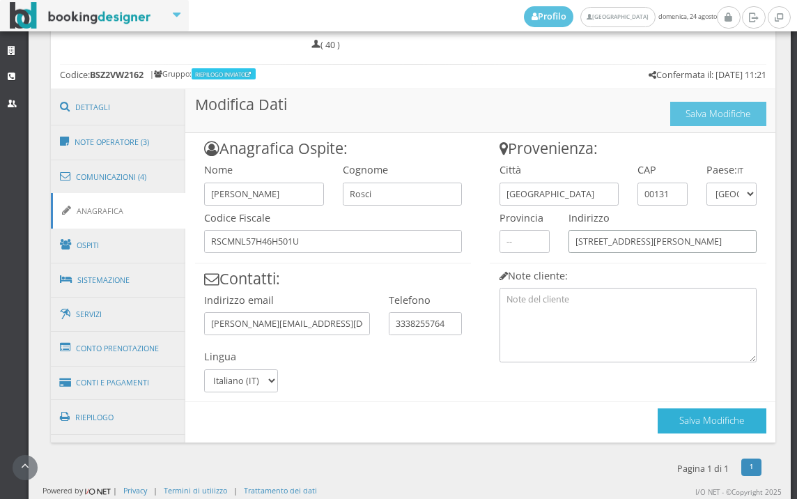
type input "VIA MONTE MANNO 23"
click at [658, 412] on button "Salva Modifiche" at bounding box center [712, 420] width 109 height 24
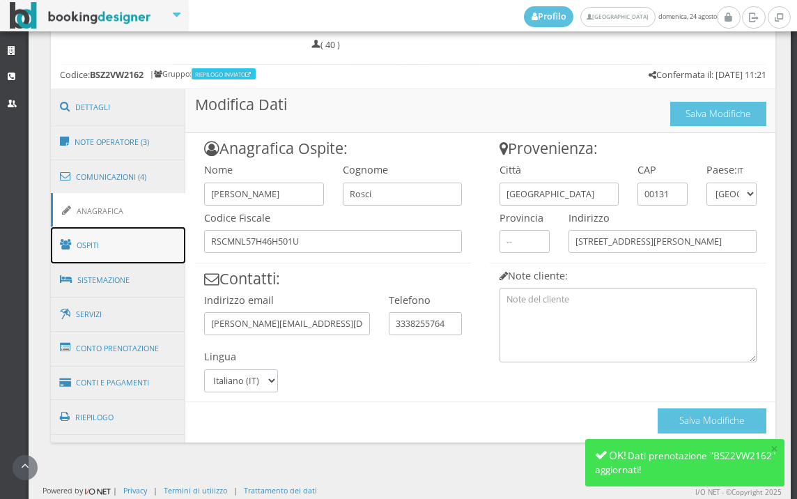
click at [128, 256] on link "Ospiti" at bounding box center [118, 245] width 135 height 36
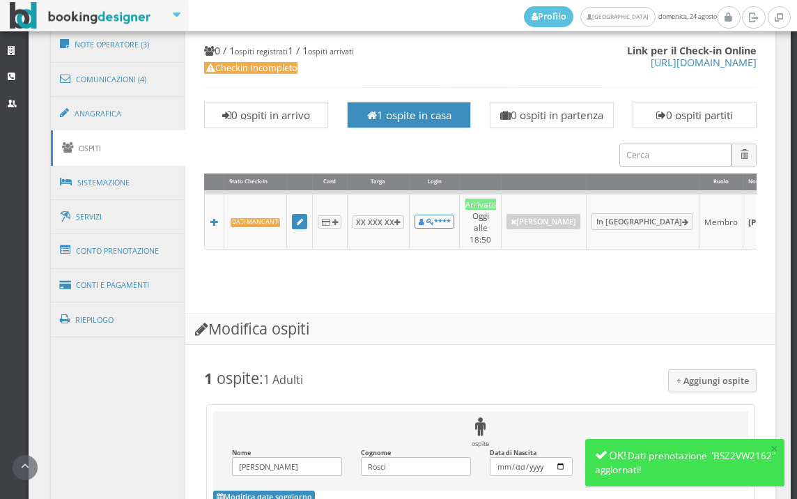
scroll to position [690, 0]
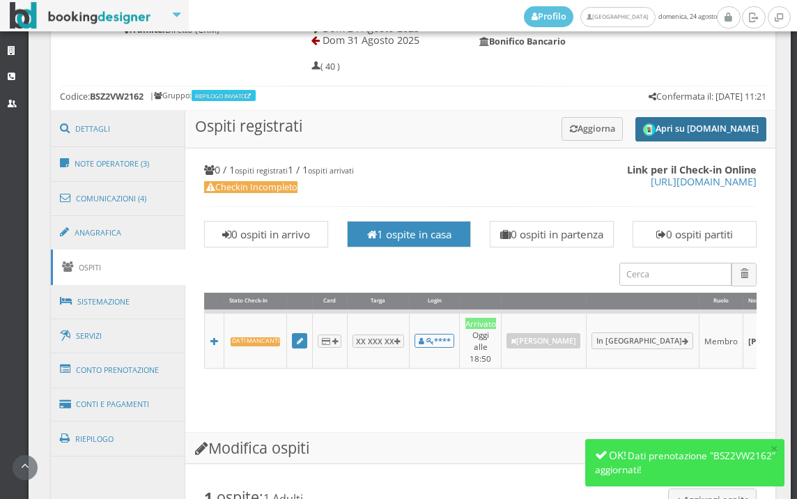
click at [738, 132] on button "Apri su [DOMAIN_NAME]" at bounding box center [700, 129] width 131 height 24
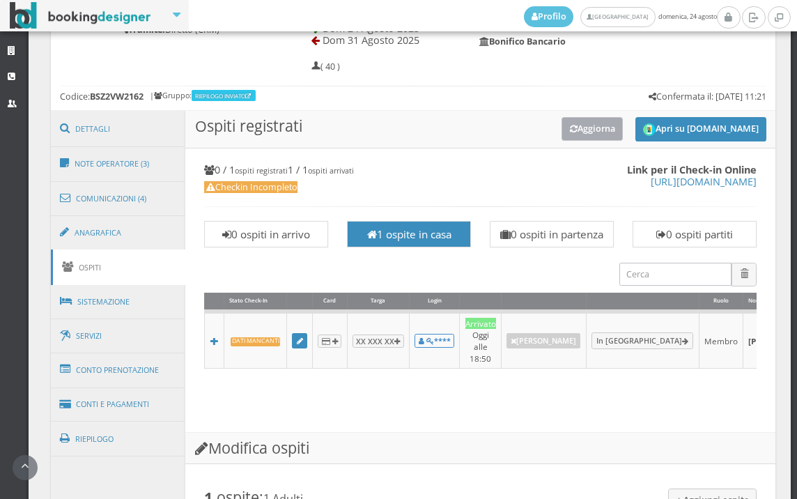
click at [577, 120] on button "Aggiorna" at bounding box center [592, 128] width 62 height 23
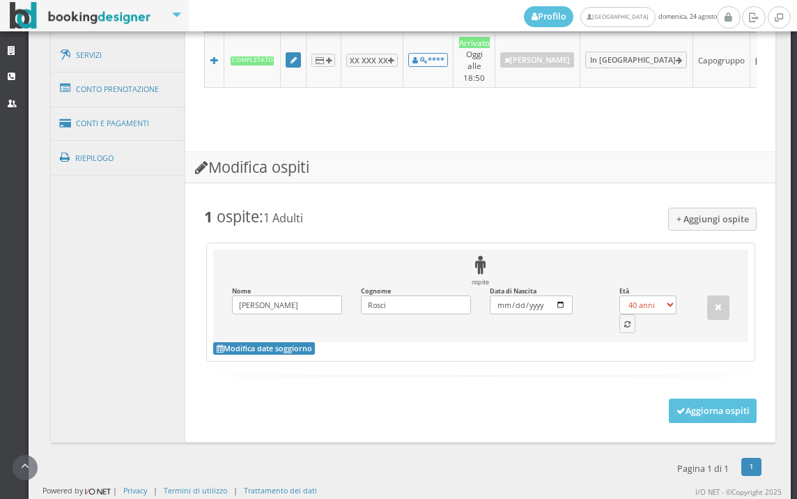
scroll to position [1014, 0]
click at [624, 318] on button "button" at bounding box center [627, 323] width 17 height 18
select select "68"
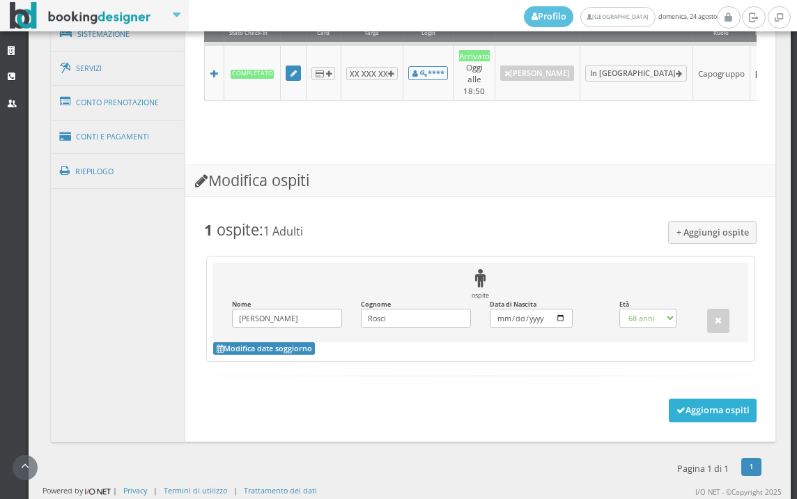
click at [676, 408] on icon at bounding box center [680, 410] width 9 height 9
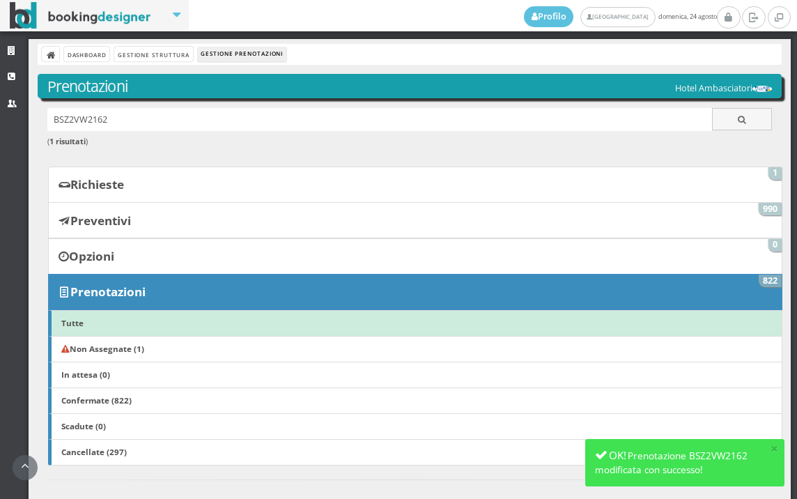
scroll to position [309, 0]
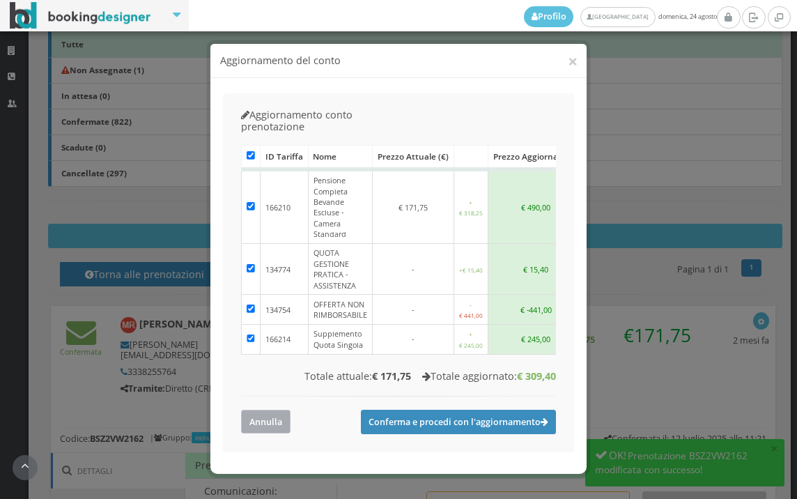
click at [284, 410] on button "Annulla" at bounding box center [265, 421] width 49 height 23
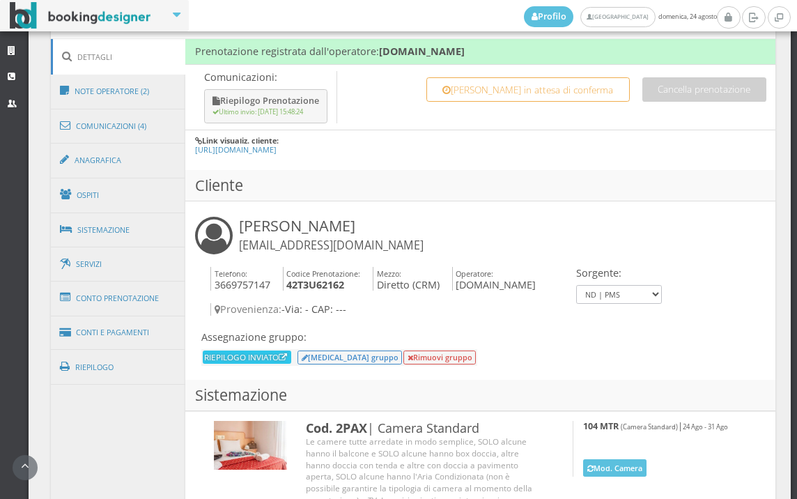
scroll to position [597, 0]
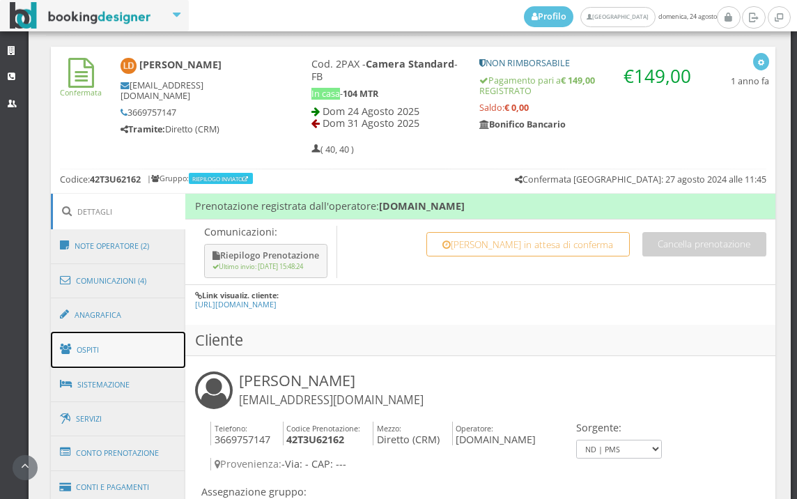
click at [132, 332] on link "Ospiti" at bounding box center [118, 350] width 135 height 36
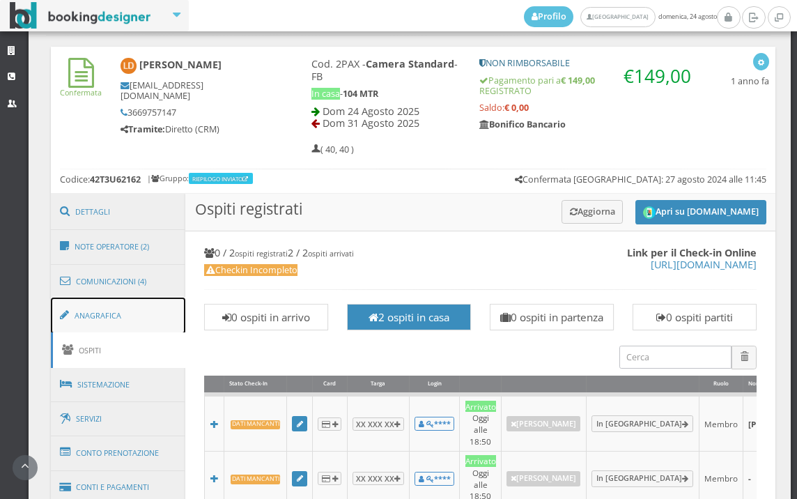
click at [137, 324] on link "Anagrafica" at bounding box center [118, 315] width 135 height 36
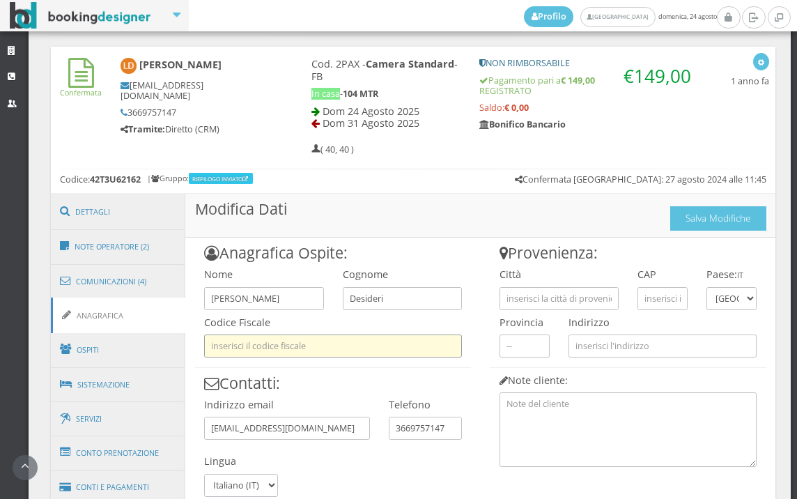
click at [251, 336] on input "text" at bounding box center [333, 345] width 258 height 23
type input "f"
click at [280, 347] on input "dsdlcn67r03b486c" at bounding box center [333, 345] width 258 height 23
click at [274, 347] on input "dsdlcn67r03b486c" at bounding box center [333, 345] width 258 height 23
click at [278, 350] on input "dsdlcn67r03b486c" at bounding box center [333, 345] width 258 height 23
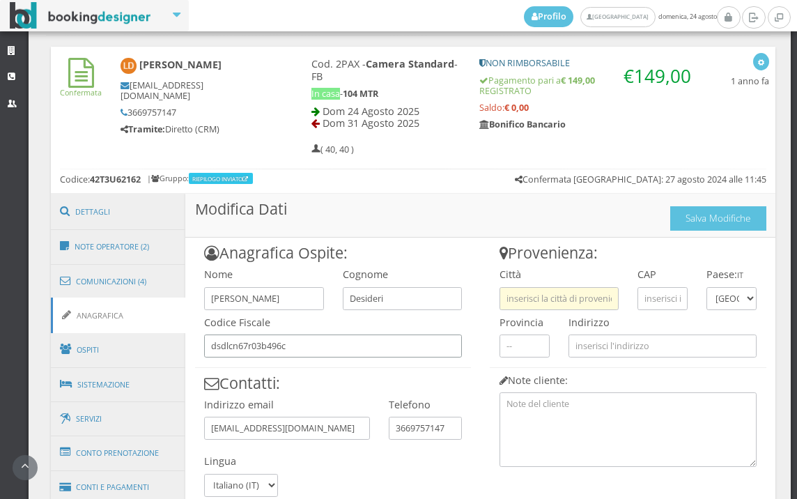
type input "dsdlcn67r03b496c"
click at [539, 304] on input "text" at bounding box center [558, 298] width 119 height 23
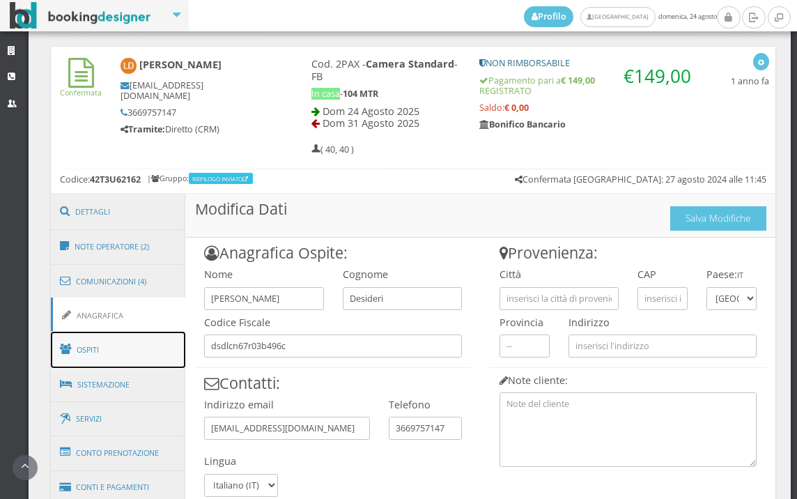
click at [155, 347] on link "Ospiti" at bounding box center [118, 350] width 135 height 36
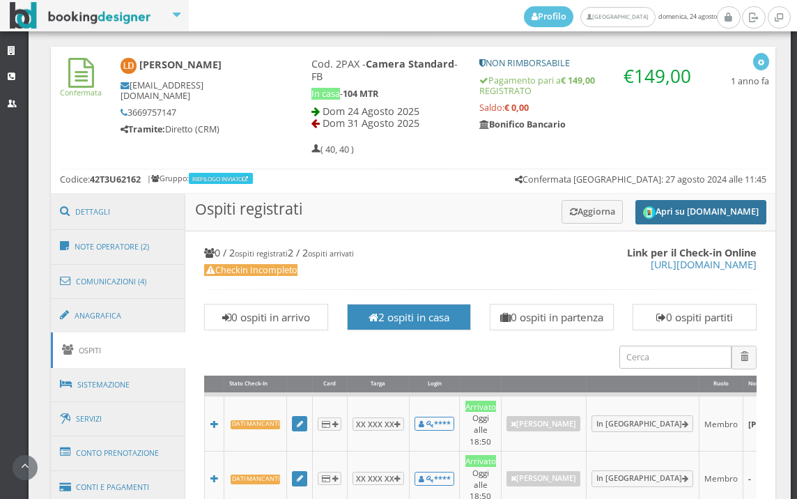
click at [719, 219] on button "Apri su [DOMAIN_NAME]" at bounding box center [700, 212] width 131 height 24
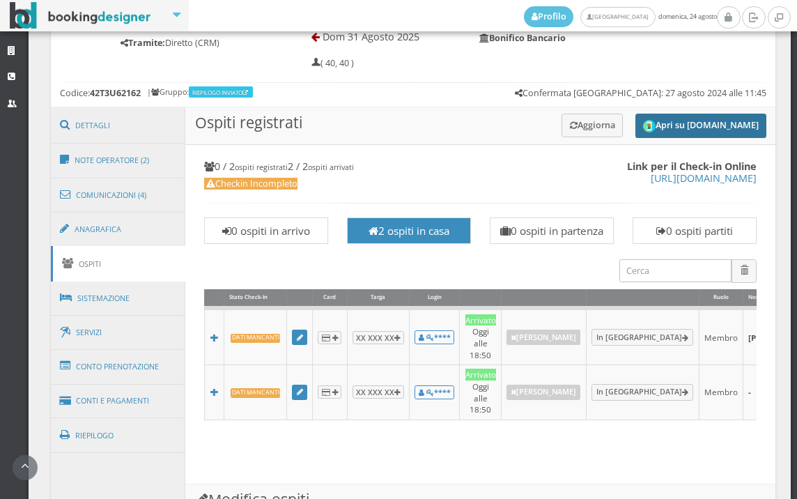
scroll to position [625, 0]
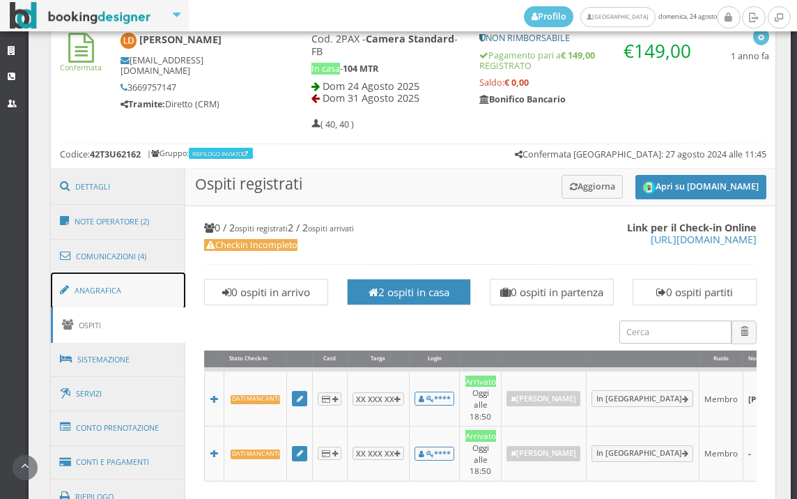
click at [161, 288] on link "Anagrafica" at bounding box center [118, 290] width 135 height 36
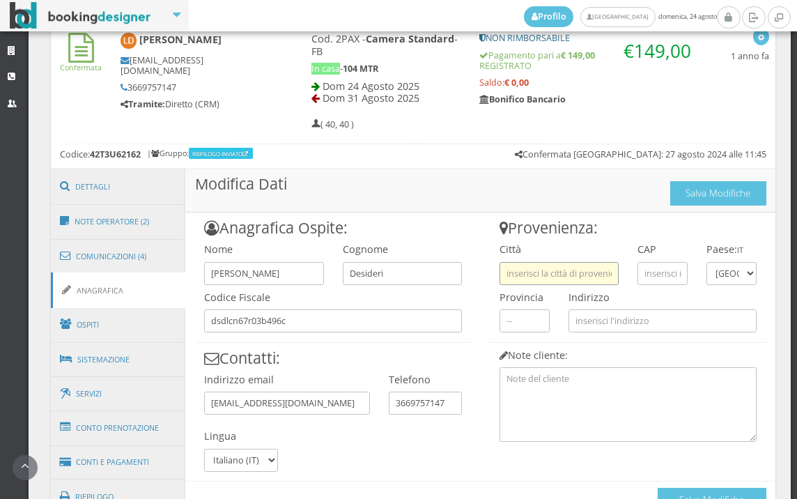
click at [538, 280] on input "text" at bounding box center [558, 273] width 119 height 23
paste input "3338255764"
type input "3"
paste input "campagnano di roma"
type input "campagnano di roma"
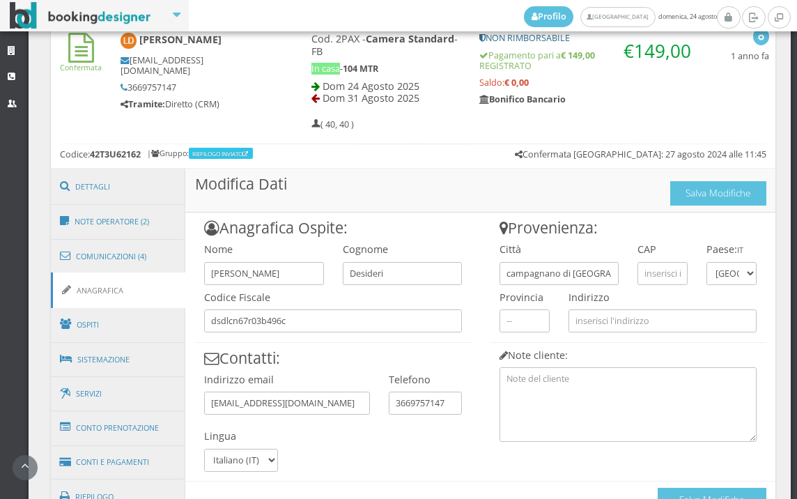
click at [522, 250] on h4 "Città" at bounding box center [558, 249] width 119 height 12
click at [667, 272] on input "text" at bounding box center [662, 273] width 50 height 23
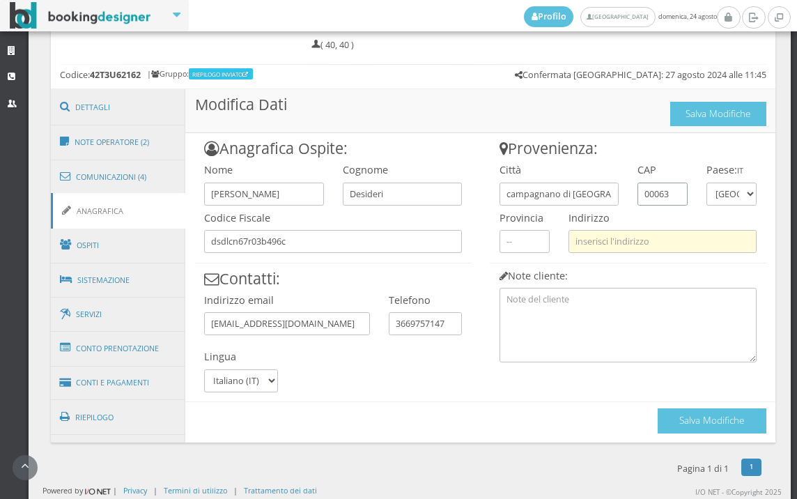
type input "00063"
click at [630, 245] on input "text" at bounding box center [662, 241] width 188 height 23
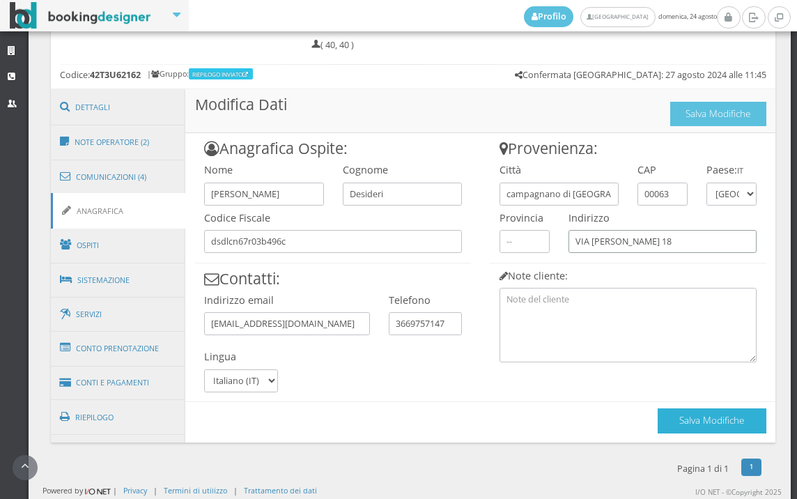
type input "VIA UGO FOSCOLO 18"
click at [684, 429] on button "Salva Modifiche" at bounding box center [712, 420] width 109 height 24
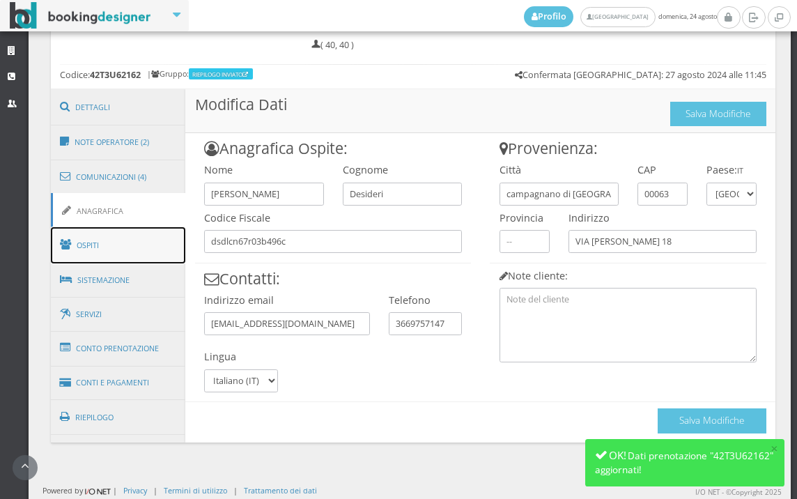
click at [152, 239] on link "Ospiti" at bounding box center [118, 245] width 135 height 36
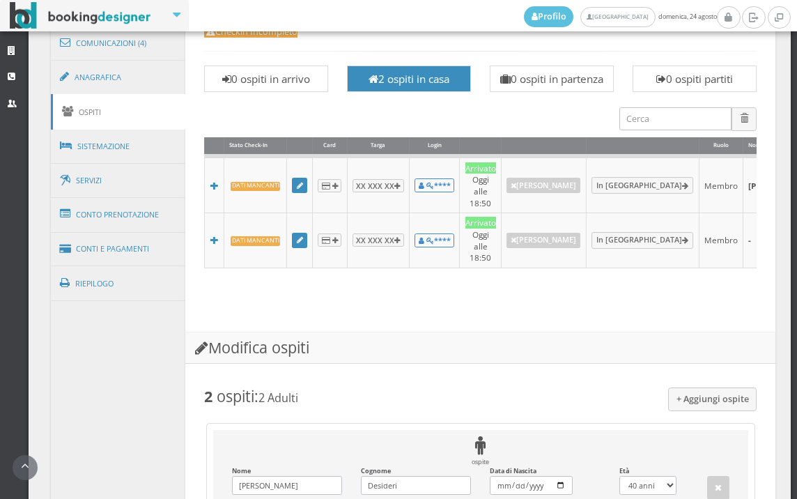
scroll to position [858, 0]
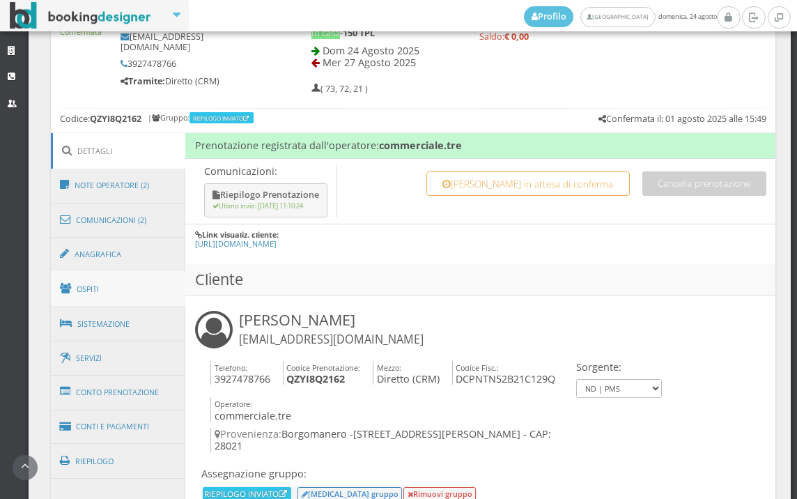
scroll to position [666, 0]
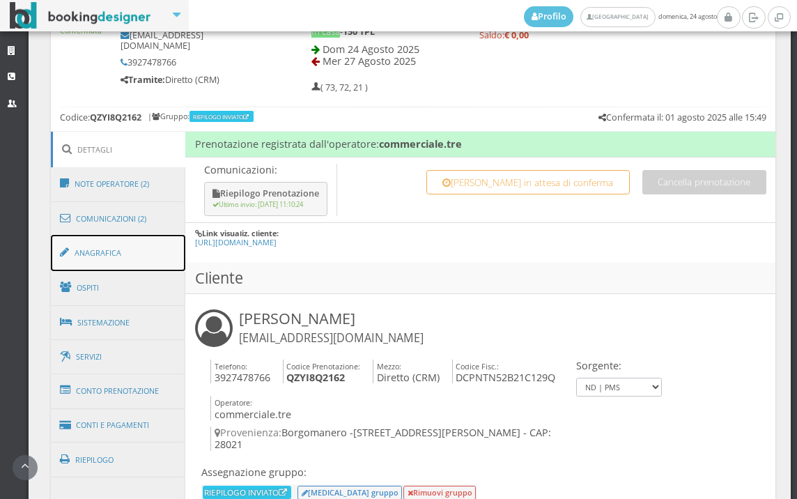
click at [132, 256] on link "Anagrafica" at bounding box center [118, 253] width 135 height 36
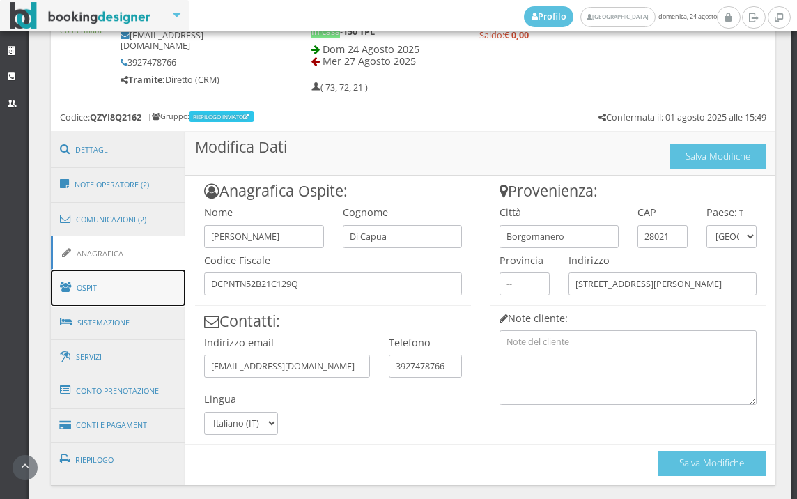
click at [129, 284] on link "Ospiti" at bounding box center [118, 288] width 135 height 36
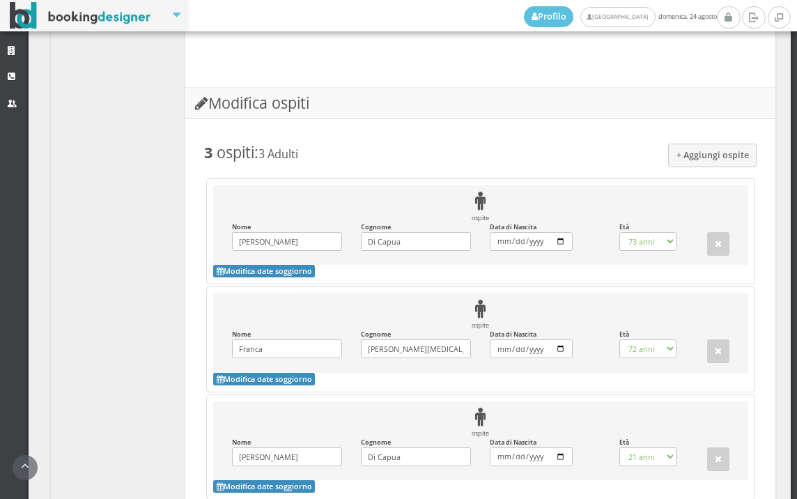
scroll to position [1334, 0]
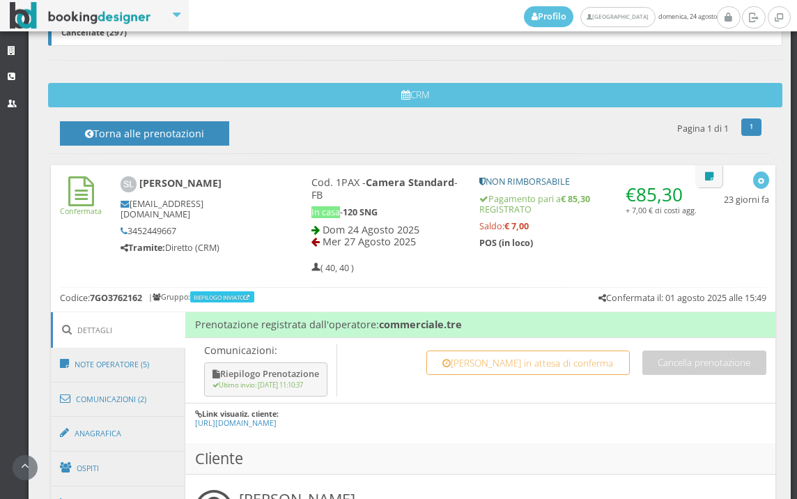
scroll to position [541, 0]
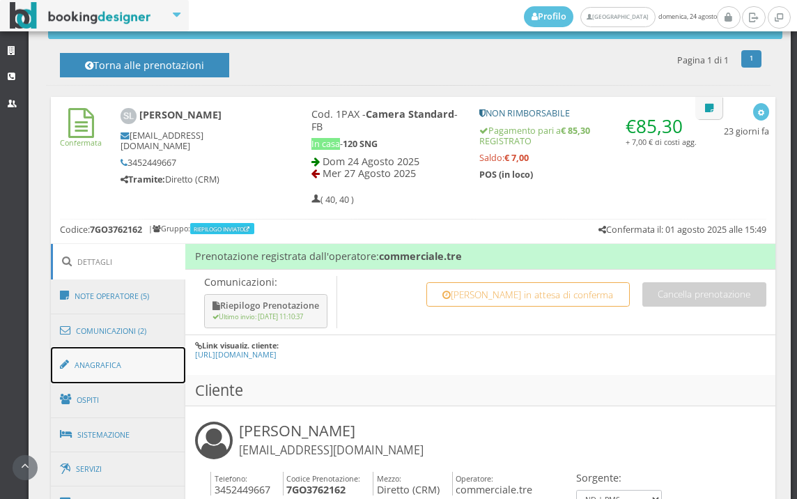
click at [148, 355] on link "Anagrafica" at bounding box center [118, 365] width 135 height 36
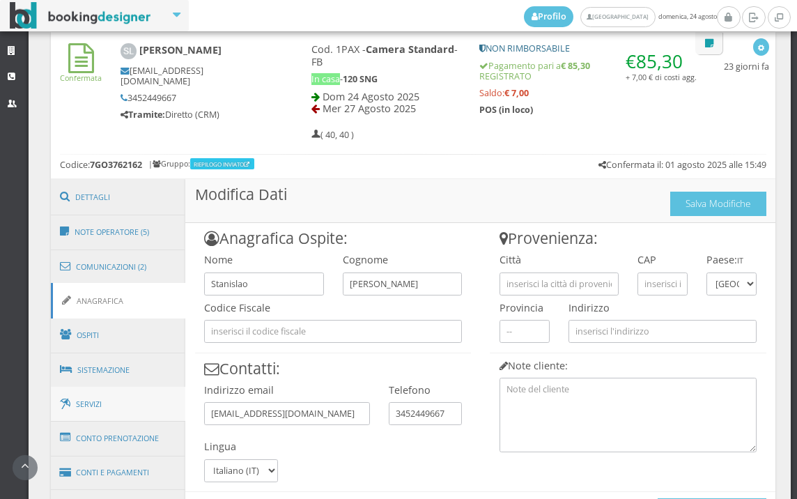
scroll to position [713, 0]
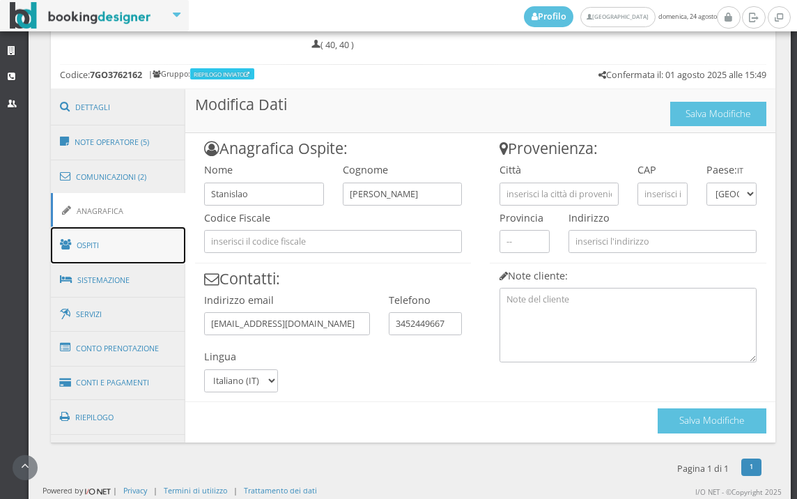
click at [116, 258] on link "Ospiti" at bounding box center [118, 245] width 135 height 36
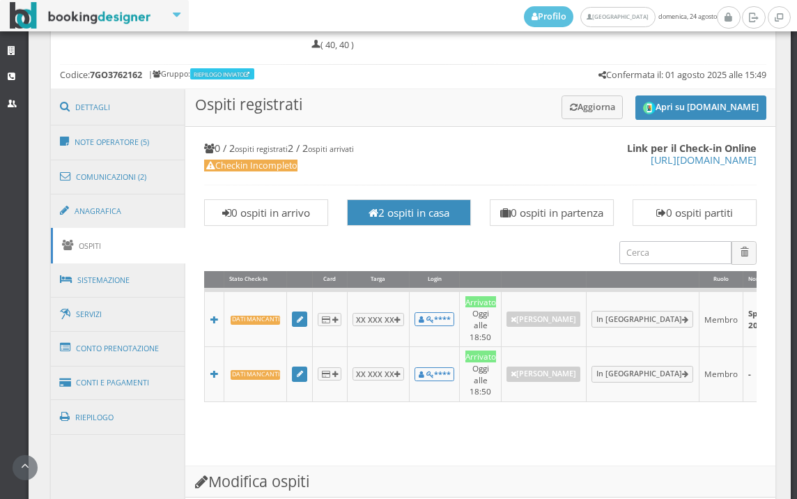
click at [133, 229] on link "Ospiti" at bounding box center [118, 246] width 135 height 36
click at [148, 210] on link "Anagrafica" at bounding box center [118, 211] width 135 height 36
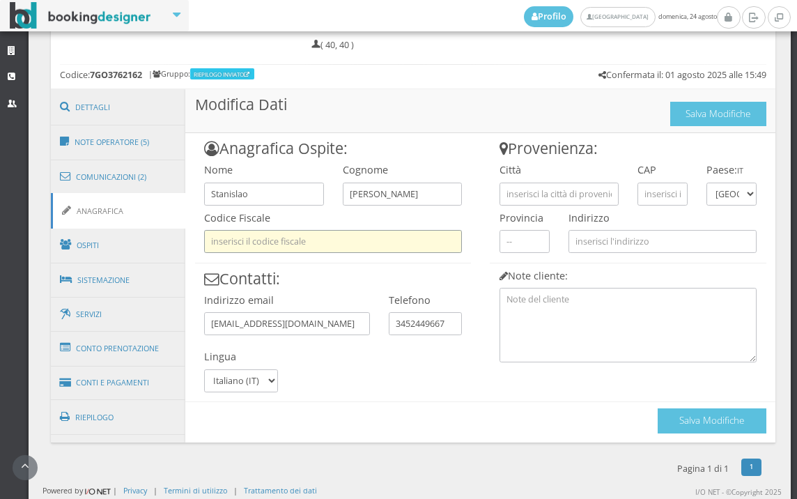
click at [293, 249] on input "text" at bounding box center [333, 241] width 258 height 23
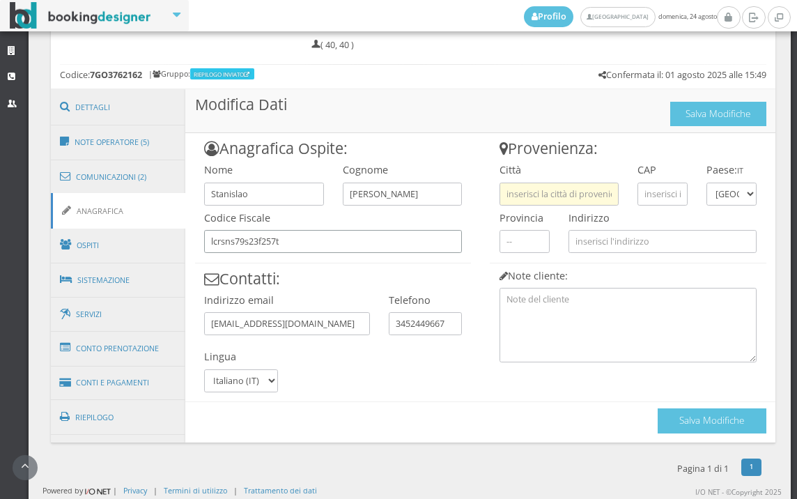
type input "lcrsns79s23f257t"
click at [499, 200] on input "text" at bounding box center [558, 194] width 119 height 23
type input "modena"
click at [639, 189] on input "text" at bounding box center [662, 194] width 50 height 23
type input "41121"
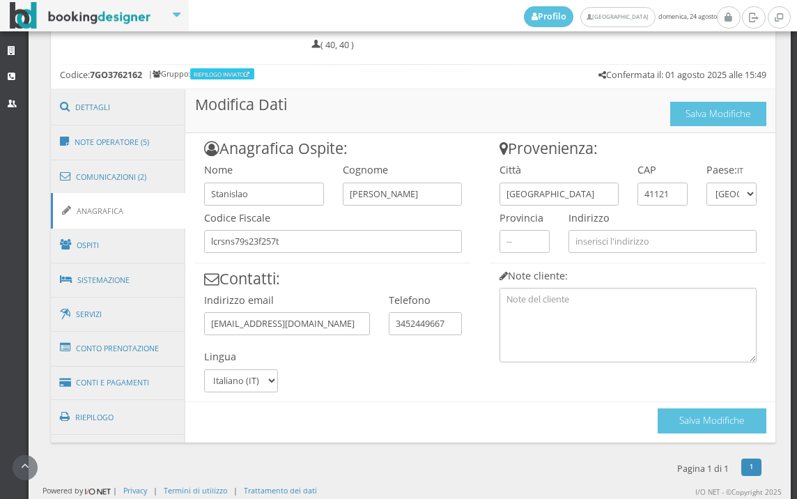
click at [644, 226] on div "Indirizzo" at bounding box center [662, 229] width 207 height 48
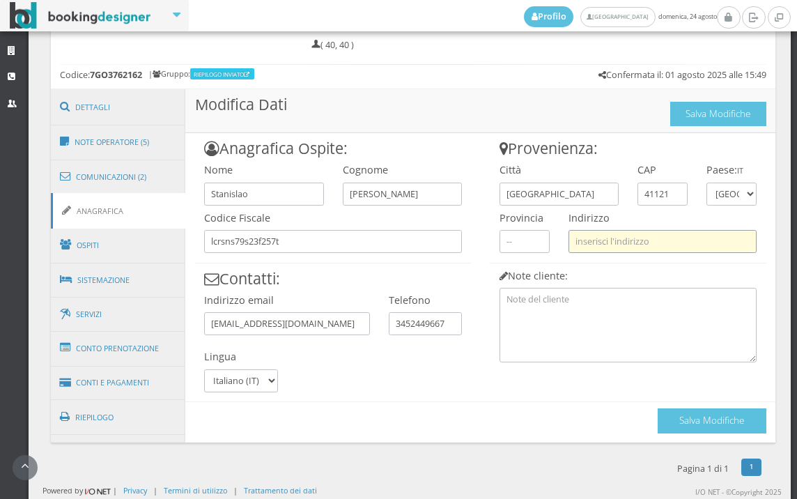
click at [644, 238] on input "text" at bounding box center [662, 241] width 188 height 23
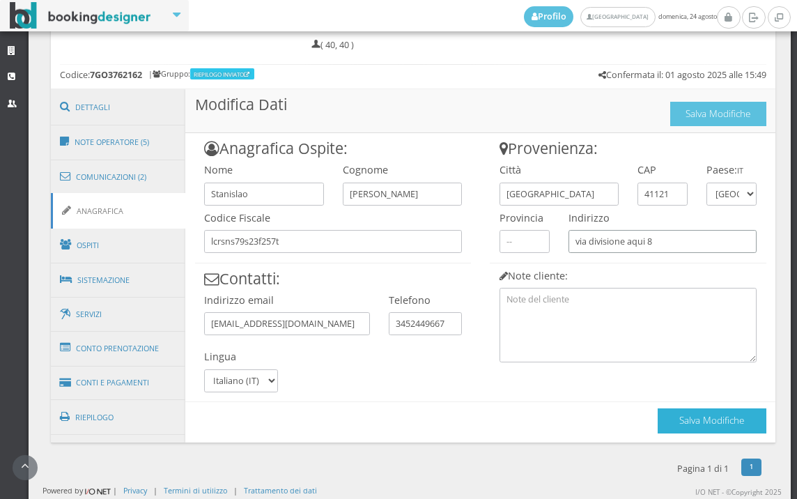
type input "via divisione aqui 8"
click at [666, 410] on button "Salva Modifiche" at bounding box center [712, 420] width 109 height 24
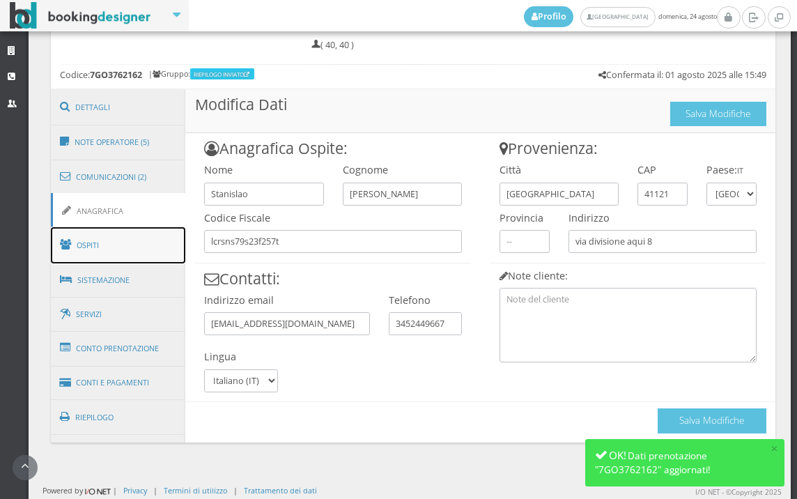
click at [143, 234] on link "Ospiti" at bounding box center [118, 245] width 135 height 36
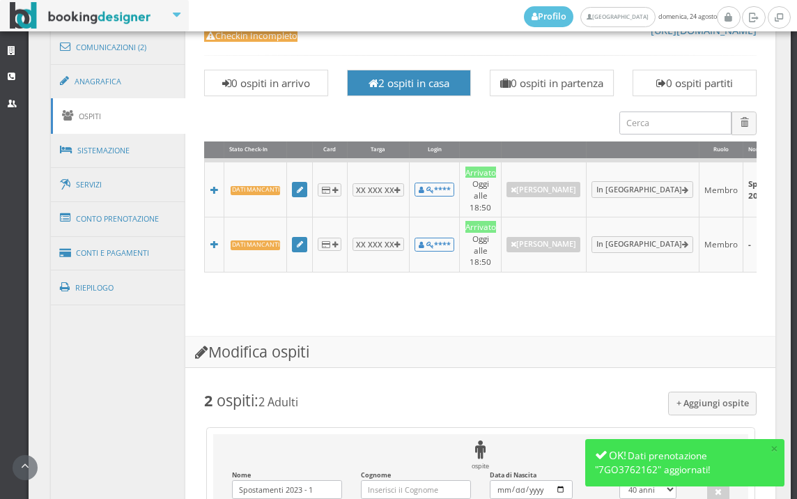
scroll to position [548, 0]
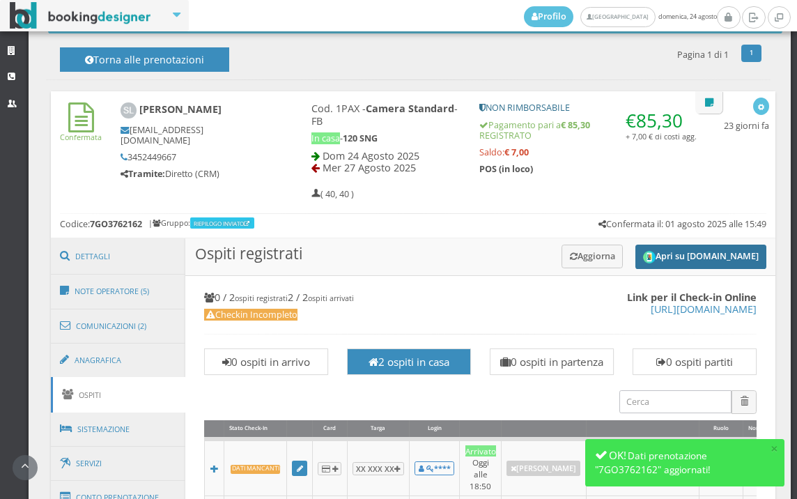
click at [658, 250] on button "Apri su [DOMAIN_NAME]" at bounding box center [700, 257] width 131 height 24
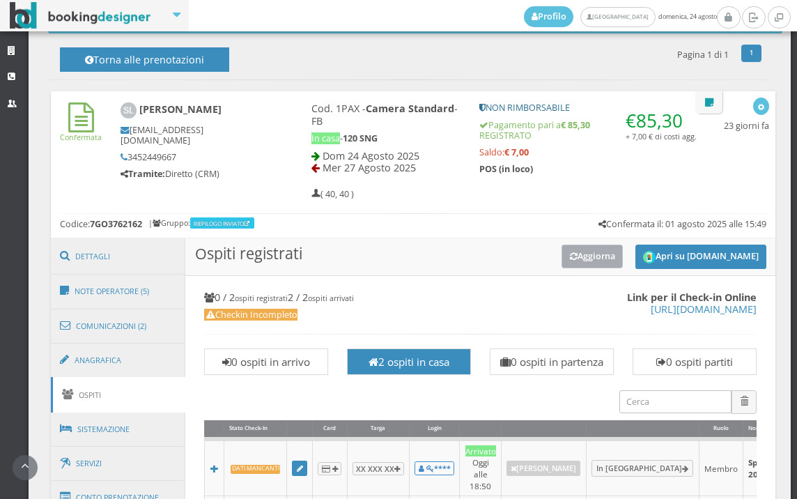
click at [570, 258] on icon at bounding box center [574, 256] width 8 height 9
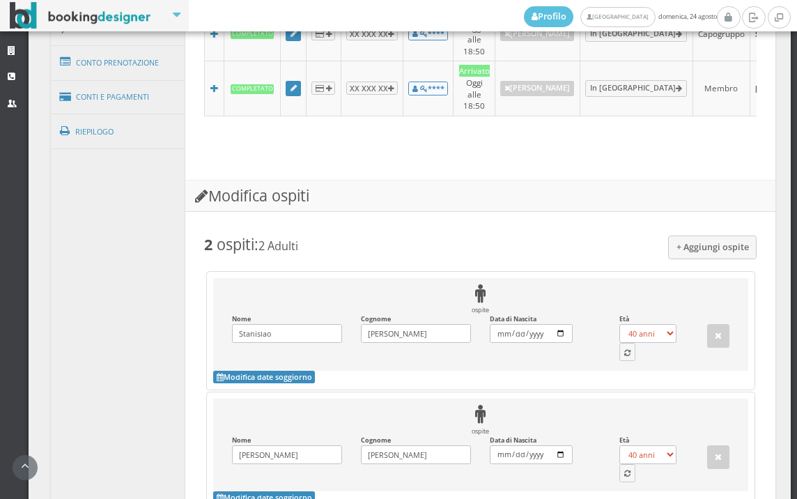
scroll to position [1089, 0]
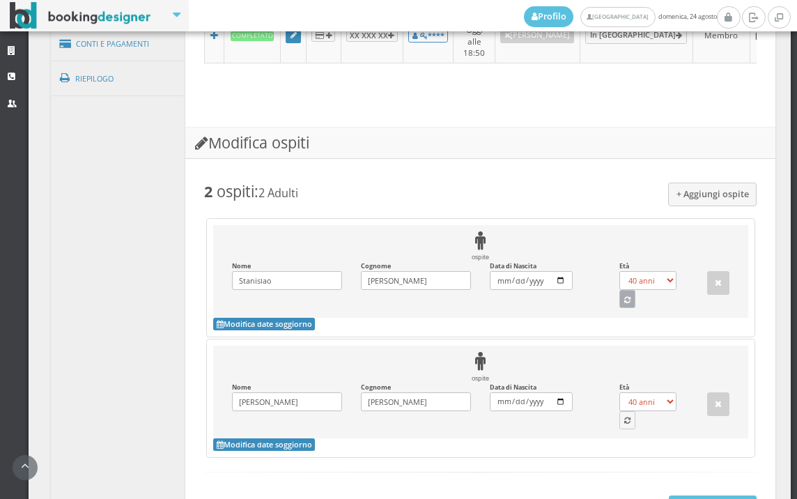
click at [621, 291] on button "button" at bounding box center [627, 299] width 17 height 18
select select "45"
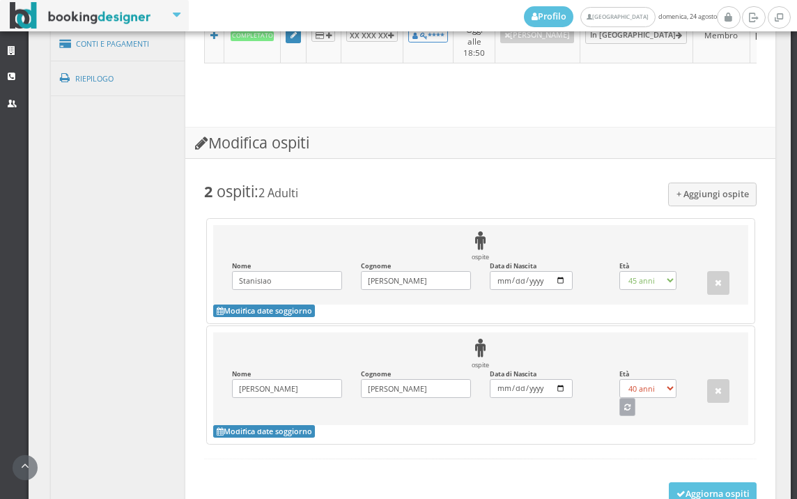
click at [619, 403] on button "button" at bounding box center [627, 407] width 17 height 18
select select "80"
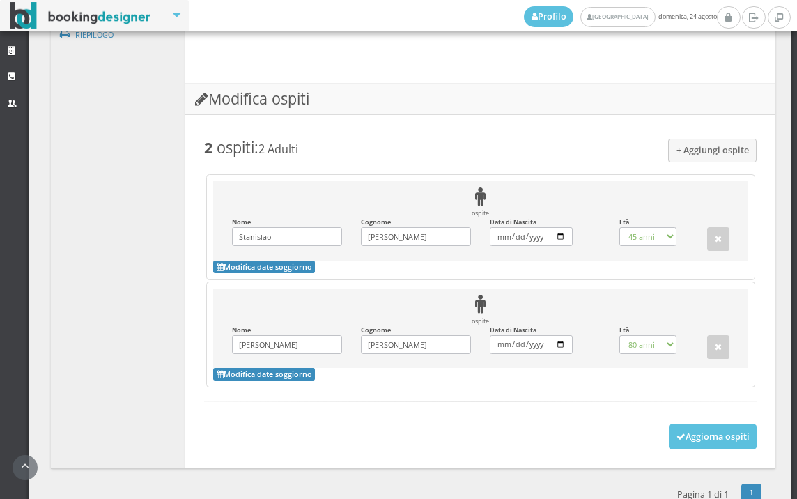
scroll to position [1167, 0]
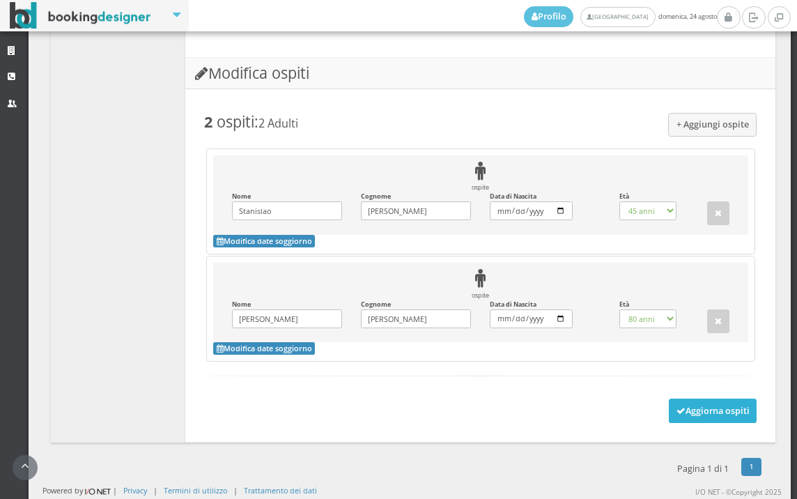
click at [709, 407] on button "Aggiorna ospiti" at bounding box center [713, 410] width 88 height 24
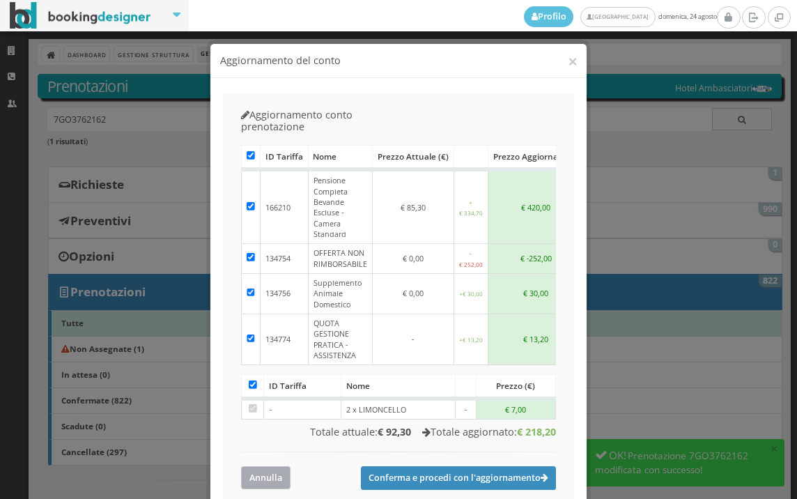
click at [279, 466] on button "Annulla" at bounding box center [265, 477] width 49 height 23
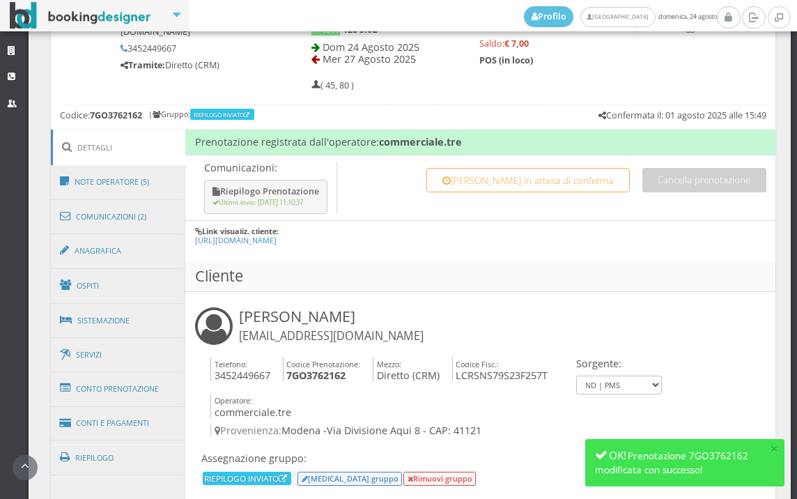
scroll to position [697, 0]
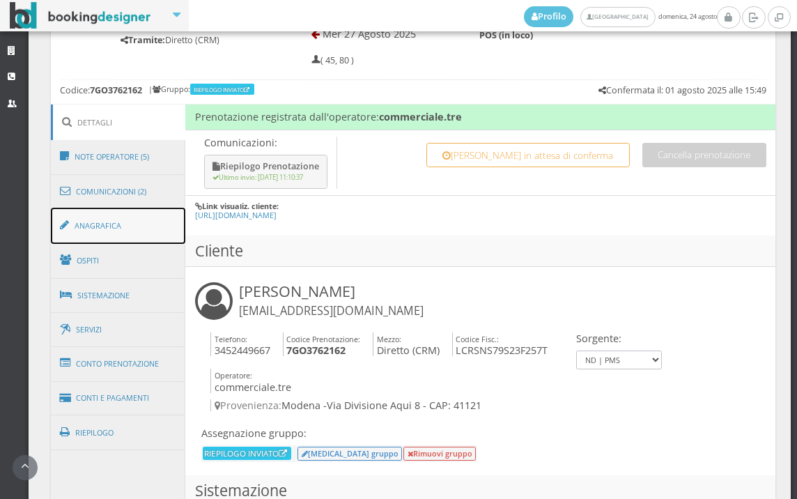
click at [131, 221] on link "Anagrafica" at bounding box center [118, 226] width 135 height 36
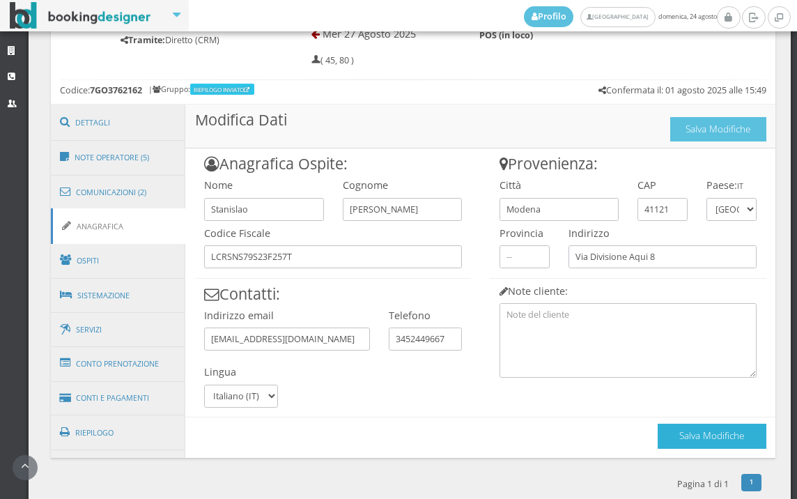
click at [734, 433] on button "Salva Modifiche" at bounding box center [712, 436] width 109 height 24
click at [682, 436] on button "Salva Modifiche" at bounding box center [712, 436] width 109 height 24
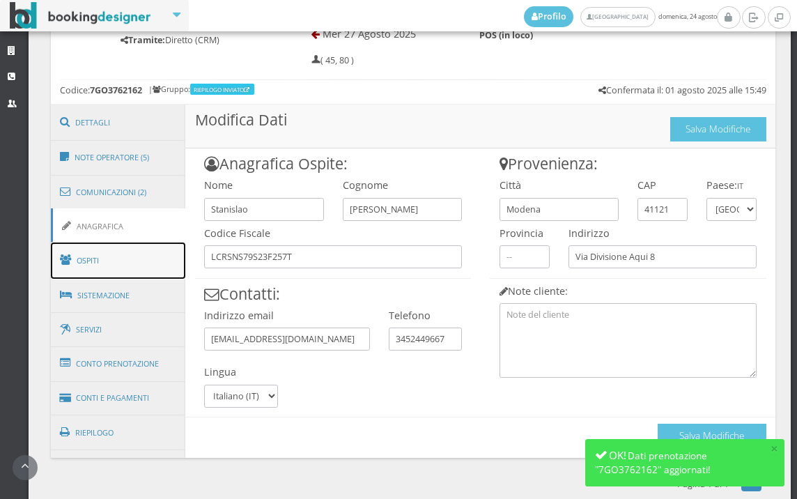
click at [72, 266] on span at bounding box center [68, 260] width 16 height 22
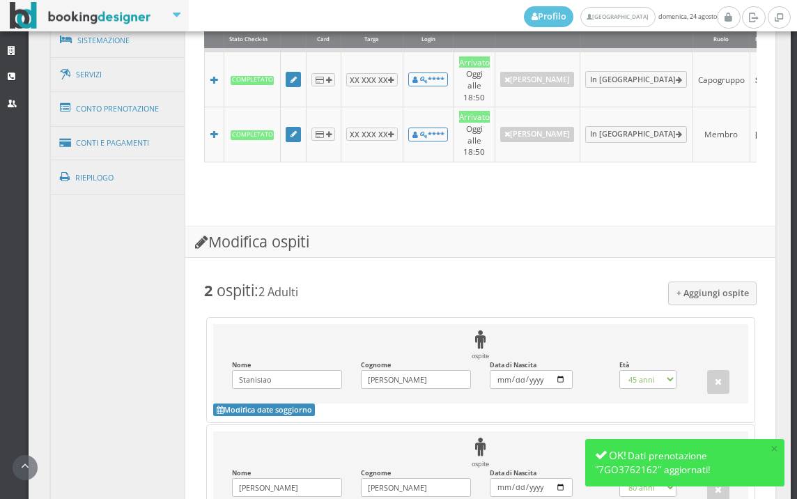
scroll to position [1161, 0]
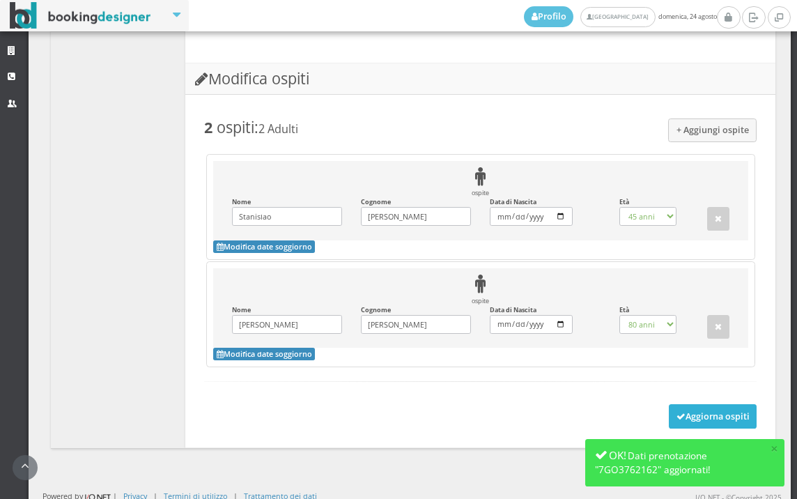
click at [697, 420] on button "Aggiorna ospiti" at bounding box center [713, 416] width 88 height 24
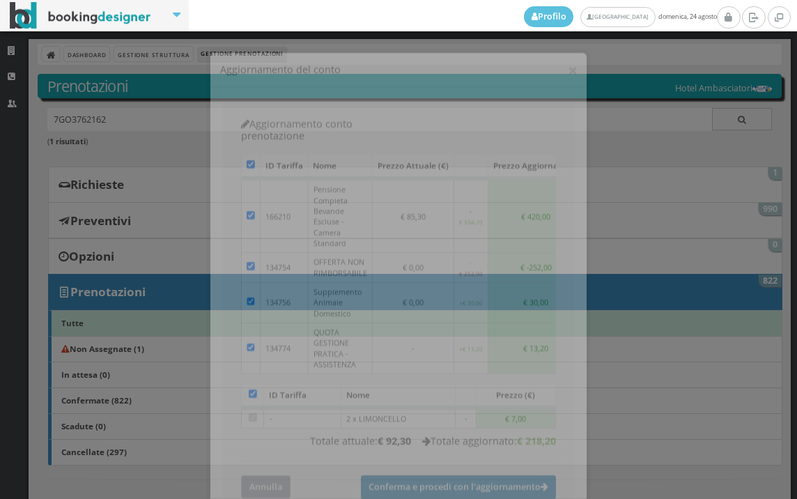
click at [241, 466] on button "Annulla" at bounding box center [265, 477] width 49 height 23
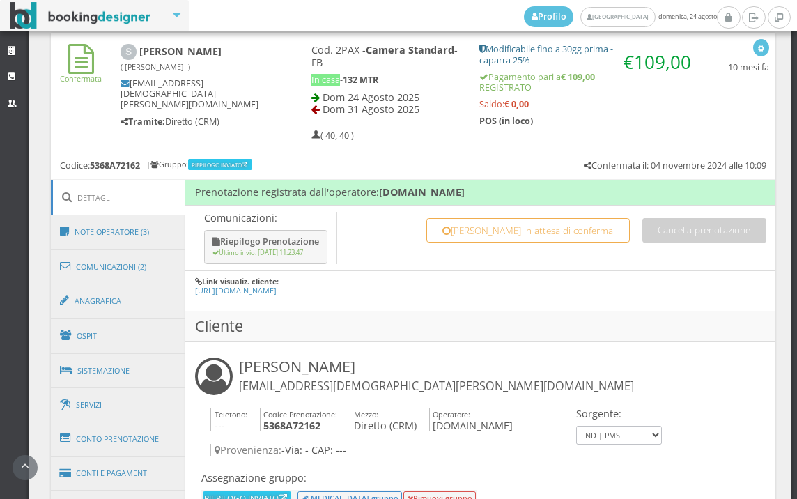
scroll to position [619, 0]
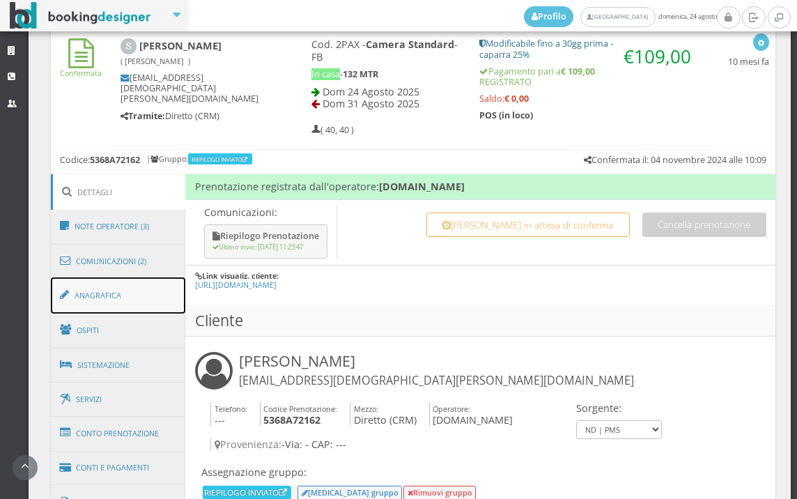
click at [148, 301] on link "Anagrafica" at bounding box center [118, 295] width 135 height 36
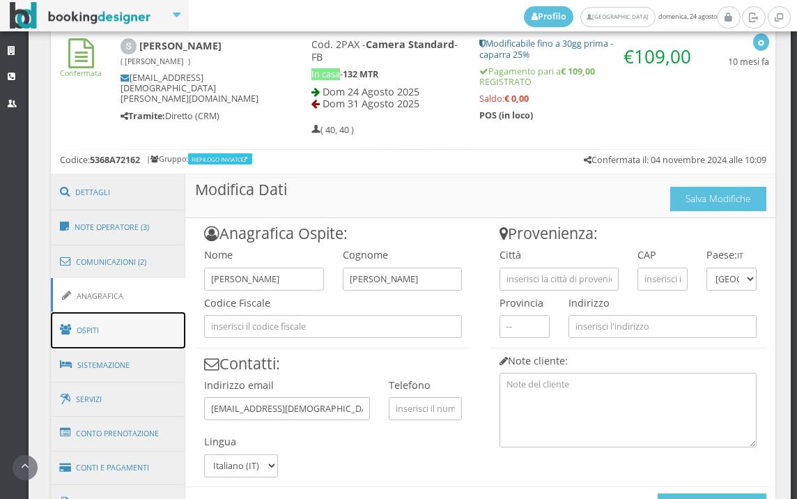
click at [147, 322] on link "Ospiti" at bounding box center [118, 330] width 135 height 36
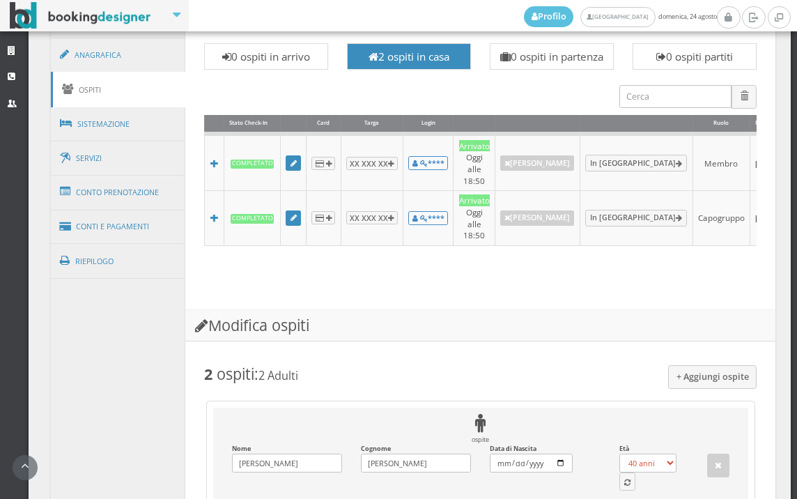
scroll to position [655, 0]
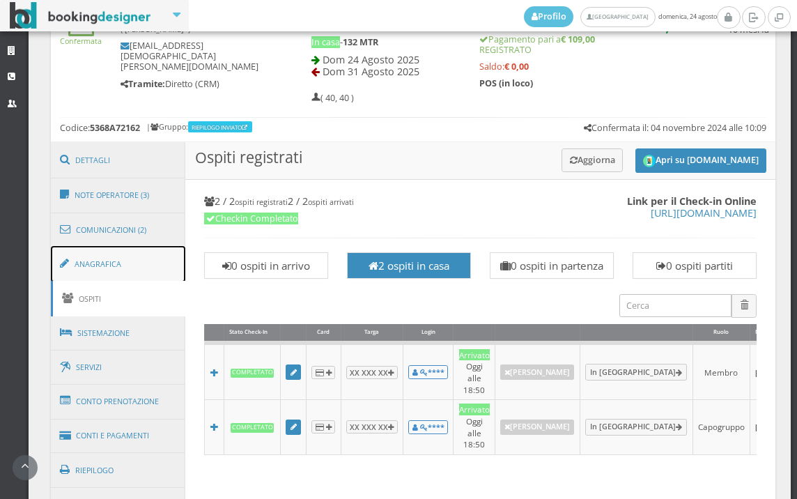
click at [154, 270] on link "Anagrafica" at bounding box center [118, 264] width 135 height 36
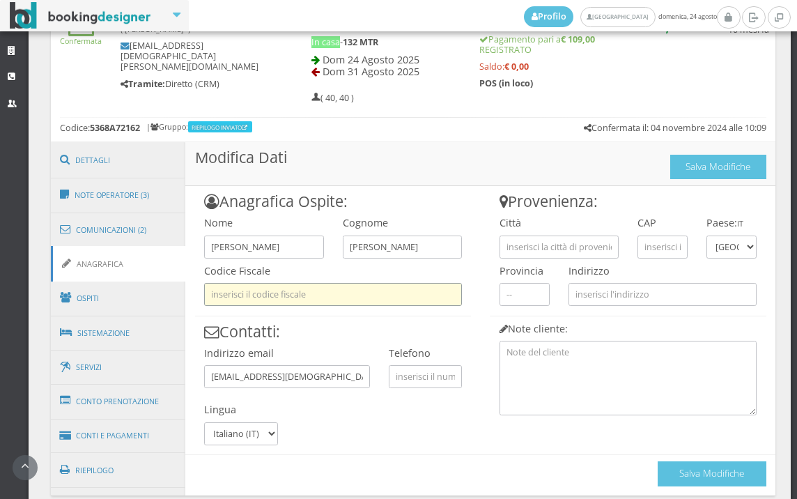
click at [356, 292] on input "text" at bounding box center [333, 294] width 258 height 23
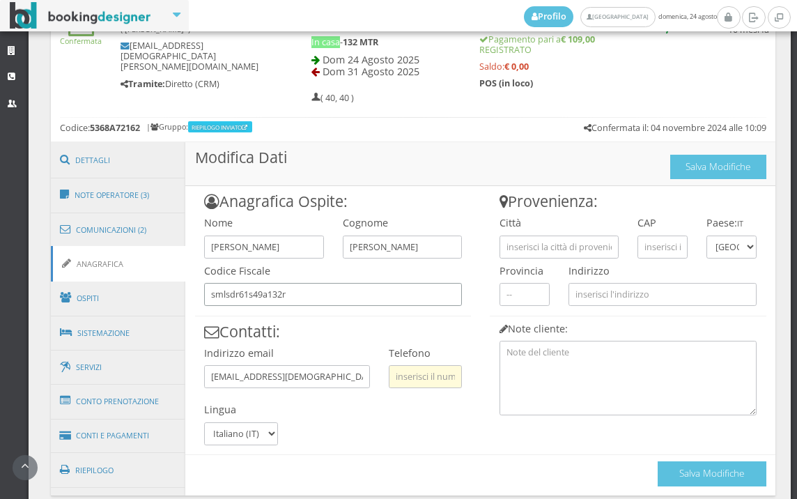
type input "smlsdr61s49a132r"
click at [409, 381] on input "text" at bounding box center [425, 376] width 73 height 23
type input "3289495334"
click at [568, 241] on input "text" at bounding box center [558, 246] width 119 height 23
type input "[PERSON_NAME] laziale"
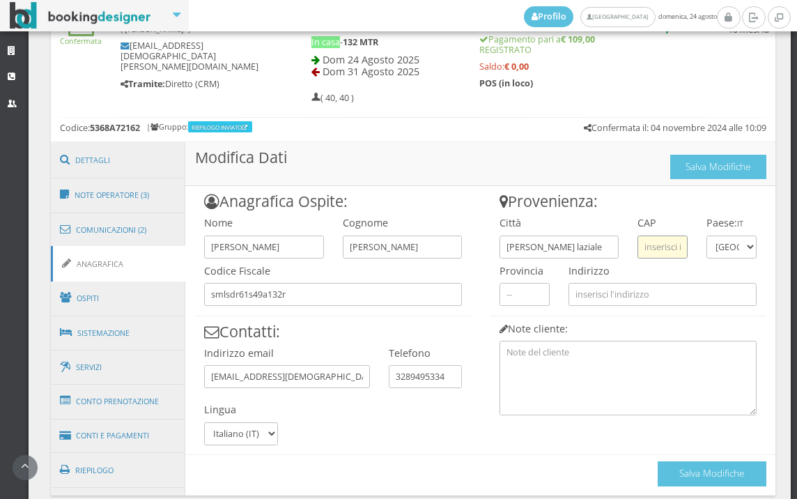
click at [645, 246] on input "text" at bounding box center [662, 246] width 50 height 23
type input "00041"
click at [605, 212] on div "Città [PERSON_NAME][GEOGRAPHIC_DATA]" at bounding box center [559, 234] width 138 height 48
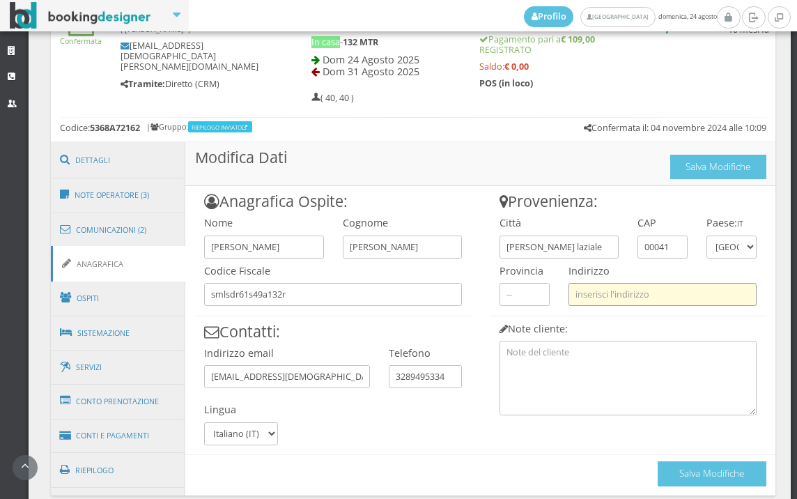
click at [587, 286] on input "text" at bounding box center [662, 294] width 188 height 23
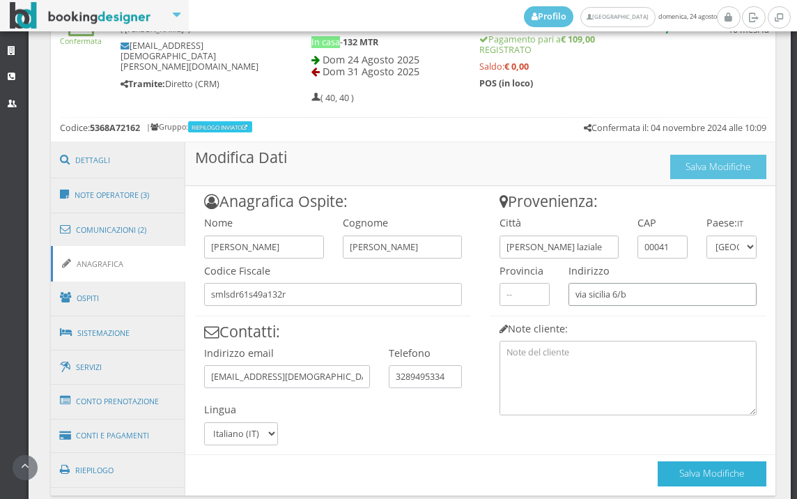
type input "via sicilia 6/b"
click at [669, 470] on button "Salva Modifiche" at bounding box center [712, 473] width 109 height 24
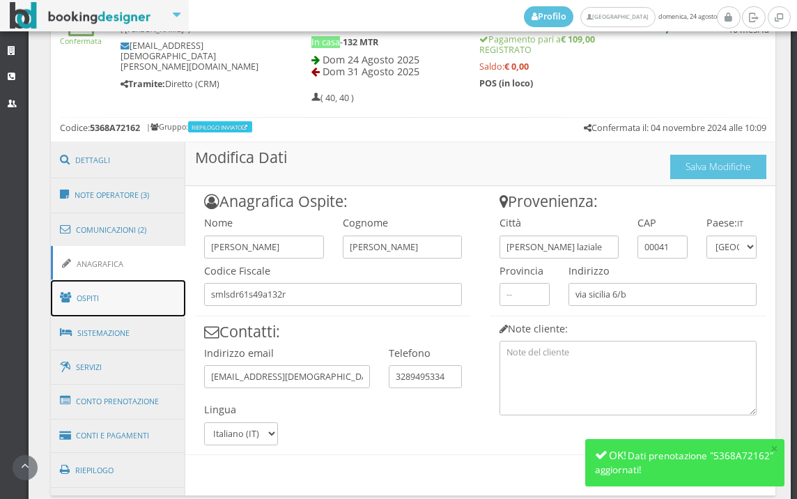
click at [169, 290] on link "Ospiti" at bounding box center [118, 298] width 135 height 36
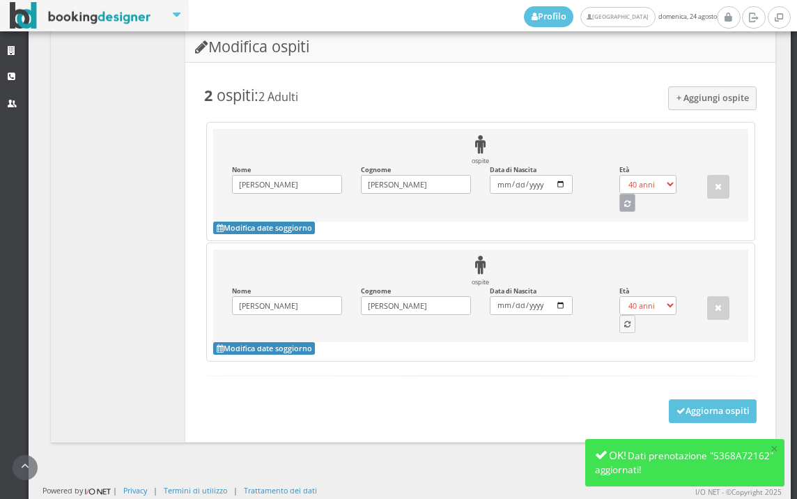
click at [624, 205] on icon "button" at bounding box center [627, 205] width 6 height 8
select select "68"
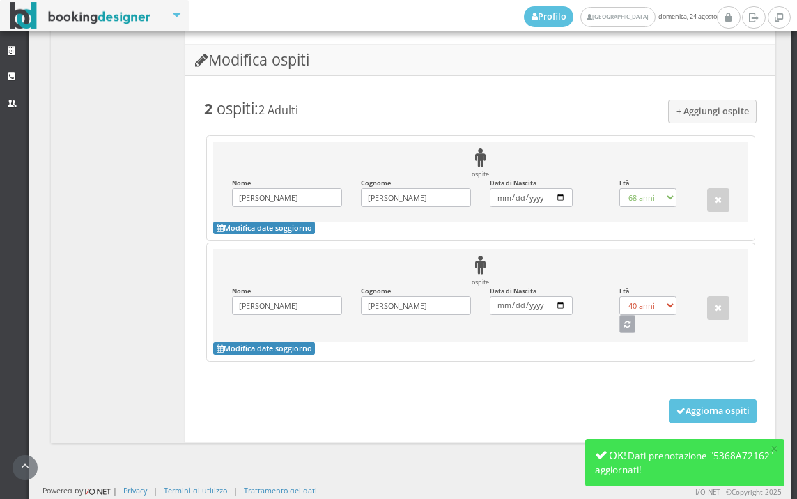
click at [619, 318] on button "button" at bounding box center [627, 324] width 17 height 18
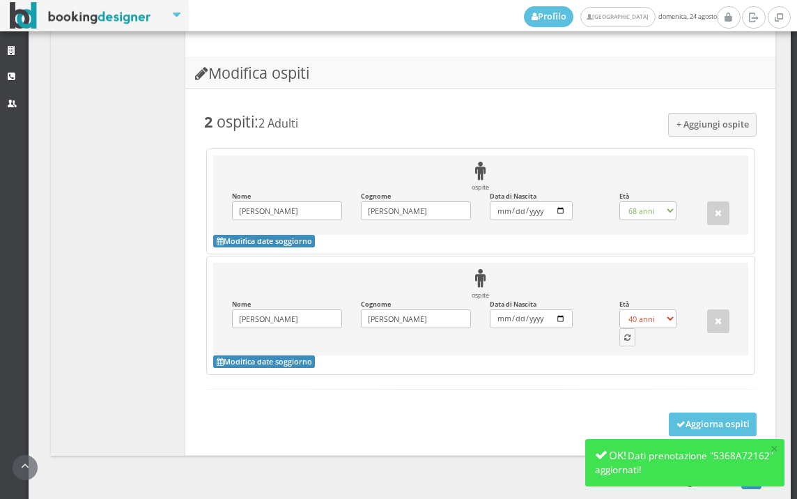
select select "63"
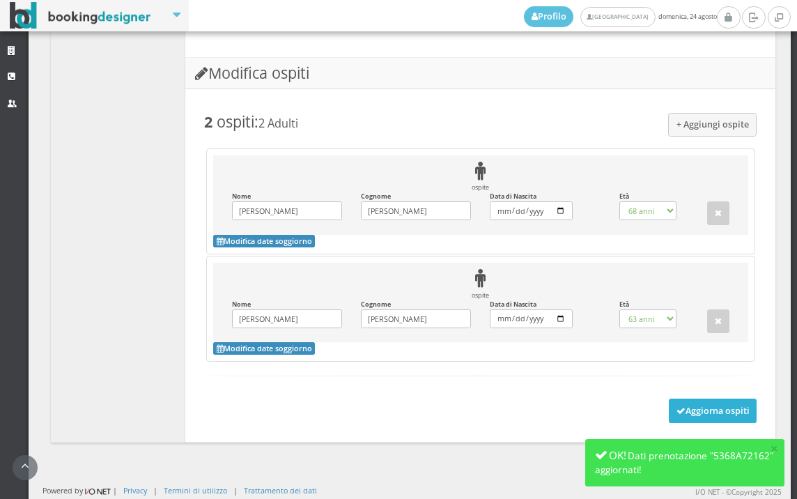
click at [673, 398] on button "Aggiorna ospiti" at bounding box center [713, 410] width 88 height 24
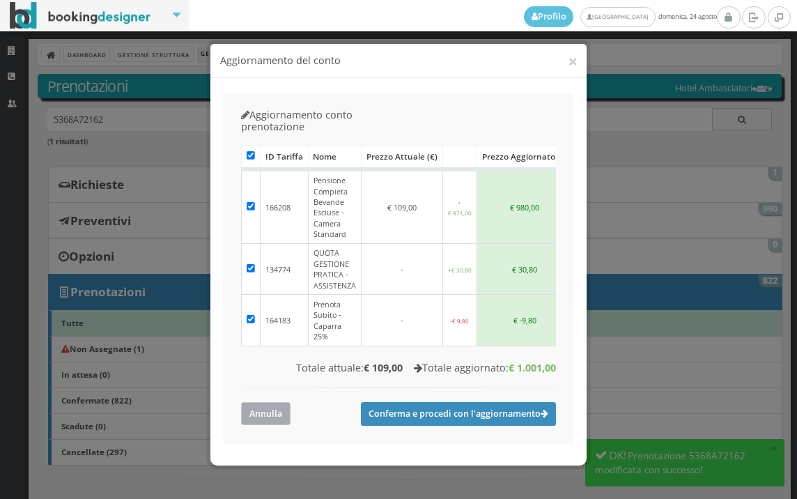
click at [283, 402] on button "Annulla" at bounding box center [265, 413] width 49 height 23
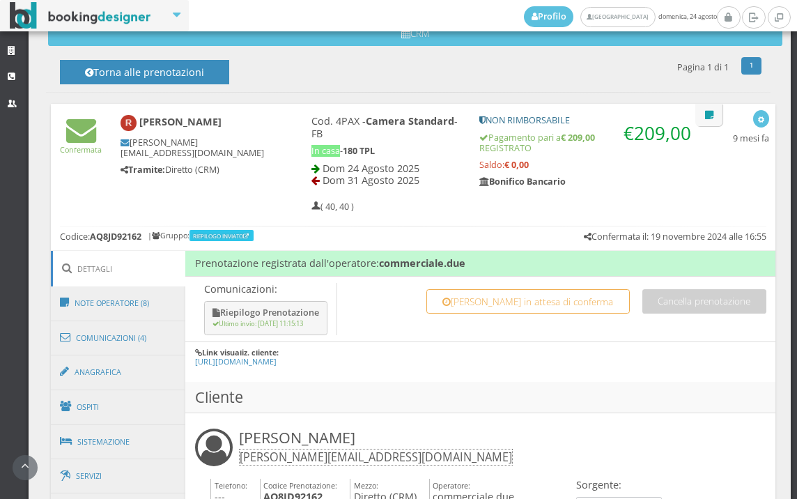
scroll to position [619, 0]
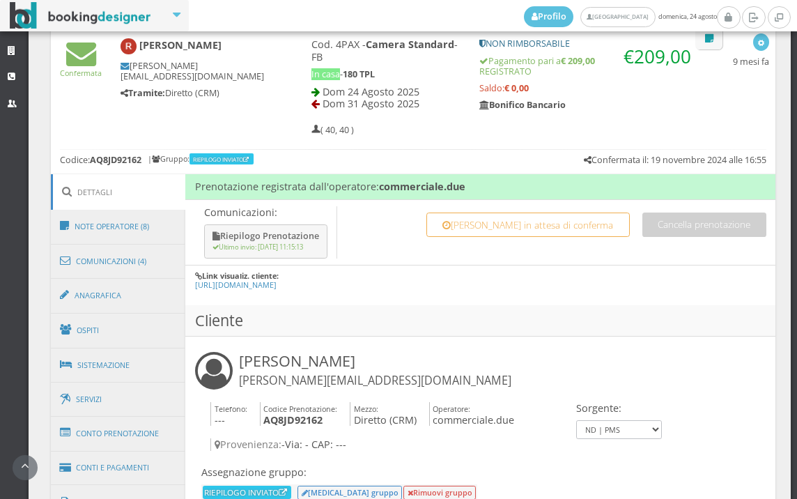
click at [84, 315] on link "Ospiti" at bounding box center [118, 330] width 135 height 36
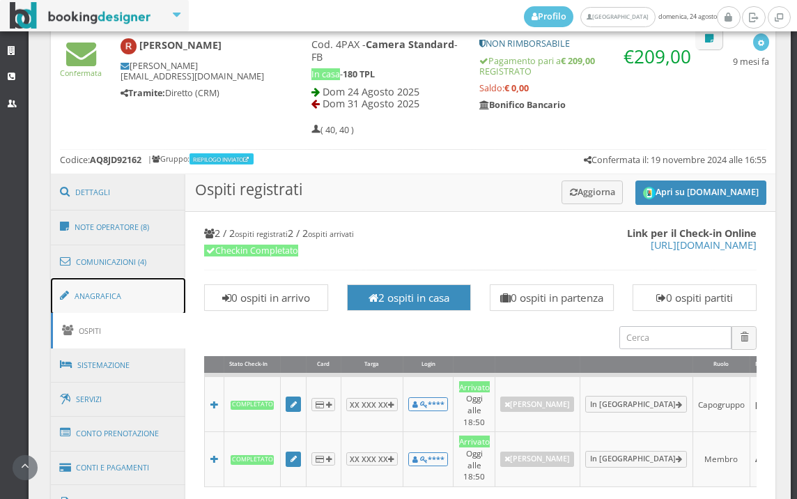
click at [85, 297] on link "Anagrafica" at bounding box center [118, 296] width 135 height 36
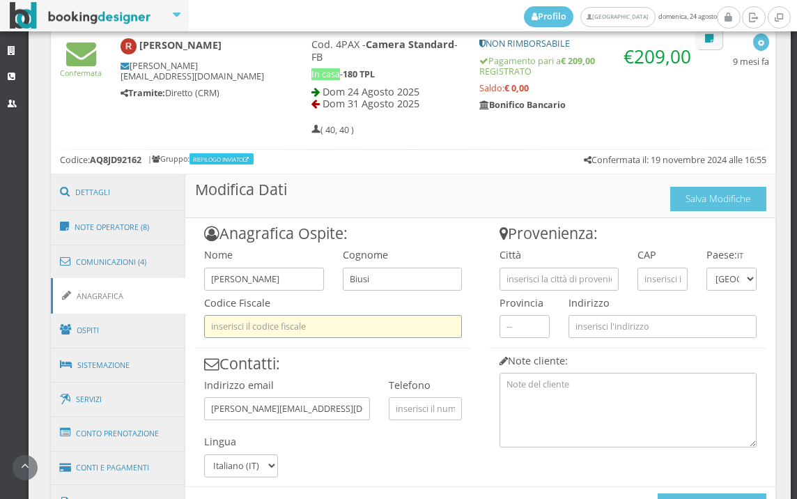
click at [228, 332] on input "text" at bounding box center [333, 326] width 258 height 23
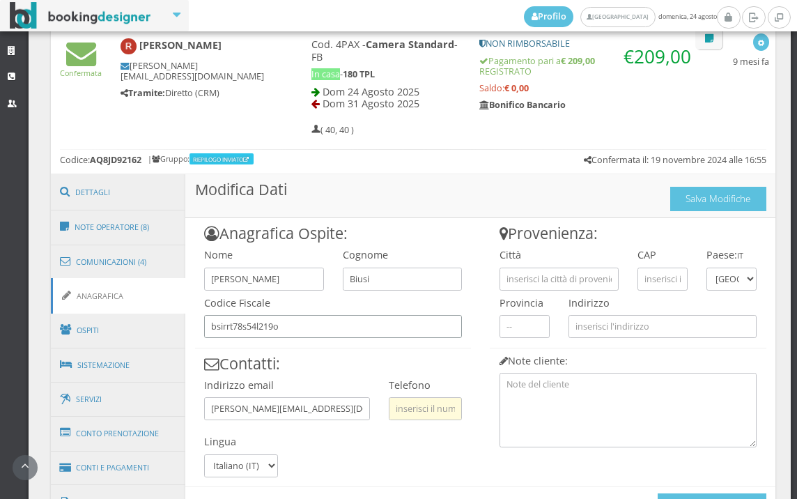
type input "bsirrt78s54l219o"
click at [420, 416] on input "text" at bounding box center [425, 408] width 73 height 23
type input "3206124961"
click at [543, 280] on input "text" at bounding box center [558, 278] width 119 height 23
click at [150, 334] on link "Ospiti" at bounding box center [118, 330] width 135 height 36
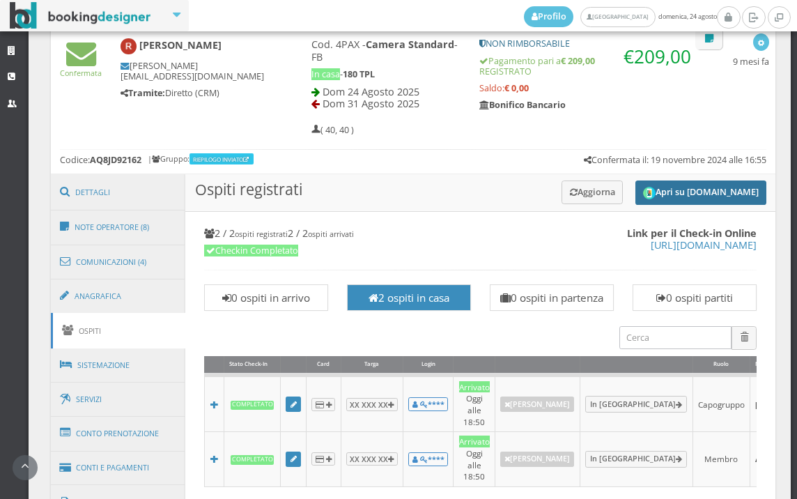
click at [660, 200] on button "Apri su [DOMAIN_NAME]" at bounding box center [700, 192] width 131 height 24
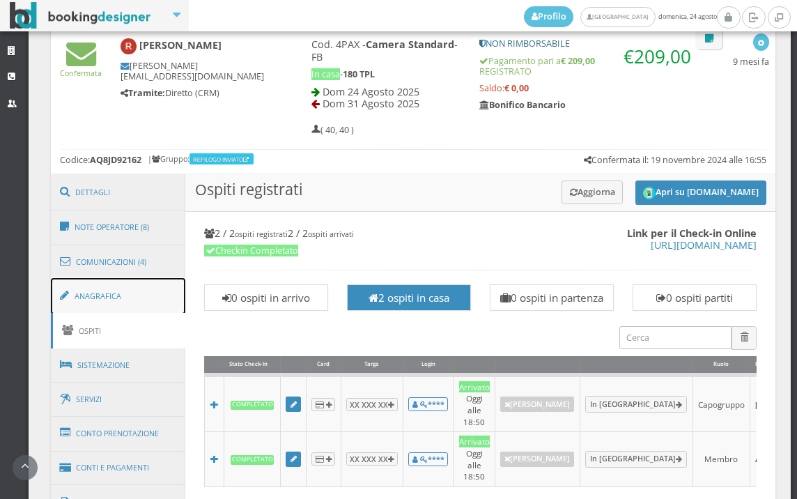
click at [83, 288] on link "Anagrafica" at bounding box center [118, 296] width 135 height 36
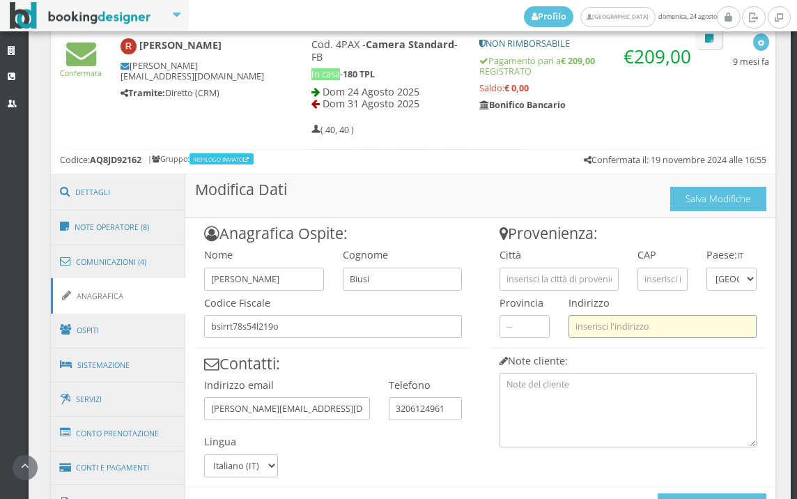
click at [603, 323] on input "text" at bounding box center [662, 326] width 188 height 23
type input "v"
paste input "VIA Pastrengo 66"
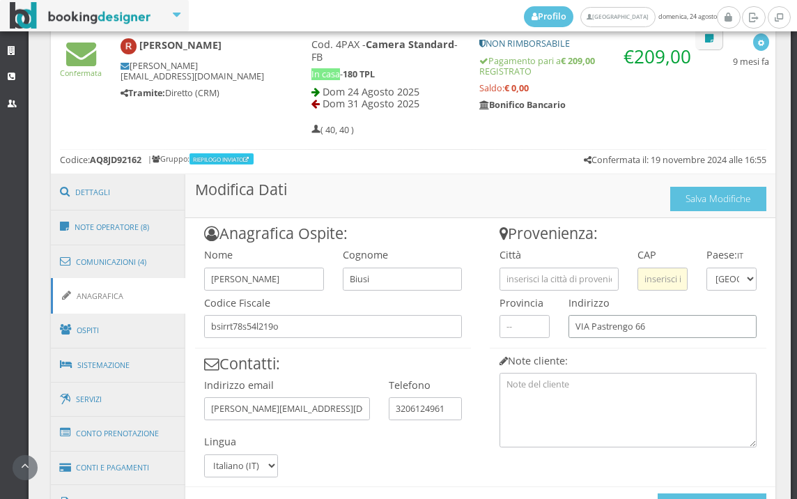
type input "VIA Pastrengo 66"
click at [656, 272] on input "text" at bounding box center [662, 278] width 50 height 23
type input "10024"
click at [569, 274] on input "text" at bounding box center [558, 278] width 119 height 23
paste input "MONCALIERI"
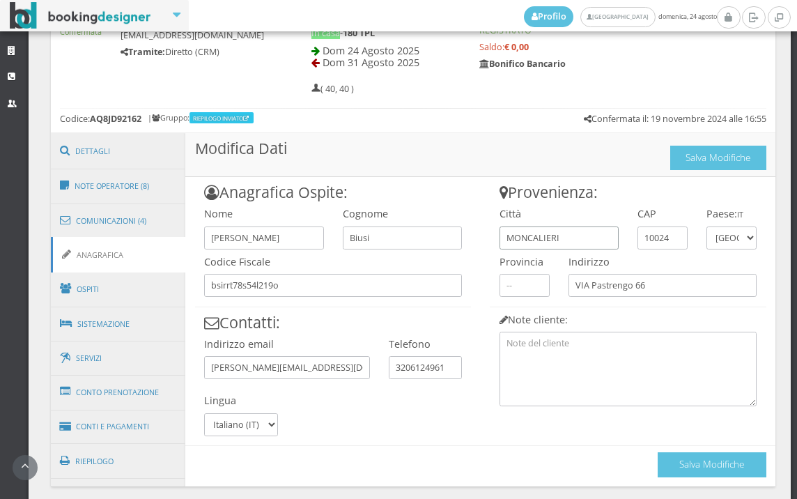
scroll to position [713, 0]
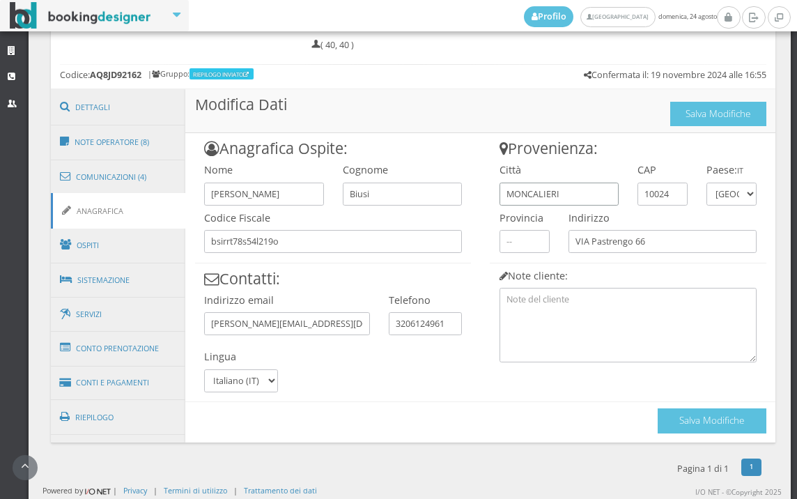
type input "MONCALIERI"
click at [704, 406] on div "Salva Modifiche" at bounding box center [712, 417] width 109 height 31
click at [703, 412] on button "Salva Modifiche" at bounding box center [712, 420] width 109 height 24
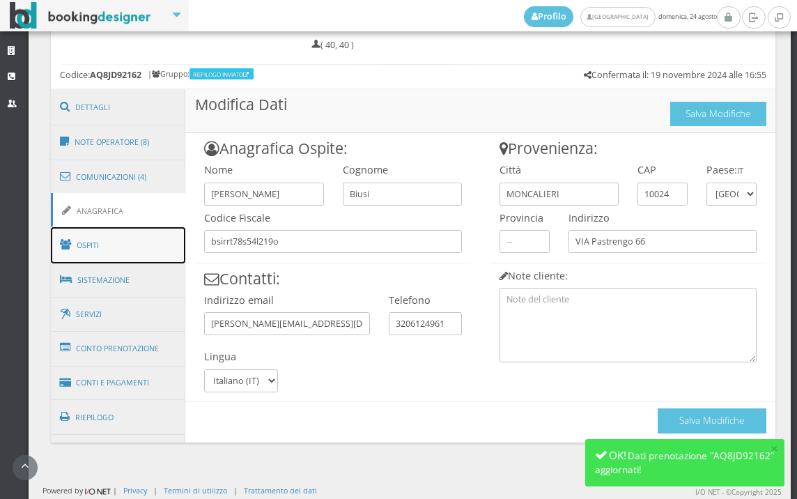
click at [135, 248] on link "Ospiti" at bounding box center [118, 245] width 135 height 36
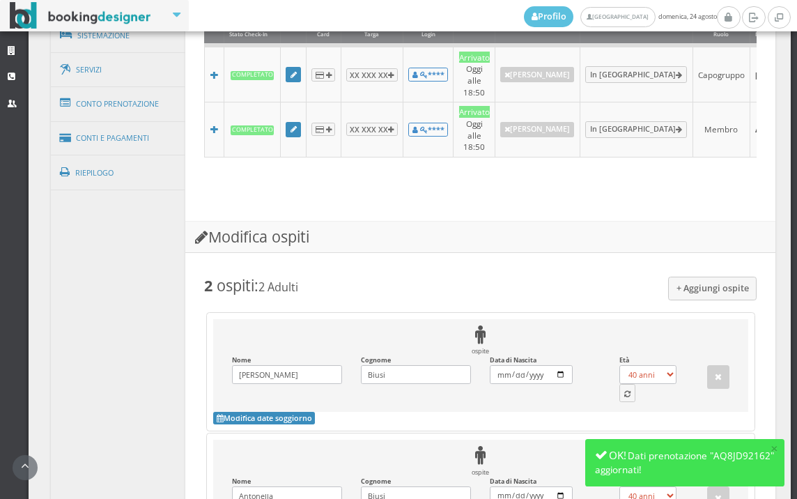
scroll to position [1101, 0]
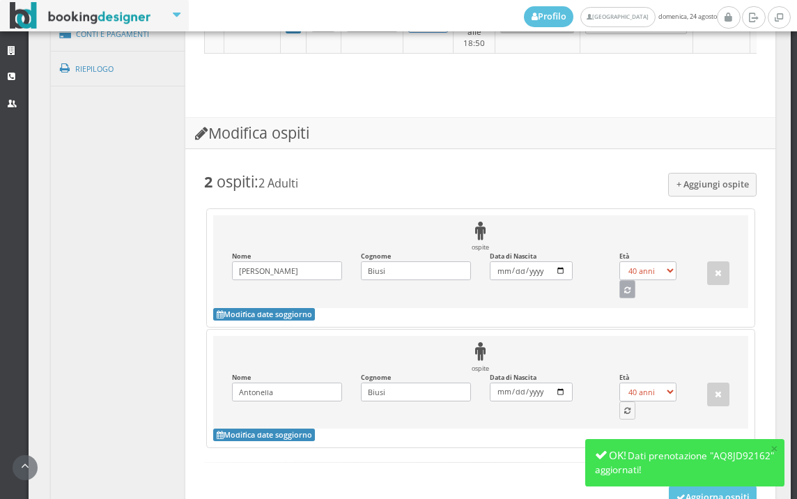
click at [625, 295] on button "button" at bounding box center [627, 289] width 17 height 18
select select "46"
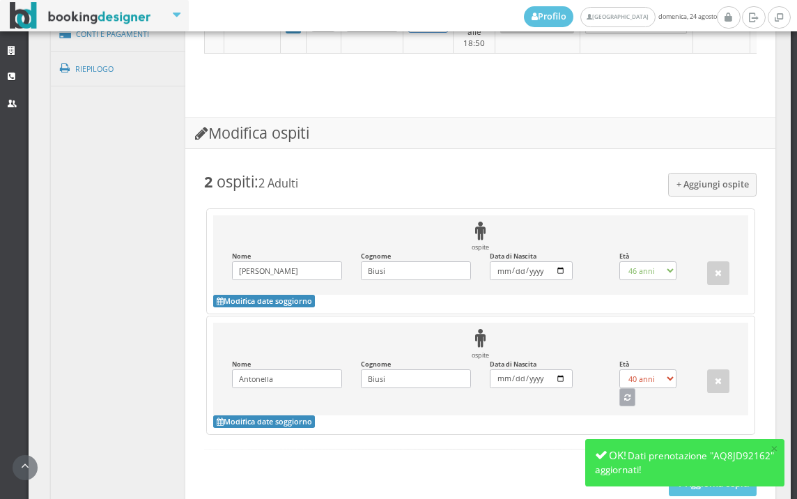
click at [619, 405] on button "button" at bounding box center [627, 397] width 17 height 18
select select "50"
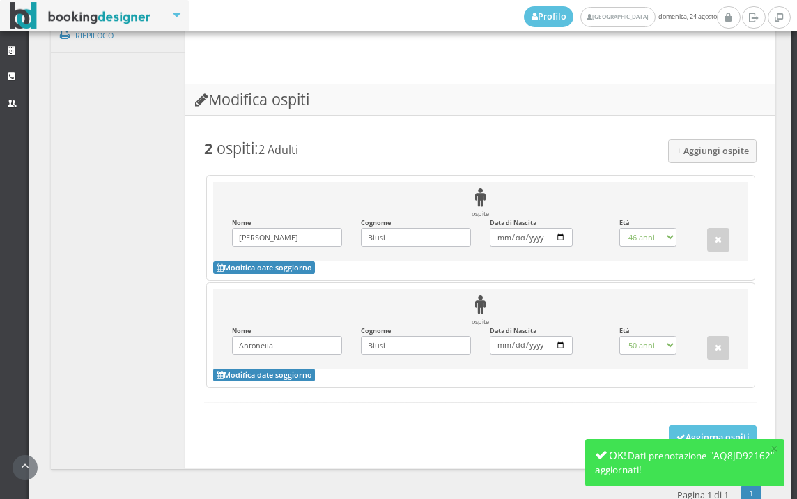
scroll to position [1167, 0]
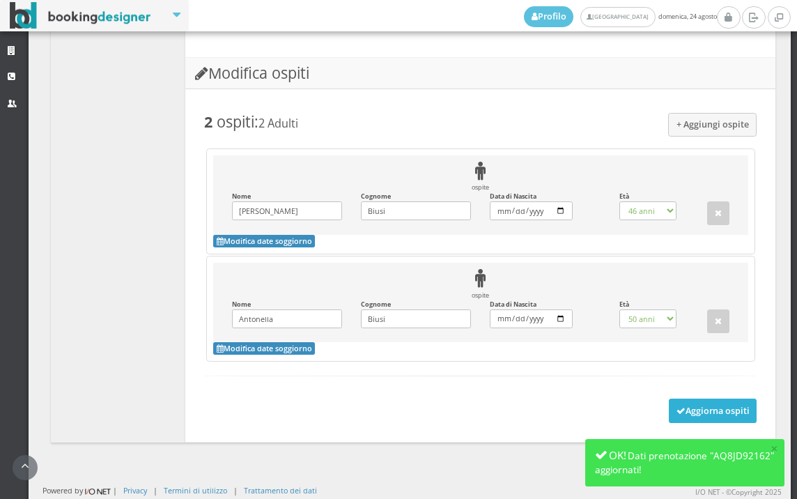
click at [677, 404] on button "Aggiorna ospiti" at bounding box center [713, 410] width 88 height 24
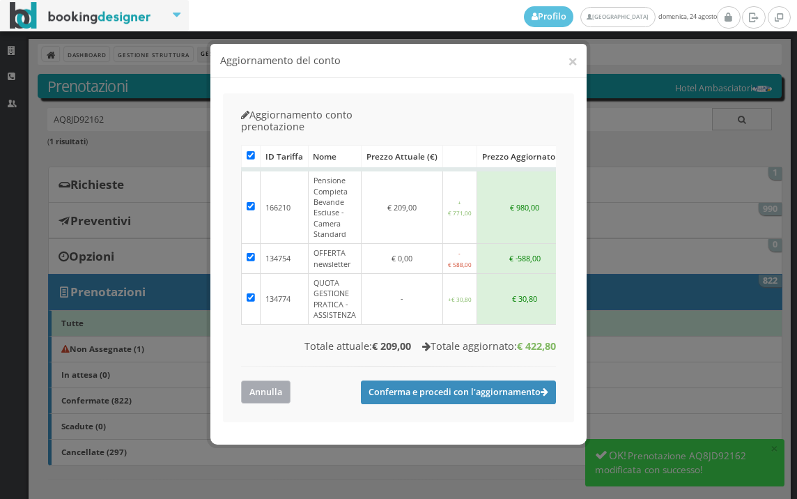
click at [265, 380] on button "Annulla" at bounding box center [265, 391] width 49 height 23
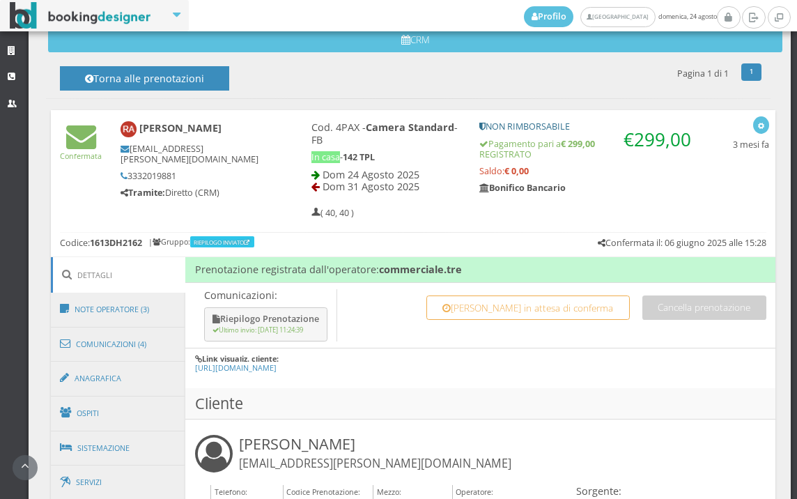
scroll to position [553, 0]
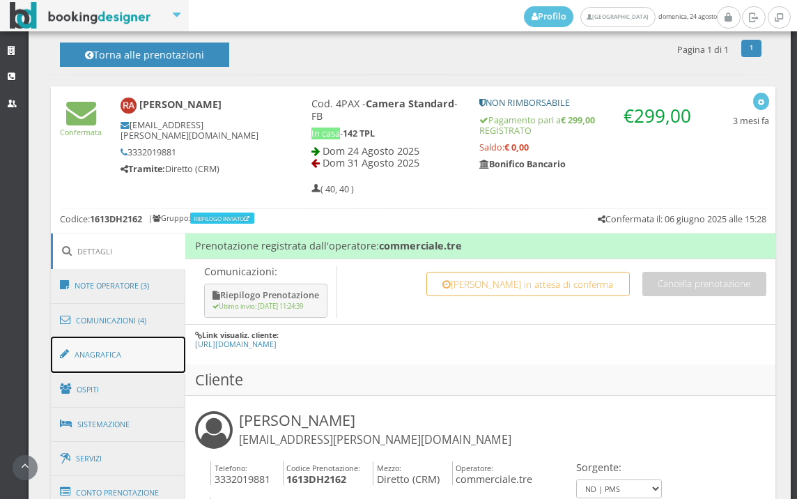
click at [125, 345] on link "Anagrafica" at bounding box center [118, 354] width 135 height 36
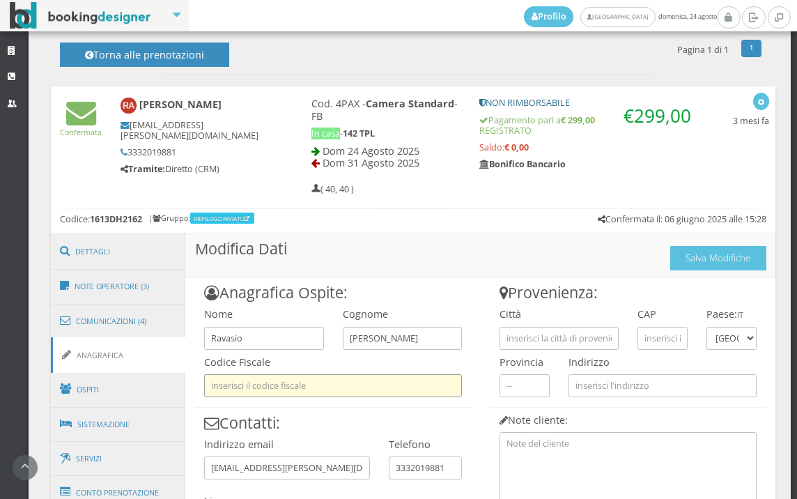
click at [301, 381] on input "text" at bounding box center [333, 385] width 258 height 23
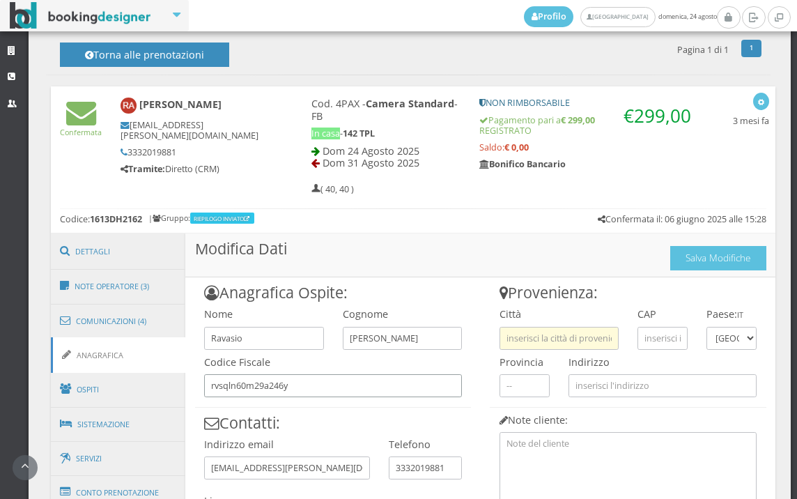
type input "rvsqln60m29a246y"
click at [607, 334] on input "text" at bounding box center [558, 338] width 119 height 23
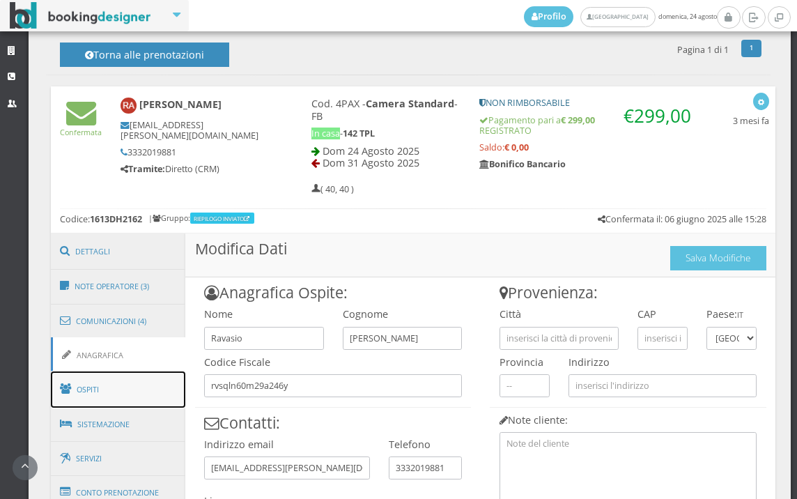
click at [154, 384] on link "Ospiti" at bounding box center [118, 389] width 135 height 36
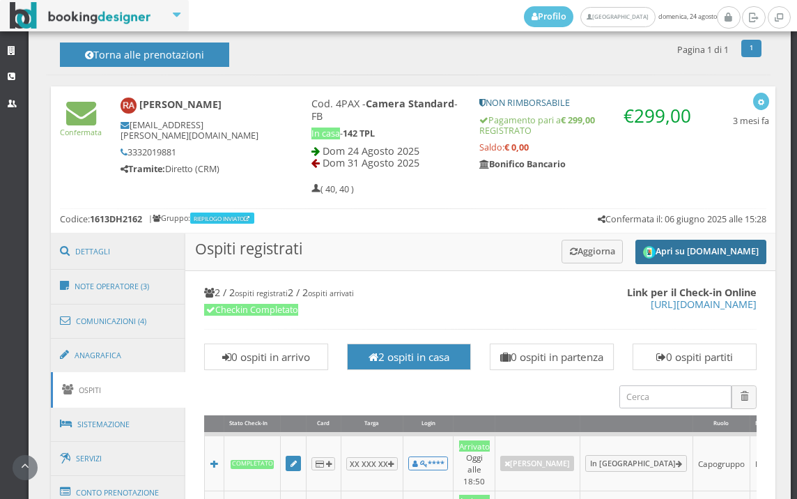
click at [732, 259] on button "Apri su [DOMAIN_NAME]" at bounding box center [700, 252] width 131 height 24
click at [157, 355] on link "Anagrafica" at bounding box center [118, 355] width 135 height 36
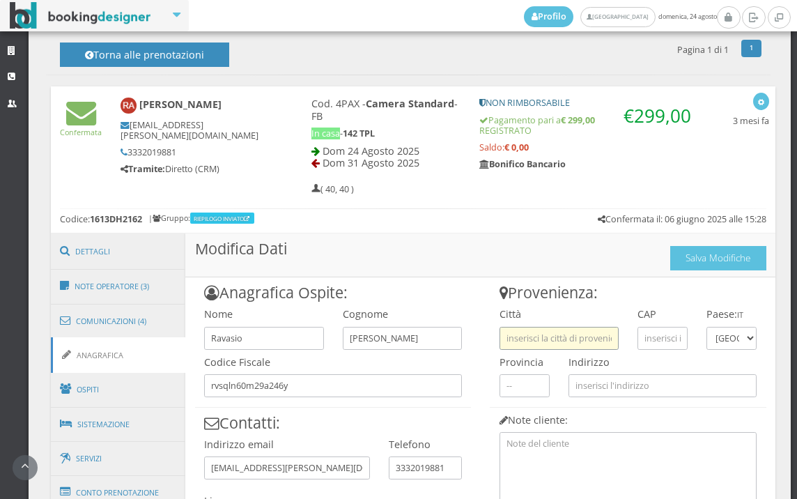
click at [552, 340] on input "text" at bounding box center [558, 338] width 119 height 23
paste input "ALZANO LOMBARDO"
type input "ALZANO LOMBARDO"
click at [643, 330] on input "text" at bounding box center [662, 338] width 50 height 23
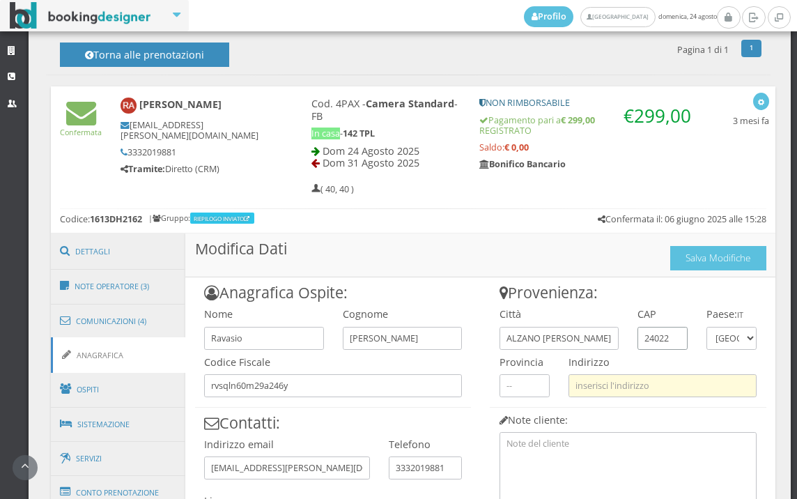
type input "24022"
click at [594, 391] on input "text" at bounding box center [662, 385] width 188 height 23
click at [612, 388] on input "via europa87" at bounding box center [662, 385] width 188 height 23
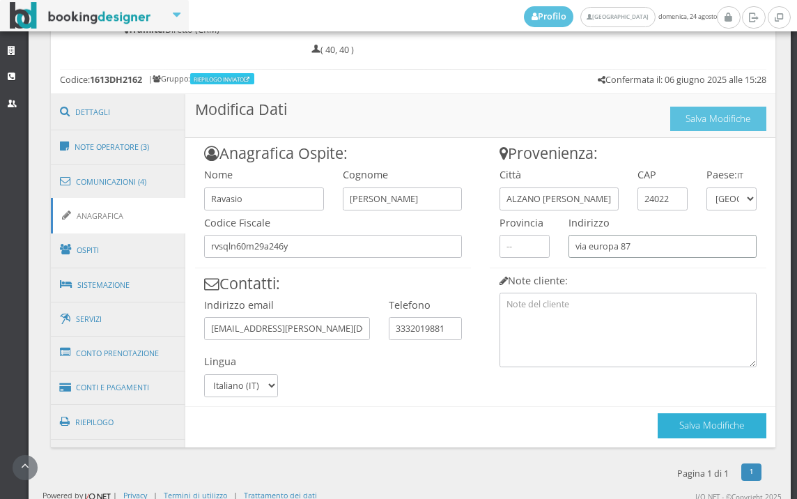
type input "via europa 87"
click at [667, 428] on button "Salva Modifiche" at bounding box center [712, 425] width 109 height 24
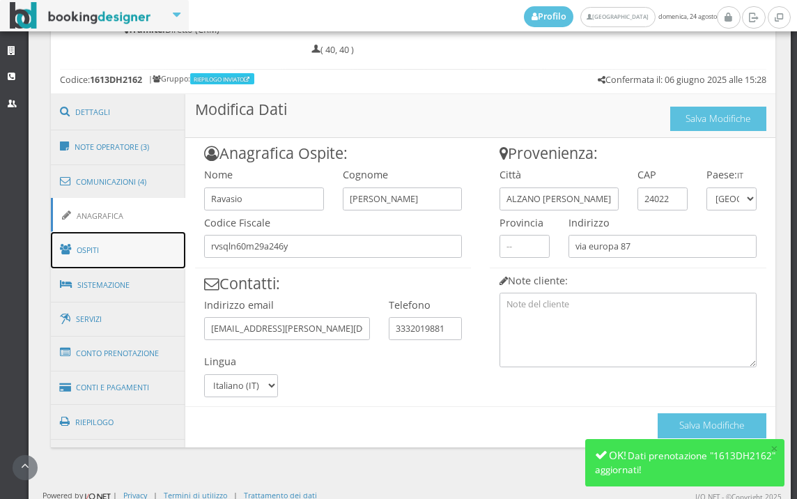
click at [107, 249] on link "Ospiti" at bounding box center [118, 250] width 135 height 36
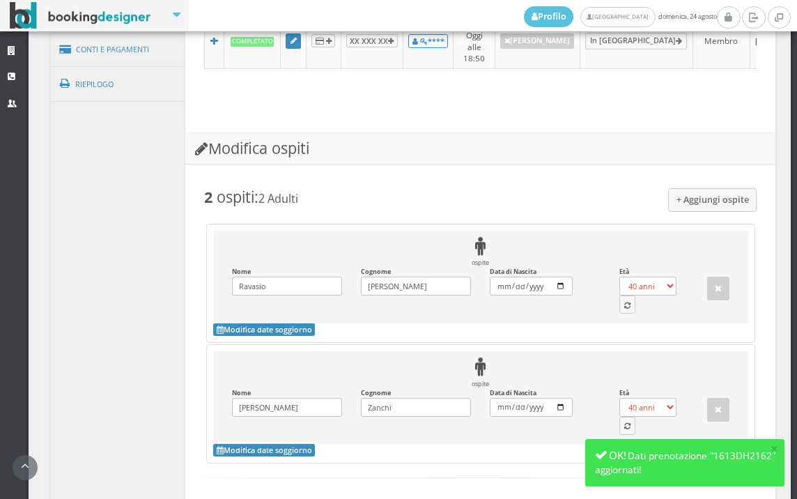
scroll to position [1095, 0]
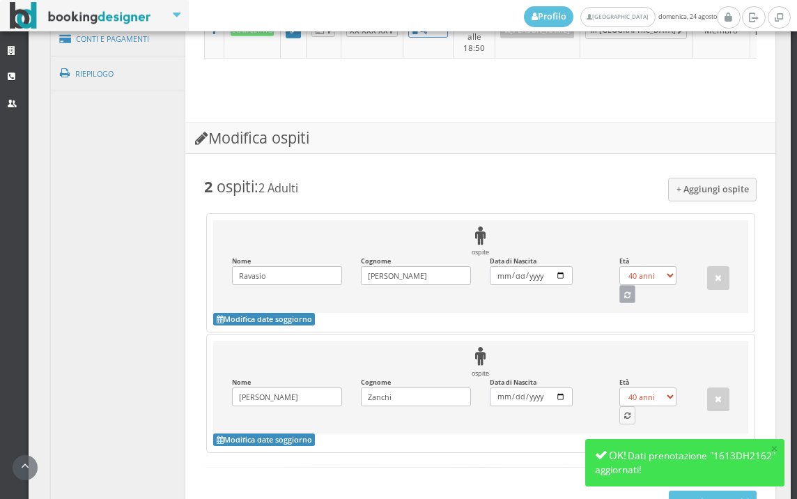
click at [619, 286] on button "button" at bounding box center [627, 294] width 17 height 18
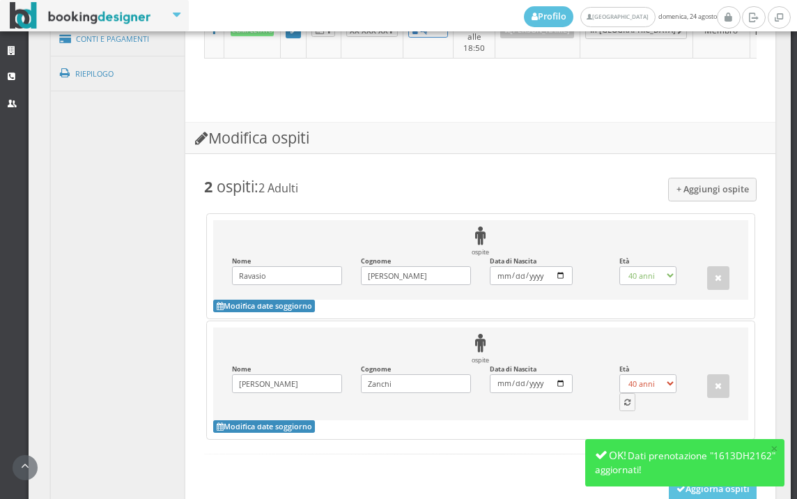
select select "65"
click at [623, 404] on button "button" at bounding box center [627, 402] width 17 height 18
select select "66"
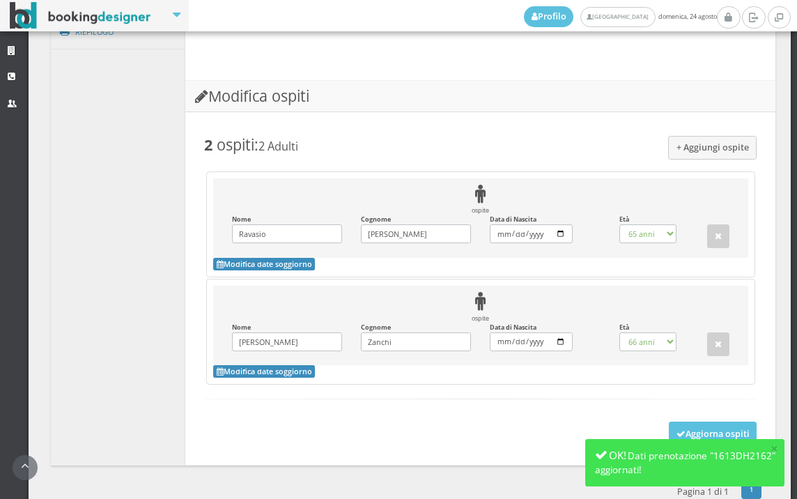
scroll to position [1167, 0]
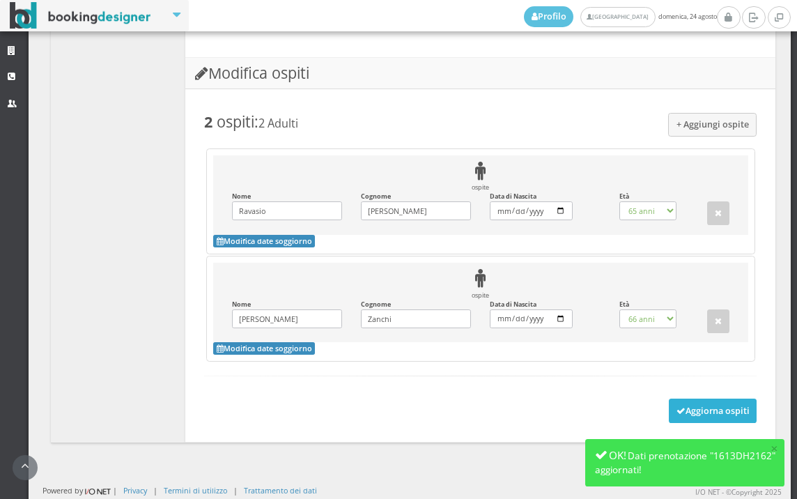
click at [681, 417] on button "Aggiorna ospiti" at bounding box center [713, 410] width 88 height 24
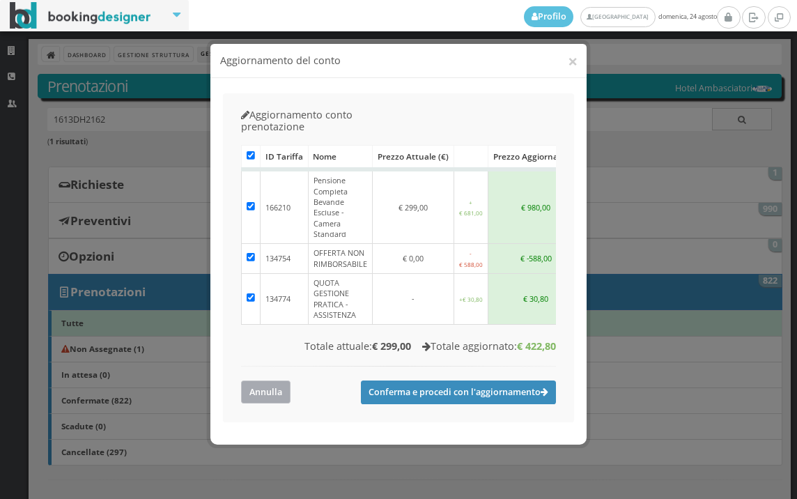
click at [274, 380] on button "Annulla" at bounding box center [265, 391] width 49 height 23
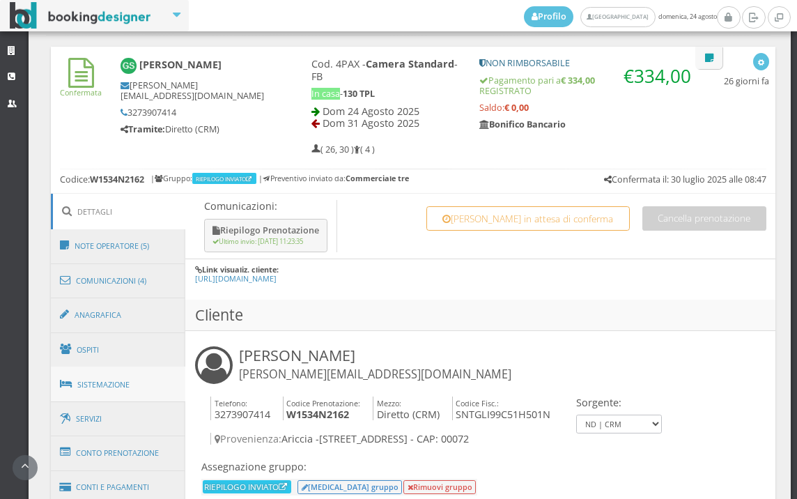
scroll to position [674, 0]
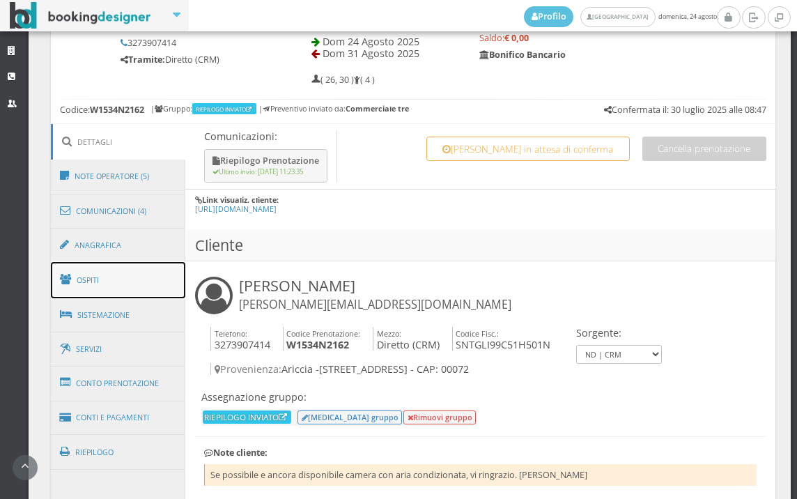
click at [136, 270] on link "Ospiti" at bounding box center [118, 280] width 135 height 36
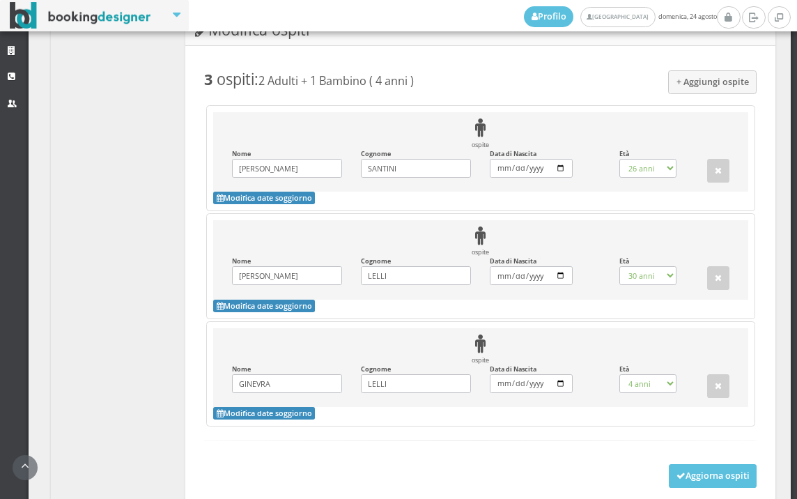
scroll to position [1334, 0]
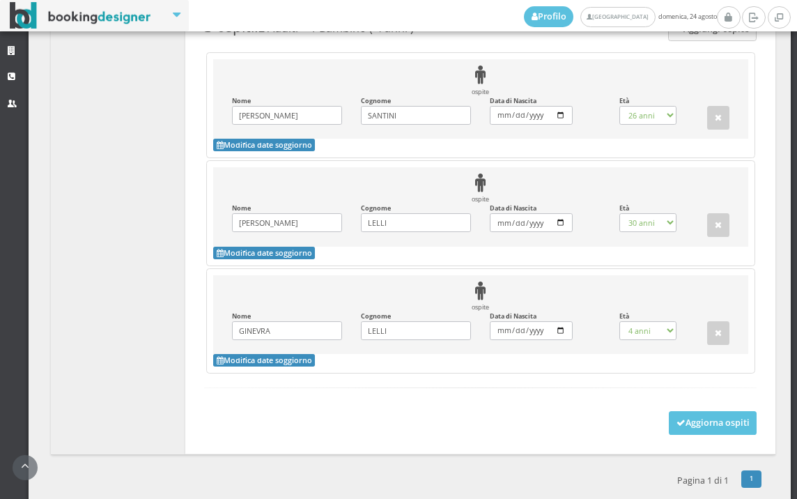
click at [686, 398] on form "+ Aggiungi ospite 3 ospiti : 2 Adulti + 1 Bambino ( 4 anni ) ospite Nome [PERSO…" at bounding box center [480, 214] width 552 height 394
click at [689, 411] on button "Aggiorna ospiti" at bounding box center [713, 423] width 88 height 24
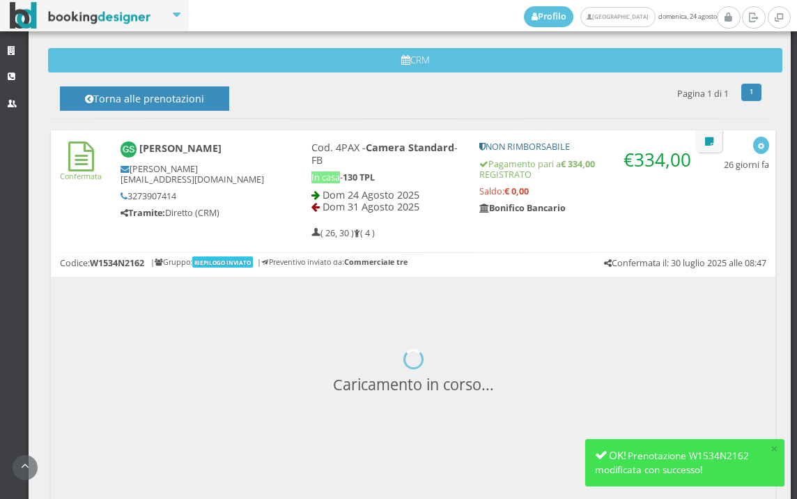
scroll to position [597, 0]
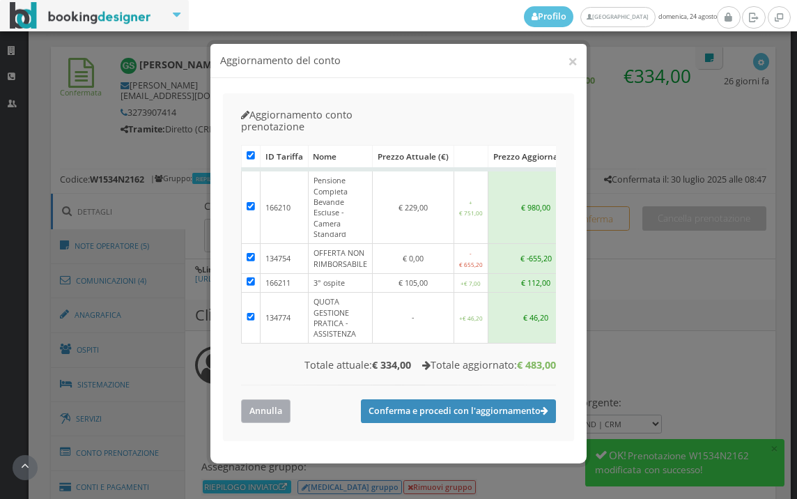
click at [274, 399] on button "Annulla" at bounding box center [265, 410] width 49 height 23
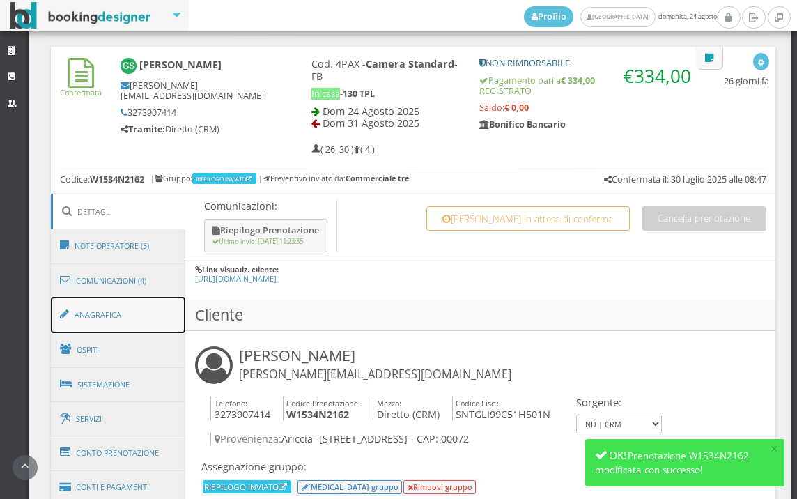
click at [143, 310] on link "Anagrafica" at bounding box center [118, 315] width 135 height 36
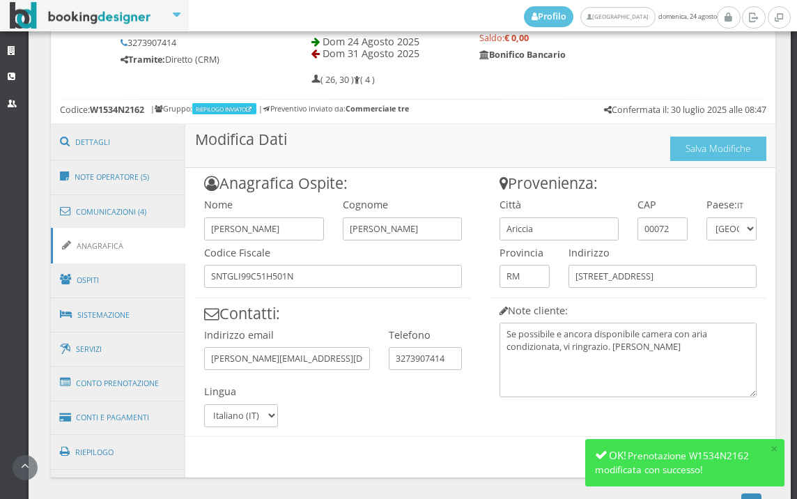
scroll to position [713, 0]
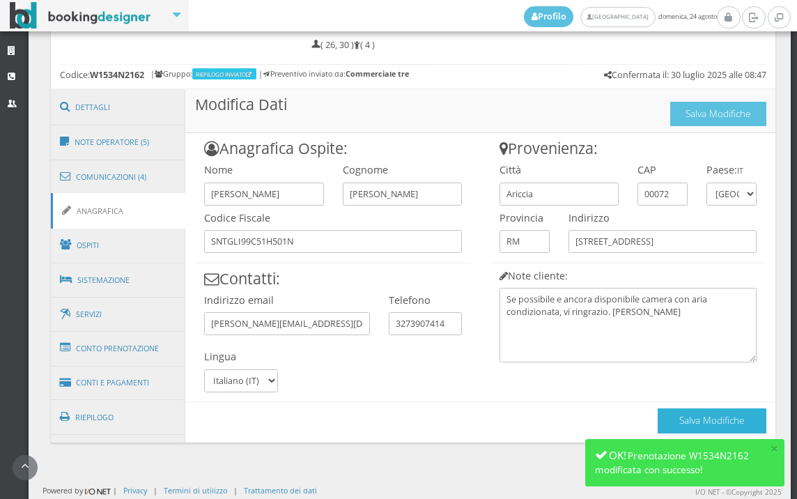
click at [658, 414] on button "Salva Modifiche" at bounding box center [712, 420] width 109 height 24
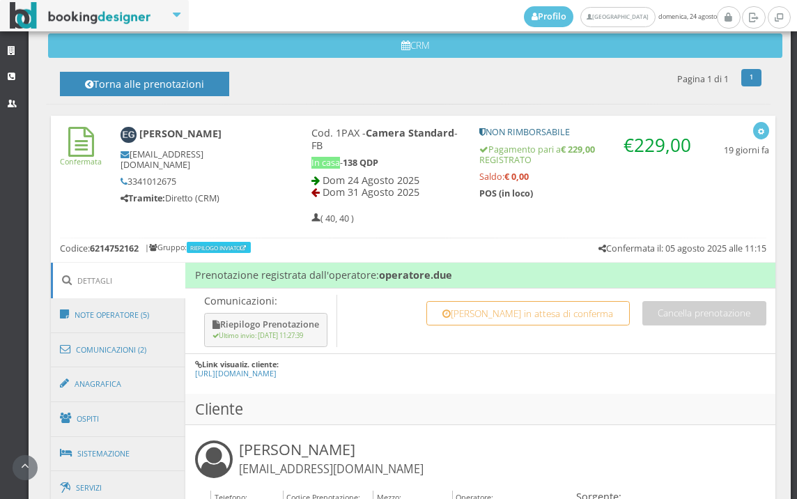
scroll to position [697, 0]
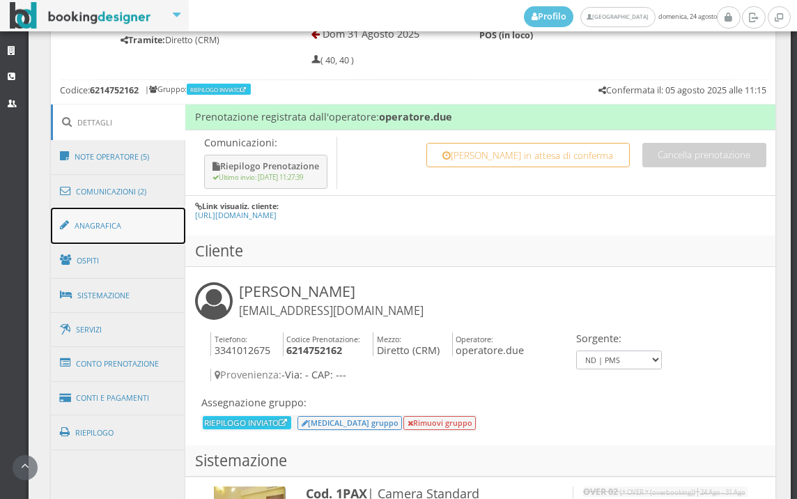
click at [160, 215] on link "Anagrafica" at bounding box center [118, 226] width 135 height 36
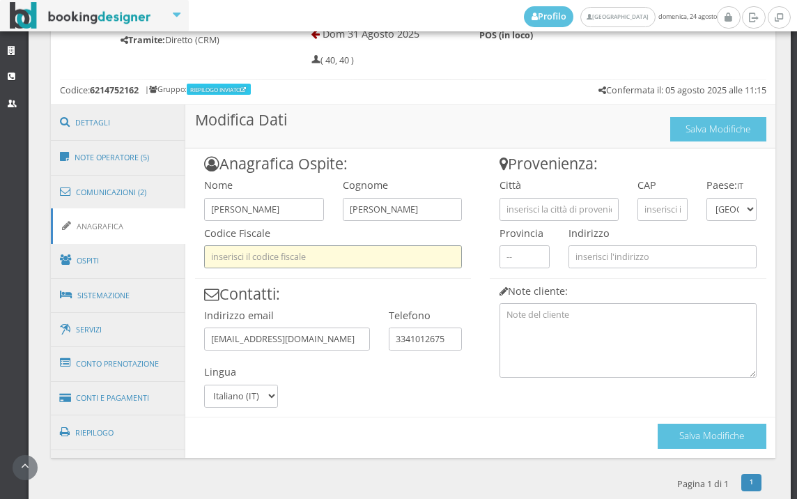
click at [350, 257] on input "text" at bounding box center [333, 256] width 258 height 23
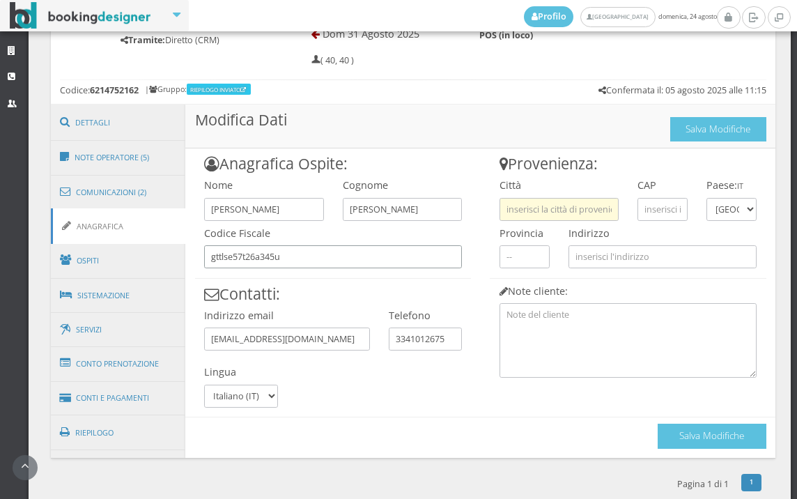
type input "gttlse57t26a345u"
click at [525, 214] on input "text" at bounding box center [558, 209] width 119 height 23
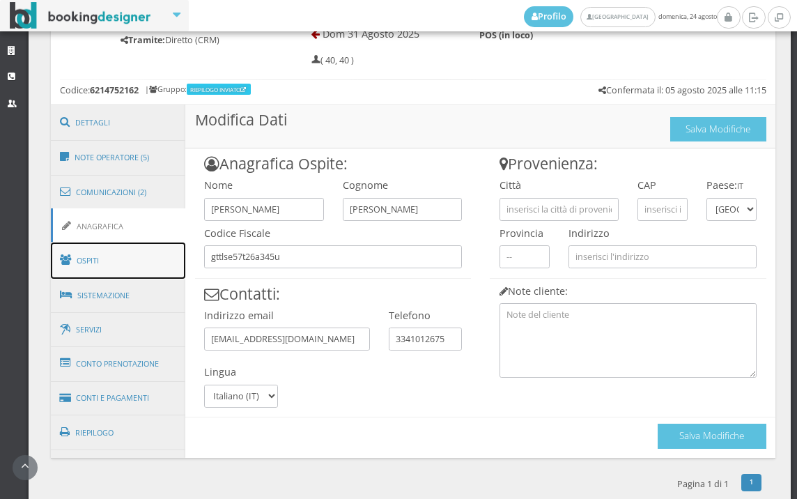
click at [137, 261] on link "Ospiti" at bounding box center [118, 260] width 135 height 36
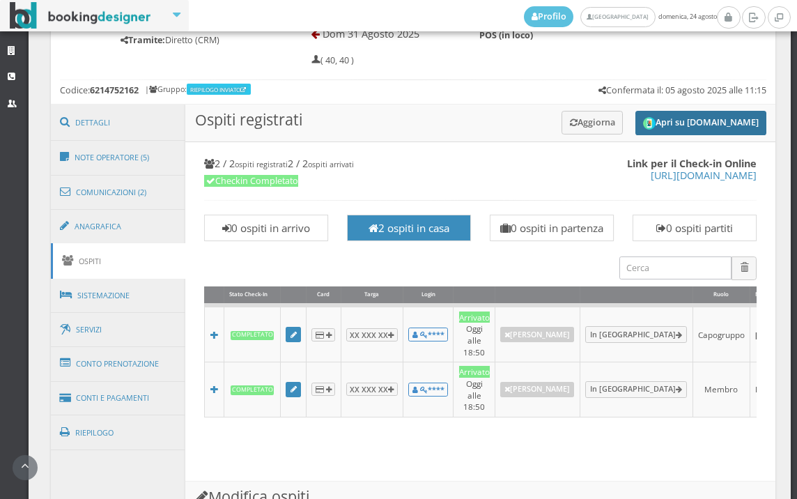
click at [655, 119] on button "Apri su [DOMAIN_NAME]" at bounding box center [700, 123] width 131 height 24
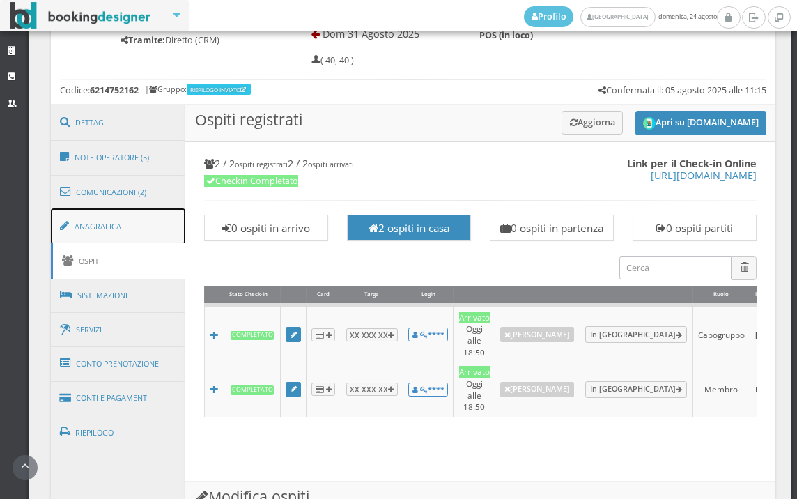
click at [96, 216] on link "Anagrafica" at bounding box center [118, 226] width 135 height 36
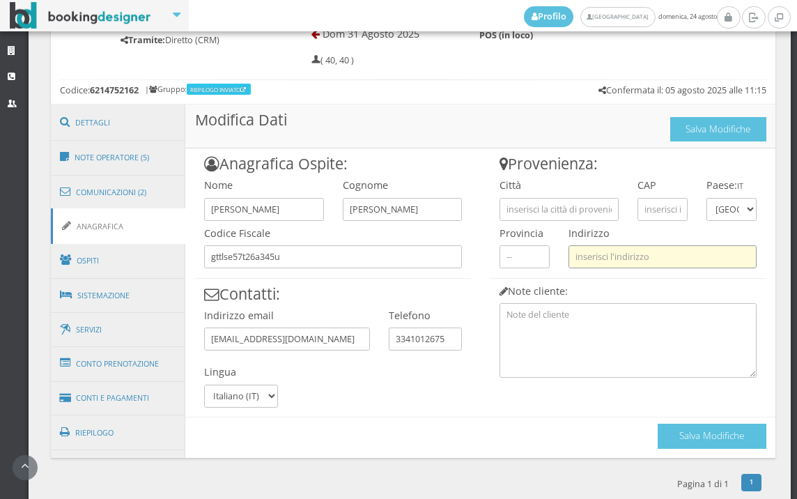
click at [587, 265] on input "text" at bounding box center [662, 256] width 188 height 23
paste input "[STREET_ADDRESS][PERSON_NAME]"
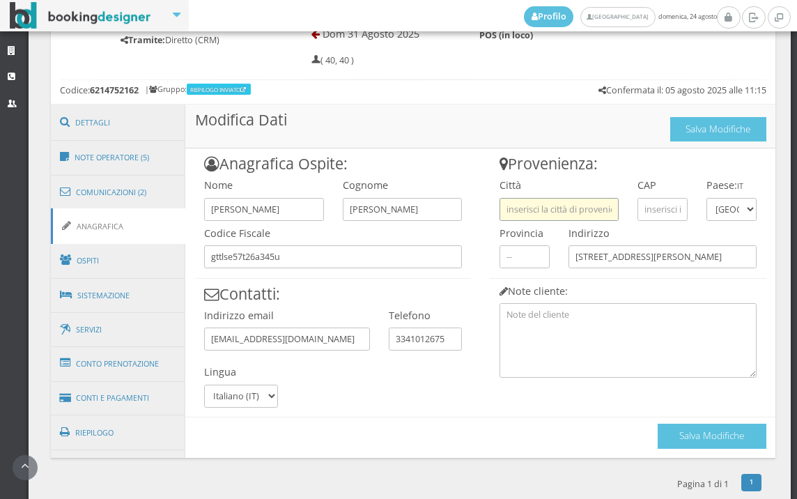
click at [559, 203] on input "text" at bounding box center [558, 209] width 119 height 23
click at [604, 186] on h4 "Città" at bounding box center [558, 185] width 119 height 12
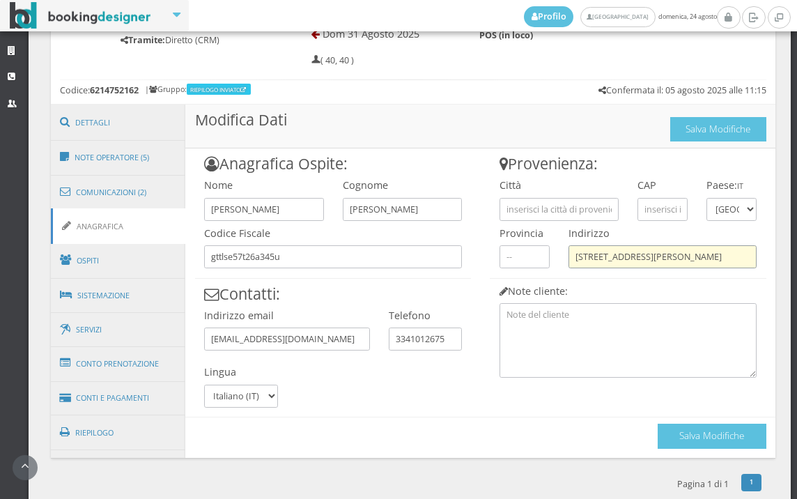
click at [674, 256] on input "[STREET_ADDRESS][PERSON_NAME]" at bounding box center [662, 256] width 188 height 23
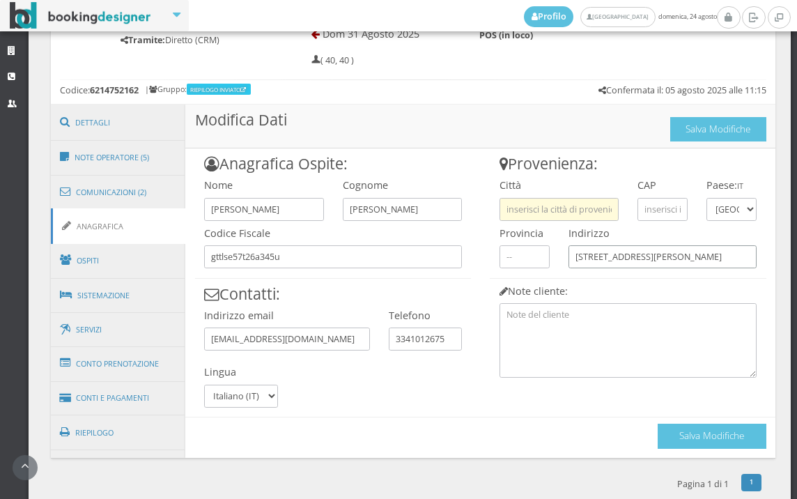
type input "[STREET_ADDRESS][PERSON_NAME]"
click at [543, 213] on input "text" at bounding box center [558, 209] width 119 height 23
type input "p"
type input "A"
drag, startPoint x: 582, startPoint y: 212, endPoint x: 547, endPoint y: 212, distance: 34.8
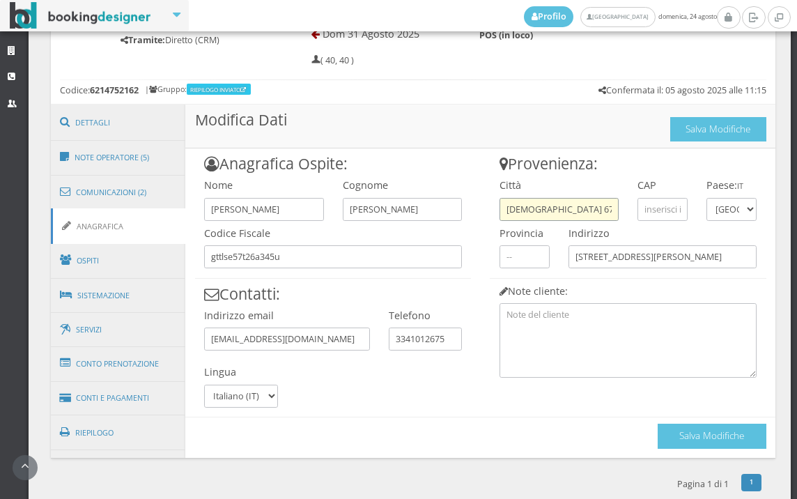
click at [547, 212] on input "[DEMOGRAPHIC_DATA] 67100" at bounding box center [558, 209] width 119 height 23
type input "[DEMOGRAPHIC_DATA]"
click at [639, 205] on input "text" at bounding box center [662, 209] width 50 height 23
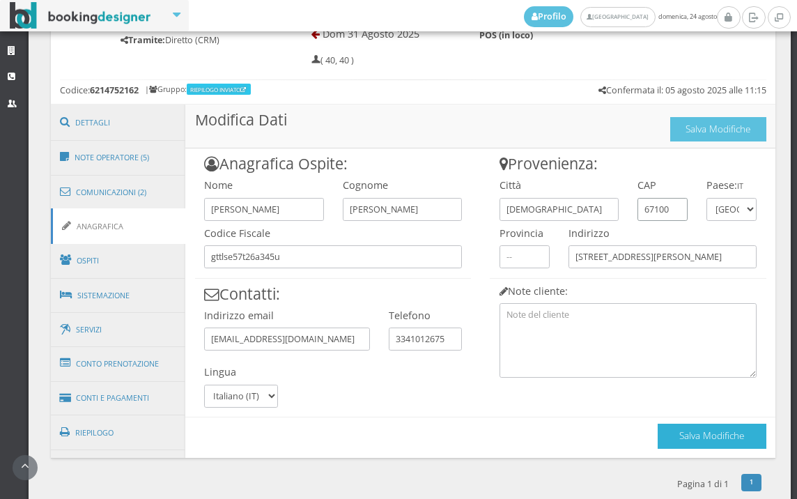
type input "67100"
click at [676, 434] on button "Salva Modifiche" at bounding box center [712, 436] width 109 height 24
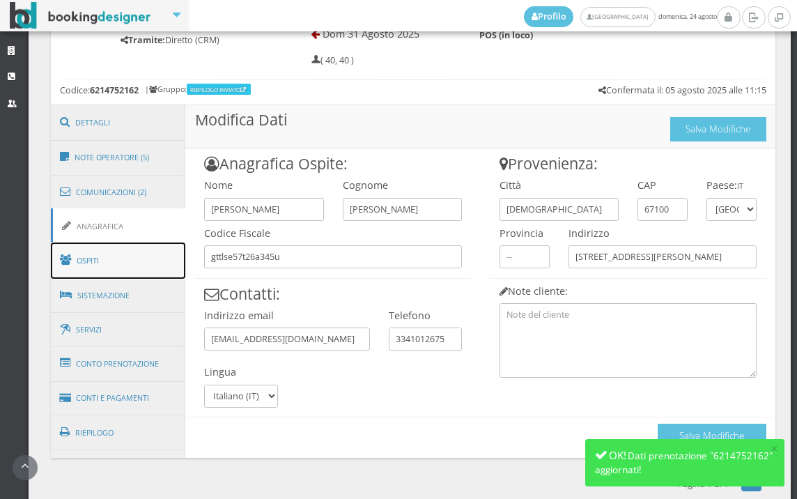
click at [176, 258] on link "Ospiti" at bounding box center [118, 260] width 135 height 36
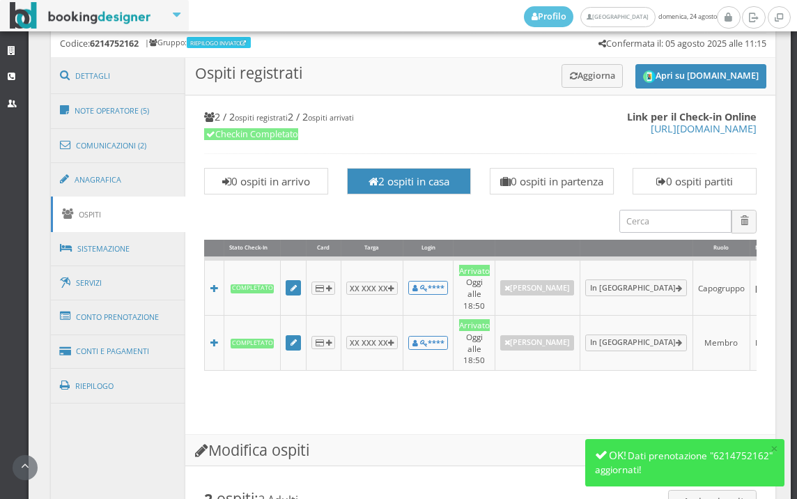
scroll to position [1083, 0]
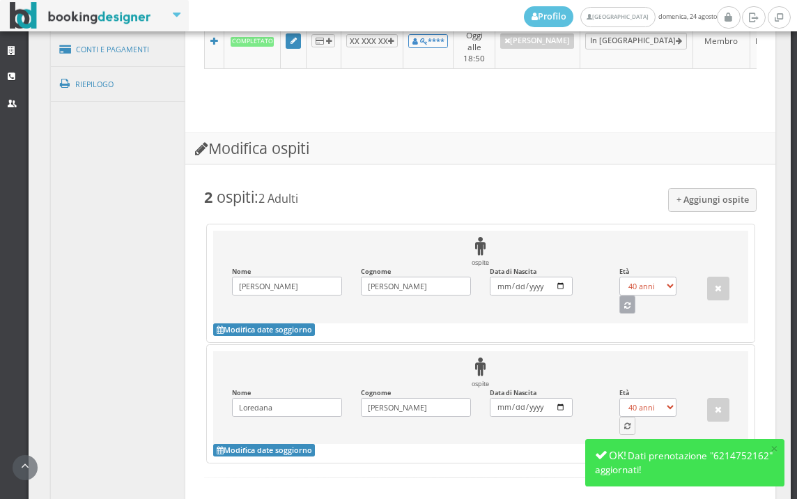
click at [624, 307] on icon "button" at bounding box center [627, 306] width 6 height 8
select select "67"
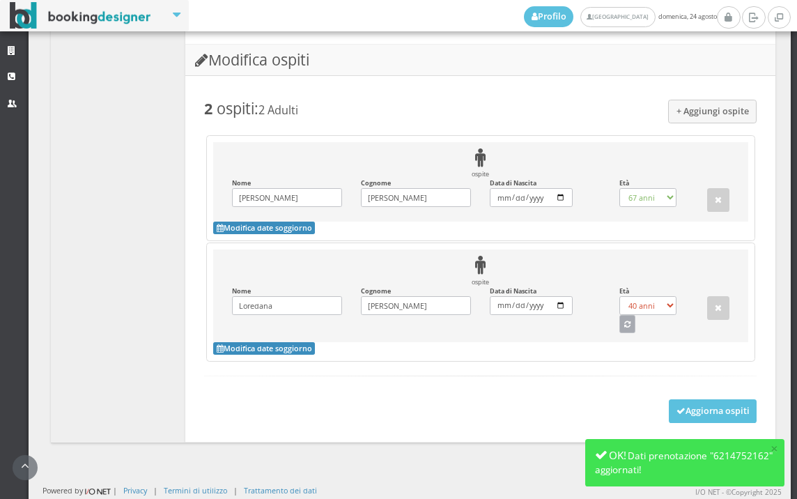
click at [625, 325] on button "button" at bounding box center [627, 324] width 17 height 18
select select "74"
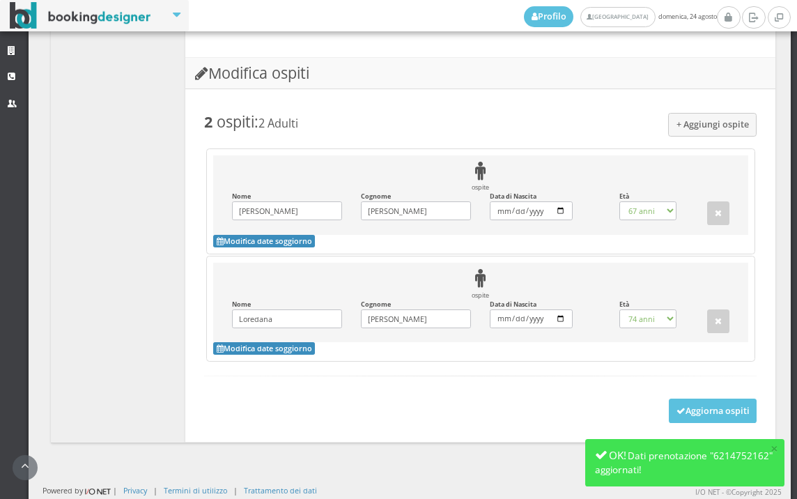
scroll to position [1167, 0]
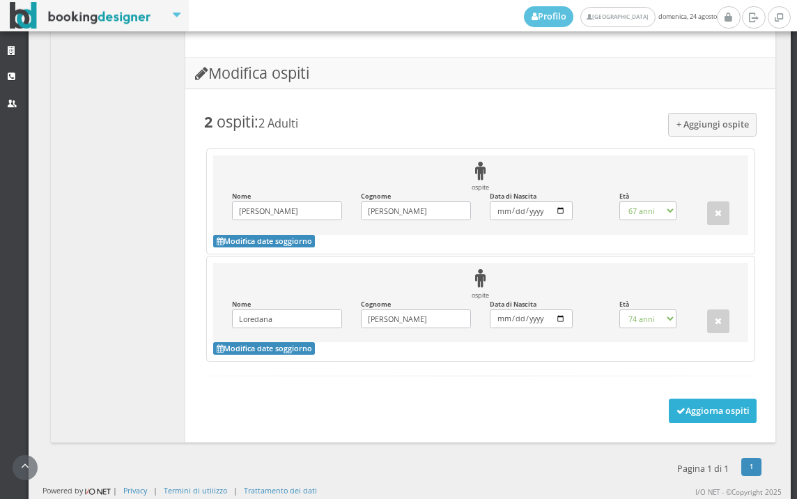
click at [708, 407] on button "Aggiorna ospiti" at bounding box center [713, 410] width 88 height 24
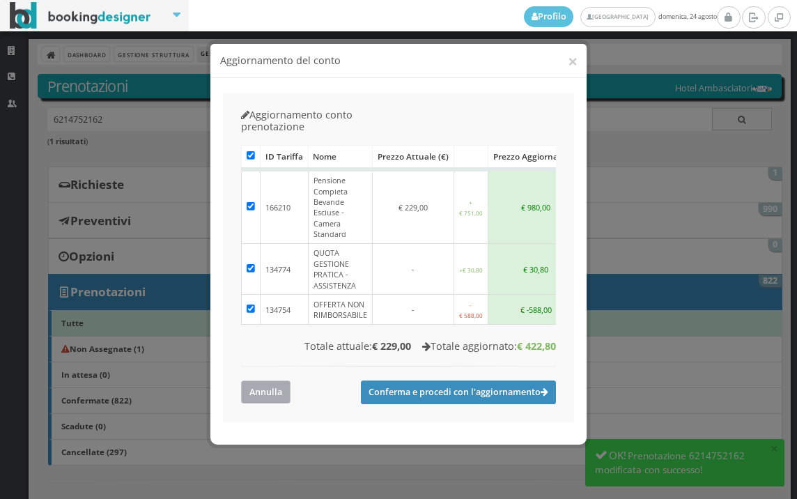
click at [276, 380] on button "Annulla" at bounding box center [265, 391] width 49 height 23
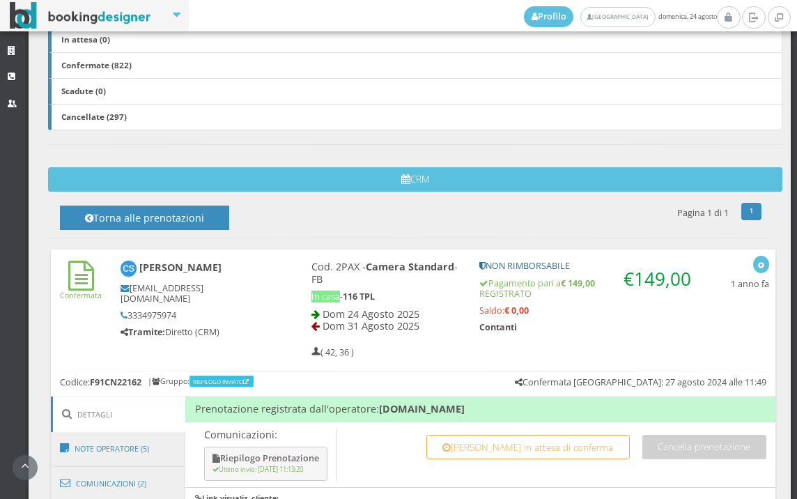
scroll to position [464, 0]
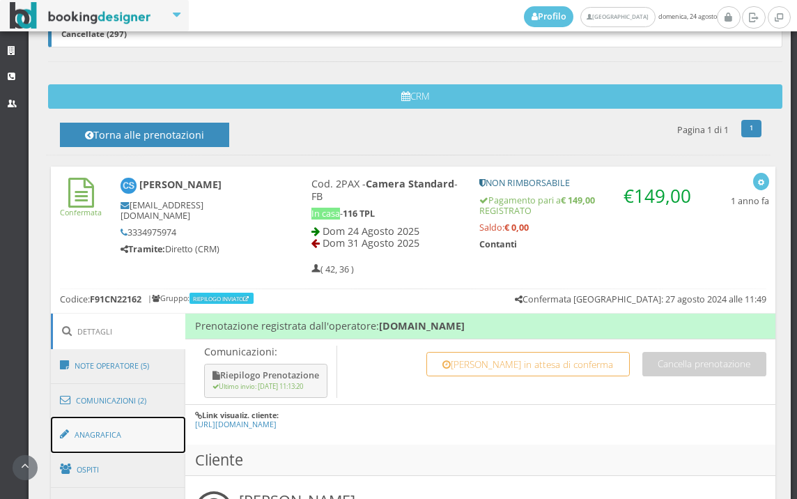
click at [123, 438] on link "Anagrafica" at bounding box center [118, 435] width 135 height 36
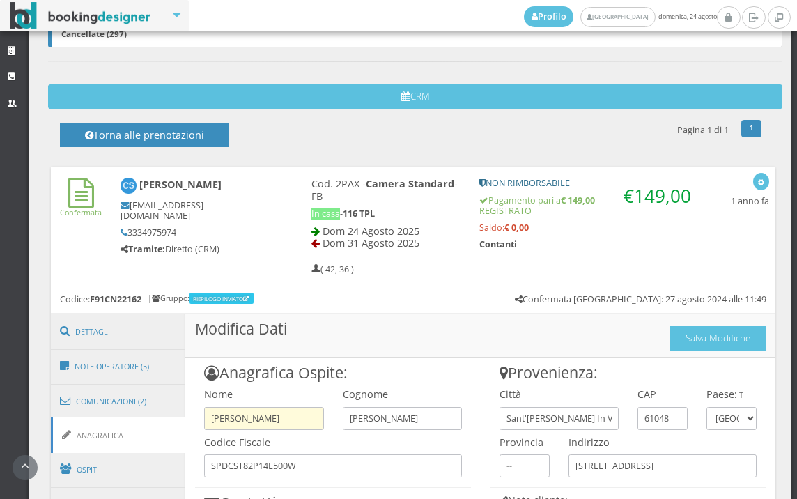
scroll to position [713, 0]
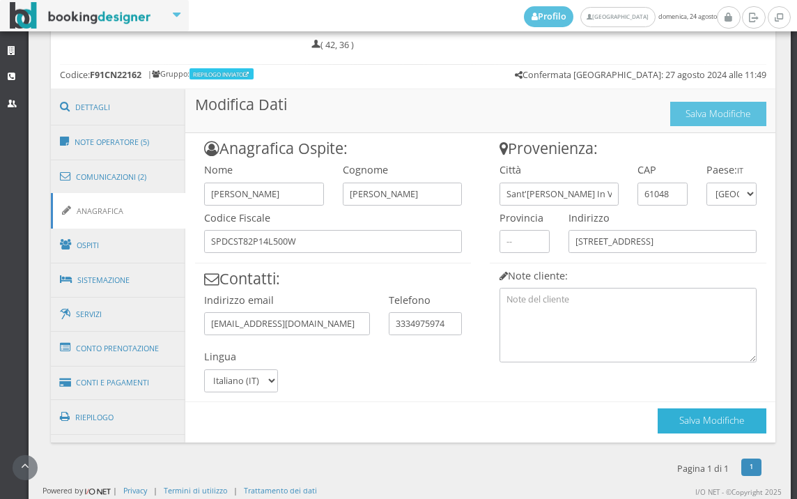
click at [659, 427] on button "Salva Modifiche" at bounding box center [712, 420] width 109 height 24
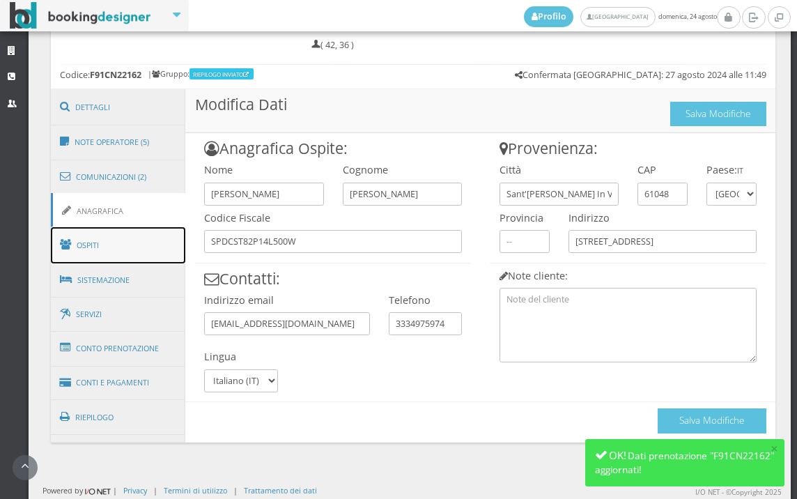
click at [101, 251] on link "Ospiti" at bounding box center [118, 245] width 135 height 36
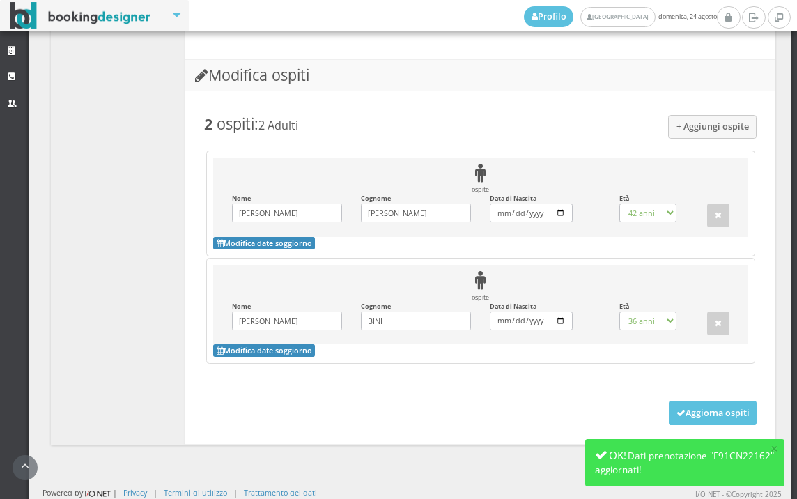
scroll to position [1167, 0]
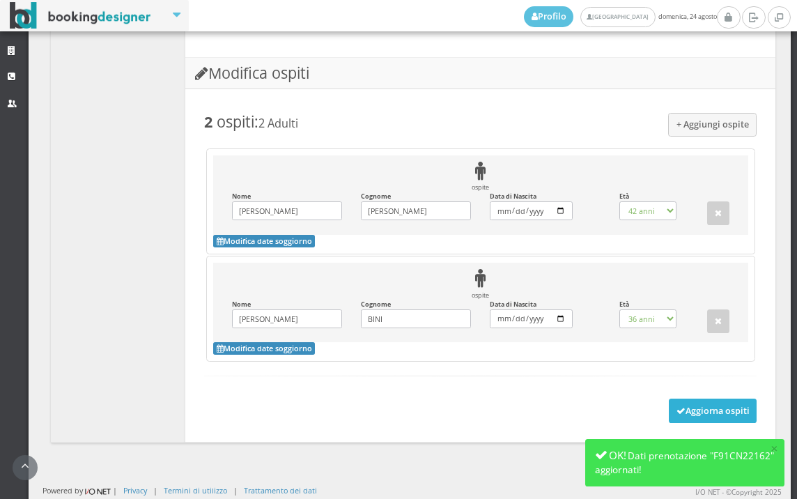
click at [681, 414] on button "Aggiorna ospiti" at bounding box center [713, 410] width 88 height 24
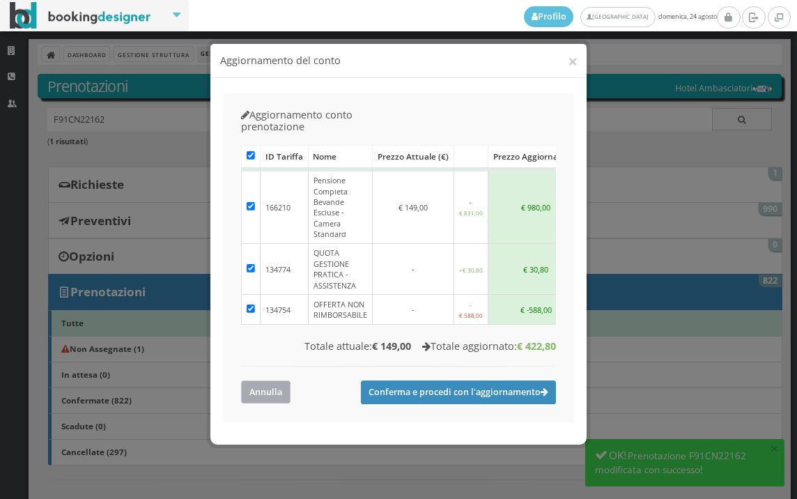
click at [261, 380] on button "Annulla" at bounding box center [265, 391] width 49 height 23
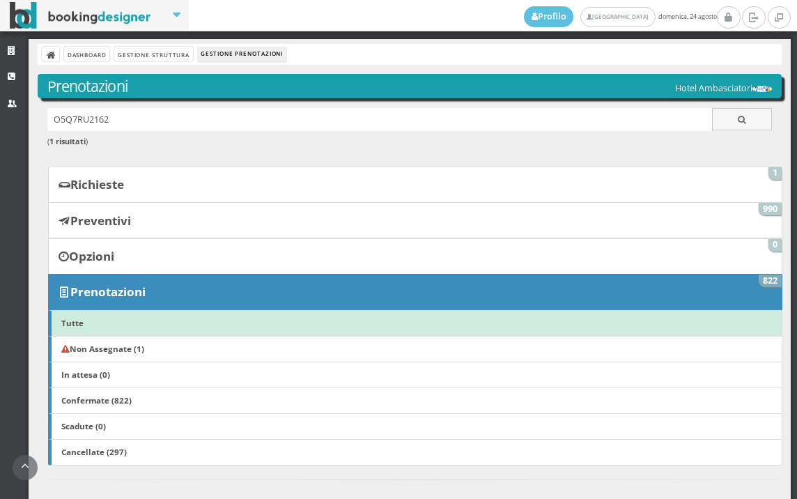
scroll to position [564, 0]
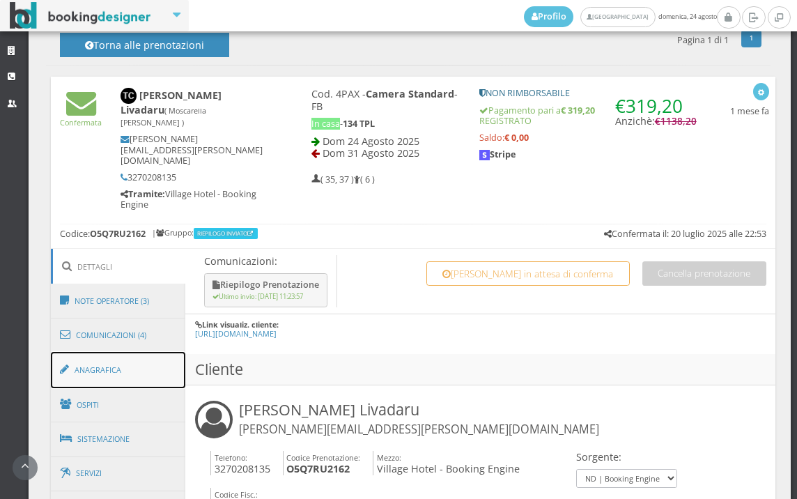
click at [109, 360] on link "Anagrafica" at bounding box center [118, 370] width 135 height 36
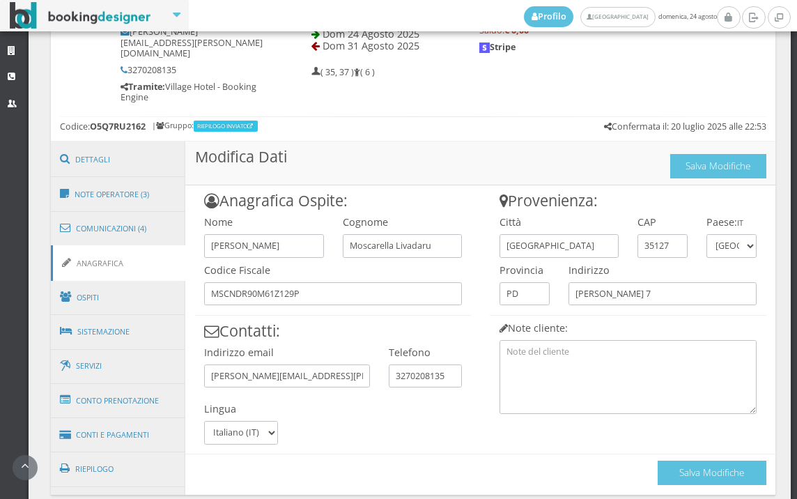
scroll to position [729, 0]
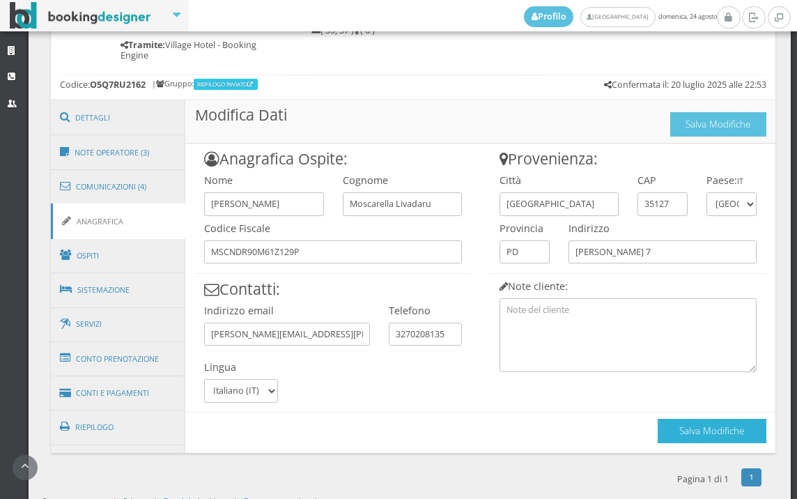
click at [660, 424] on button "Salva Modifiche" at bounding box center [712, 431] width 109 height 24
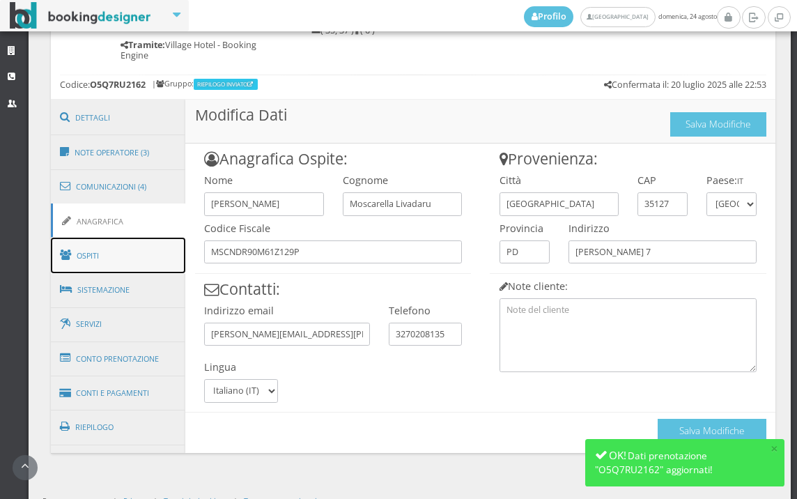
click at [141, 238] on link "Ospiti" at bounding box center [118, 256] width 135 height 36
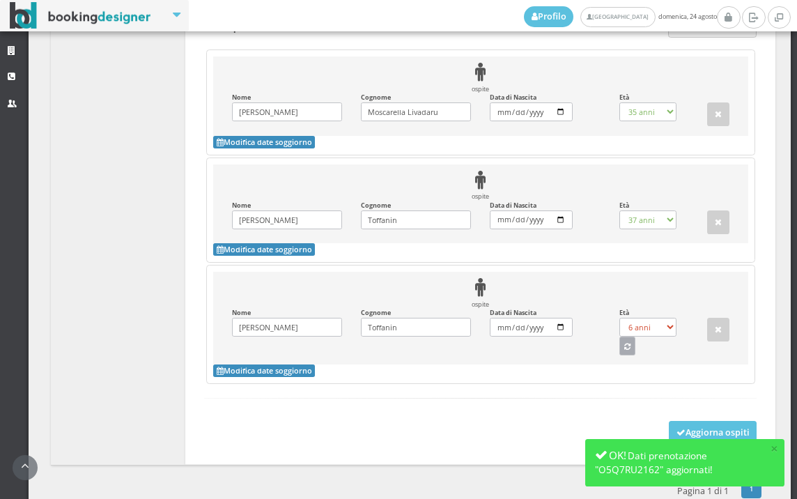
click at [620, 336] on button "button" at bounding box center [627, 345] width 17 height 18
select select "5"
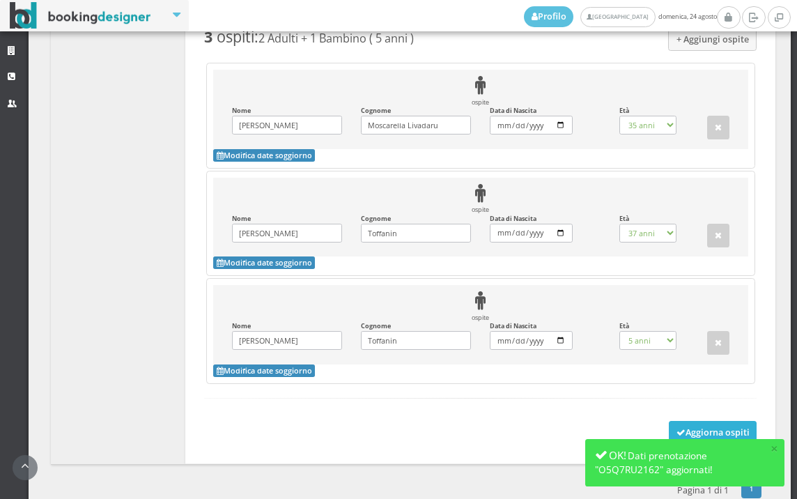
click at [678, 421] on button "Aggiorna ospiti" at bounding box center [713, 433] width 88 height 24
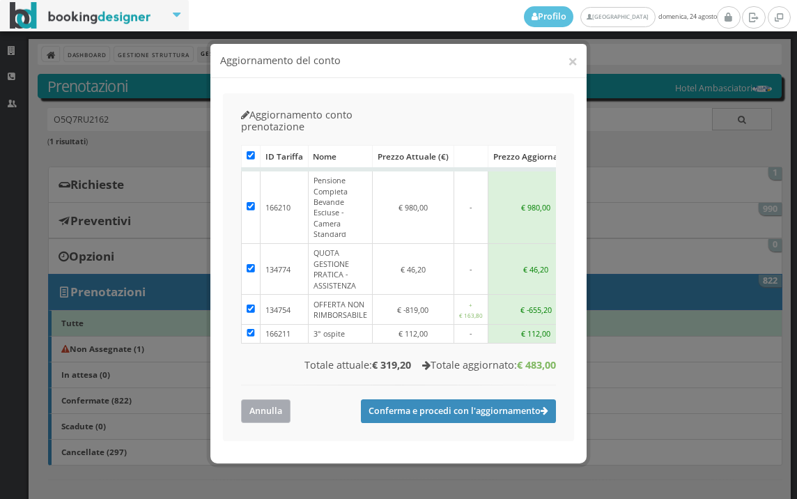
click at [249, 399] on button "Annulla" at bounding box center [265, 410] width 49 height 23
